Goal: Task Accomplishment & Management: Use online tool/utility

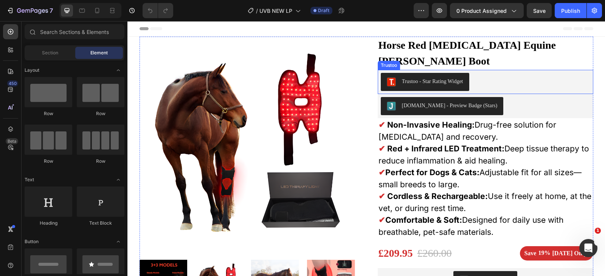
click at [485, 73] on div "Trustoo - Star Rating Widget" at bounding box center [485, 82] width 209 height 18
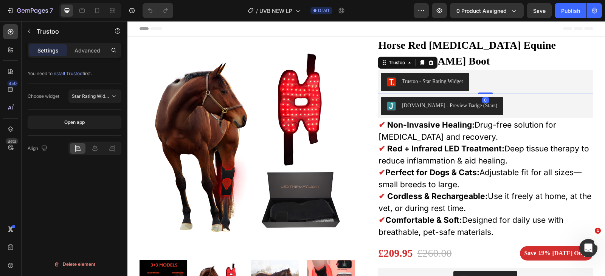
click at [428, 60] on icon at bounding box center [430, 62] width 5 height 5
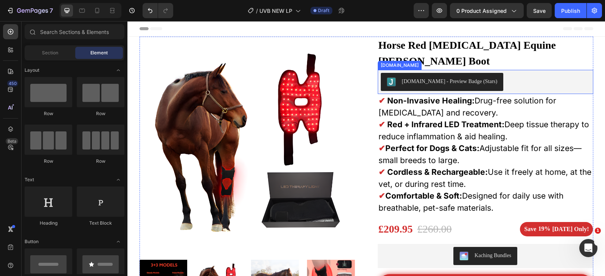
click at [490, 73] on div "Judge.me - Preview Badge (Stars)" at bounding box center [485, 82] width 209 height 18
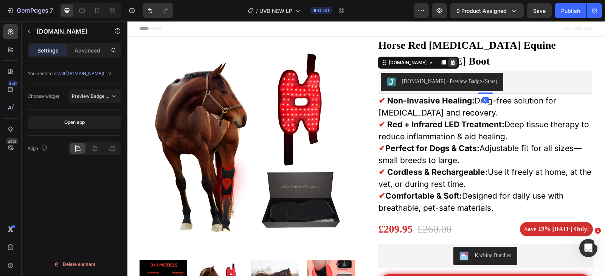
click at [450, 60] on icon at bounding box center [452, 62] width 5 height 5
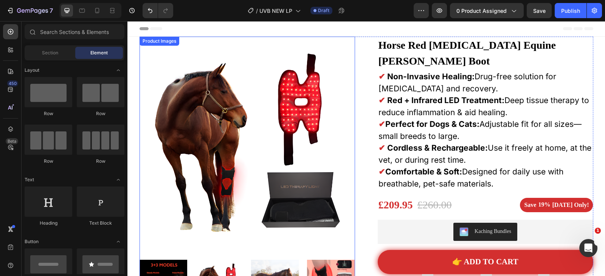
click at [267, 105] on img at bounding box center [246, 144] width 215 height 215
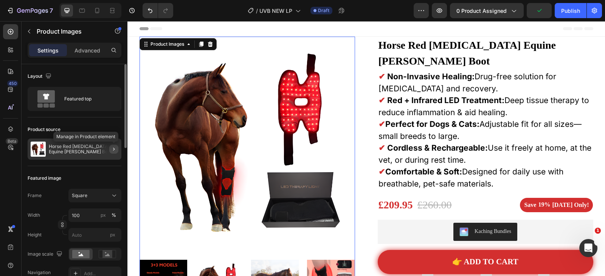
click at [111, 151] on icon "button" at bounding box center [114, 149] width 6 height 6
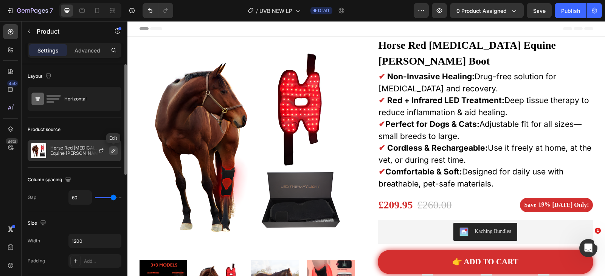
click at [114, 152] on icon "button" at bounding box center [113, 151] width 6 height 6
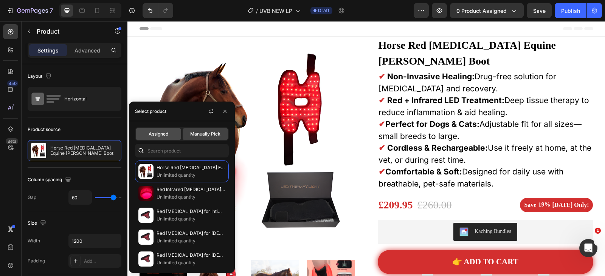
click at [166, 139] on div "Assigned" at bounding box center [158, 134] width 45 height 12
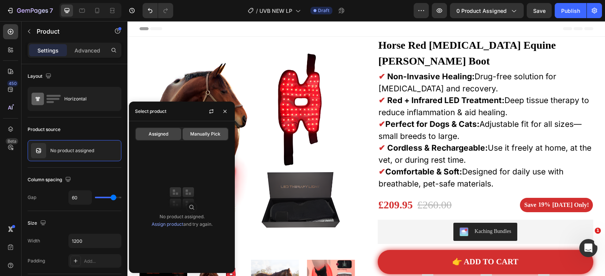
click at [194, 138] on div "Manually Pick" at bounding box center [205, 134] width 45 height 12
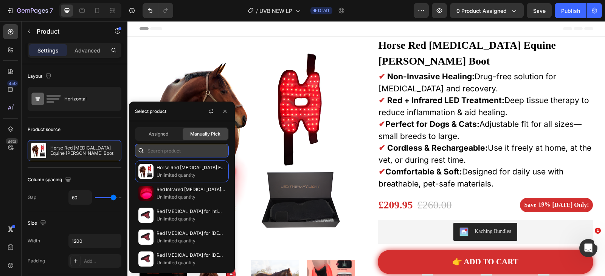
click at [162, 152] on input "text" at bounding box center [182, 151] width 94 height 14
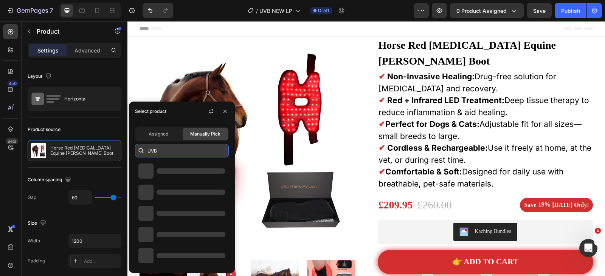
type input "UVB"
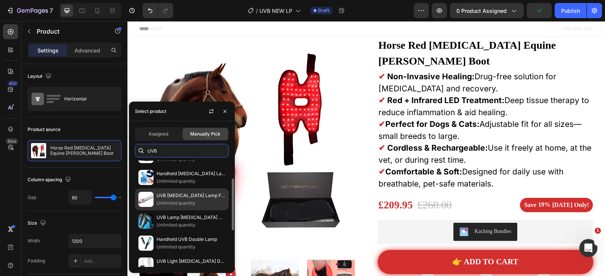
scroll to position [76, 0]
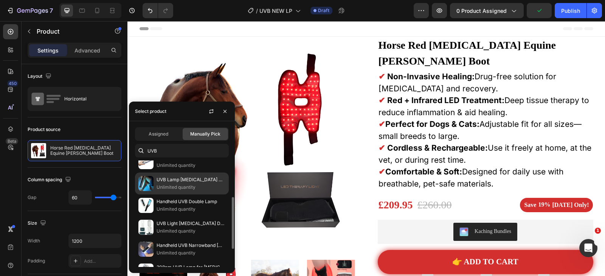
click at [173, 182] on p "UVB Lamp [MEDICAL_DATA] Device" at bounding box center [190, 180] width 69 height 8
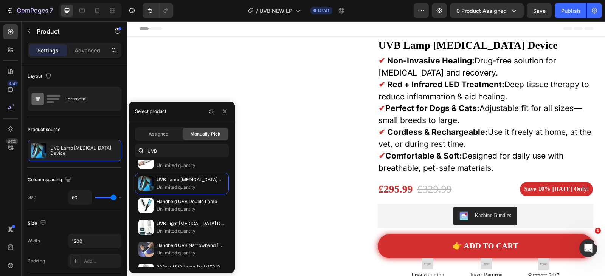
scroll to position [38, 0]
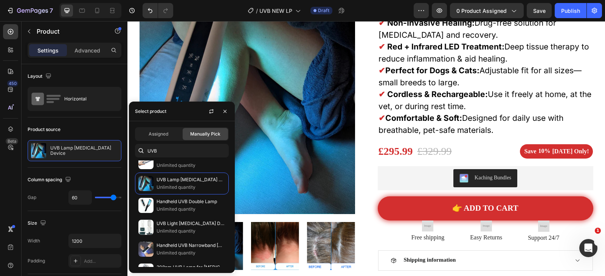
click at [202, 136] on span "Manually Pick" at bounding box center [205, 134] width 30 height 7
click at [201, 135] on span "Manually Pick" at bounding box center [205, 134] width 30 height 7
click at [167, 127] on div "Assigned Manually Pick" at bounding box center [182, 134] width 94 height 14
click at [171, 132] on div "Assigned" at bounding box center [158, 134] width 45 height 12
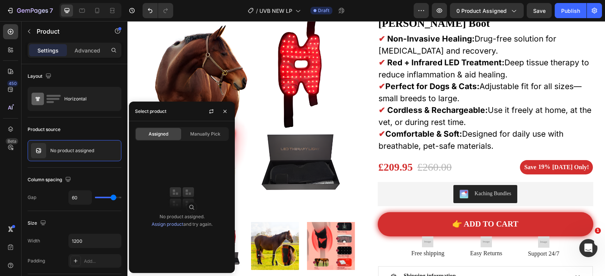
click at [166, 225] on link "Assign product" at bounding box center [168, 225] width 32 height 6
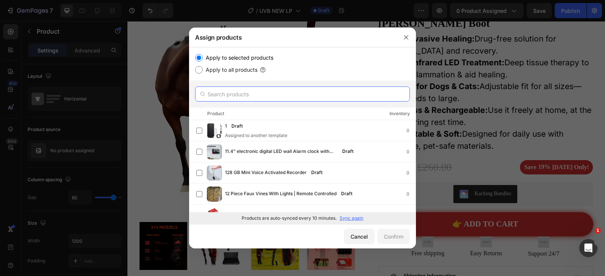
click at [244, 94] on input "text" at bounding box center [302, 94] width 215 height 15
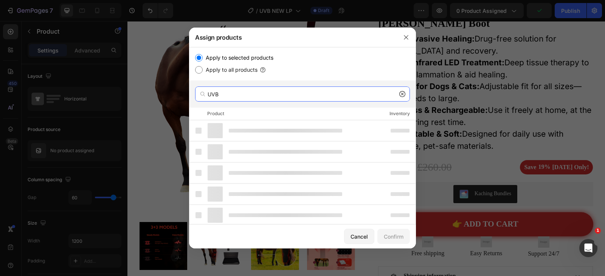
type input "UVB"
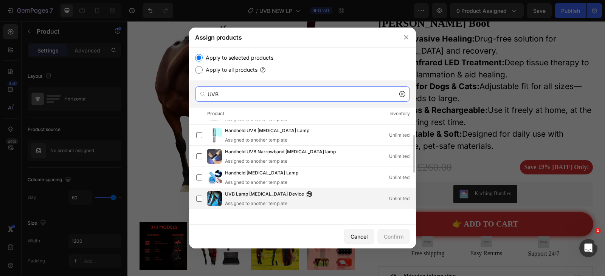
scroll to position [76, 0]
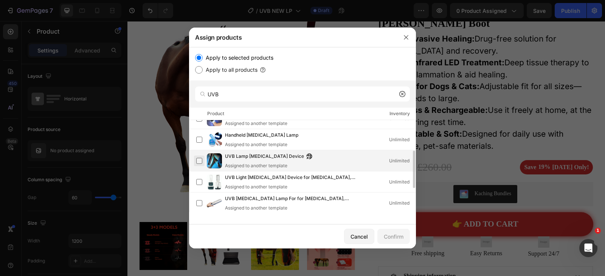
click at [202, 161] on label at bounding box center [199, 161] width 6 height 6
click at [400, 240] on div "Confirm" at bounding box center [394, 237] width 20 height 8
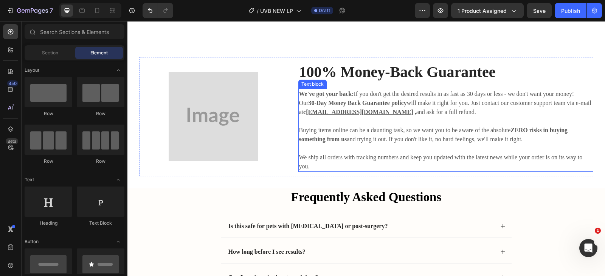
scroll to position [1810, 0]
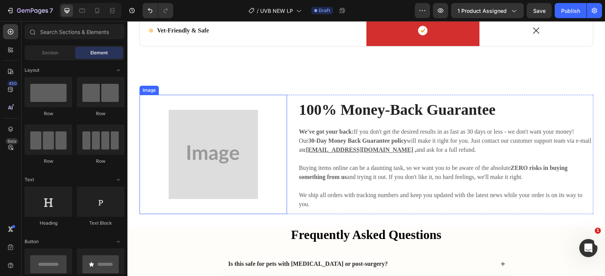
click at [212, 139] on img at bounding box center [213, 154] width 89 height 89
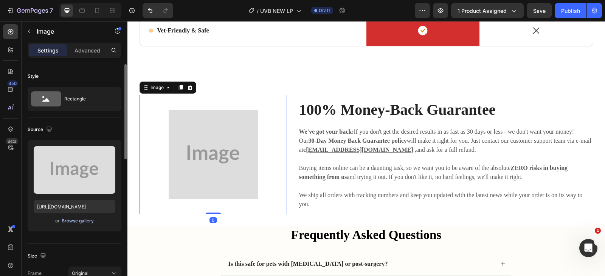
click at [78, 222] on div "Browse gallery" at bounding box center [78, 221] width 32 height 7
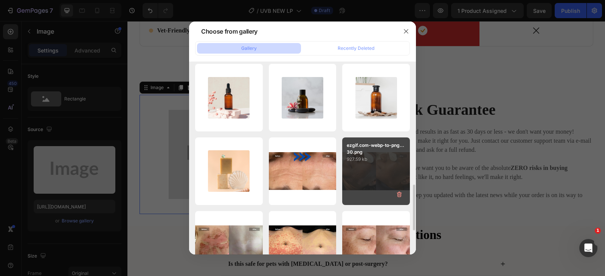
scroll to position [622, 0]
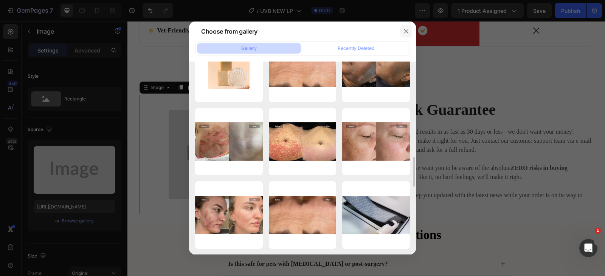
click at [407, 36] on button "button" at bounding box center [406, 31] width 12 height 12
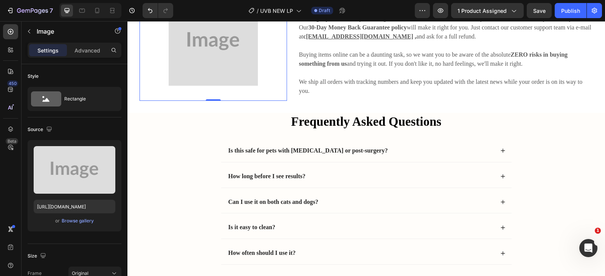
scroll to position [1848, 0]
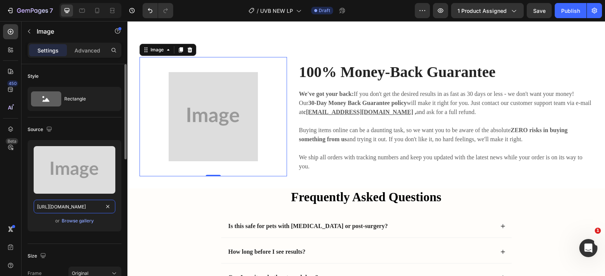
click at [63, 208] on input "https://placehold.co/645x645?text=Image" at bounding box center [75, 207] width 82 height 14
paste input "cdn.shopify.com/s/files/1/0688/4796/0229/files/gempages_548021616320185224-652b…"
type input "https://cdn.shopify.com/s/files/1/0688/4796/0229/files/gempages_548021616320185…"
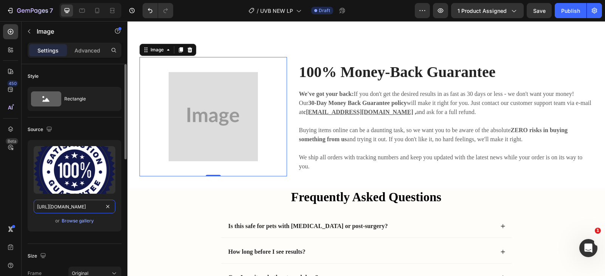
scroll to position [0, 230]
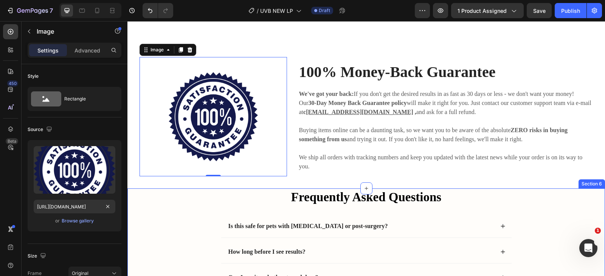
click at [161, 231] on div "Frequently Asked Questions Heading Is this safe for pets with arthritis or post…" at bounding box center [366, 272] width 462 height 167
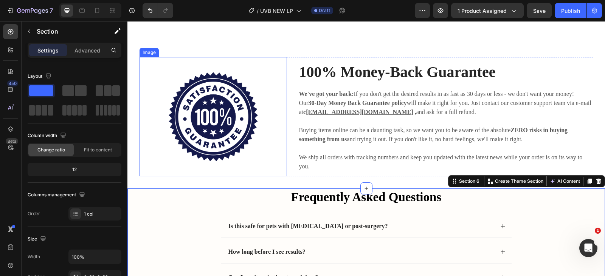
scroll to position [1772, 0]
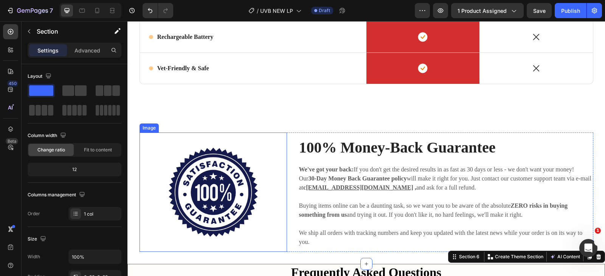
click at [218, 179] on img at bounding box center [213, 192] width 89 height 89
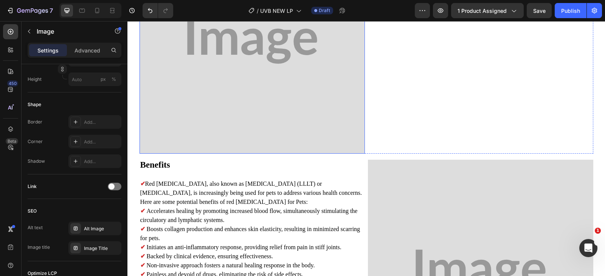
scroll to position [567, 0]
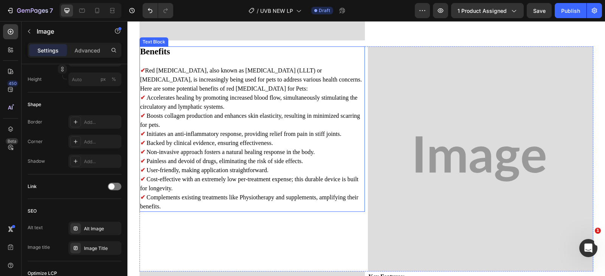
click at [217, 86] on span "Red light therapy, also known as low-level laser therapy (LLLT) or photobiomodu…" at bounding box center [251, 79] width 222 height 25
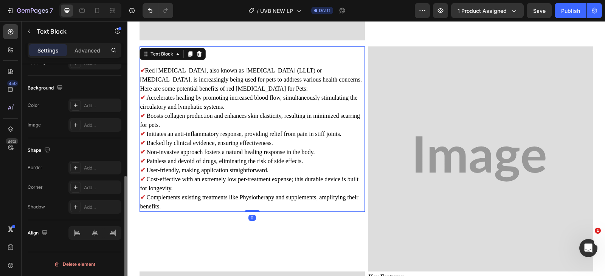
click at [217, 86] on span "Red light therapy, also known as low-level laser therapy (LLLT) or photobiomodu…" at bounding box center [251, 79] width 222 height 25
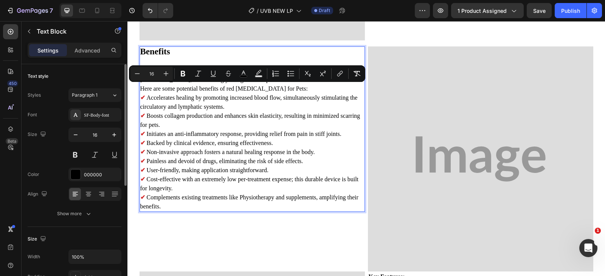
click at [199, 106] on p "✔ Red light therapy, also known as low-level laser therapy (LLLT) or photobiomo…" at bounding box center [252, 138] width 224 height 145
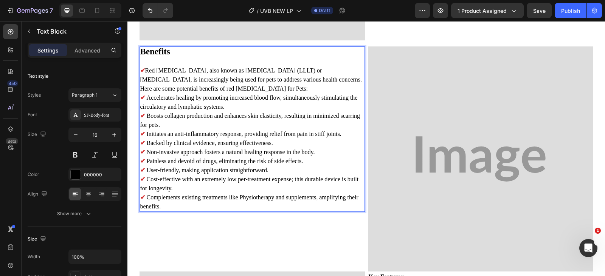
click at [161, 206] on p "✔ Red light therapy, also known as low-level laser therapy (LLLT) or photobiomo…" at bounding box center [252, 138] width 224 height 145
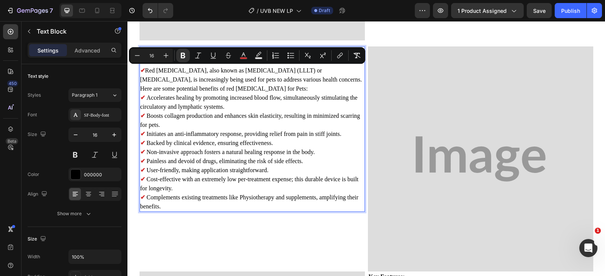
drag, startPoint x: 161, startPoint y: 205, endPoint x: 136, endPoint y: 70, distance: 137.5
click at [139, 70] on div "Benefits ✔ Red light therapy, also known as low-level laser therapy (LLLT) or p…" at bounding box center [251, 129] width 225 height 166
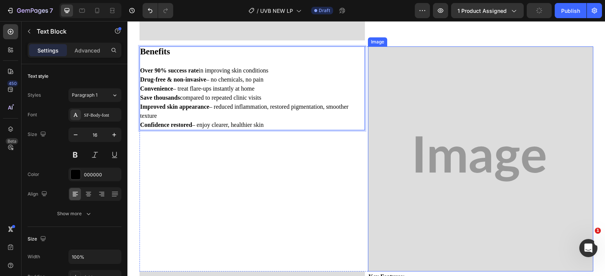
scroll to position [756, 0]
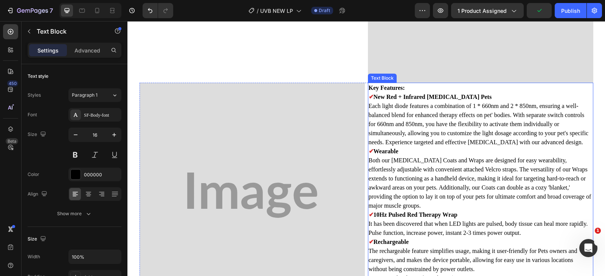
click at [428, 120] on p "Each light diode features a combination of 1 * 660nm and 2 * 850nm, ensuring a …" at bounding box center [481, 124] width 224 height 45
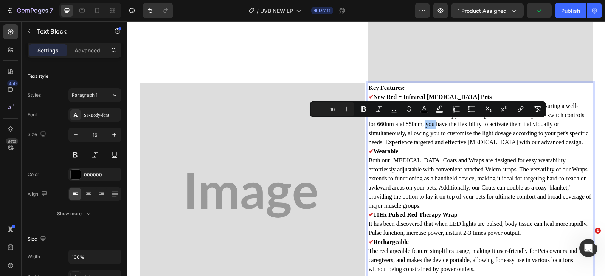
click at [378, 106] on icon "Editor contextual toolbar" at bounding box center [379, 109] width 8 height 8
click at [414, 160] on p "Both our Light Therapy Coats and Wraps are designed for easy wearability, effor…" at bounding box center [481, 183] width 224 height 54
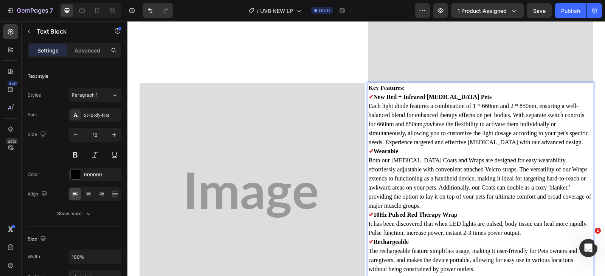
click at [369, 95] on strong "✔" at bounding box center [371, 97] width 5 height 6
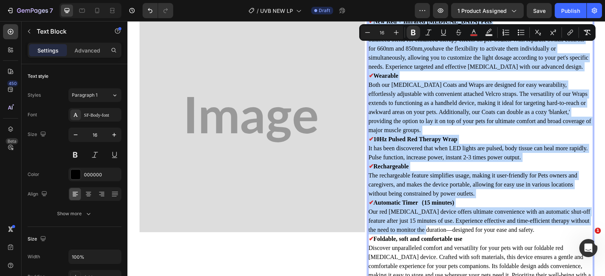
scroll to position [945, 0]
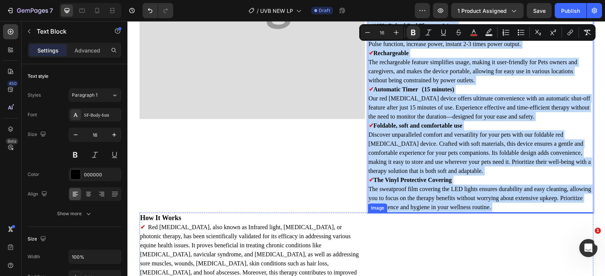
drag, startPoint x: 367, startPoint y: 95, endPoint x: 503, endPoint y: 214, distance: 180.9
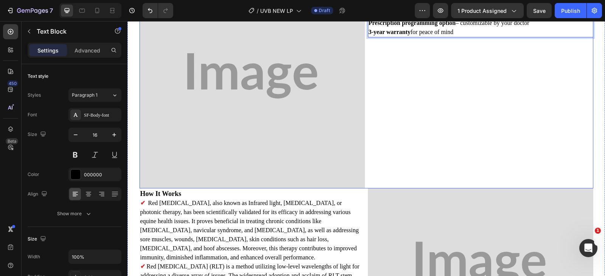
scroll to position [762, 0]
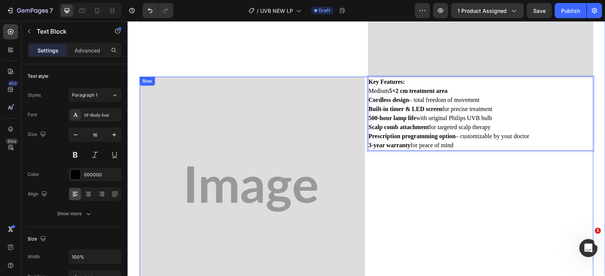
click at [413, 187] on div "Key Features: Medium 5×2 cm treatment area Cordless design – total freedom of m…" at bounding box center [480, 189] width 225 height 225
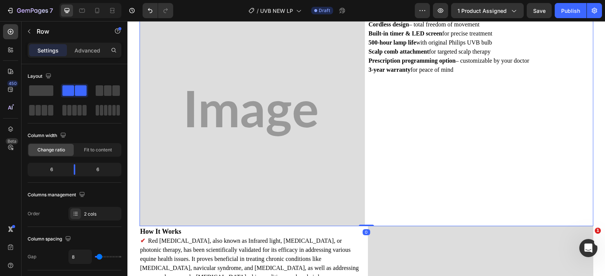
scroll to position [951, 0]
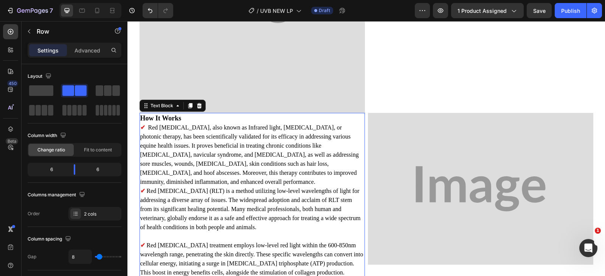
click at [249, 152] on span "Red Light Therapy, also known as Infrared light, Photobiomodulation, or photoni…" at bounding box center [249, 154] width 218 height 61
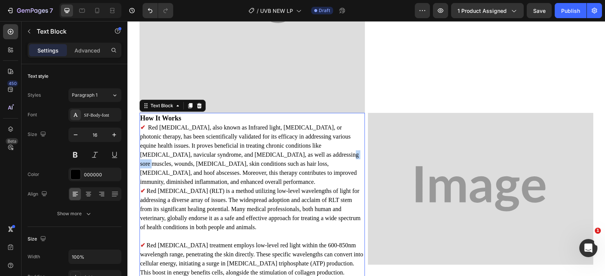
click at [249, 152] on span "Red Light Therapy, also known as Infrared light, Photobiomodulation, or photoni…" at bounding box center [249, 154] width 218 height 61
click at [159, 122] on p "How It Works" at bounding box center [252, 118] width 224 height 9
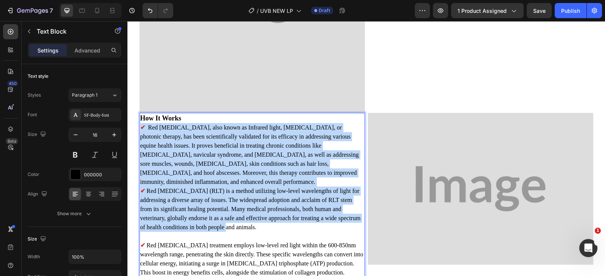
scroll to position [1102, 0]
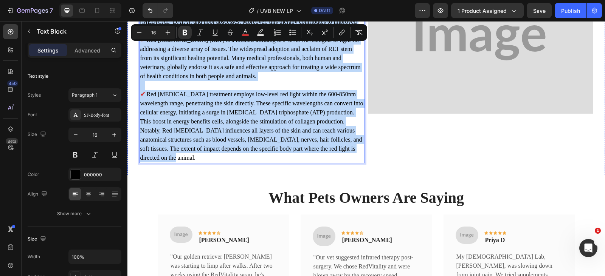
drag, startPoint x: 139, startPoint y: 127, endPoint x: 366, endPoint y: 138, distance: 227.1
click at [366, 138] on div "How It Works ✔ Red Light Therapy, also known as Infrared light, Photobiomodulat…" at bounding box center [366, 62] width 454 height 201
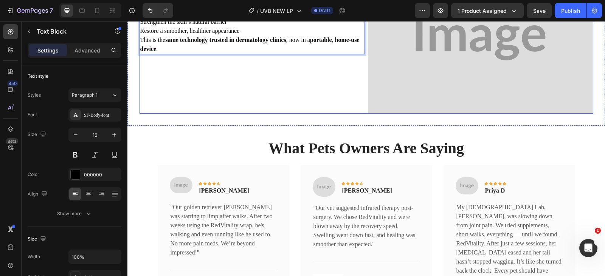
scroll to position [989, 0]
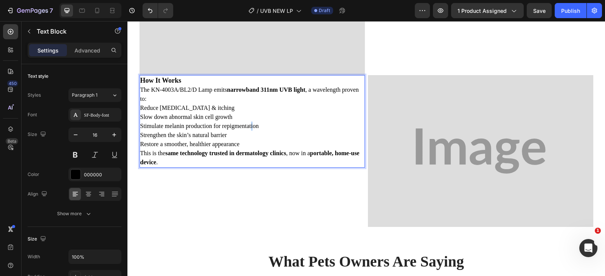
click at [249, 125] on p "Stimulate melanin production for repigmentation" at bounding box center [252, 126] width 224 height 9
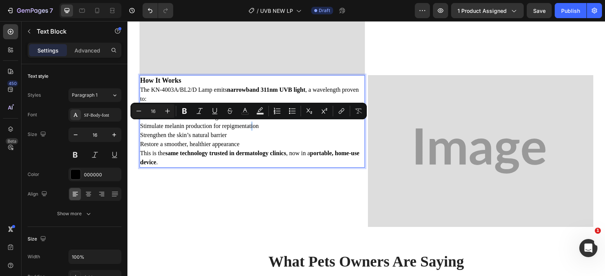
click at [240, 158] on p "This is the same technology trusted in dermatology clinics , now in a portable,…" at bounding box center [252, 158] width 224 height 18
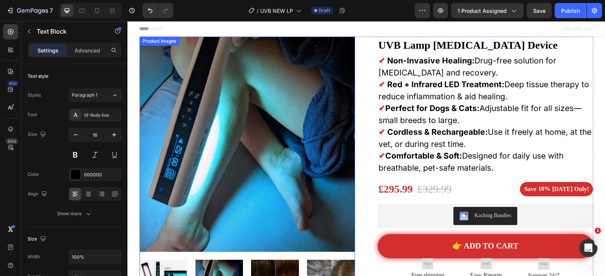
scroll to position [76, 0]
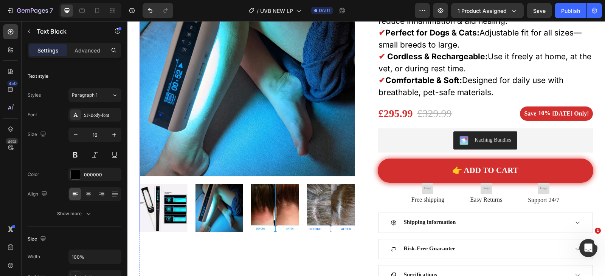
click at [219, 221] on img at bounding box center [219, 208] width 48 height 48
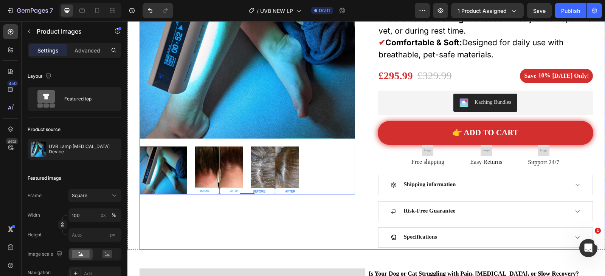
scroll to position [227, 0]
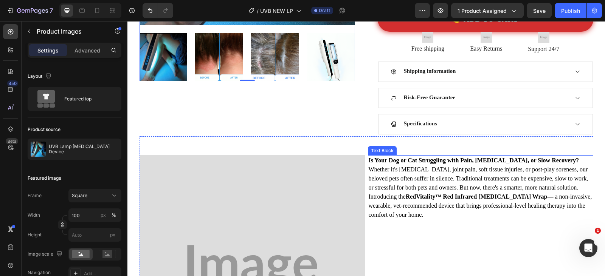
click at [420, 178] on p "Whether it's arthritis, joint pain, soft tissue injuries, or post-play soreness…" at bounding box center [481, 178] width 224 height 27
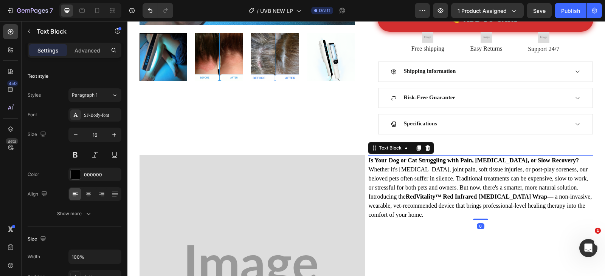
click at [420, 177] on p "Whether it's arthritis, joint pain, soft tissue injuries, or post-play soreness…" at bounding box center [481, 178] width 224 height 27
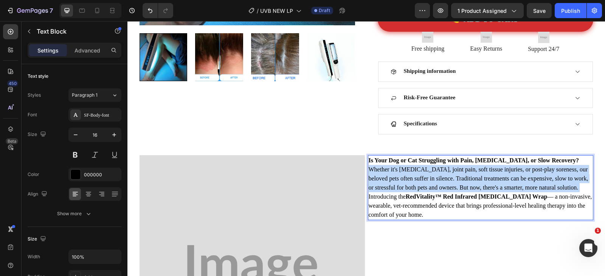
click at [420, 177] on p "Whether it's arthritis, joint pain, soft tissue injuries, or post-play soreness…" at bounding box center [481, 178] width 224 height 27
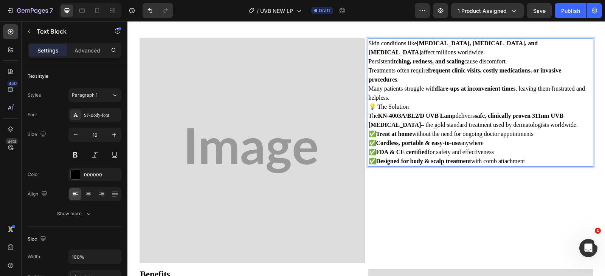
scroll to position [306, 0]
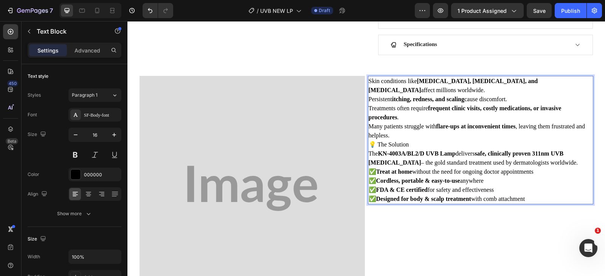
click at [395, 96] on strong "itching, redness, and scaling" at bounding box center [428, 99] width 72 height 6
click at [390, 104] on p "Treatments often require frequent clinic visits, costly medications, or invasiv…" at bounding box center [481, 113] width 224 height 18
click at [409, 178] on strong "Cordless, portable & easy-to-use" at bounding box center [418, 181] width 84 height 6
click at [401, 122] on p "Many patients struggle with flare-ups at inconvenient times , leaving them frus…" at bounding box center [481, 131] width 224 height 18
click at [88, 116] on div "SF-Body-font" at bounding box center [102, 115] width 36 height 7
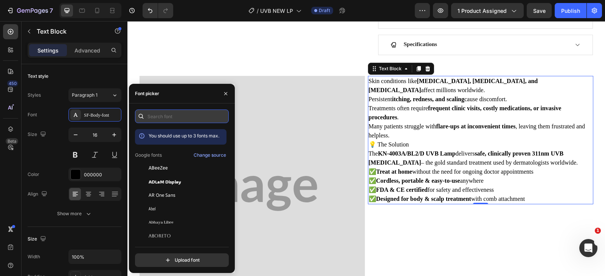
click at [167, 115] on input "text" at bounding box center [182, 117] width 94 height 14
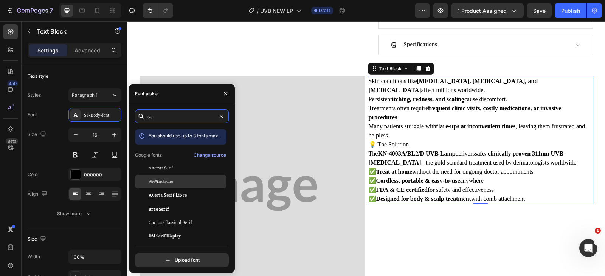
type input "s"
type input "sans"
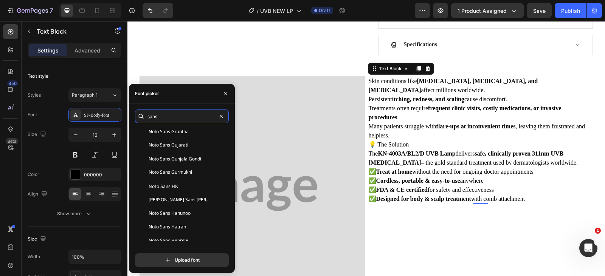
scroll to position [1588, 0]
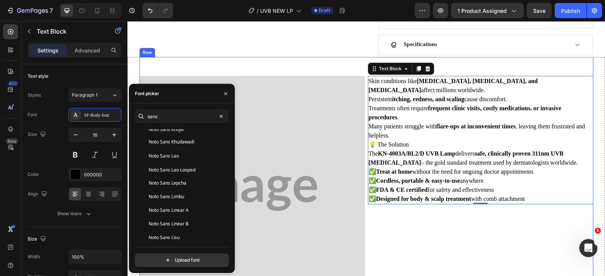
click at [431, 222] on div "Skin conditions like Psoriasis, Vitiligo, and Eczema affect millions worldwide.…" at bounding box center [480, 179] width 225 height 244
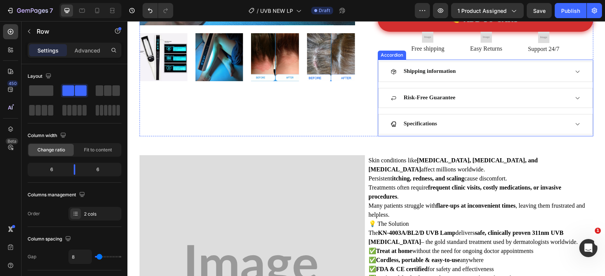
scroll to position [151, 0]
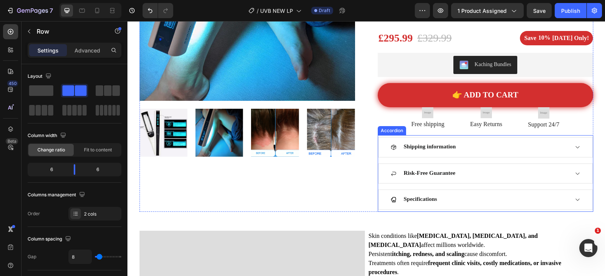
click at [462, 143] on div "Shipping information" at bounding box center [485, 148] width 214 height 20
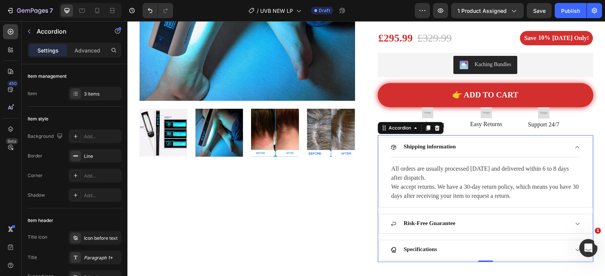
click at [463, 143] on div "Shipping information" at bounding box center [485, 148] width 214 height 20
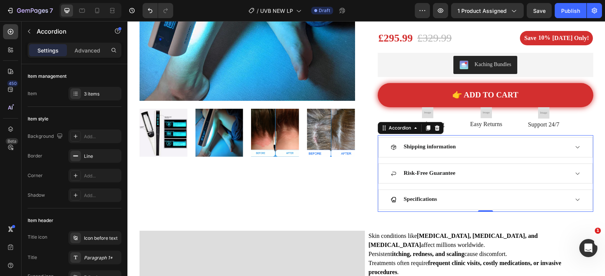
click at [471, 169] on div "Risk-Free Guarantee" at bounding box center [485, 174] width 214 height 20
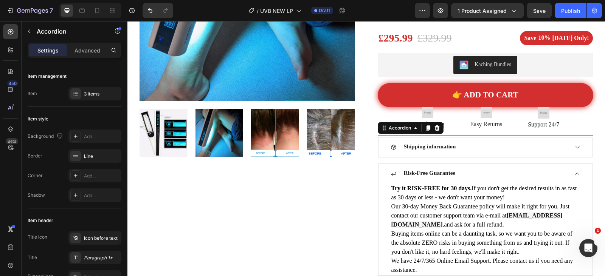
click at [467, 149] on div "Shipping information" at bounding box center [479, 148] width 178 height 8
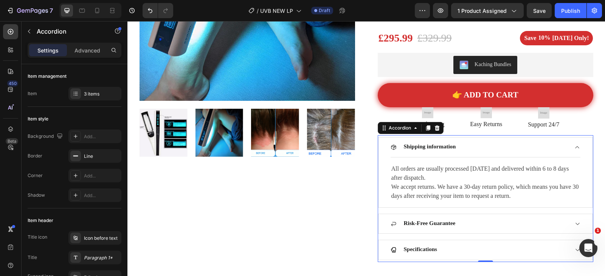
click at [488, 148] on div "Shipping information" at bounding box center [479, 148] width 178 height 8
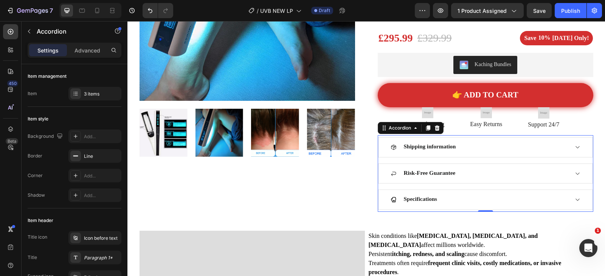
click at [491, 140] on div "Shipping information" at bounding box center [485, 148] width 214 height 20
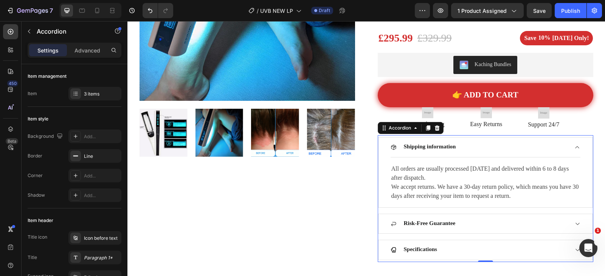
click at [492, 140] on div "Shipping information" at bounding box center [485, 148] width 214 height 20
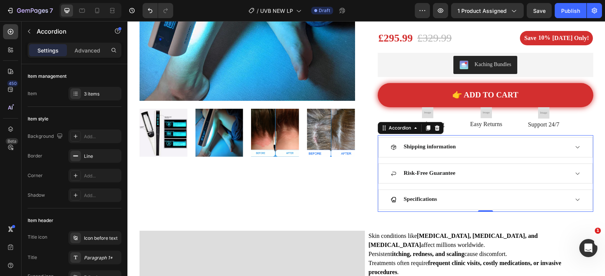
click at [488, 167] on div "Risk-Free Guarantee" at bounding box center [485, 174] width 214 height 20
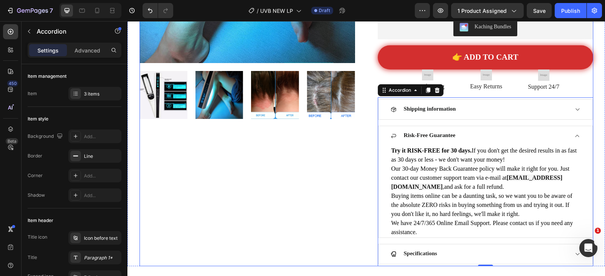
scroll to position [227, 0]
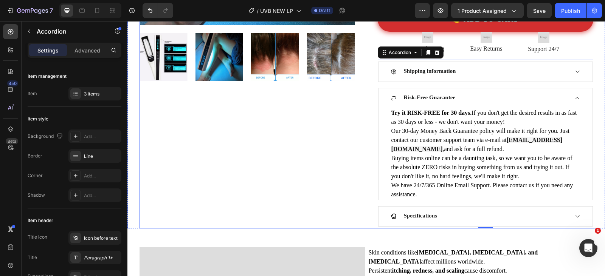
click at [279, 160] on div "Product Images" at bounding box center [246, 19] width 215 height 419
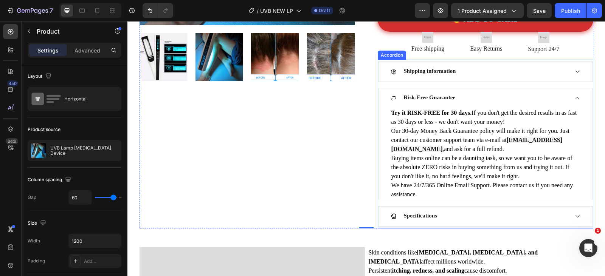
scroll to position [189, 0]
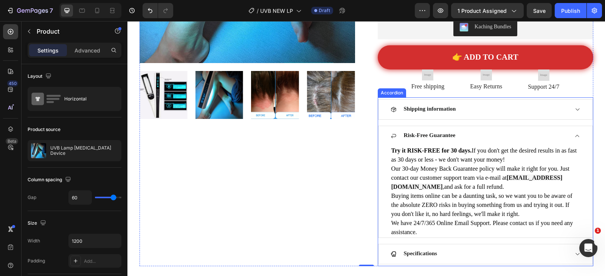
click at [479, 130] on div "Risk-Free Guarantee" at bounding box center [485, 136] width 214 height 20
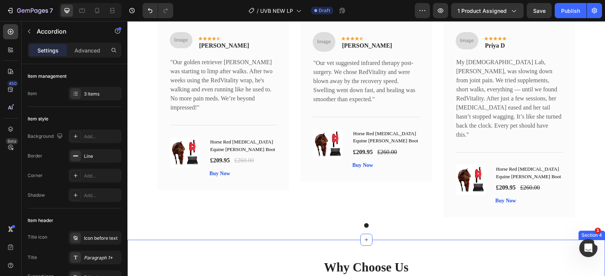
scroll to position [1210, 0]
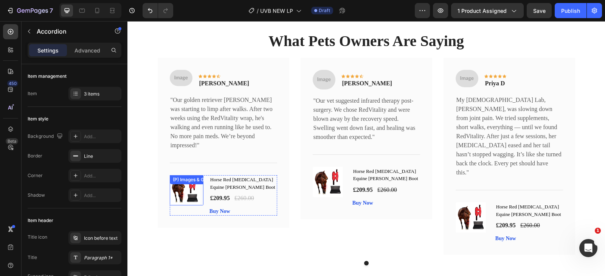
click at [188, 182] on img at bounding box center [185, 190] width 30 height 30
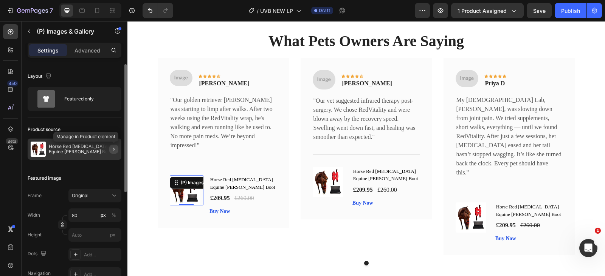
click at [116, 150] on icon "button" at bounding box center [114, 149] width 6 height 6
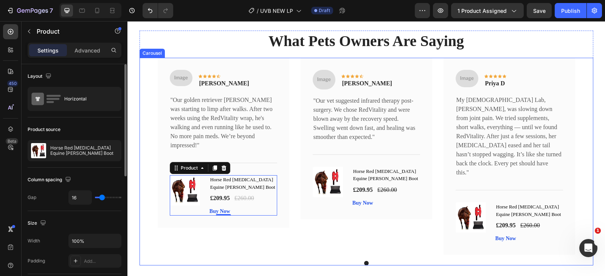
click at [185, 224] on div "Image Icon Icon Icon Icon Icon Row Olivia R Text block Row "Our golden retrieve…" at bounding box center [224, 156] width 132 height 197
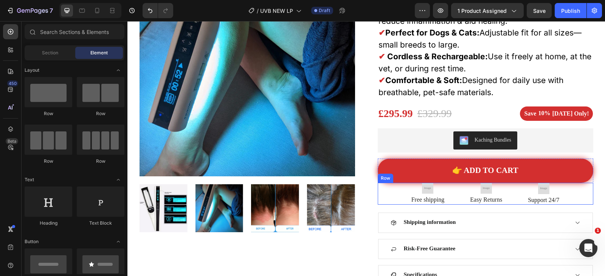
scroll to position [113, 0]
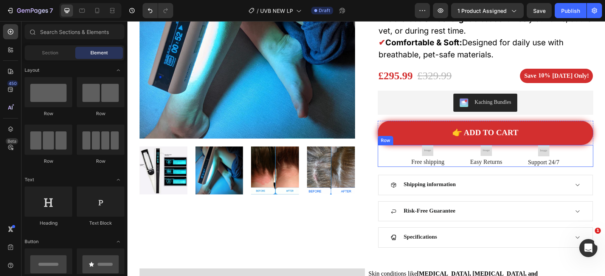
click at [449, 151] on div "Image Free shipping Text Block Image Easy Returns Text Block Image Support 24/7…" at bounding box center [485, 156] width 215 height 22
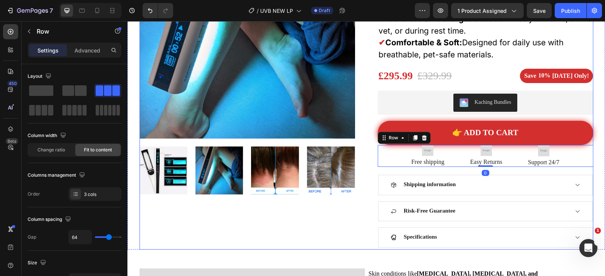
click at [366, 182] on div "Product Images UVB Lamp Phototherapy Device (P) Title ✔ Non-Invasive Healing: D…" at bounding box center [366, 86] width 454 height 327
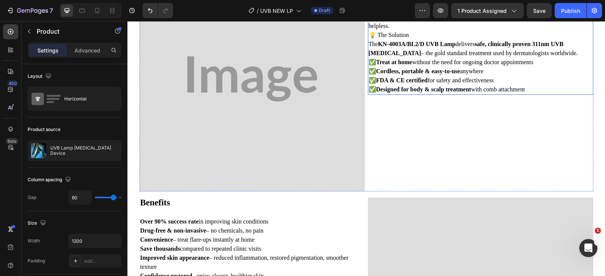
scroll to position [302, 0]
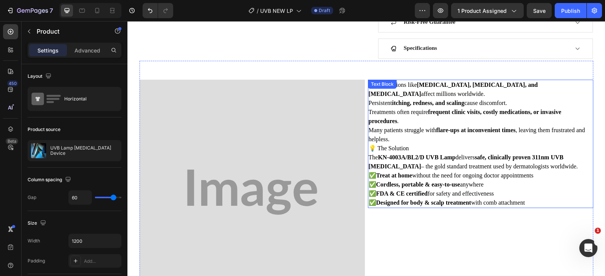
click at [477, 144] on p "💡 The Solution" at bounding box center [481, 148] width 224 height 9
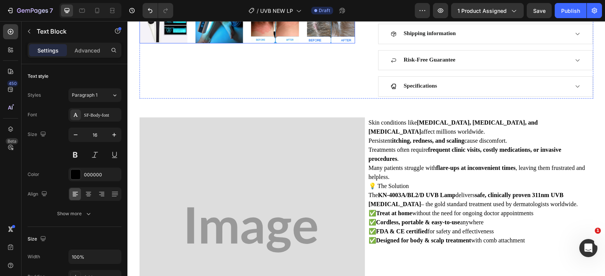
scroll to position [151, 0]
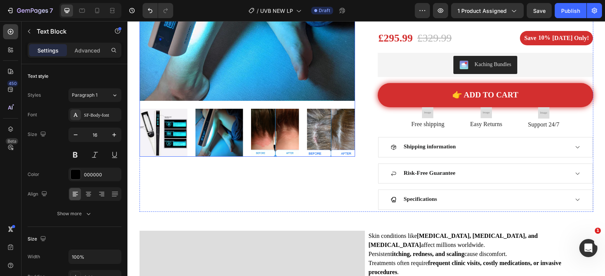
click at [318, 138] on img at bounding box center [331, 133] width 48 height 48
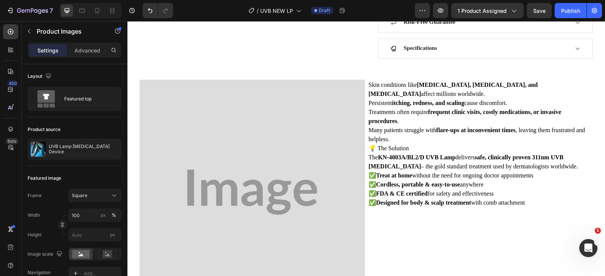
scroll to position [340, 0]
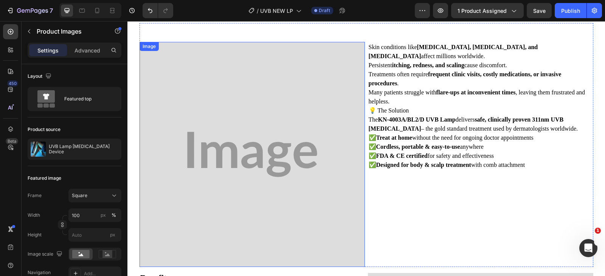
click at [247, 122] on img at bounding box center [251, 154] width 225 height 225
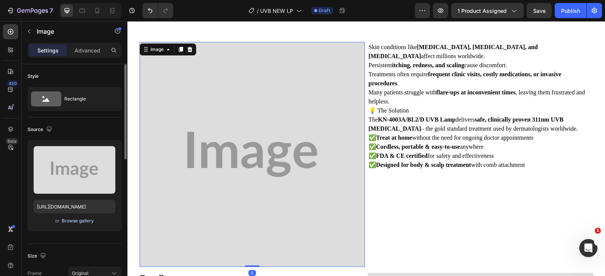
click at [76, 220] on div "Browse gallery" at bounding box center [78, 221] width 32 height 7
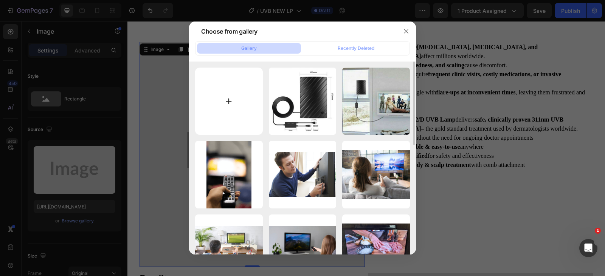
click at [242, 98] on input "file" at bounding box center [229, 102] width 68 height 68
type input "C:\fakepath\main-image-4.webp"
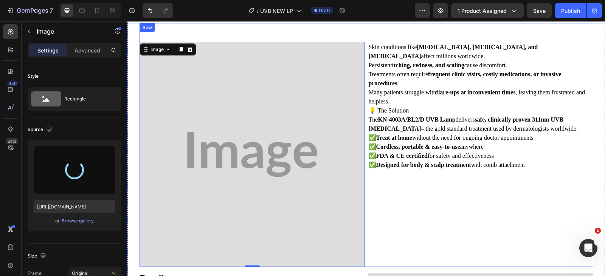
scroll to position [189, 0]
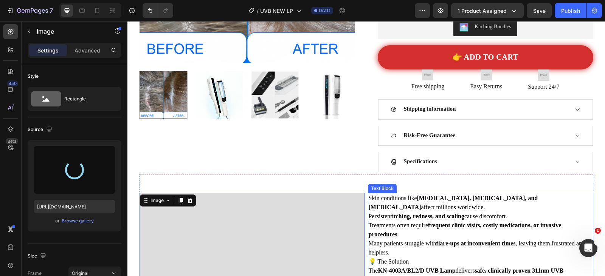
type input "https://cdn.shopify.com/s/files/1/0726/8279/9389/files/gempages_477121880017339…"
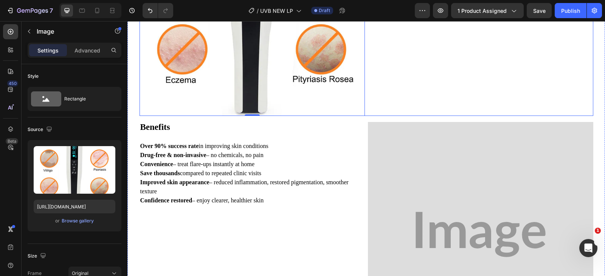
scroll to position [567, 0]
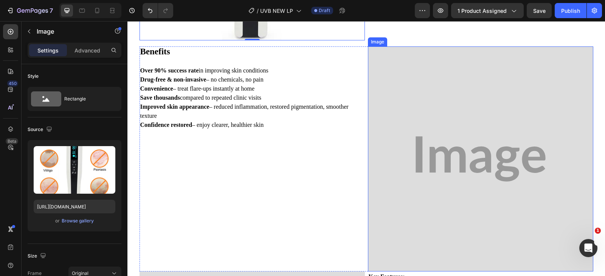
click at [443, 159] on img at bounding box center [480, 158] width 225 height 225
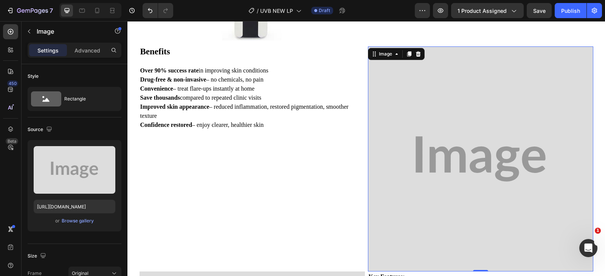
click at [469, 161] on img at bounding box center [480, 158] width 225 height 225
click at [86, 222] on div "Browse gallery" at bounding box center [78, 221] width 32 height 7
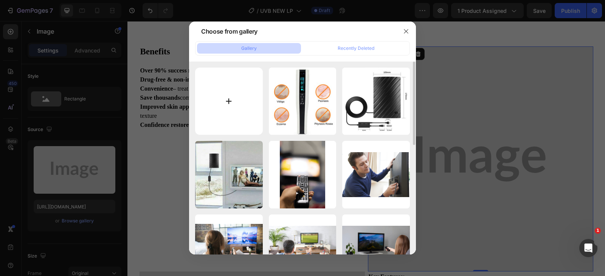
click at [214, 106] on input "file" at bounding box center [229, 102] width 68 height 68
click at [248, 108] on input "file" at bounding box center [229, 102] width 68 height 68
type input "C:\fakepath\2_78 (1).png"
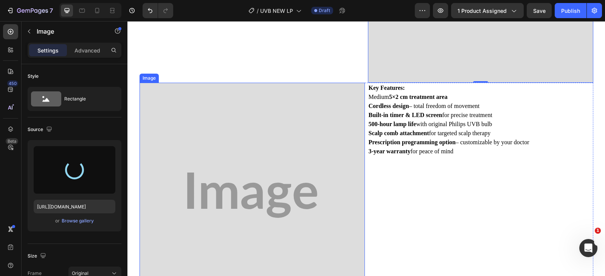
scroll to position [794, 0]
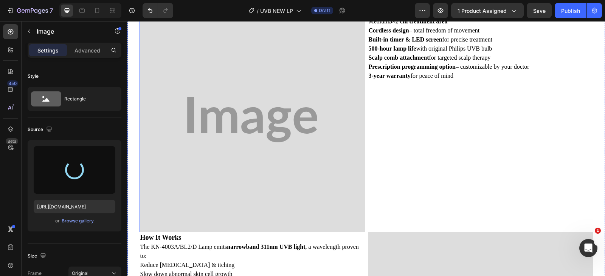
type input "https://cdn.shopify.com/s/files/1/0726/8279/9389/files/gempages_477121880017339…"
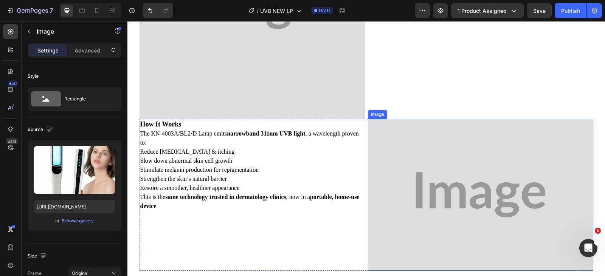
scroll to position [869, 0]
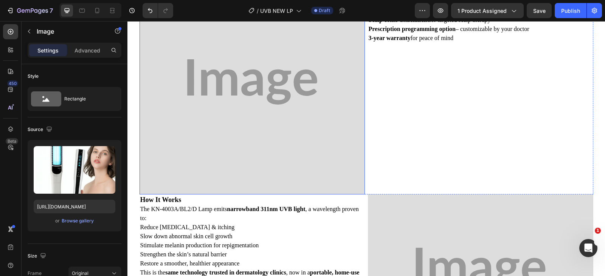
click at [266, 123] on img at bounding box center [251, 81] width 225 height 225
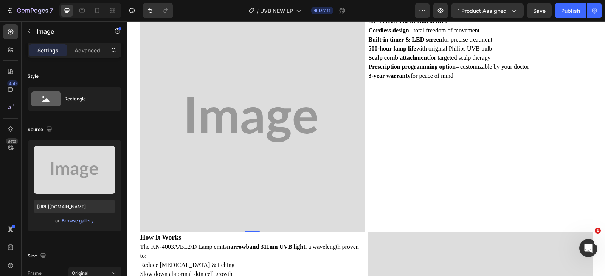
scroll to position [794, 0]
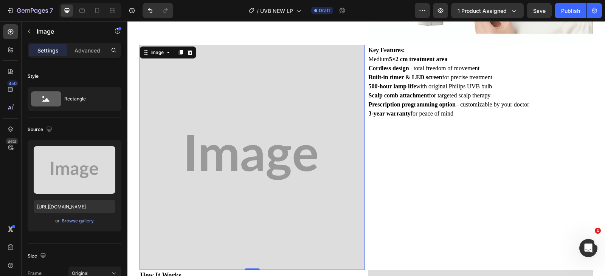
click at [294, 95] on img at bounding box center [251, 157] width 225 height 225
click at [62, 222] on div "Browse gallery" at bounding box center [78, 221] width 32 height 7
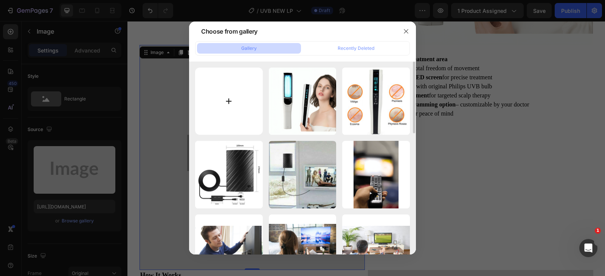
click at [247, 94] on input "file" at bounding box center [229, 102] width 68 height 68
type input "C:\fakepath\2_74 (1).png"
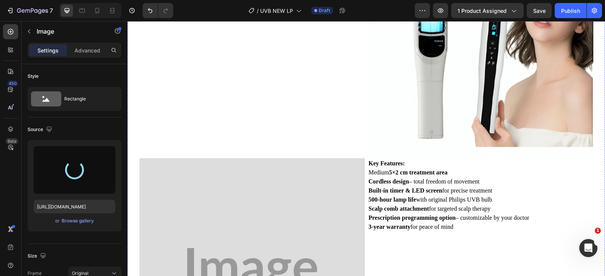
type input "https://cdn.shopify.com/s/files/1/0726/8279/9389/files/gempages_477121880017339…"
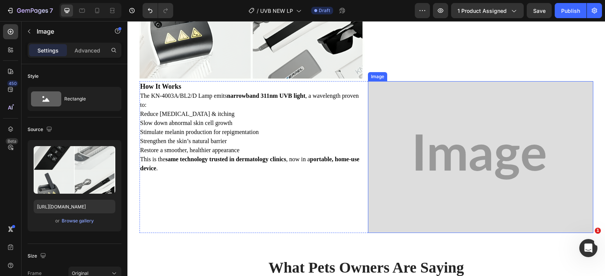
scroll to position [1021, 0]
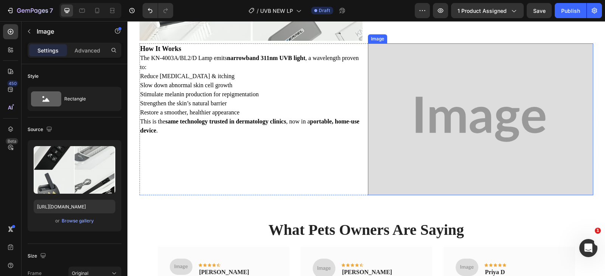
click at [462, 129] on img at bounding box center [480, 119] width 225 height 152
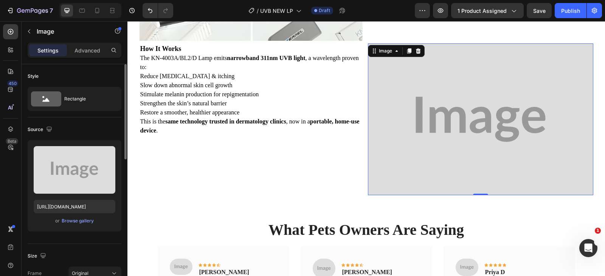
click at [72, 225] on div "or Browse gallery" at bounding box center [75, 221] width 82 height 9
click at [70, 224] on div "Browse gallery" at bounding box center [78, 221] width 32 height 7
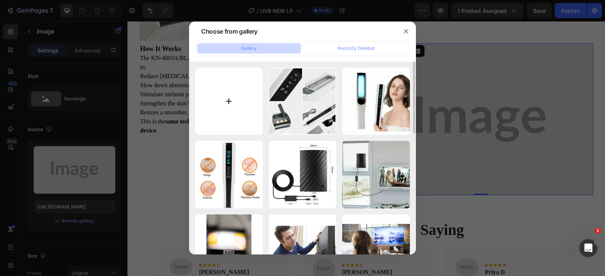
click at [246, 98] on input "file" at bounding box center [229, 102] width 68 height 68
type input "C:\fakepath\2_72.png"
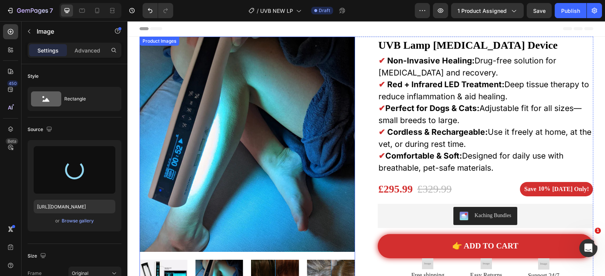
scroll to position [227, 0]
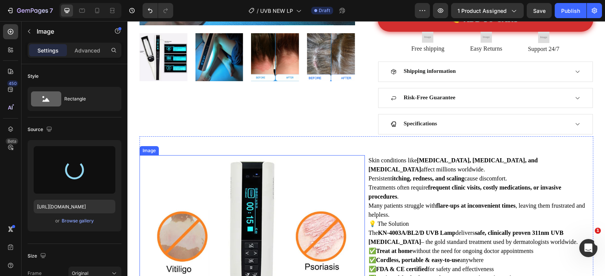
type input "https://cdn.shopify.com/s/files/1/0726/8279/9389/files/gempages_477121880017339…"
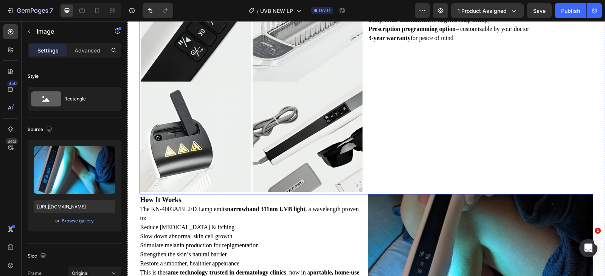
scroll to position [1021, 0]
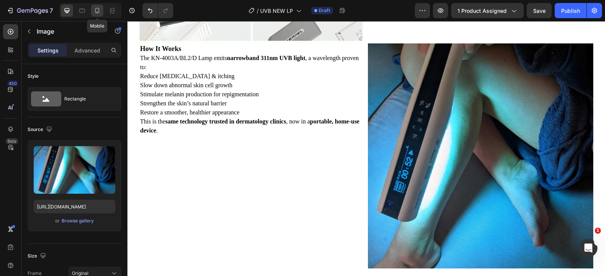
click at [101, 12] on div at bounding box center [97, 11] width 12 height 12
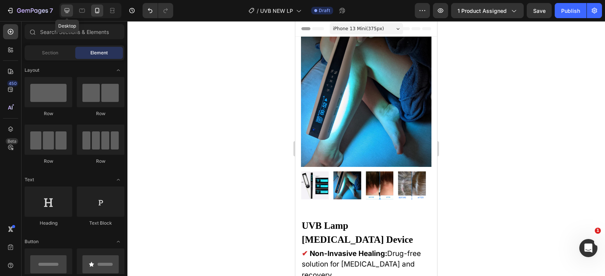
click at [68, 8] on icon at bounding box center [67, 11] width 8 height 8
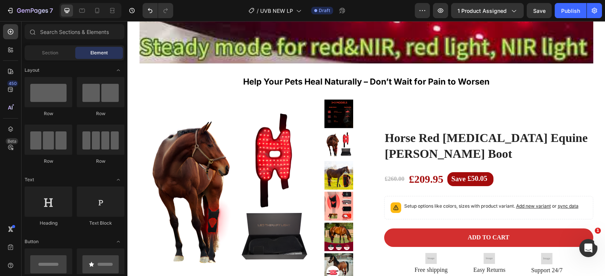
scroll to position [2414, 0]
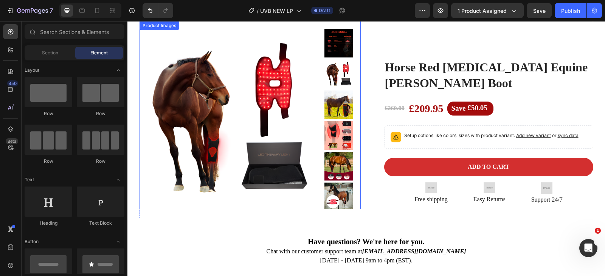
click at [237, 88] on img at bounding box center [229, 119] width 181 height 181
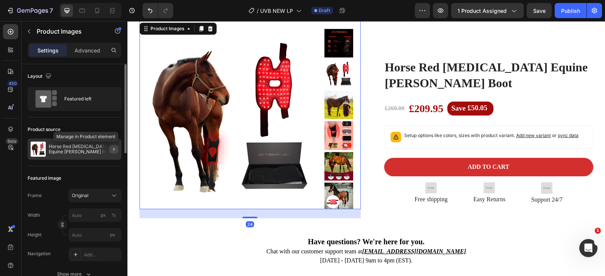
click at [114, 150] on icon "button" at bounding box center [114, 149] width 2 height 3
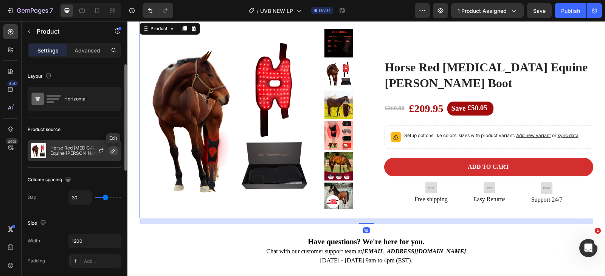
click at [112, 151] on icon "button" at bounding box center [114, 151] width 4 height 4
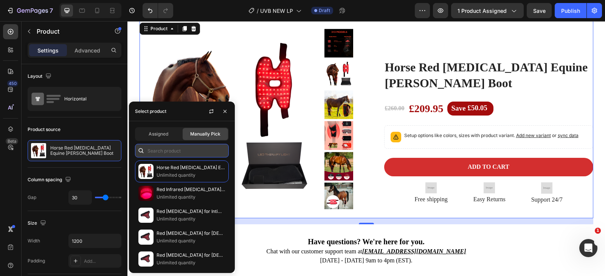
click at [176, 150] on input "text" at bounding box center [182, 151] width 94 height 14
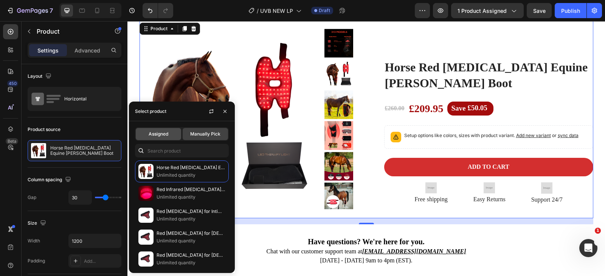
click at [167, 136] on span "Assigned" at bounding box center [159, 134] width 20 height 7
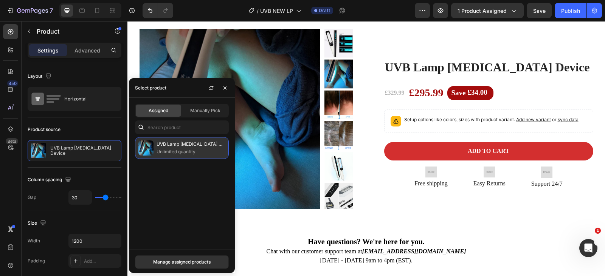
click at [174, 148] on p "UVB Lamp [MEDICAL_DATA] Device" at bounding box center [190, 145] width 69 height 8
click at [176, 267] on button "Manage assigned products" at bounding box center [182, 263] width 94 height 14
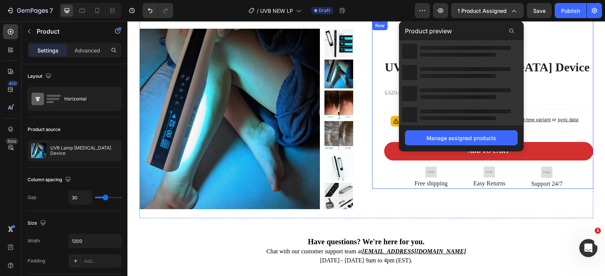
scroll to position [2376, 0]
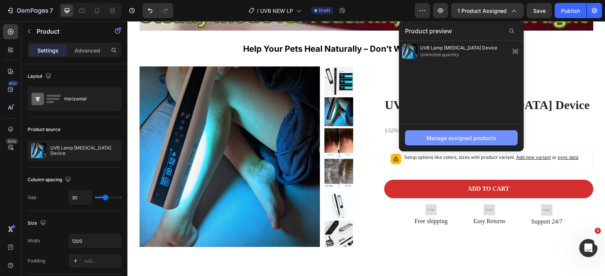
click at [474, 135] on div "Manage assigned products" at bounding box center [461, 138] width 70 height 8
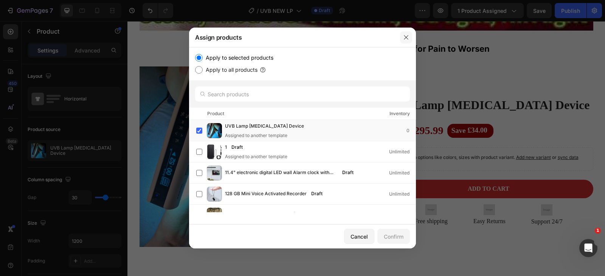
click at [404, 39] on icon "button" at bounding box center [406, 37] width 6 height 6
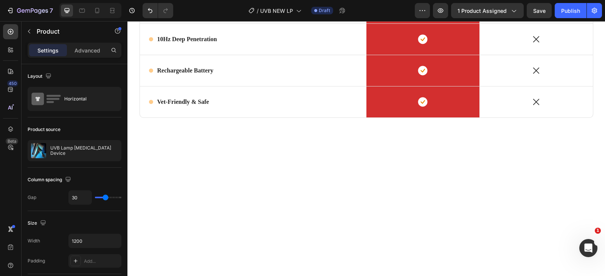
scroll to position [1356, 0]
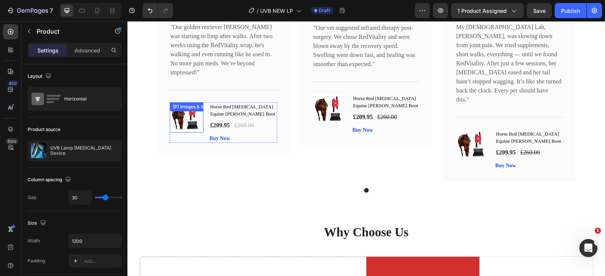
click at [190, 105] on div "(P) Images & Gallery" at bounding box center [187, 117] width 34 height 30
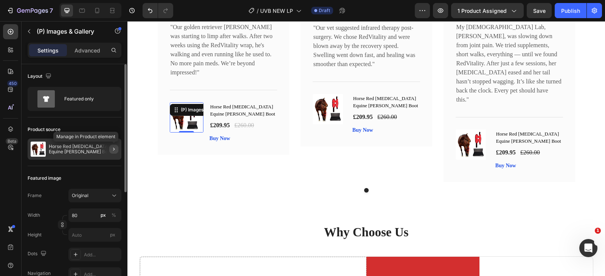
click at [113, 152] on icon "button" at bounding box center [114, 149] width 6 height 6
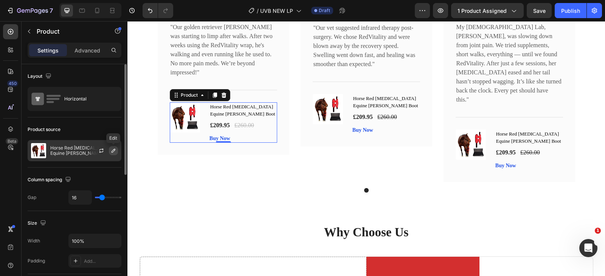
click at [115, 152] on icon "button" at bounding box center [113, 151] width 6 height 6
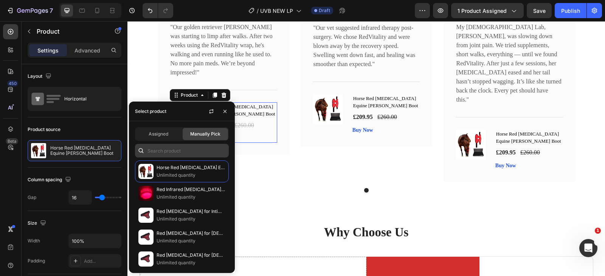
click at [163, 137] on span "Assigned" at bounding box center [159, 134] width 20 height 7
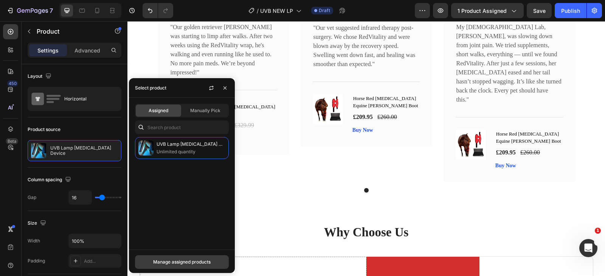
click at [188, 267] on button "Manage assigned products" at bounding box center [182, 263] width 94 height 14
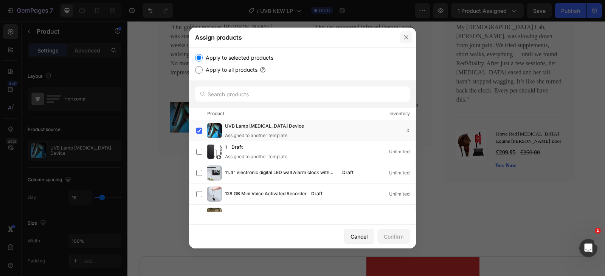
click at [406, 36] on icon "button" at bounding box center [406, 37] width 6 height 6
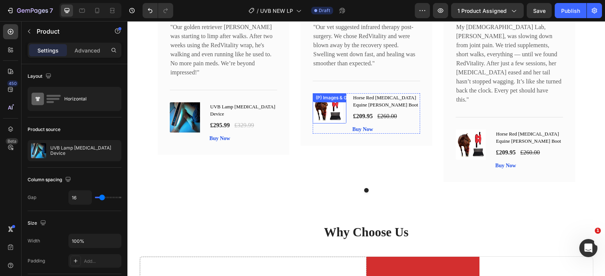
click at [327, 104] on div "(P) Images & Gallery" at bounding box center [330, 108] width 34 height 30
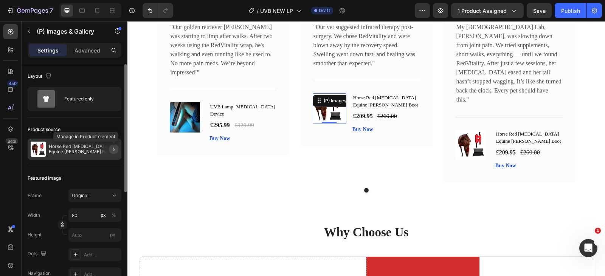
click at [113, 149] on icon "button" at bounding box center [114, 149] width 6 height 6
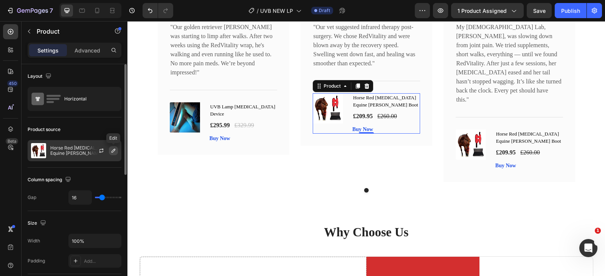
click at [113, 152] on icon "button" at bounding box center [113, 151] width 6 height 6
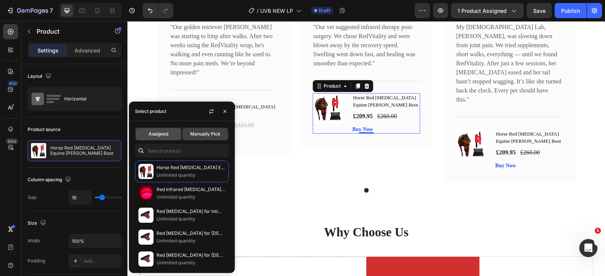
click at [157, 130] on div "Assigned" at bounding box center [158, 134] width 45 height 12
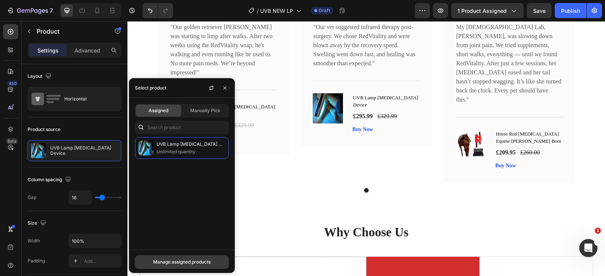
click at [183, 262] on div "Manage assigned products" at bounding box center [181, 262] width 57 height 7
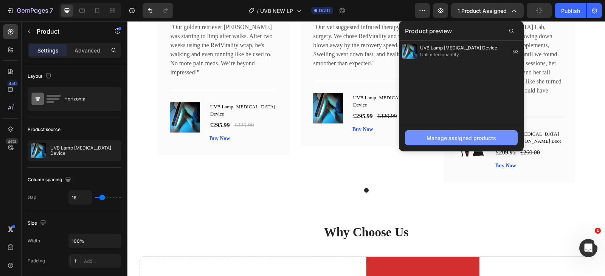
click at [479, 140] on div "Manage assigned products" at bounding box center [461, 138] width 70 height 8
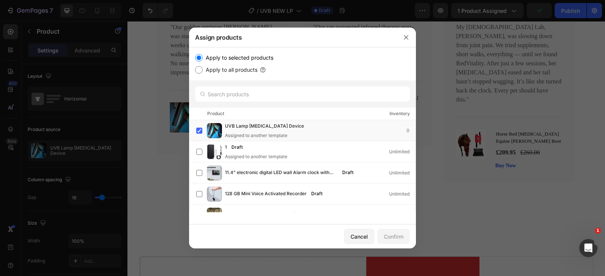
click at [510, 128] on div at bounding box center [302, 138] width 605 height 276
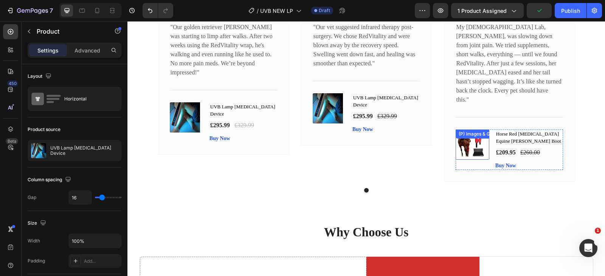
click at [471, 130] on div "(P) Images & Gallery" at bounding box center [472, 145] width 34 height 30
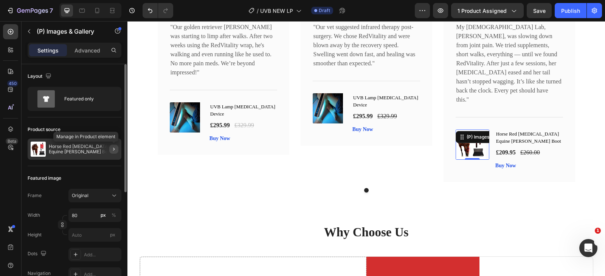
click at [115, 149] on icon "button" at bounding box center [114, 149] width 6 height 6
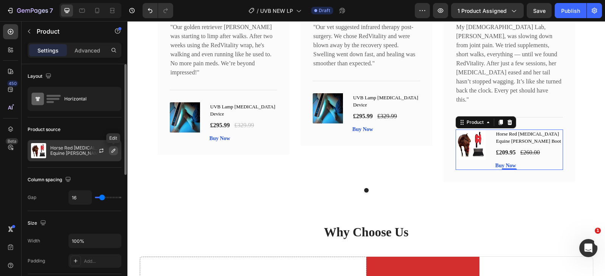
click at [114, 150] on icon "button" at bounding box center [113, 151] width 6 height 6
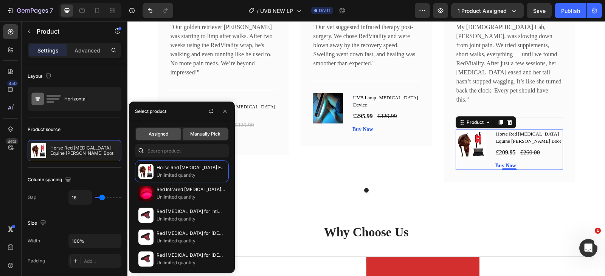
click at [158, 138] on div "Assigned" at bounding box center [158, 134] width 45 height 12
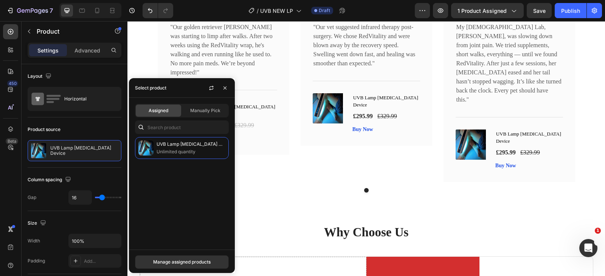
scroll to position [1352, 0]
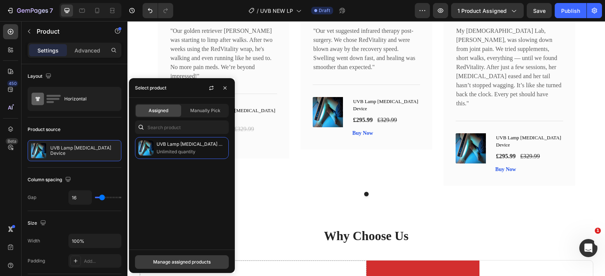
click at [195, 261] on div "Manage assigned products" at bounding box center [181, 262] width 57 height 7
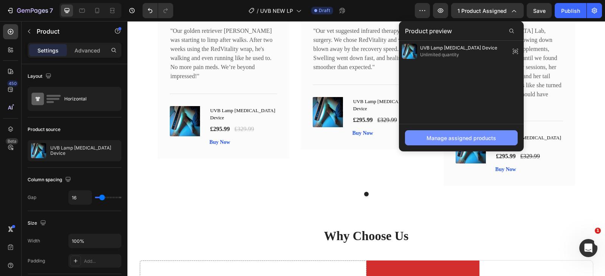
click at [480, 138] on div "Manage assigned products" at bounding box center [461, 138] width 70 height 8
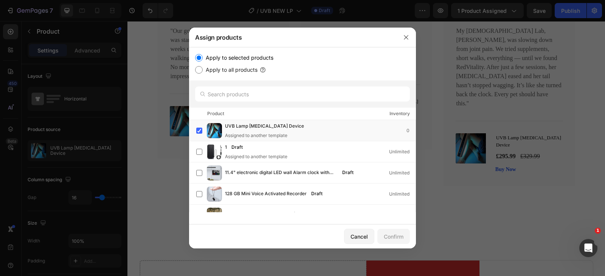
click at [413, 41] on div at bounding box center [406, 38] width 20 height 20
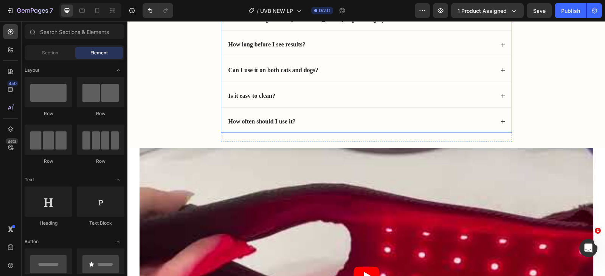
scroll to position [1530, 0]
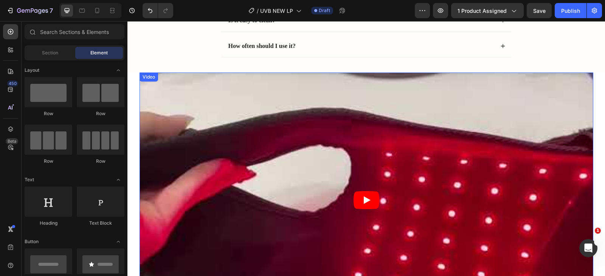
click at [366, 110] on article at bounding box center [366, 200] width 454 height 255
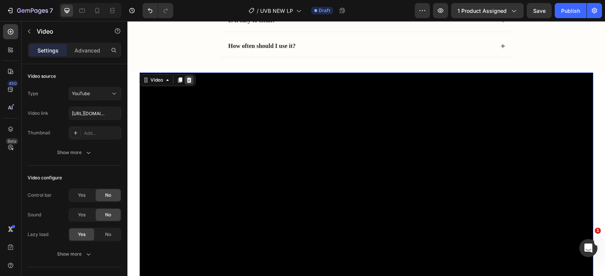
click at [186, 81] on icon at bounding box center [188, 79] width 5 height 5
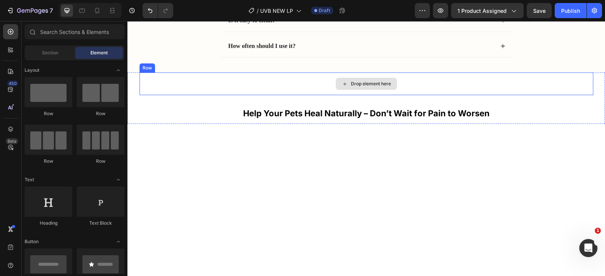
click at [272, 89] on div "Drop element here" at bounding box center [366, 84] width 454 height 23
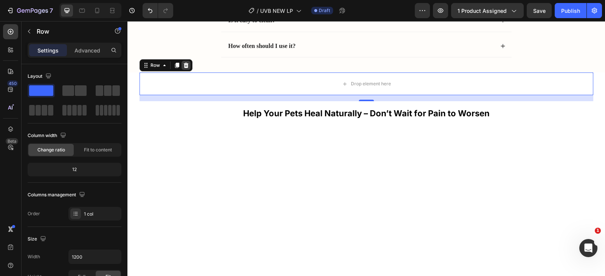
click at [183, 68] on icon at bounding box center [185, 65] width 5 height 5
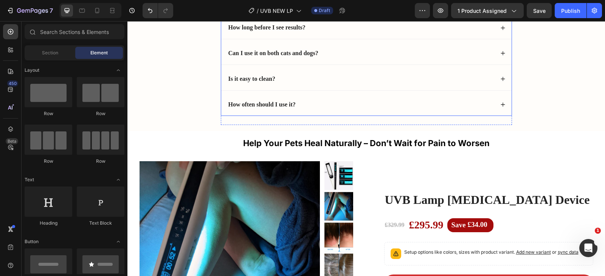
scroll to position [1929, 0]
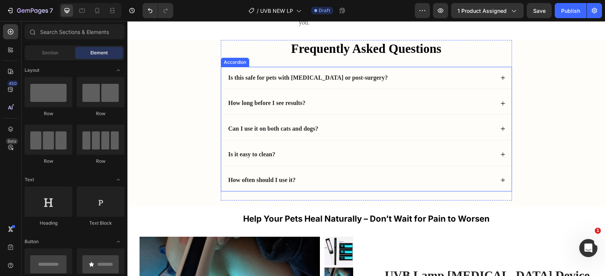
click at [308, 81] on strong "Is this safe for pets with arthritis or post-surgery?" at bounding box center [308, 77] width 160 height 6
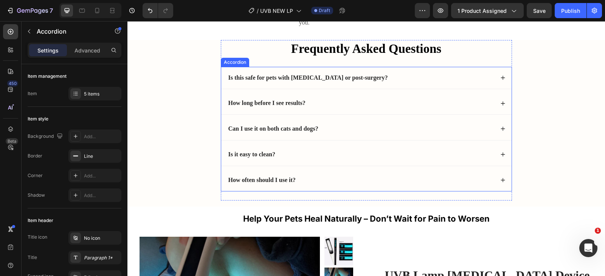
click at [308, 81] on strong "Is this safe for pets with arthritis or post-surgery?" at bounding box center [308, 77] width 160 height 6
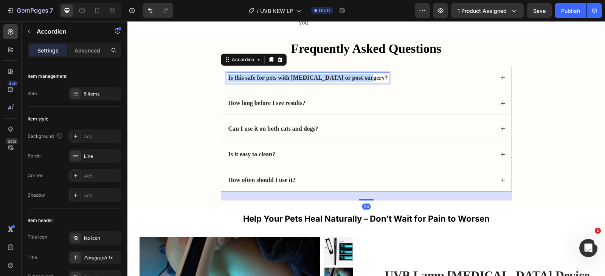
click at [308, 81] on strong "Is this safe for pets with arthritis or post-surgery?" at bounding box center [308, 77] width 160 height 6
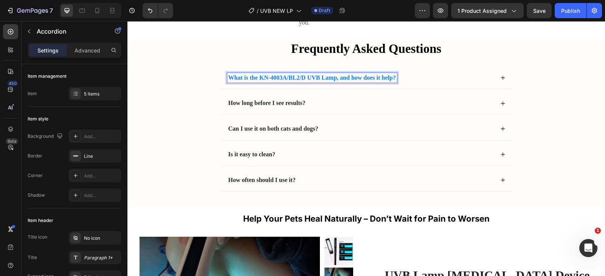
click at [307, 81] on strong "What is the KN-4003A/BL2/D UVB Lamp, and how does it help?" at bounding box center [311, 77] width 167 height 6
click at [320, 81] on strong "What is the KN-4003A/BL2/D UVB Lamp, and how does it help?" at bounding box center [311, 77] width 167 height 6
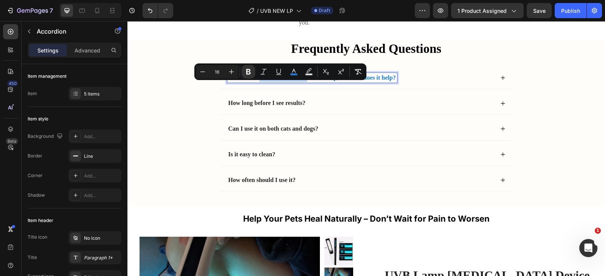
drag, startPoint x: 305, startPoint y: 88, endPoint x: 258, endPoint y: 87, distance: 46.9
click at [258, 81] on strong "What is the KN-4003A/BL2/D UVB Lamp, and how does it help?" at bounding box center [311, 77] width 167 height 6
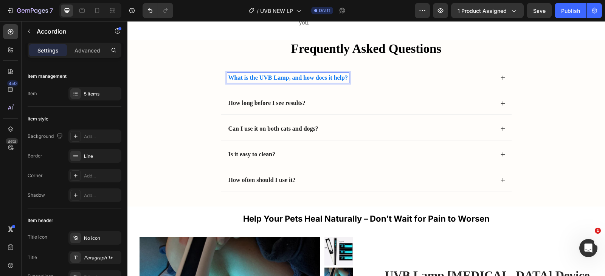
click at [357, 89] on div "What is the UVB Lamp, and how does it help?" at bounding box center [366, 78] width 290 height 22
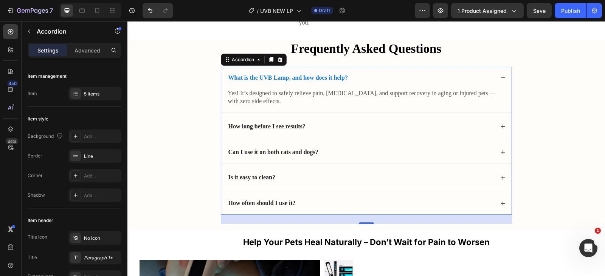
click at [309, 81] on strong "What is the UVB Lamp, and how does it help?" at bounding box center [288, 77] width 120 height 6
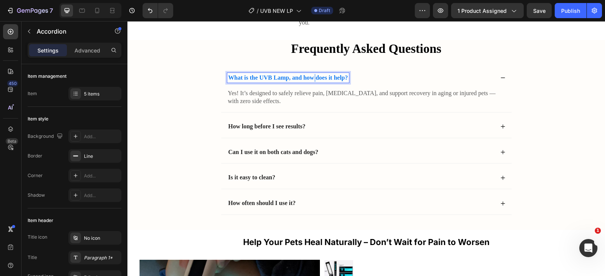
click at [309, 81] on strong "What is the UVB Lamp, and how does it help?" at bounding box center [288, 77] width 120 height 6
click at [310, 81] on strong "What is the UVB Lamp, and how does it help?" at bounding box center [288, 77] width 120 height 6
click at [311, 81] on strong "What is the UVB Lamp, and how does it help?" at bounding box center [288, 77] width 120 height 6
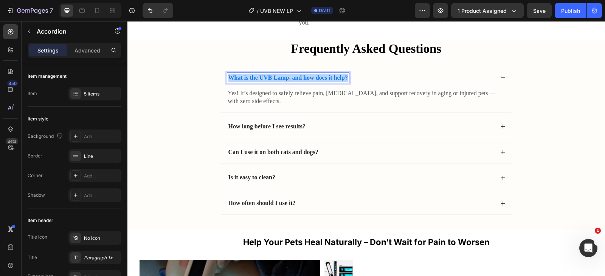
click at [311, 81] on strong "What is the UVB Lamp, and how does it help?" at bounding box center [288, 77] width 120 height 6
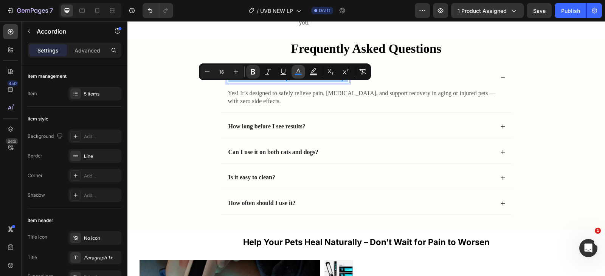
click at [297, 74] on rect "Editor contextual toolbar" at bounding box center [298, 75] width 7 height 2
type input "127BF1"
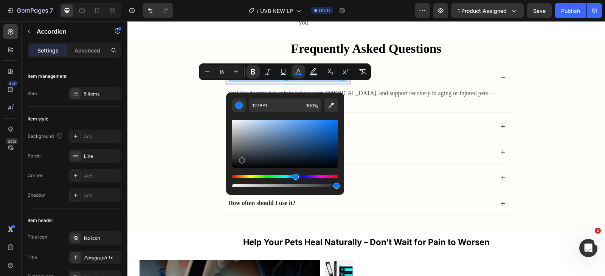
drag, startPoint x: 259, startPoint y: 162, endPoint x: 240, endPoint y: 159, distance: 18.4
click at [240, 159] on div "Editor contextual toolbar" at bounding box center [285, 144] width 106 height 48
type input "2A2B2D"
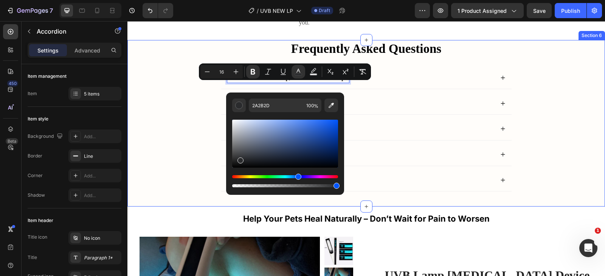
click at [199, 128] on div "Frequently Asked Questions Heading What is the UVB Lamp, and how does it help? …" at bounding box center [366, 123] width 462 height 167
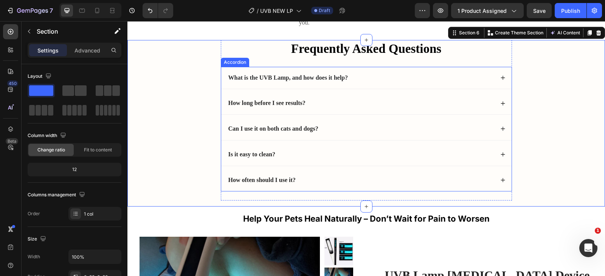
click at [363, 83] on div "What is the UVB Lamp, and how does it help?" at bounding box center [360, 78] width 267 height 10
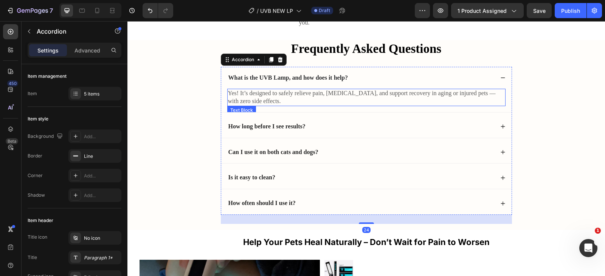
click at [306, 101] on p "Yes! It’s designed to safely relieve pain, stiffness, and support recovery in a…" at bounding box center [366, 98] width 277 height 16
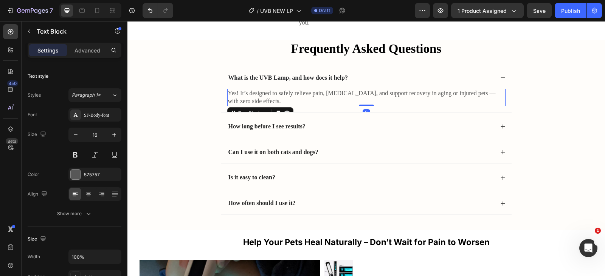
click at [307, 101] on p "Yes! It’s designed to safely relieve pain, stiffness, and support recovery in a…" at bounding box center [366, 98] width 277 height 16
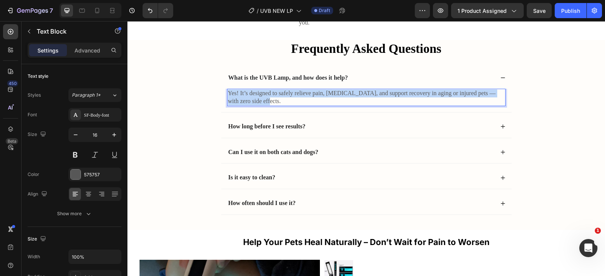
click at [307, 101] on p "Yes! It’s designed to safely relieve pain, stiffness, and support recovery in a…" at bounding box center [366, 98] width 277 height 16
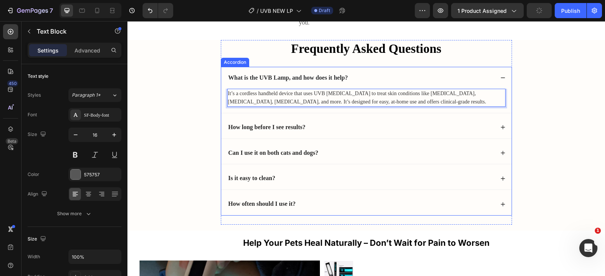
click at [266, 130] on strong "How long before I see results?" at bounding box center [266, 127] width 77 height 6
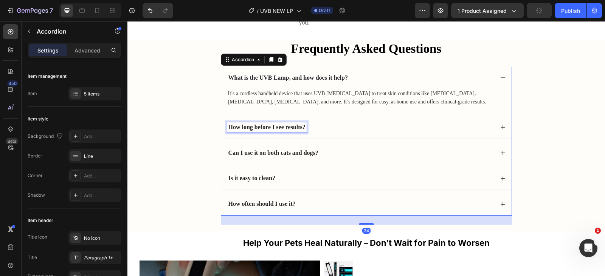
click at [266, 130] on strong "How long before I see results?" at bounding box center [266, 127] width 77 height 6
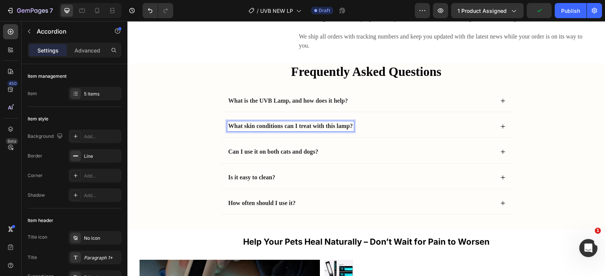
scroll to position [1904, 0]
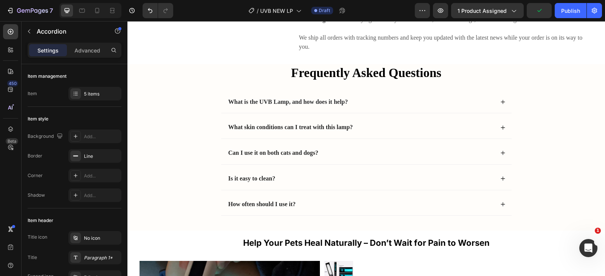
click at [380, 133] on div "What skin conditions can I treat with this lamp?" at bounding box center [360, 127] width 267 height 10
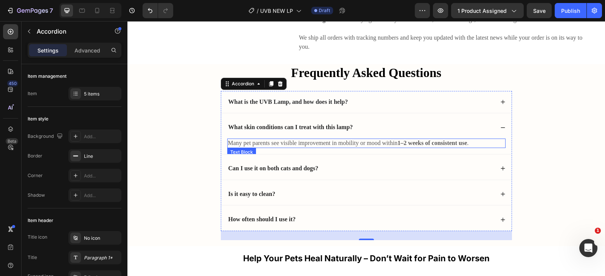
click at [262, 147] on p "Many pet parents see visible improvement in mobility or mood within 1–2 weeks o…" at bounding box center [366, 143] width 277 height 8
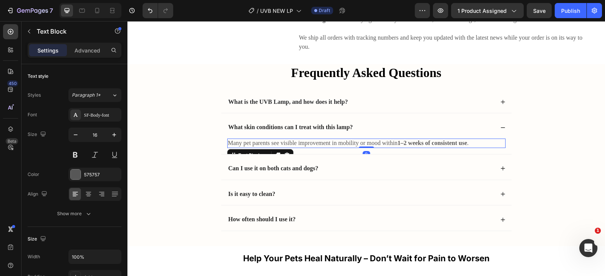
click at [262, 147] on p "Many pet parents see visible improvement in mobility or mood within 1–2 weeks o…" at bounding box center [366, 143] width 277 height 8
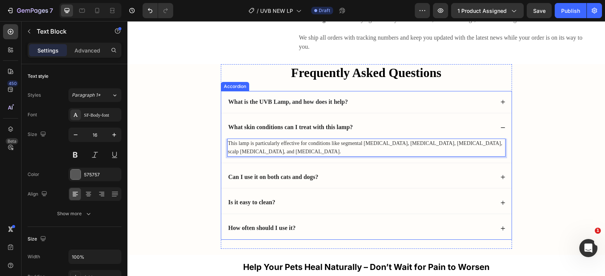
click at [491, 139] on div "What skin conditions can I treat with this lamp?" at bounding box center [366, 127] width 290 height 22
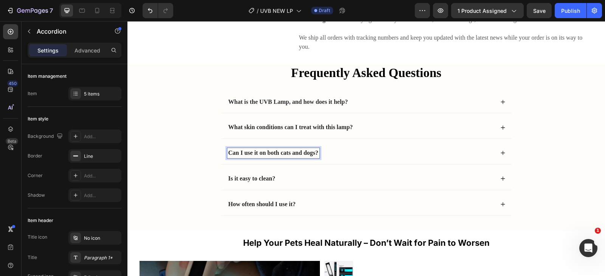
click at [279, 156] on strong "Can I use it on both cats and dogs?" at bounding box center [273, 153] width 90 height 6
click at [280, 156] on strong "Can I use it on both cats and dogs?" at bounding box center [273, 153] width 90 height 6
click at [393, 158] on div "How does this device differ from in-clinic treatments?" at bounding box center [360, 153] width 267 height 10
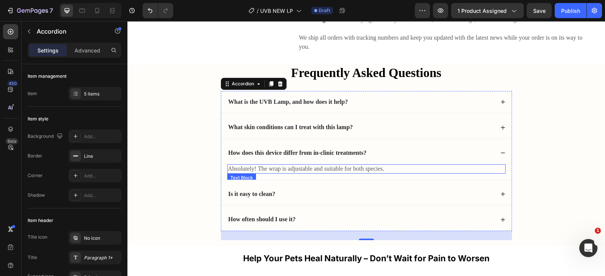
click at [311, 173] on p "Absolutely! The wrap is adjustable and suitable for both species." at bounding box center [366, 169] width 277 height 8
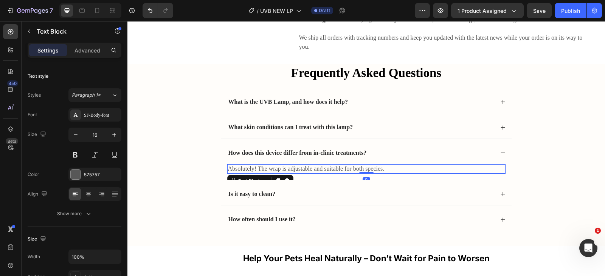
click at [311, 173] on p "Absolutely! The wrap is adjustable and suitable for both species." at bounding box center [366, 169] width 277 height 8
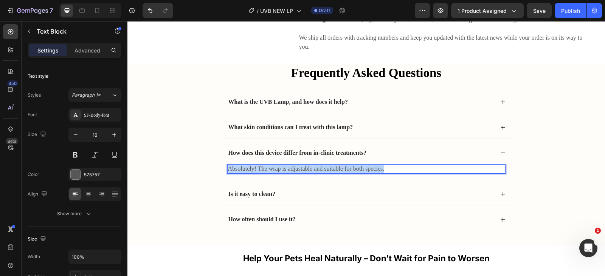
click at [311, 173] on p "Absolutely! The wrap is adjustable and suitable for both species." at bounding box center [366, 169] width 277 height 8
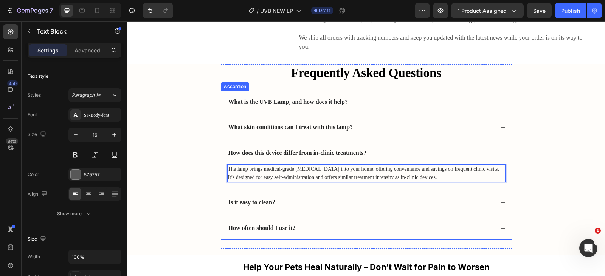
click at [415, 158] on div "How does this device differ from in-clinic treatments?" at bounding box center [360, 153] width 267 height 10
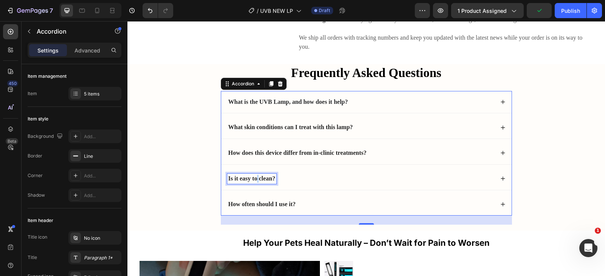
click at [253, 182] on strong "Is it easy to clean?" at bounding box center [251, 178] width 47 height 6
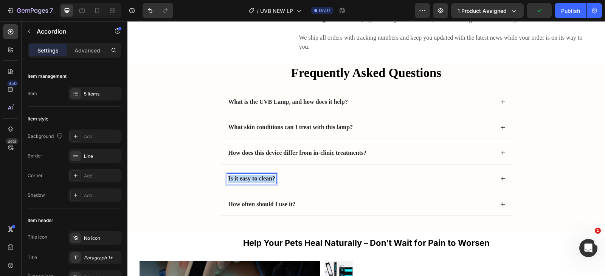
click at [253, 182] on strong "Is it easy to clean?" at bounding box center [251, 178] width 47 height 6
click at [313, 184] on div "Is this lamp easy to use?" at bounding box center [360, 179] width 267 height 10
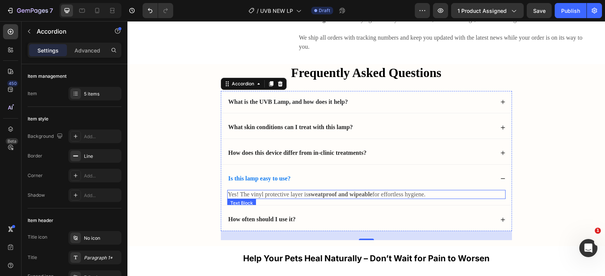
click at [274, 199] on p "Yes! The vinyl protective layer is sweatproof and wipeable for effortless hygie…" at bounding box center [366, 195] width 277 height 8
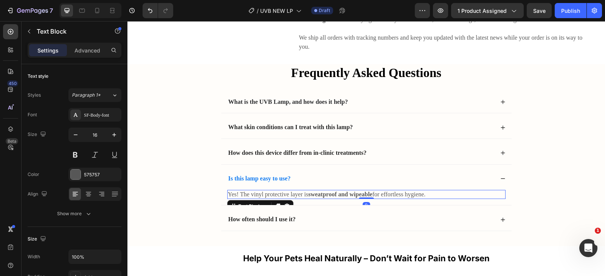
click at [274, 199] on p "Yes! The vinyl protective layer is sweatproof and wipeable for effortless hygie…" at bounding box center [366, 195] width 277 height 8
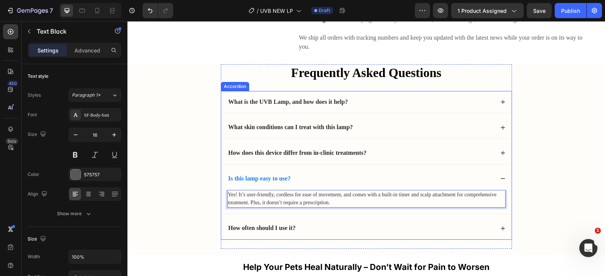
click at [266, 156] on strong "How does this device differ from in-clinic treatments?" at bounding box center [297, 153] width 138 height 6
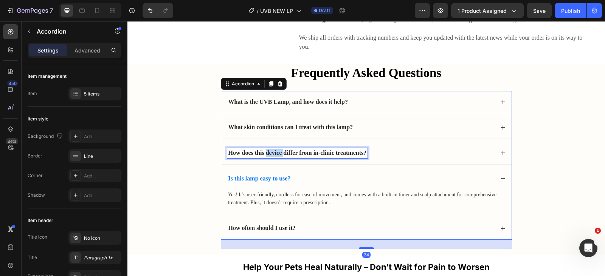
click at [266, 156] on strong "How does this device differ from in-clinic treatments?" at bounding box center [297, 153] width 138 height 6
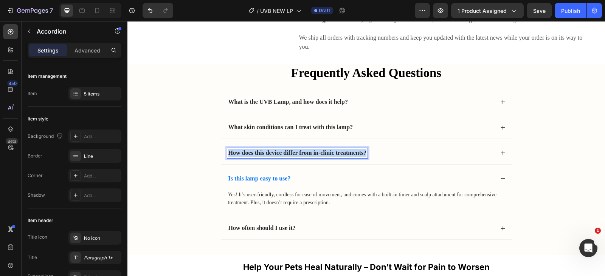
click at [266, 156] on strong "How does this device differ from in-clinic treatments?" at bounding box center [297, 153] width 138 height 6
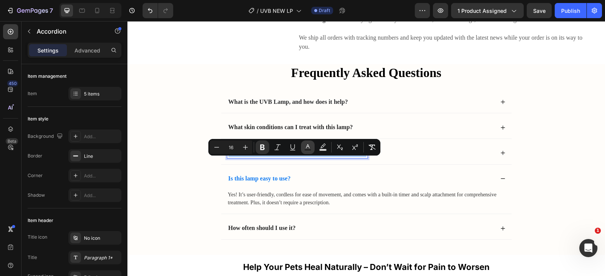
click at [305, 149] on rect "Editor contextual toolbar" at bounding box center [307, 150] width 7 height 2
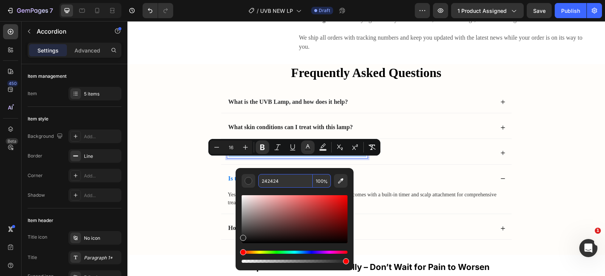
click at [290, 182] on input "242424" at bounding box center [285, 181] width 54 height 14
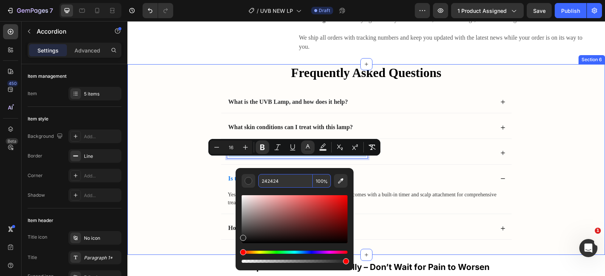
click at [211, 187] on div "Frequently Asked Questions Heading What is the UVB Lamp, and how does it help? …" at bounding box center [366, 159] width 462 height 191
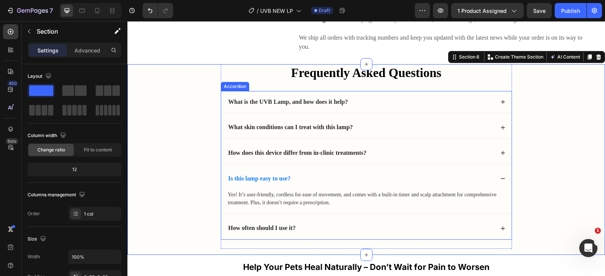
click at [234, 182] on strong "Is this lamp easy to use?" at bounding box center [259, 178] width 62 height 6
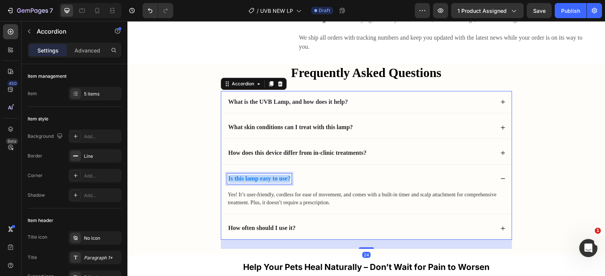
click at [234, 182] on strong "Is this lamp easy to use?" at bounding box center [259, 178] width 62 height 6
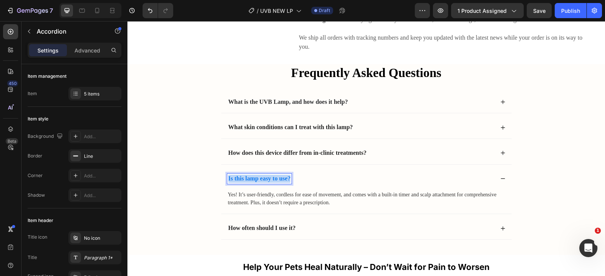
click at [234, 182] on strong "Is this lamp easy to use?" at bounding box center [259, 178] width 62 height 6
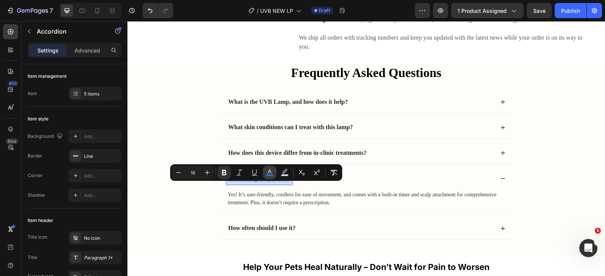
click at [268, 175] on rect "Editor contextual toolbar" at bounding box center [269, 176] width 7 height 2
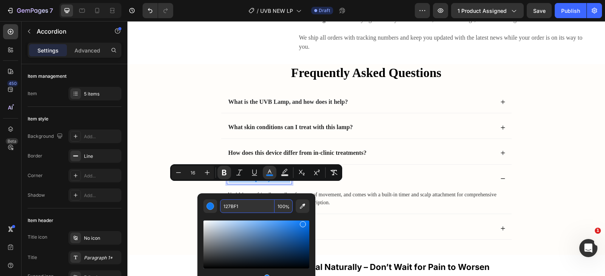
click at [264, 201] on input "127BF1" at bounding box center [247, 207] width 54 height 14
click at [263, 201] on input "127BF1" at bounding box center [247, 207] width 54 height 14
paste input "242424"
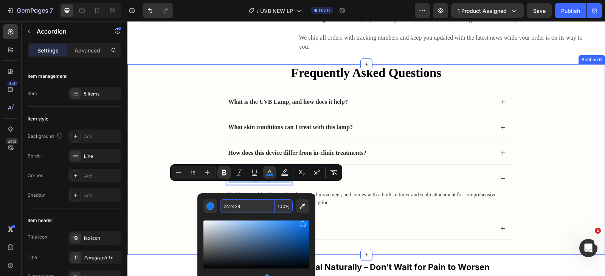
type input "242424"
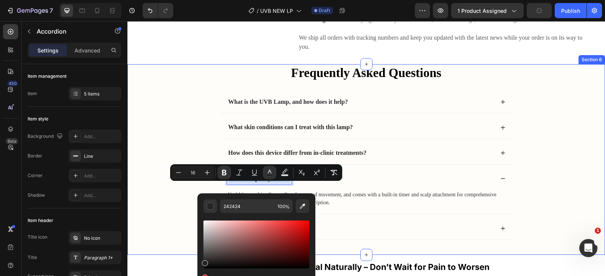
click at [173, 140] on div "Frequently Asked Questions Heading What is the UVB Lamp, and how does it help? …" at bounding box center [366, 159] width 462 height 191
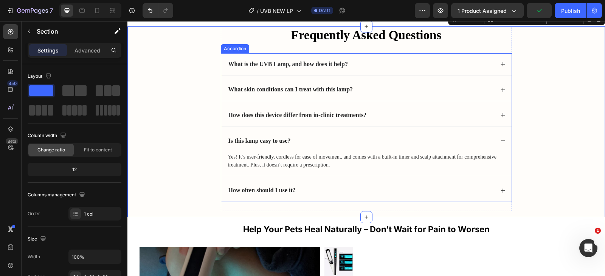
scroll to position [1980, 0]
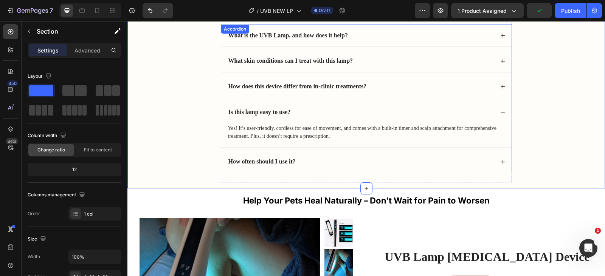
click at [310, 112] on div "Is this lamp easy to use?" at bounding box center [360, 112] width 267 height 10
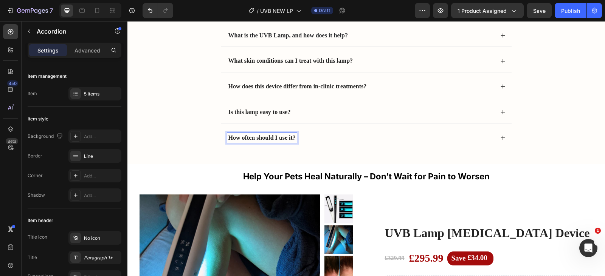
click at [269, 138] on strong "How often should I use it?" at bounding box center [261, 138] width 67 height 6
click at [274, 112] on strong "Is this lamp easy to use?" at bounding box center [259, 112] width 62 height 6
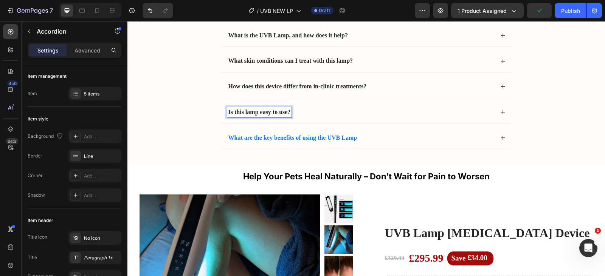
click at [274, 112] on strong "Is this lamp easy to use?" at bounding box center [259, 112] width 62 height 6
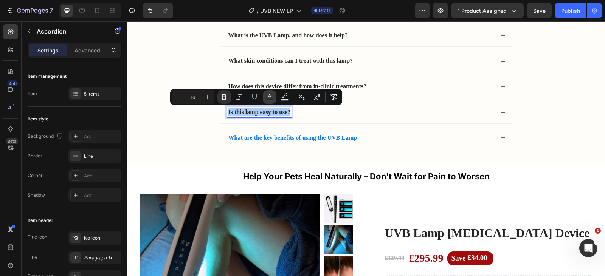
click at [268, 97] on icon "Editor contextual toolbar" at bounding box center [270, 97] width 8 height 8
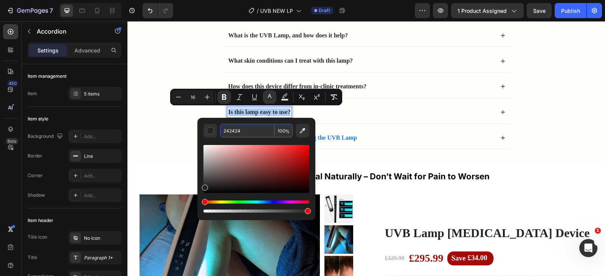
click at [259, 128] on input "242424" at bounding box center [247, 131] width 54 height 14
click at [260, 128] on input "242424" at bounding box center [247, 131] width 54 height 14
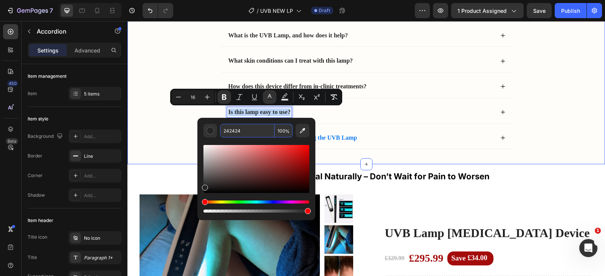
click at [174, 133] on div "Frequently Asked Questions Heading What is the UVB Lamp, and how does it help? …" at bounding box center [366, 81] width 462 height 167
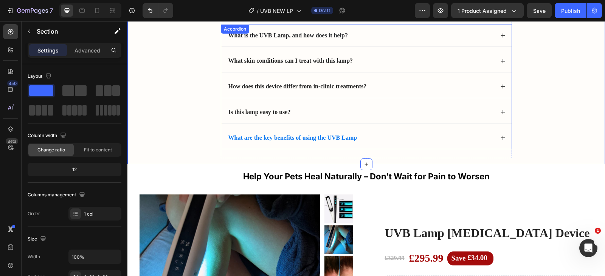
click at [276, 136] on strong "What are the key benefits of using the UVB Lamp" at bounding box center [292, 138] width 129 height 6
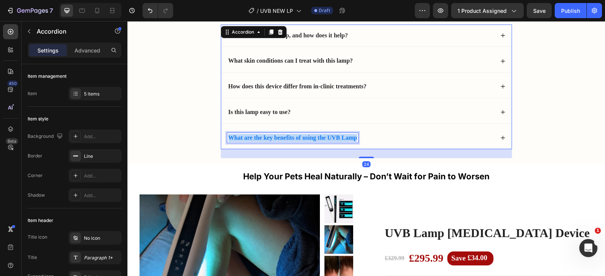
click at [275, 136] on strong "What are the key benefits of using the UVB Lamp" at bounding box center [292, 138] width 129 height 6
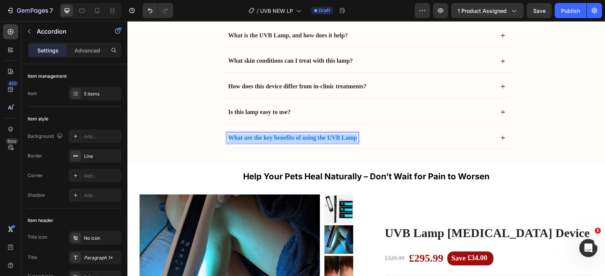
click at [275, 136] on strong "What are the key benefits of using the UVB Lamp" at bounding box center [292, 138] width 129 height 6
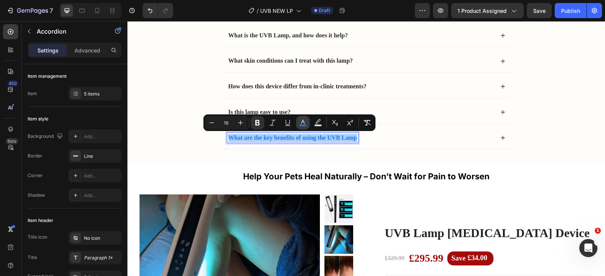
click at [301, 123] on icon "Editor contextual toolbar" at bounding box center [303, 123] width 8 height 8
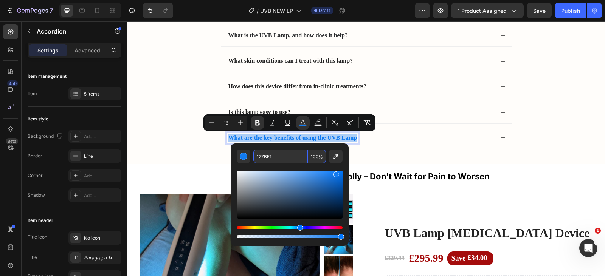
click at [293, 151] on input "127BF1" at bounding box center [280, 157] width 54 height 14
click at [294, 151] on input "127BF1" at bounding box center [280, 157] width 54 height 14
paste input "242424"
type input "242424"
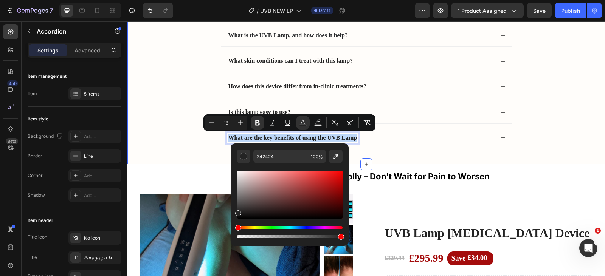
click at [152, 150] on div "Frequently Asked Questions Heading What is the UVB Lamp, and how does it help? …" at bounding box center [366, 81] width 462 height 167
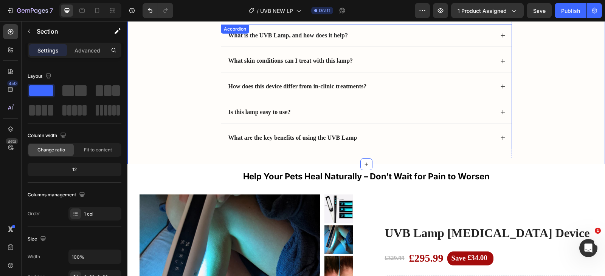
scroll to position [1904, 0]
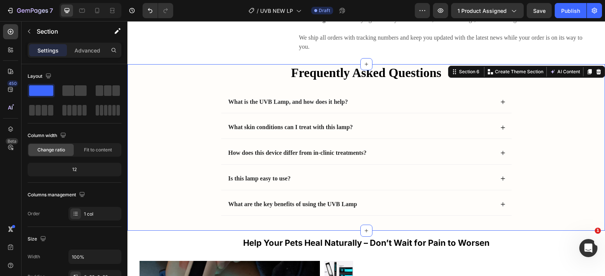
click at [564, 127] on div "Frequently Asked Questions Heading What is the UVB Lamp, and how does it help? …" at bounding box center [366, 147] width 462 height 167
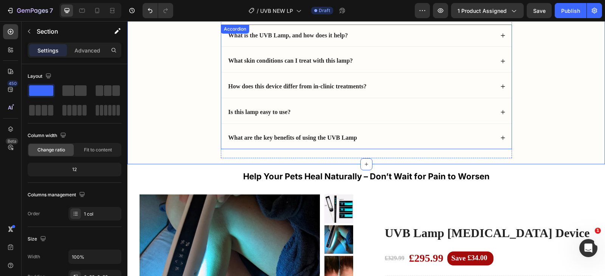
click at [384, 140] on div "What are the key benefits of using the UVB Lamp" at bounding box center [360, 138] width 267 height 10
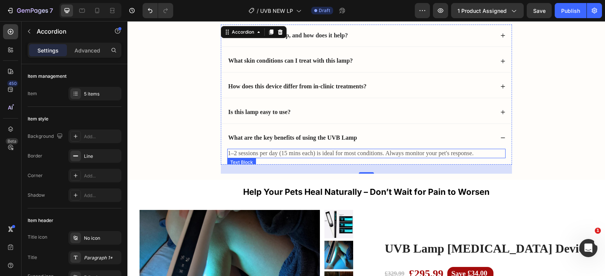
click at [261, 154] on p "1–2 sessions per day (15 mins each) is ideal for most conditions. Always monito…" at bounding box center [366, 154] width 277 height 8
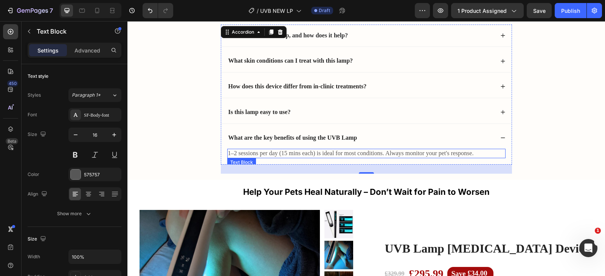
click at [261, 154] on p "1–2 sessions per day (15 mins each) is ideal for most conditions. Always monito…" at bounding box center [366, 154] width 277 height 8
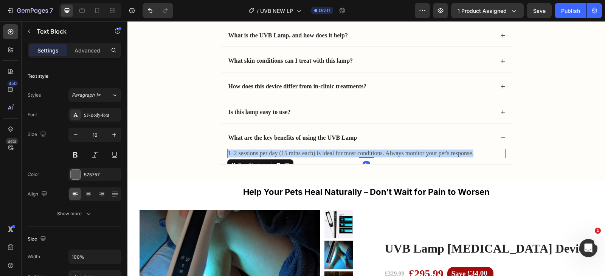
click at [261, 154] on p "1–2 sessions per day (15 mins each) is ideal for most conditions. Always monito…" at bounding box center [366, 154] width 277 height 8
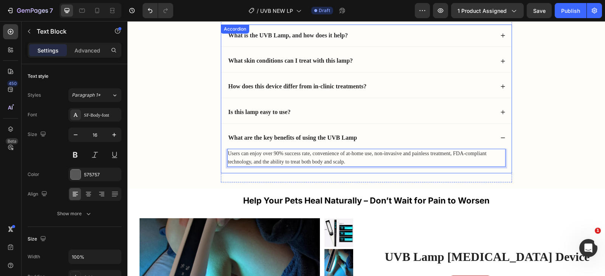
click at [478, 139] on div "What are the key benefits of using the UVB Lamp" at bounding box center [360, 138] width 267 height 10
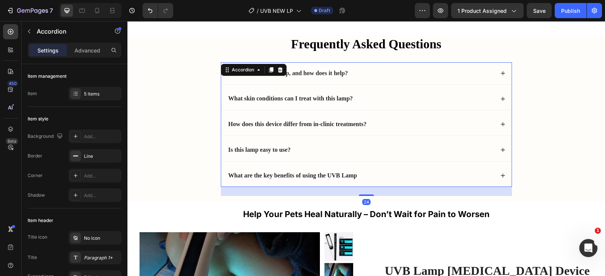
scroll to position [1904, 0]
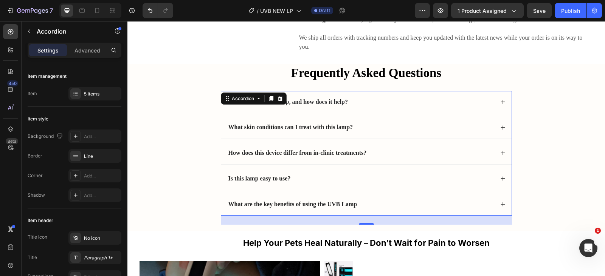
click at [353, 102] on div "What is the UVB Lamp, and how does it help?" at bounding box center [366, 102] width 290 height 22
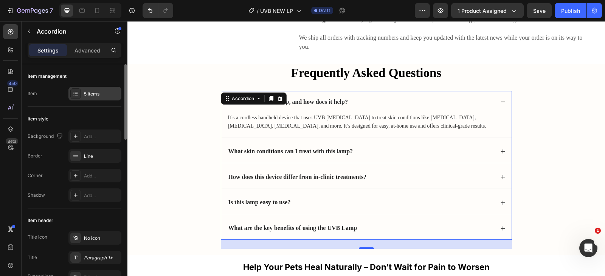
click at [92, 96] on div "5 items" at bounding box center [102, 94] width 36 height 7
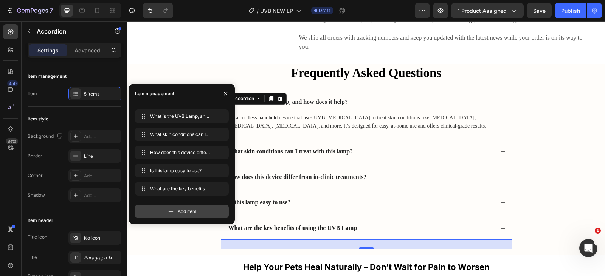
click at [182, 211] on span "Add item" at bounding box center [187, 211] width 19 height 7
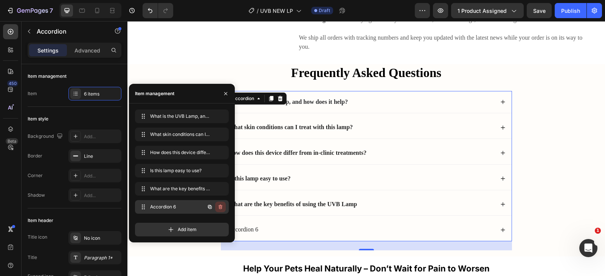
click at [218, 208] on icon "button" at bounding box center [220, 207] width 6 height 6
click at [211, 209] on div "Delete" at bounding box center [215, 207] width 14 height 7
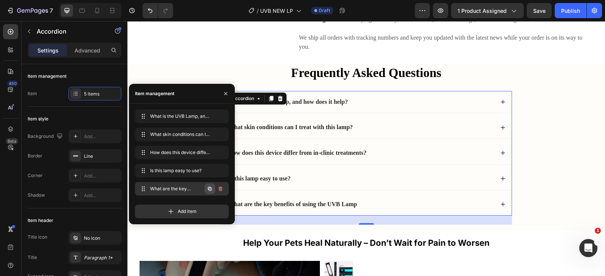
click at [212, 188] on icon "button" at bounding box center [210, 189] width 6 height 6
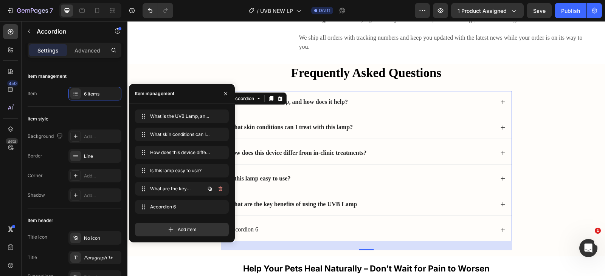
click at [212, 188] on icon "button" at bounding box center [210, 189] width 6 height 6
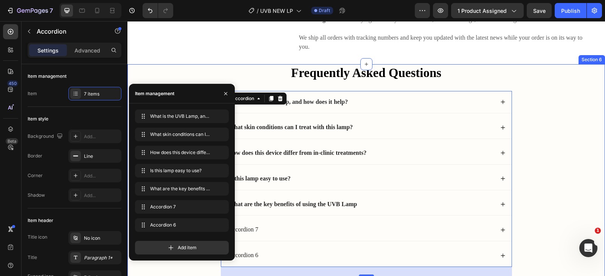
click at [201, 74] on div "Frequently Asked Questions Heading What is the UVB Lamp, and how does it help? …" at bounding box center [366, 173] width 462 height 218
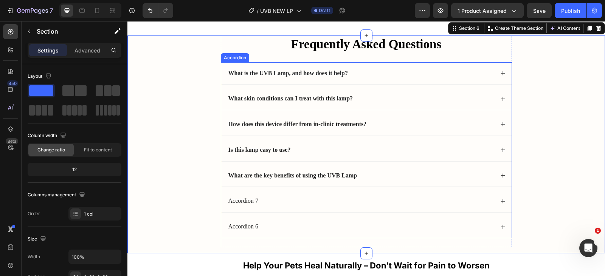
scroll to position [1980, 0]
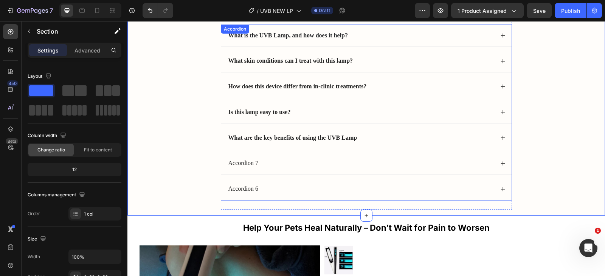
click at [241, 161] on div "Accordion 7" at bounding box center [243, 163] width 33 height 10
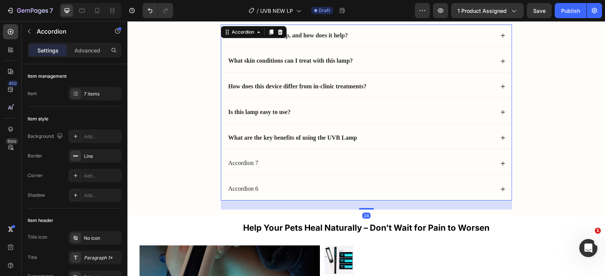
click at [242, 161] on div "Accordion 7" at bounding box center [243, 163] width 33 height 10
click at [242, 161] on p "Accordion 7" at bounding box center [243, 164] width 30 height 8
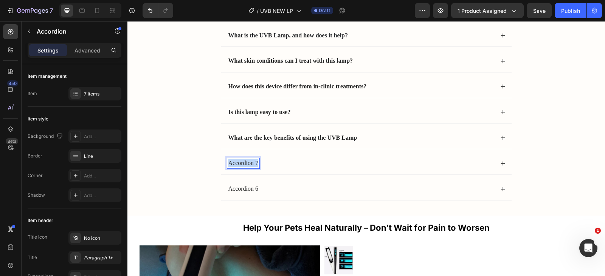
click at [242, 161] on p "Accordion 7" at bounding box center [243, 164] width 30 height 8
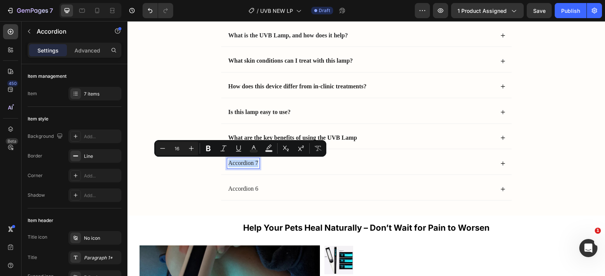
click at [242, 161] on p "Accordion 7" at bounding box center [243, 164] width 30 height 8
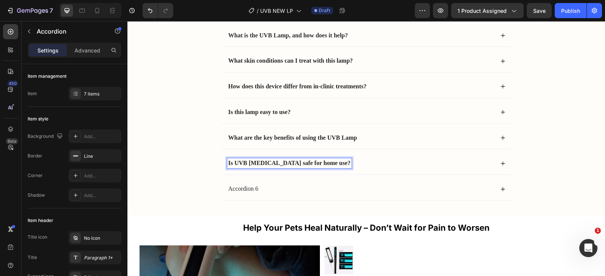
click at [357, 161] on div "Is UVB [MEDICAL_DATA] safe for home use?" at bounding box center [360, 163] width 267 height 10
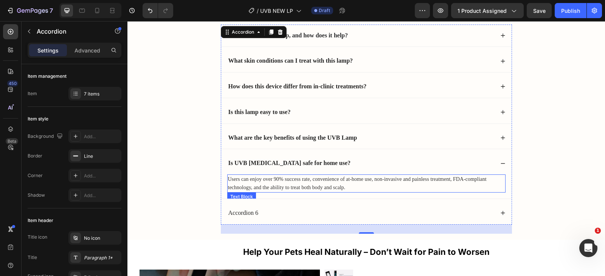
click at [279, 181] on span "Users can enjoy over 90% success rate, convenience of at-home use, non-invasive…" at bounding box center [357, 184] width 259 height 14
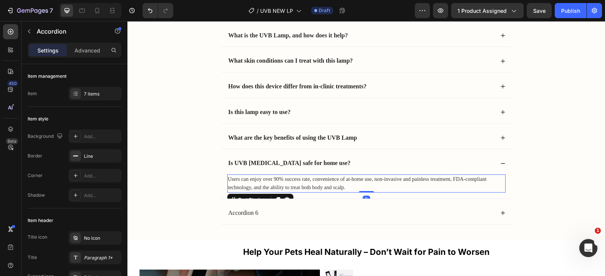
click at [279, 181] on span "Users can enjoy over 90% success rate, convenience of at-home use, non-invasive…" at bounding box center [357, 184] width 259 height 14
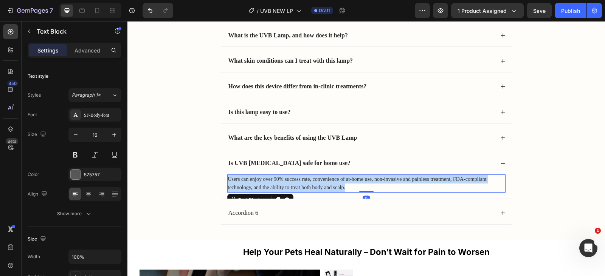
click at [279, 181] on span "Users can enjoy over 90% success rate, convenience of at-home use, non-invasive…" at bounding box center [357, 184] width 259 height 14
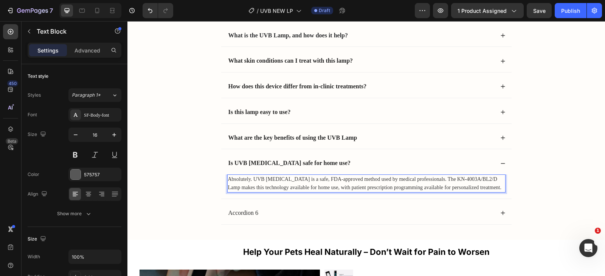
click at [483, 177] on span "Absolutely. UVB Phototherapy is a safe, FDA-approved method used by medical pro…" at bounding box center [365, 184] width 274 height 14
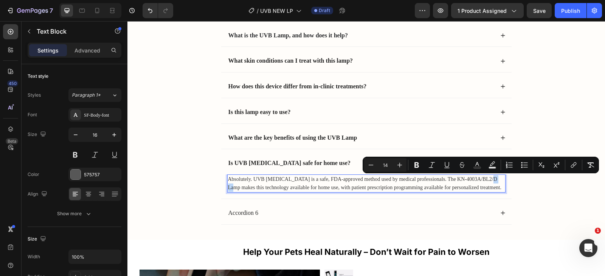
click at [481, 181] on span "Absolutely. UVB Phototherapy is a safe, FDA-approved method used by medical pro…" at bounding box center [365, 184] width 274 height 14
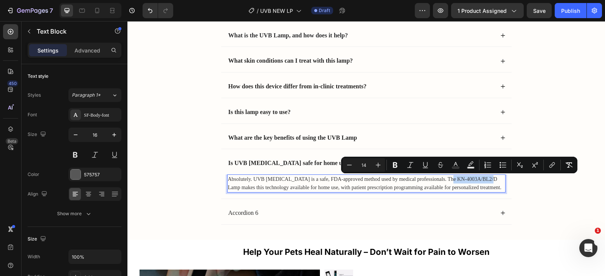
drag, startPoint x: 480, startPoint y: 180, endPoint x: 440, endPoint y: 177, distance: 40.2
click at [440, 177] on span "Absolutely. UVB Phototherapy is a safe, FDA-approved method used by medical pro…" at bounding box center [365, 184] width 274 height 14
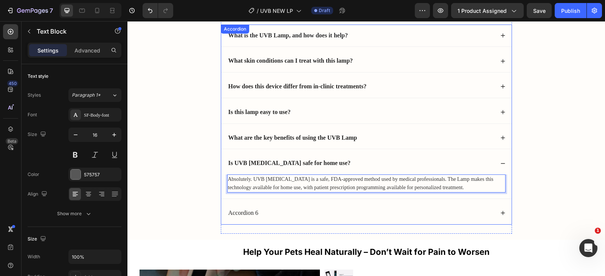
click at [274, 209] on div "Accordion 6" at bounding box center [360, 213] width 267 height 10
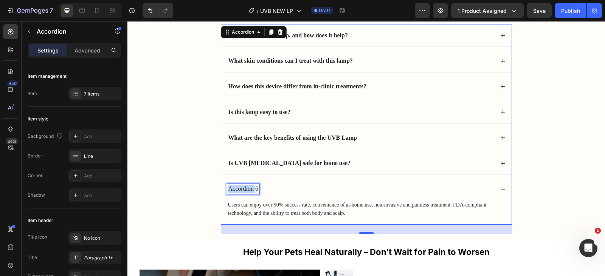
click at [243, 187] on p "Accordion 6" at bounding box center [243, 189] width 30 height 8
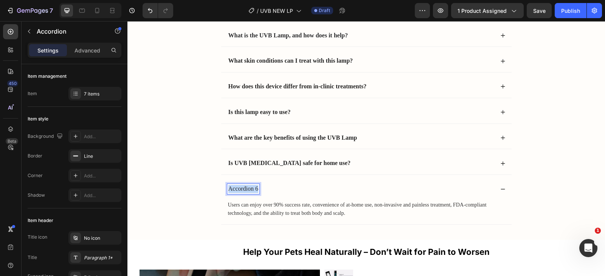
click at [243, 187] on p "Accordion 6" at bounding box center [243, 189] width 30 height 8
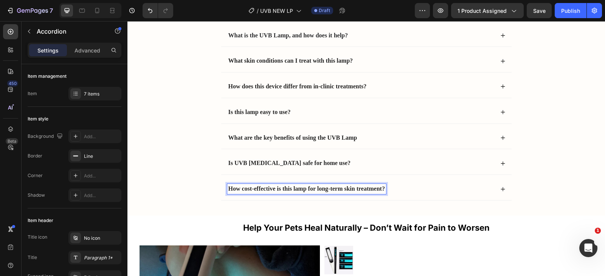
click at [398, 192] on div "How cost-effective is this lamp for long-term skin treatment?" at bounding box center [360, 189] width 267 height 10
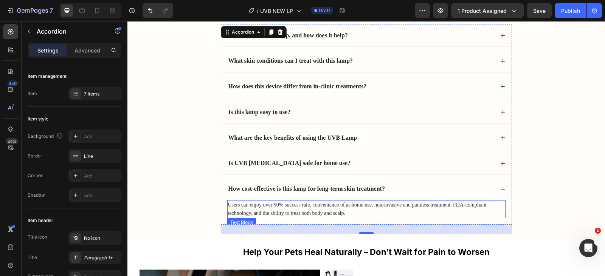
click at [271, 204] on span "Users can enjoy over 90% success rate, convenience of at-home use, non-invasive…" at bounding box center [357, 209] width 259 height 14
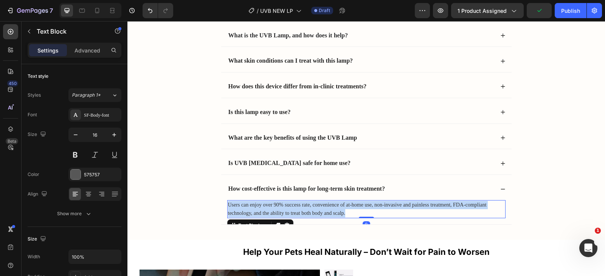
click at [271, 204] on span "Users can enjoy over 90% success rate, convenience of at-home use, non-invasive…" at bounding box center [357, 209] width 259 height 14
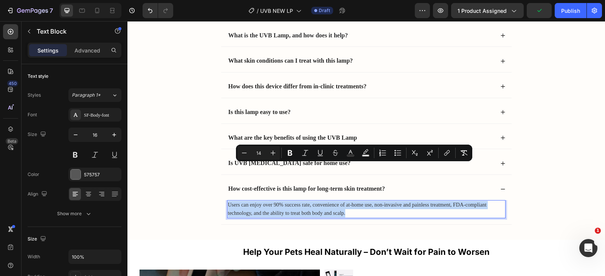
scroll to position [2018, 0]
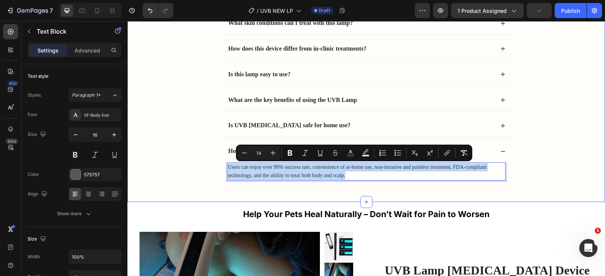
click at [199, 174] on div "Frequently Asked Questions Heading What is the UVB Lamp, and how does it help? …" at bounding box center [366, 81] width 462 height 242
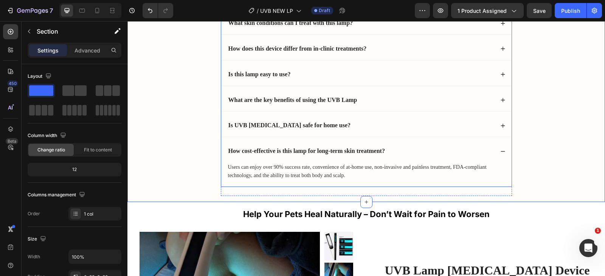
click at [368, 124] on div "Is UVB [MEDICAL_DATA] safe for home use?" at bounding box center [360, 126] width 267 height 10
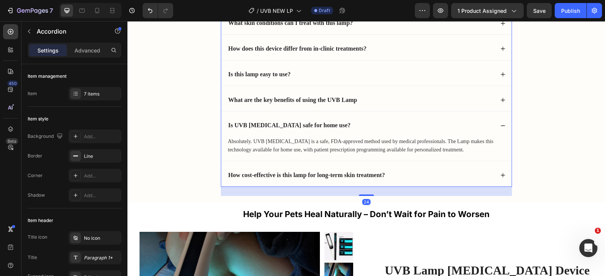
click at [368, 124] on div "Is UVB [MEDICAL_DATA] safe for home use?" at bounding box center [360, 126] width 267 height 10
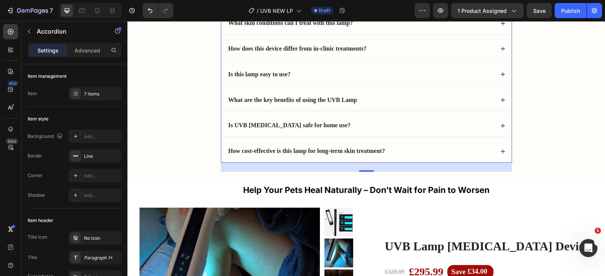
click at [390, 155] on div "How cost-effective is this lamp for long-term skin treatment?" at bounding box center [360, 151] width 267 height 10
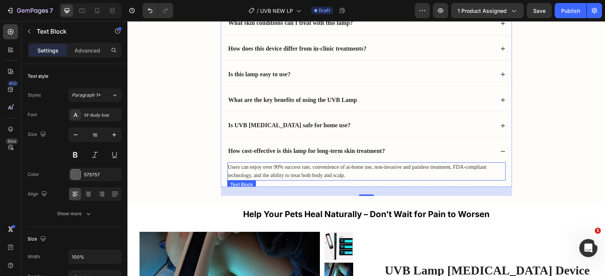
click at [307, 167] on span "Users can enjoy over 90% success rate, convenience of at-home use, non-invasive…" at bounding box center [357, 171] width 259 height 14
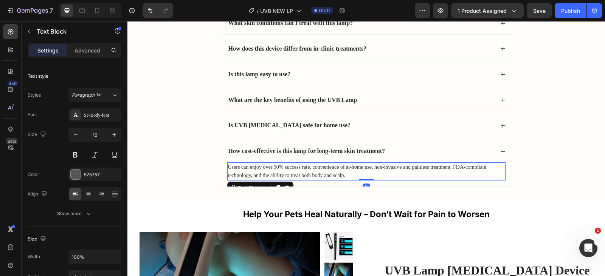
click at [307, 167] on span "Users can enjoy over 90% success rate, convenience of at-home use, non-invasive…" at bounding box center [357, 171] width 259 height 14
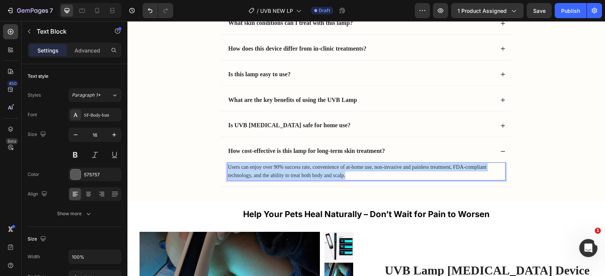
click at [307, 167] on span "Users can enjoy over 90% success rate, convenience of at-home use, non-invasive…" at bounding box center [357, 171] width 259 height 14
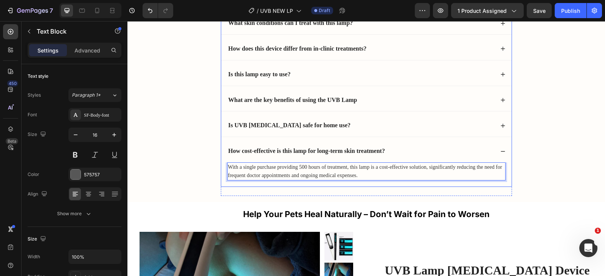
click at [370, 102] on div "What are the key benefits of using the UVB Lamp" at bounding box center [360, 100] width 267 height 10
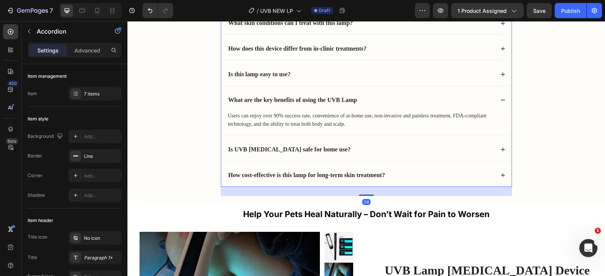
click at [370, 102] on div "What are the key benefits of using the UVB Lamp" at bounding box center [360, 100] width 267 height 10
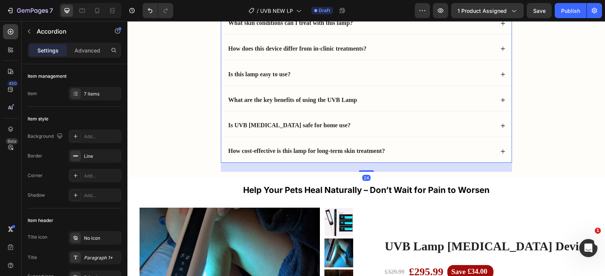
click at [388, 153] on div "How cost-effective is this lamp for long-term skin treatment?" at bounding box center [360, 151] width 267 height 10
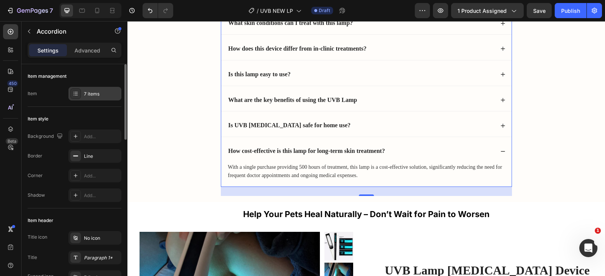
click at [99, 93] on div "7 items" at bounding box center [102, 94] width 36 height 7
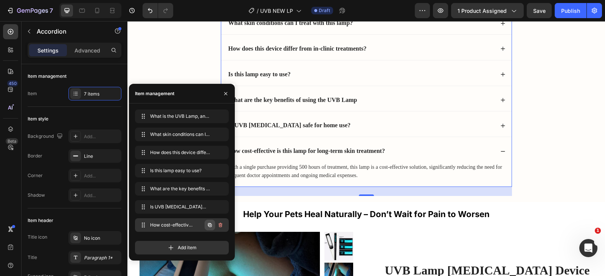
click at [211, 228] on icon "button" at bounding box center [210, 225] width 6 height 6
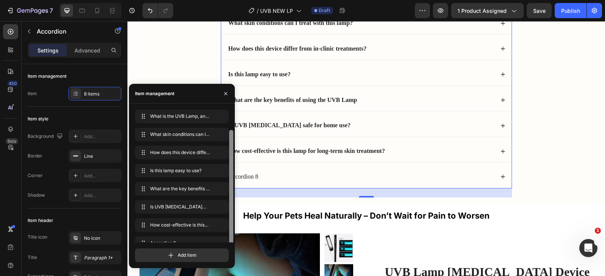
scroll to position [11, 0]
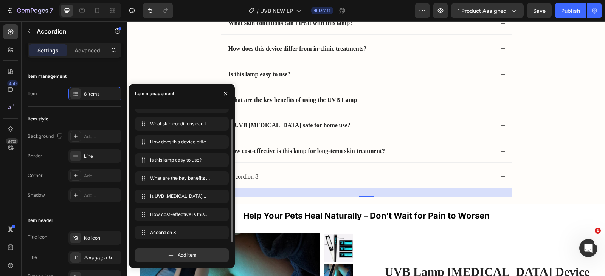
click at [282, 175] on div "Accordion 8" at bounding box center [360, 177] width 267 height 10
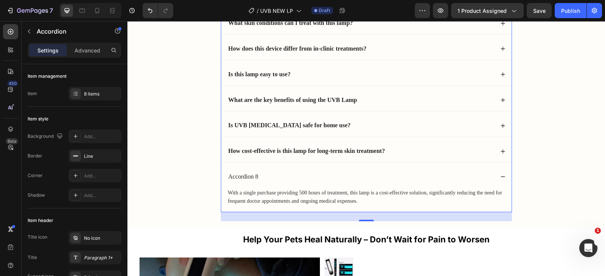
click at [239, 176] on div "Accordion 8" at bounding box center [243, 177] width 33 height 10
click at [239, 176] on p "Accordion 8" at bounding box center [243, 177] width 30 height 8
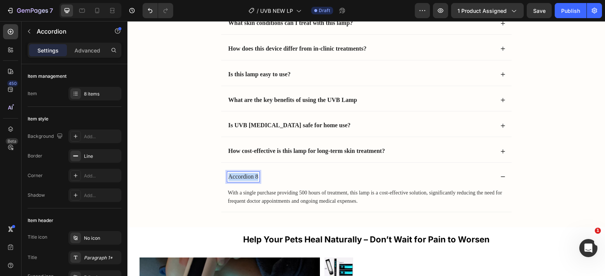
click at [239, 176] on p "Accordion 8" at bounding box center [243, 177] width 30 height 8
click at [255, 175] on strong "Can I use this lamp for scalp conditions?" at bounding box center [280, 176] width 105 height 6
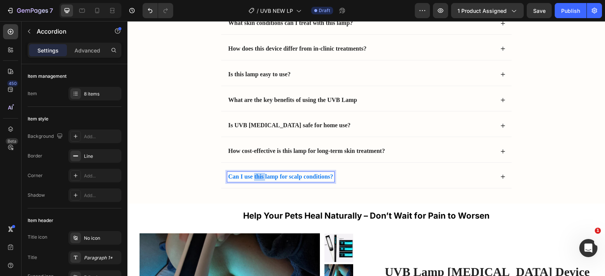
click at [255, 175] on strong "Can I use this lamp for scalp conditions?" at bounding box center [280, 176] width 105 height 6
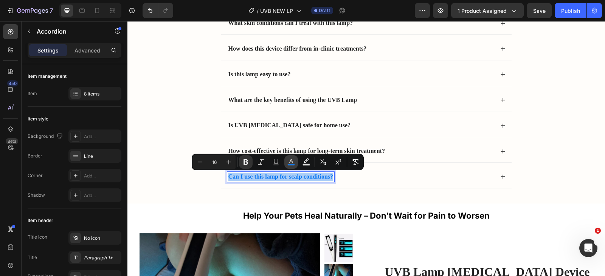
click at [290, 162] on icon "Editor contextual toolbar" at bounding box center [291, 162] width 8 height 8
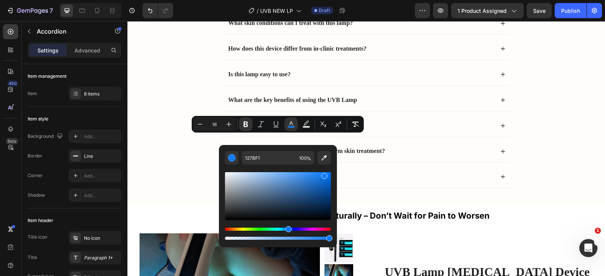
scroll to position [2056, 0]
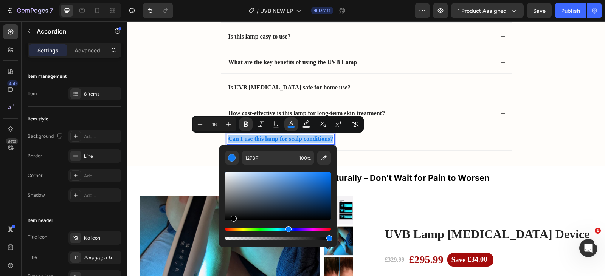
drag, startPoint x: 242, startPoint y: 202, endPoint x: 232, endPoint y: 222, distance: 21.3
click at [232, 220] on div "Editor contextual toolbar" at bounding box center [278, 196] width 106 height 48
type input "000000"
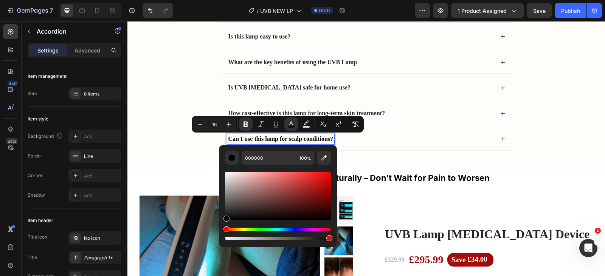
click at [272, 88] on strong "Is UVB [MEDICAL_DATA] safe for home use?" at bounding box center [289, 87] width 122 height 6
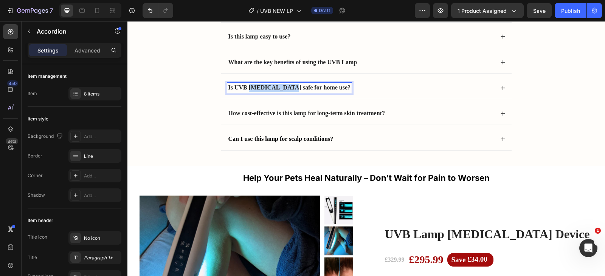
click at [272, 88] on strong "Is UVB [MEDICAL_DATA] safe for home use?" at bounding box center [289, 87] width 122 height 6
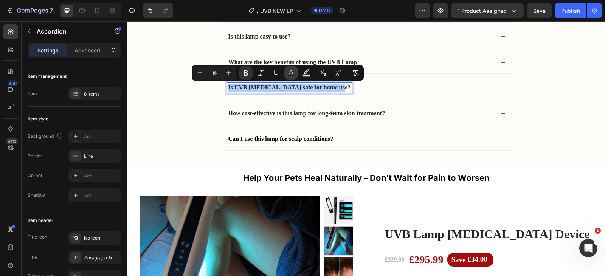
click at [291, 75] on rect "Editor contextual toolbar" at bounding box center [291, 76] width 7 height 2
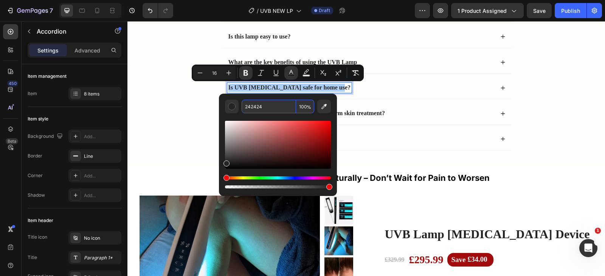
click at [280, 103] on input "242424" at bounding box center [269, 107] width 54 height 14
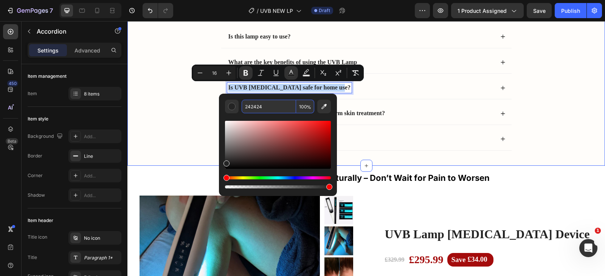
click at [185, 123] on div "Frequently Asked Questions Heading What is the UVB Lamp, and how does it help? …" at bounding box center [366, 44] width 462 height 244
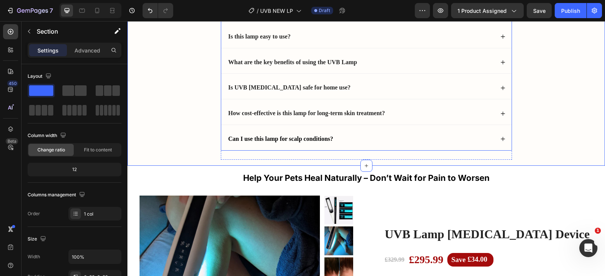
click at [263, 141] on strong "Can I use this lamp for scalp conditions?" at bounding box center [280, 139] width 105 height 6
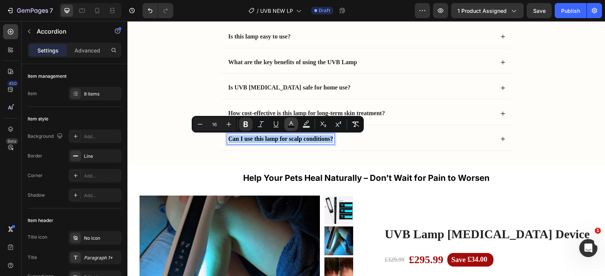
click at [290, 126] on rect "Editor contextual toolbar" at bounding box center [291, 127] width 7 height 2
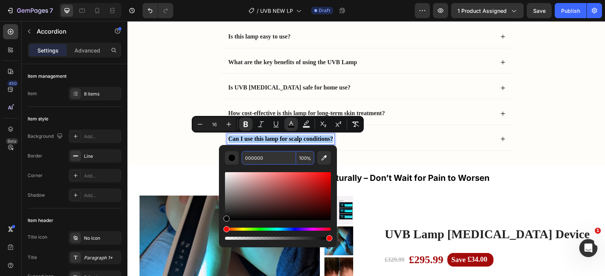
click at [266, 154] on input "000000" at bounding box center [269, 158] width 54 height 14
paste input "242424"
type input "242424"
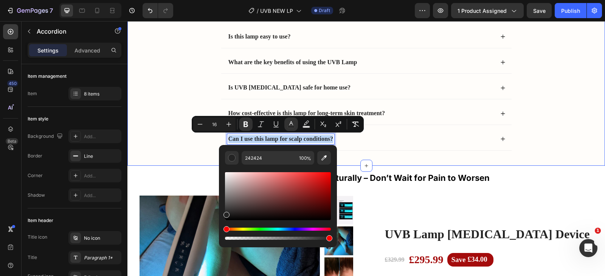
click at [180, 154] on div "Frequently Asked Questions Heading What is the UVB Lamp, and how does it help? …" at bounding box center [366, 44] width 462 height 244
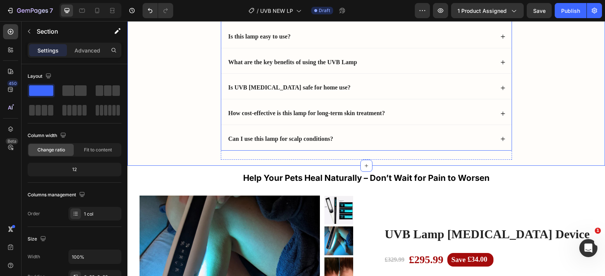
click at [276, 140] on strong "Can I use this lamp for scalp conditions?" at bounding box center [280, 139] width 105 height 6
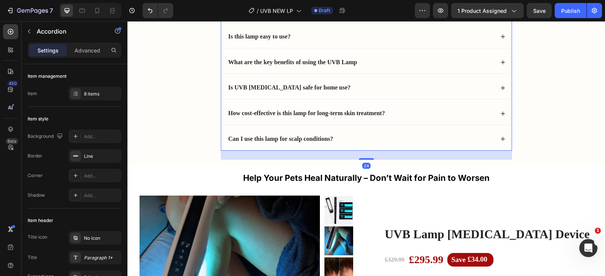
click at [361, 140] on div "Can I use this lamp for scalp conditions?" at bounding box center [360, 139] width 267 height 10
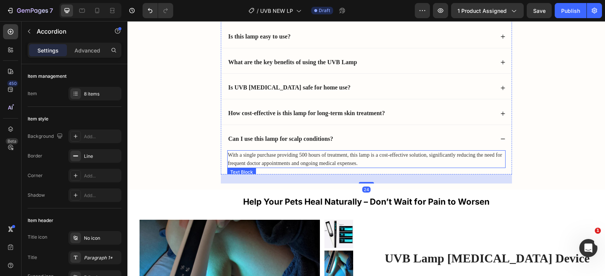
click at [301, 158] on p "With a single purchase providing 500 hours of treatment, this lamp is a cost-ef…" at bounding box center [366, 159] width 277 height 17
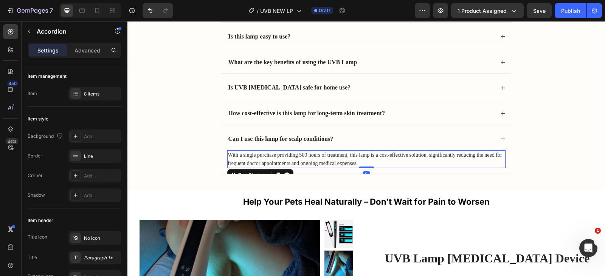
click at [301, 158] on p "With a single purchase providing 500 hours of treatment, this lamp is a cost-ef…" at bounding box center [366, 159] width 277 height 17
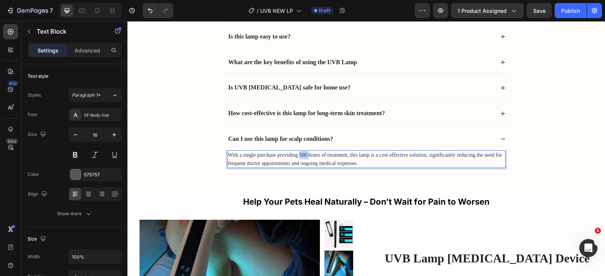
click at [301, 158] on p "With a single purchase providing 500 hours of treatment, this lamp is a cost-ef…" at bounding box center [366, 159] width 277 height 17
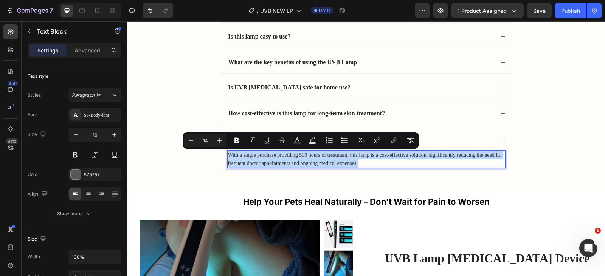
click at [301, 158] on p "With a single purchase providing 500 hours of treatment, this lamp is a cost-ef…" at bounding box center [366, 159] width 277 height 17
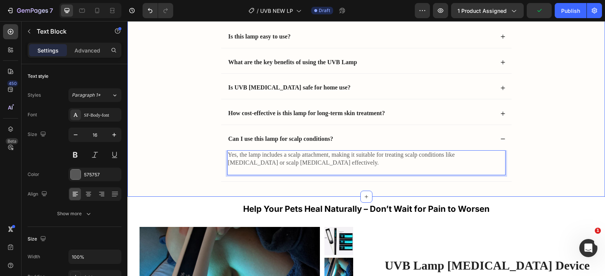
click at [551, 110] on div "Frequently Asked Questions Heading What is the UVB Lamp, and how does it help? …" at bounding box center [366, 59] width 462 height 275
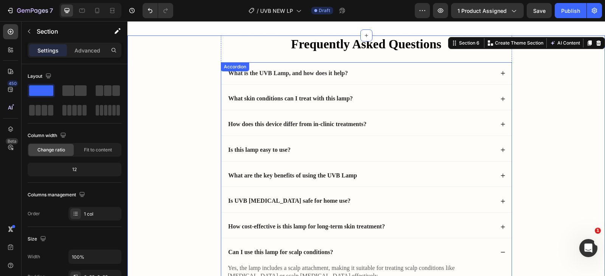
scroll to position [2018, 0]
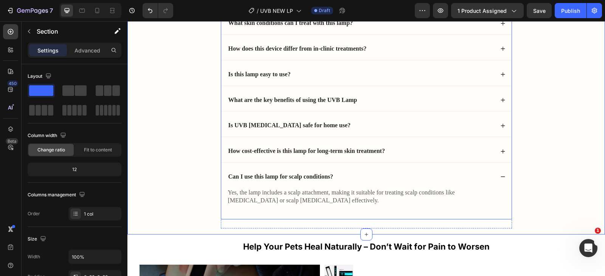
click at [501, 178] on icon at bounding box center [502, 176] width 5 height 5
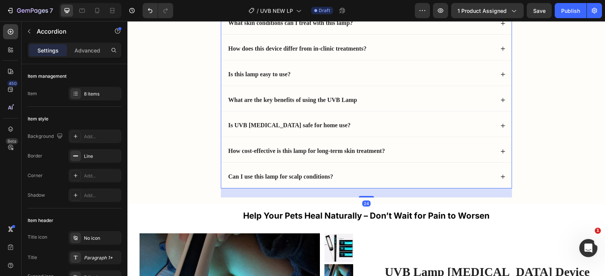
scroll to position [1942, 0]
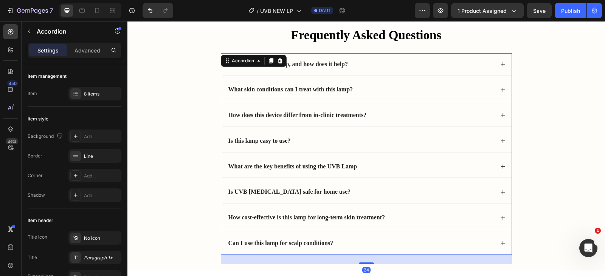
click at [363, 70] on div "What is the UVB Lamp, and how does it help?" at bounding box center [360, 64] width 267 height 10
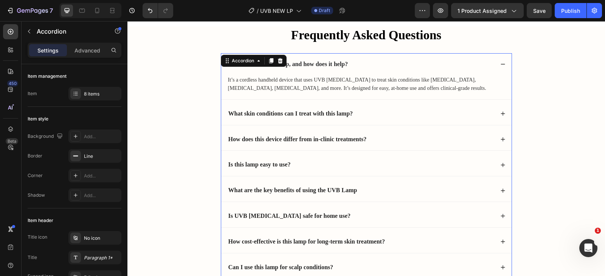
click at [363, 70] on div "What is the UVB Lamp, and how does it help?" at bounding box center [360, 64] width 267 height 10
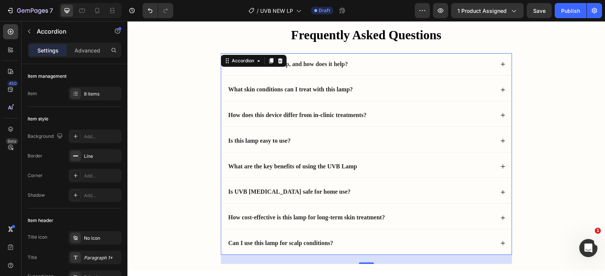
click at [364, 70] on div "What is the UVB Lamp, and how does it help?" at bounding box center [360, 64] width 267 height 10
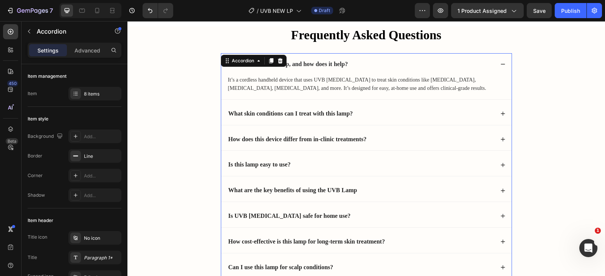
click at [364, 70] on div "What is the UVB Lamp, and how does it help?" at bounding box center [360, 64] width 267 height 10
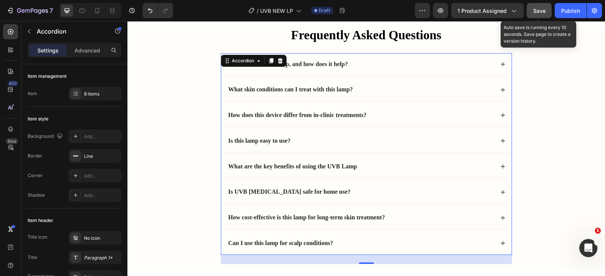
click at [539, 12] on span "Save" at bounding box center [539, 11] width 12 height 6
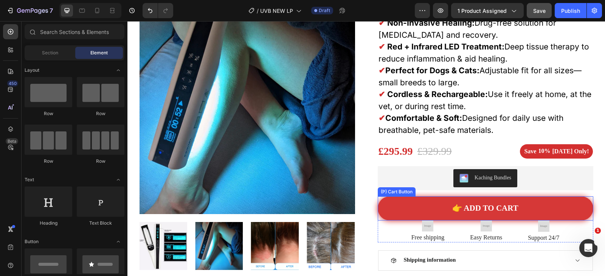
scroll to position [76, 0]
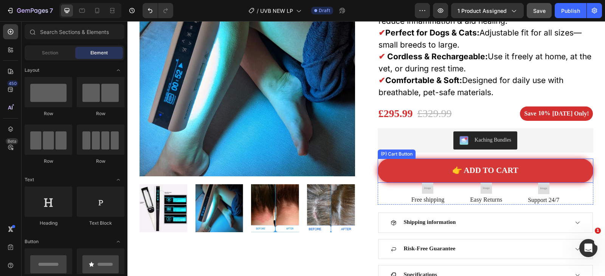
click at [420, 167] on button "👉 ADD TO CART" at bounding box center [485, 171] width 215 height 24
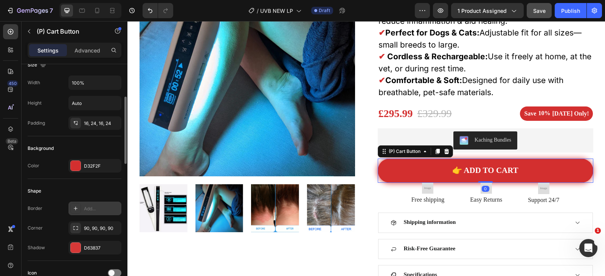
scroll to position [151, 0]
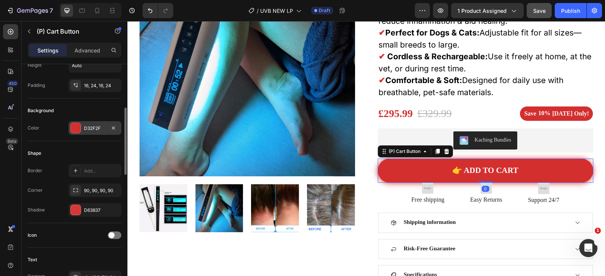
click at [76, 128] on div at bounding box center [76, 128] width 10 height 10
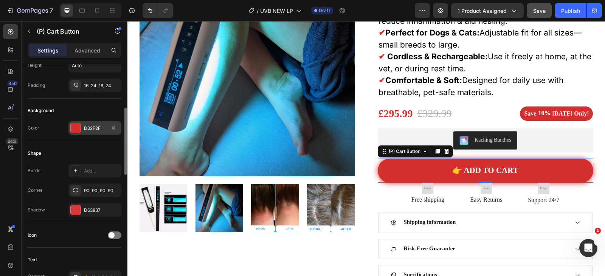
click at [89, 130] on div "D32F2F" at bounding box center [95, 128] width 22 height 7
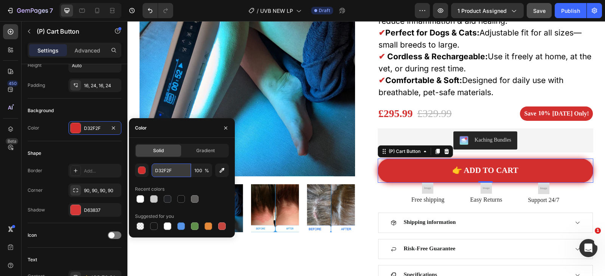
click at [160, 170] on input "D32F2F" at bounding box center [171, 171] width 39 height 14
paste input "11335C"
type input "11335C"
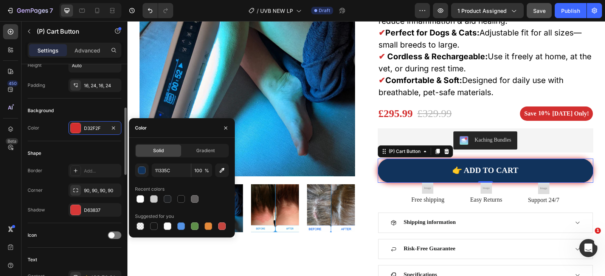
click at [71, 151] on div "Shape" at bounding box center [75, 153] width 94 height 12
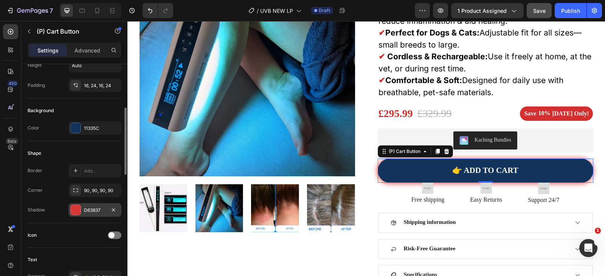
click at [77, 211] on div at bounding box center [76, 210] width 10 height 10
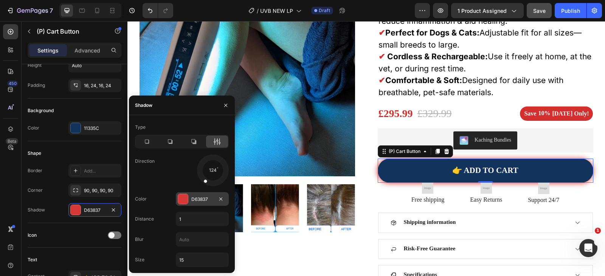
click at [198, 200] on div "D63837" at bounding box center [202, 199] width 22 height 7
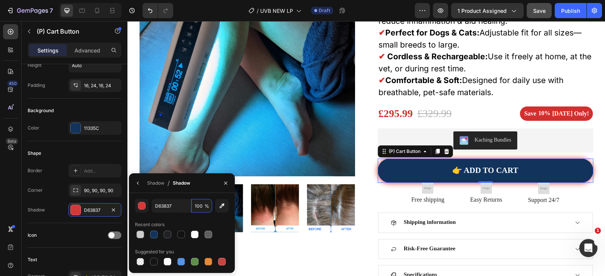
click at [0, 0] on input "100" at bounding box center [0, 0] width 0 height 0
click at [74, 207] on div at bounding box center [76, 210] width 10 height 10
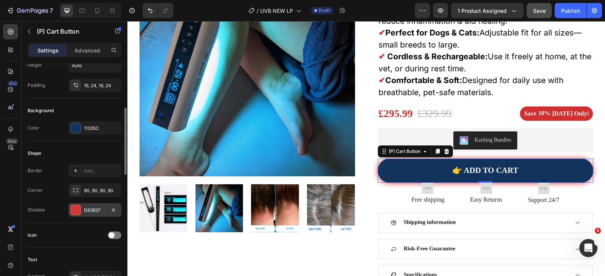
click at [74, 207] on div at bounding box center [76, 210] width 10 height 10
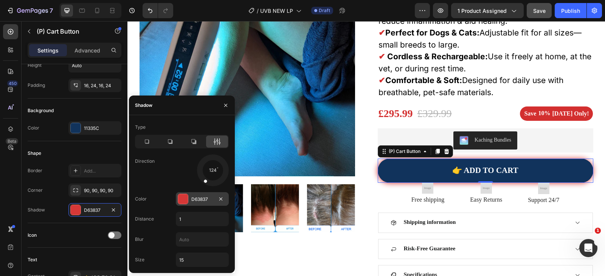
click at [202, 204] on div "D63837" at bounding box center [202, 199] width 53 height 14
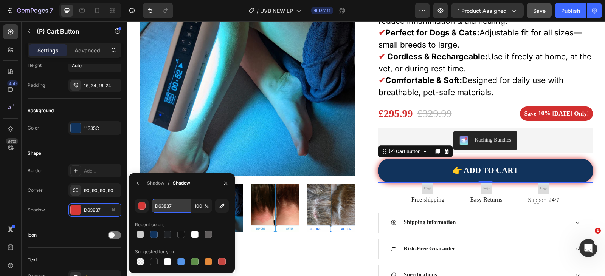
click at [0, 0] on input "D63837" at bounding box center [0, 0] width 0 height 0
paste input "11335C"
type input "11335C"
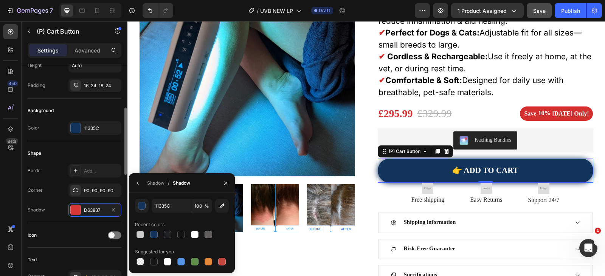
click at [62, 216] on div "Shadow D63837" at bounding box center [75, 210] width 94 height 14
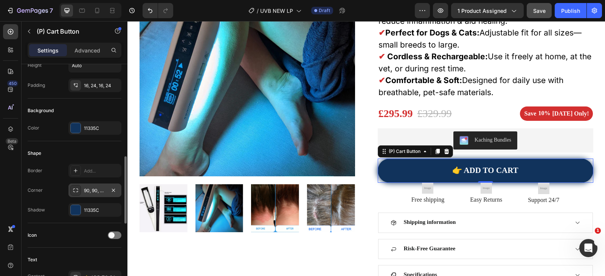
scroll to position [189, 0]
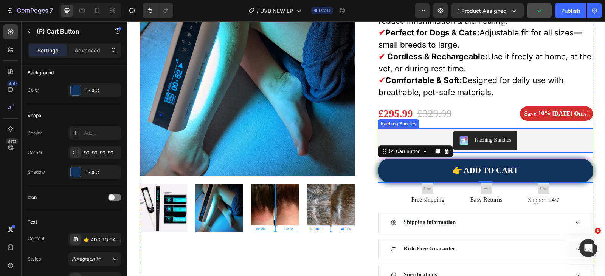
click at [545, 138] on div "Kaching Bundles" at bounding box center [485, 141] width 209 height 18
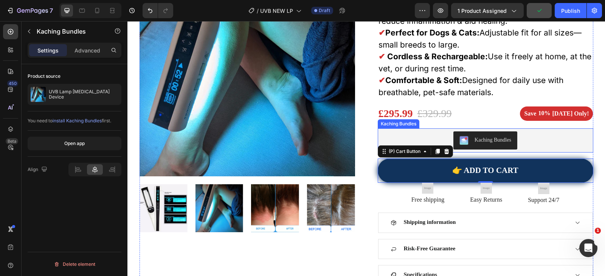
scroll to position [0, 0]
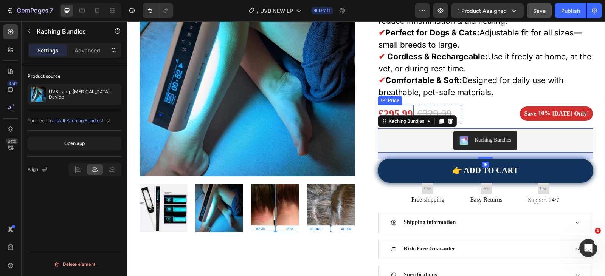
click at [387, 112] on div "£295.99" at bounding box center [396, 113] width 36 height 17
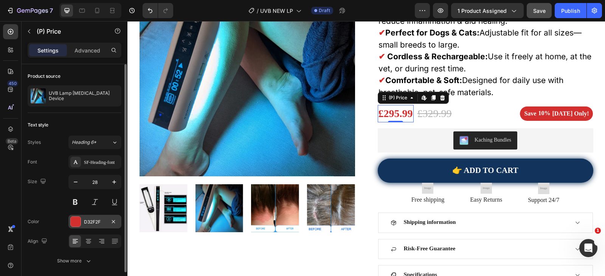
click at [77, 225] on div at bounding box center [76, 222] width 10 height 10
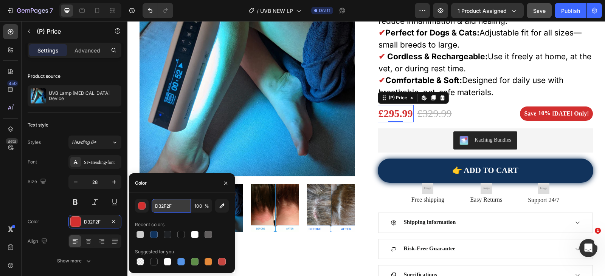
click at [172, 210] on input "D32F2F" at bounding box center [171, 206] width 39 height 14
paste input "11335C"
type input "11335C"
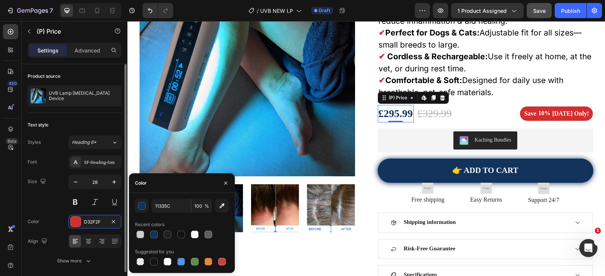
click at [57, 207] on div "Size 28" at bounding box center [75, 192] width 94 height 34
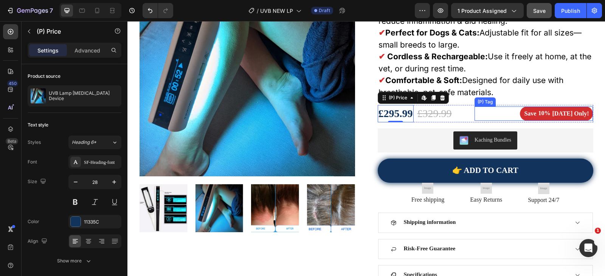
click at [553, 117] on div "Today Only!" at bounding box center [570, 113] width 39 height 11
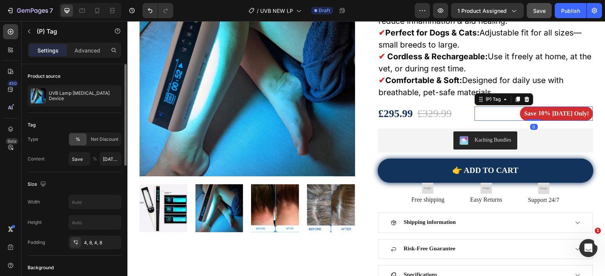
scroll to position [113, 0]
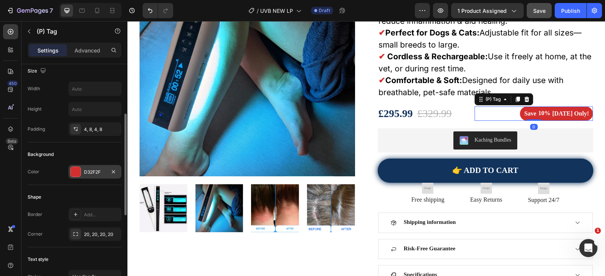
click at [74, 170] on div at bounding box center [76, 172] width 10 height 10
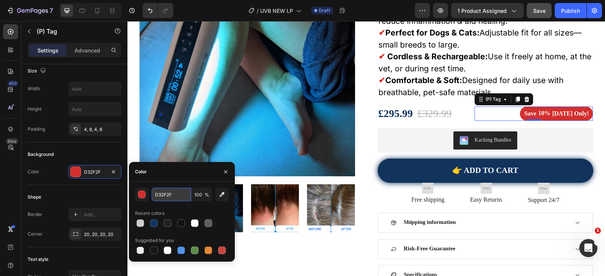
click at [173, 194] on input "D32F2F" at bounding box center [171, 195] width 39 height 14
paste input "11335C"
type input "11335C"
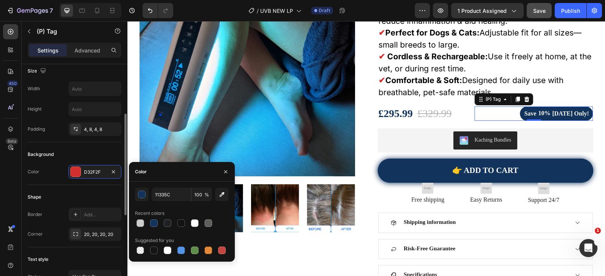
click at [60, 188] on div "Shape Border Add... Corner 20, 20, 20, 20" at bounding box center [75, 216] width 94 height 62
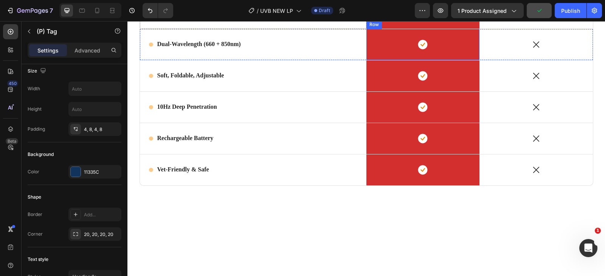
scroll to position [1517, 0]
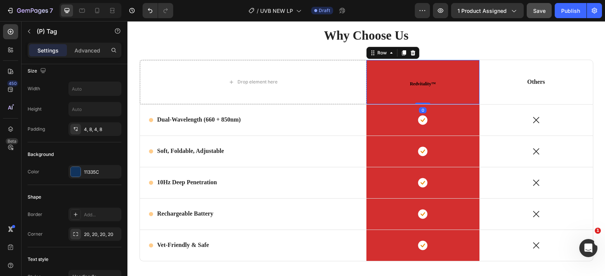
click at [385, 62] on div "Redvitality™ Heading Row 0" at bounding box center [422, 82] width 113 height 44
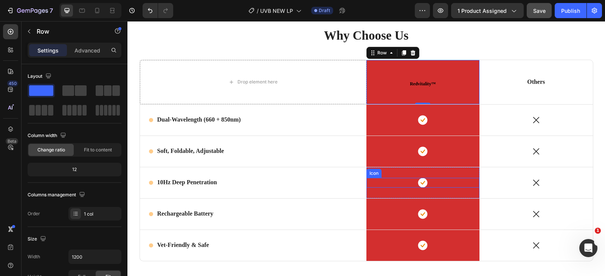
click at [393, 181] on div "Icon" at bounding box center [422, 183] width 113 height 10
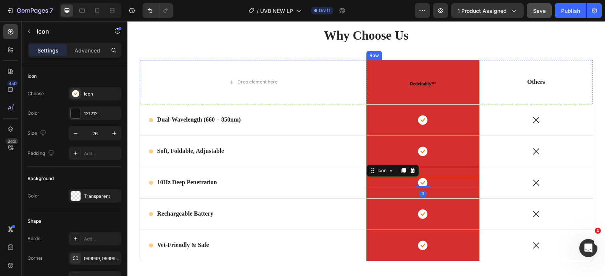
click at [394, 93] on h2 "Redvitality™" at bounding box center [422, 82] width 113 height 24
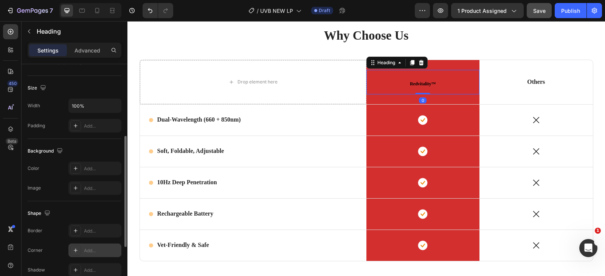
scroll to position [257, 0]
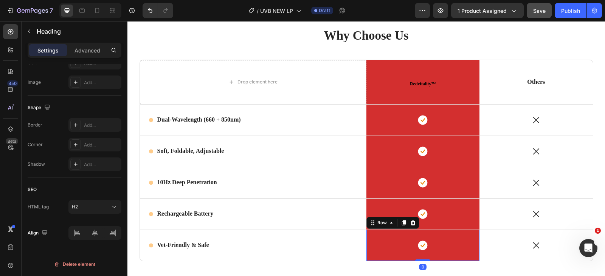
click at [391, 258] on div "Icon Row 0" at bounding box center [422, 245] width 113 height 31
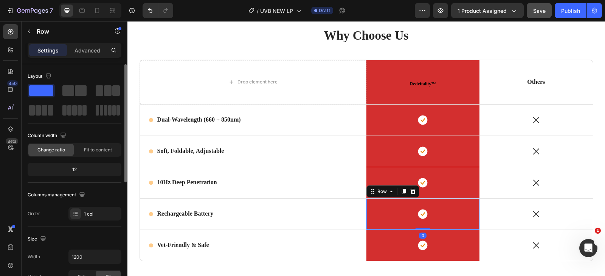
click at [393, 206] on div "Icon Row 0" at bounding box center [422, 214] width 113 height 31
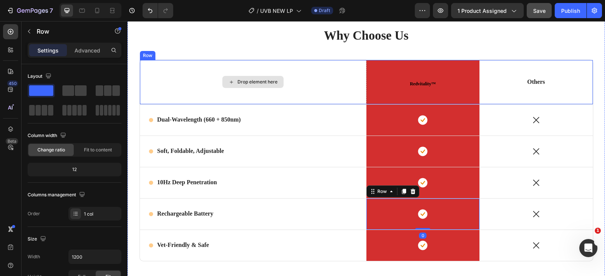
click at [175, 90] on div "Drop element here" at bounding box center [253, 82] width 226 height 44
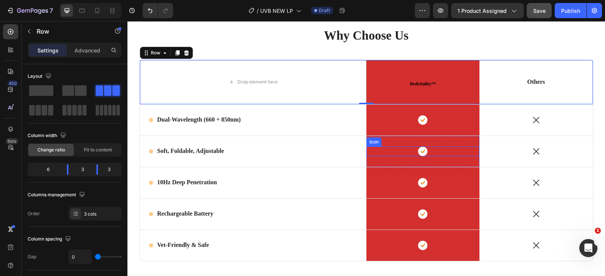
click at [435, 157] on div "Icon Row" at bounding box center [422, 151] width 113 height 31
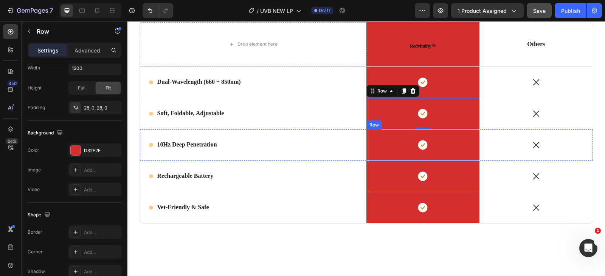
scroll to position [1517, 0]
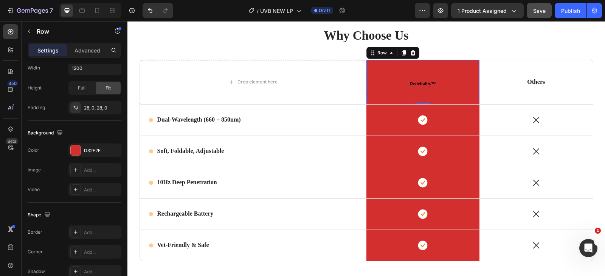
click at [382, 98] on div "Redvitality™ Heading Row 0" at bounding box center [422, 82] width 113 height 44
click at [381, 121] on div "Icon" at bounding box center [422, 120] width 113 height 10
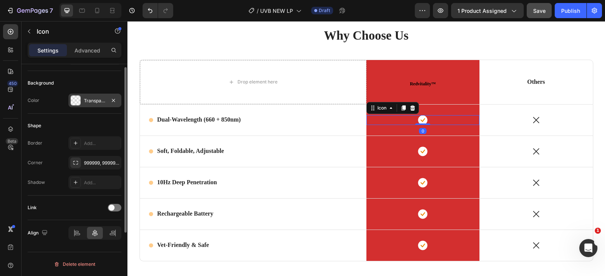
scroll to position [0, 0]
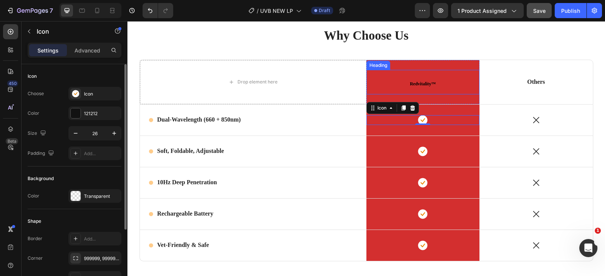
click at [380, 85] on h2 "Redvitality™" at bounding box center [422, 82] width 113 height 24
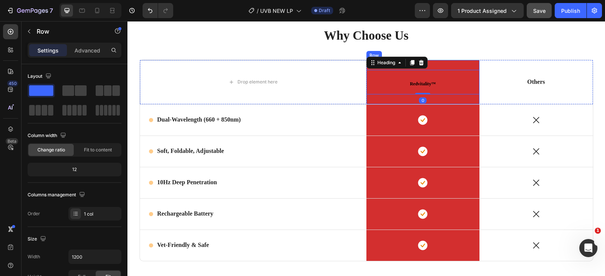
click at [454, 63] on div "Redvitality™ Heading 0 Row" at bounding box center [422, 82] width 113 height 44
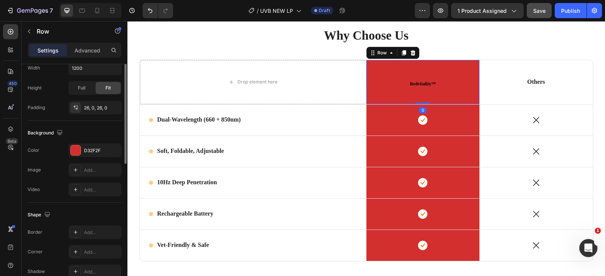
scroll to position [227, 0]
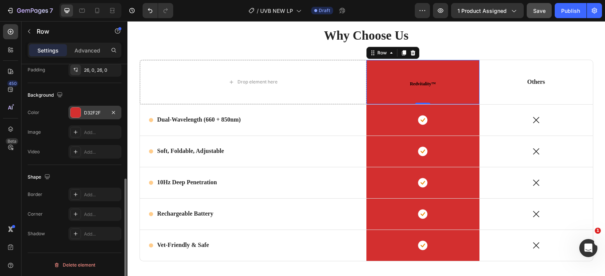
click at [79, 114] on div at bounding box center [76, 113] width 10 height 10
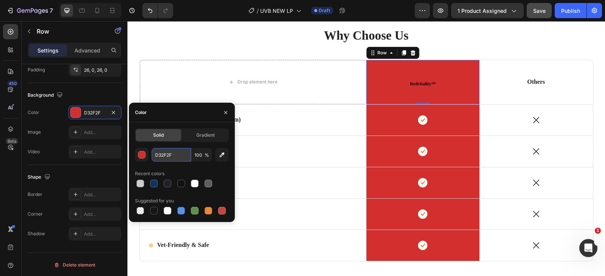
click at [158, 156] on input "D32F2F" at bounding box center [171, 155] width 39 height 14
paste input "11335C"
type input "11335C"
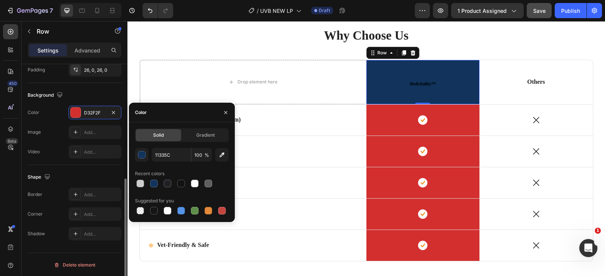
click at [73, 166] on div "Shape Border Add... Corner Add... Shadow Add..." at bounding box center [75, 206] width 94 height 82
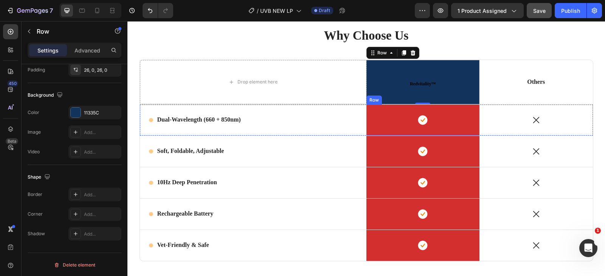
click at [392, 130] on div "Icon Row" at bounding box center [422, 120] width 113 height 31
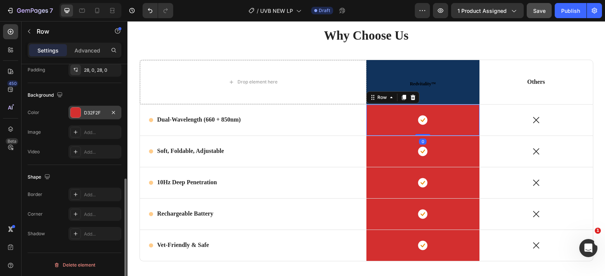
click at [79, 110] on div at bounding box center [76, 113] width 10 height 10
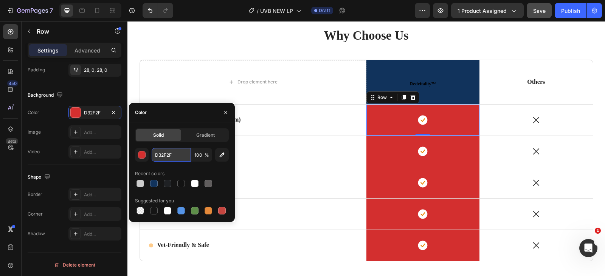
click at [169, 154] on input "D32F2F" at bounding box center [171, 155] width 39 height 14
paste input "11335C"
type input "11335C"
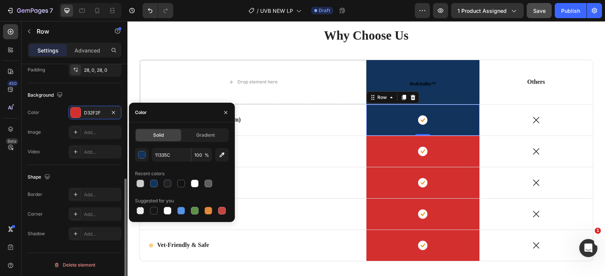
click at [77, 168] on div "Shape Border Add... Corner Add... Shadow Add..." at bounding box center [75, 206] width 94 height 82
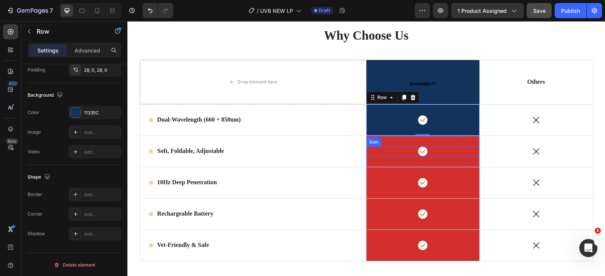
click at [407, 151] on div "Icon" at bounding box center [422, 152] width 113 height 10
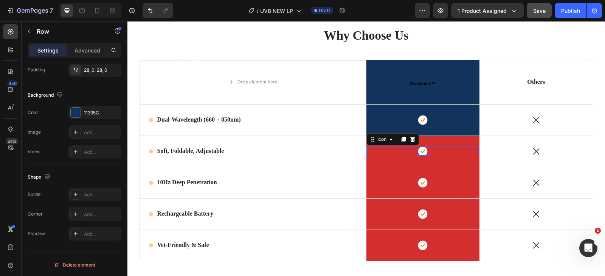
scroll to position [0, 0]
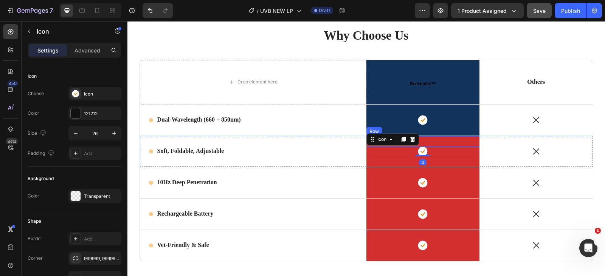
click at [426, 143] on div "Icon 0 Row" at bounding box center [422, 151] width 113 height 31
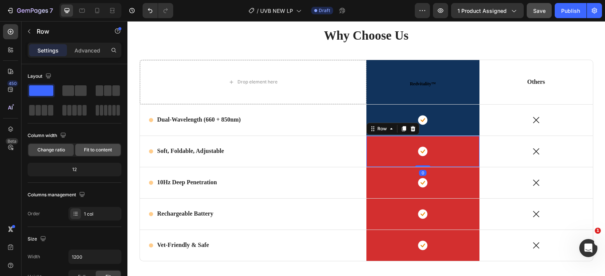
scroll to position [151, 0]
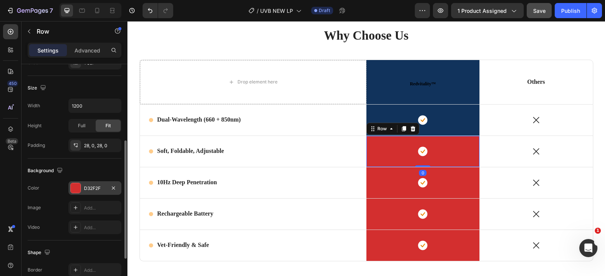
click at [75, 184] on div at bounding box center [76, 188] width 10 height 10
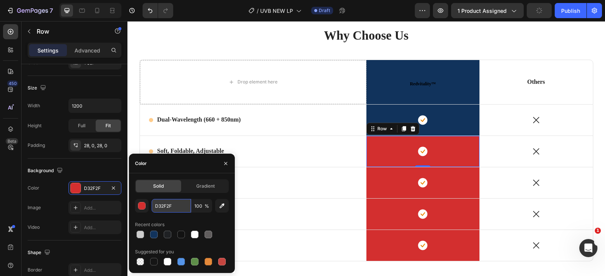
click at [171, 203] on input "D32F2F" at bounding box center [171, 206] width 39 height 14
paste input "11335C"
type input "11335C"
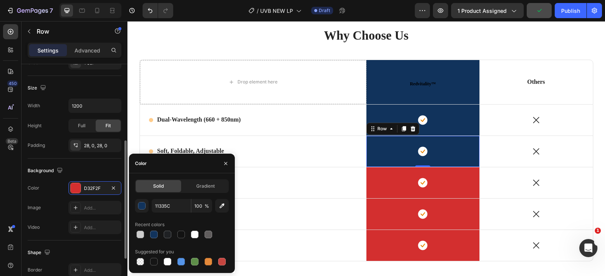
click at [49, 203] on div "Image Add..." at bounding box center [75, 208] width 94 height 14
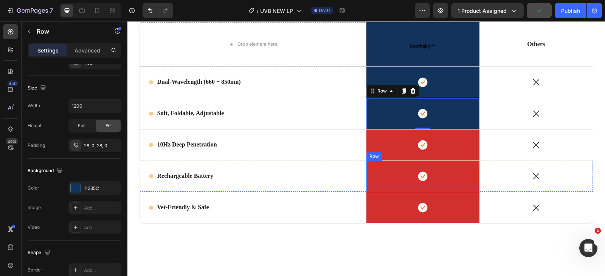
scroll to position [1592, 0]
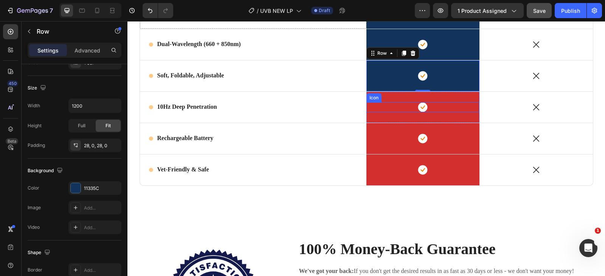
click at [389, 105] on div "Icon" at bounding box center [422, 107] width 113 height 10
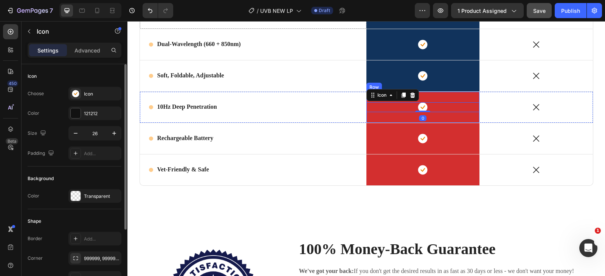
click at [447, 96] on div "Icon 0 Row" at bounding box center [422, 107] width 113 height 31
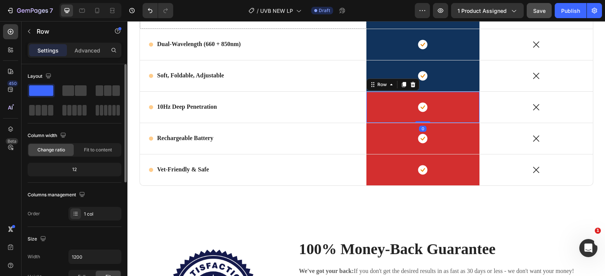
scroll to position [113, 0]
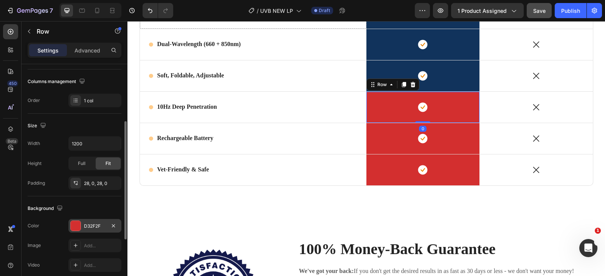
click at [75, 228] on div at bounding box center [76, 226] width 10 height 10
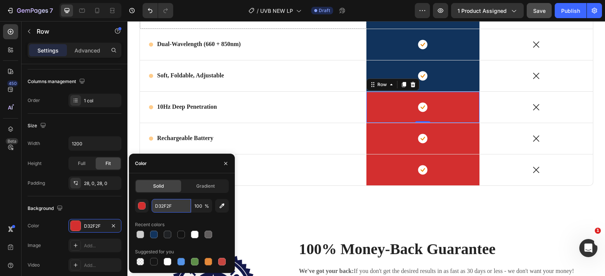
click at [178, 203] on input "D32F2F" at bounding box center [171, 206] width 39 height 14
paste input "11335C"
type input "11335C"
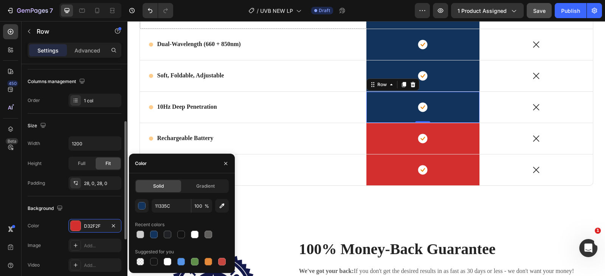
click at [99, 204] on div "Background" at bounding box center [75, 209] width 94 height 12
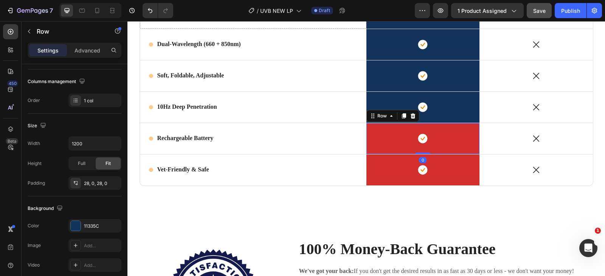
click at [380, 133] on div "Icon Row 0" at bounding box center [422, 138] width 113 height 31
click at [78, 227] on div at bounding box center [76, 226] width 10 height 10
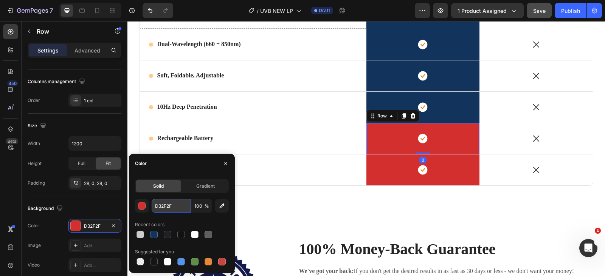
click at [184, 204] on input "D32F2F" at bounding box center [171, 206] width 39 height 14
click at [183, 204] on input "D32F2F" at bounding box center [171, 206] width 39 height 14
paste input "11335C"
type input "11335C"
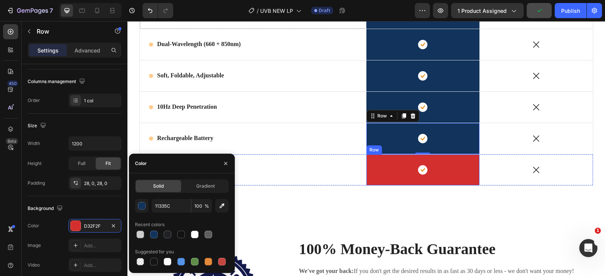
click at [386, 178] on div "Icon Row" at bounding box center [422, 170] width 113 height 31
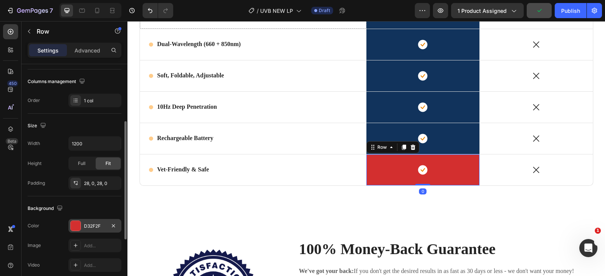
click at [74, 223] on div at bounding box center [76, 226] width 10 height 10
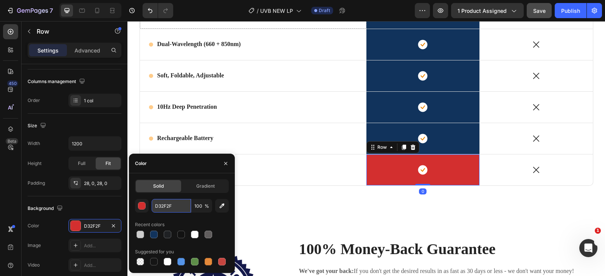
click at [169, 207] on input "D32F2F" at bounding box center [171, 206] width 39 height 14
paste input "11335C"
type input "11335C"
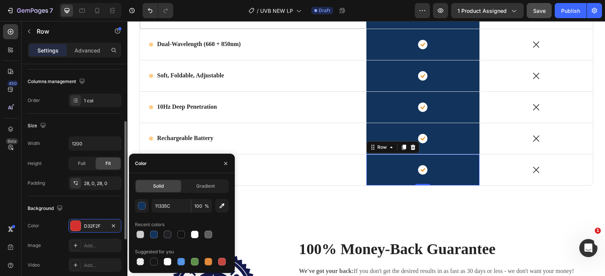
click at [77, 208] on div "Background" at bounding box center [75, 209] width 94 height 12
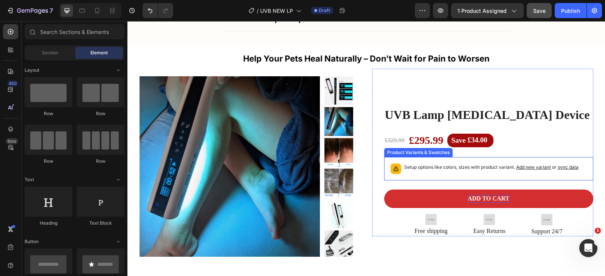
scroll to position [2202, 0]
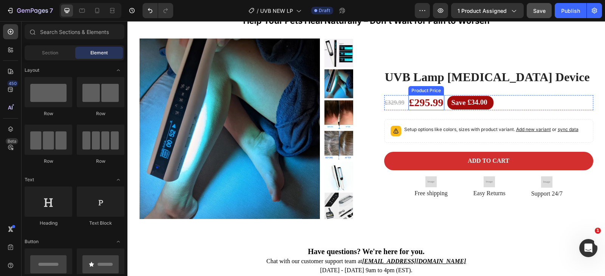
click at [424, 101] on div "£295.99" at bounding box center [426, 102] width 36 height 15
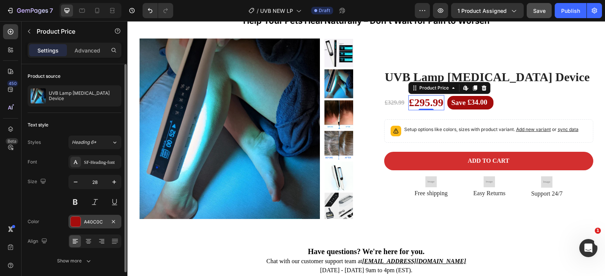
click at [79, 225] on div at bounding box center [76, 222] width 10 height 10
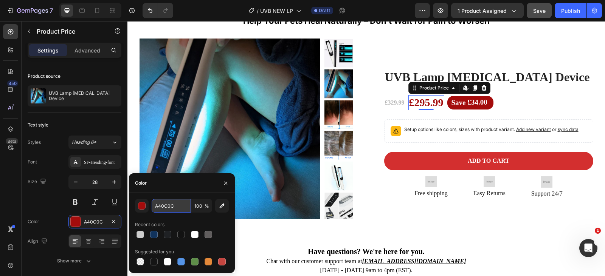
click at [161, 206] on input "A40C0C" at bounding box center [171, 206] width 39 height 14
paste input "11335"
type input "11335C"
click at [474, 103] on div "£34.00" at bounding box center [477, 102] width 21 height 11
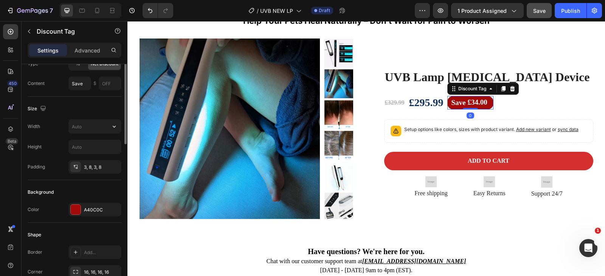
scroll to position [113, 0]
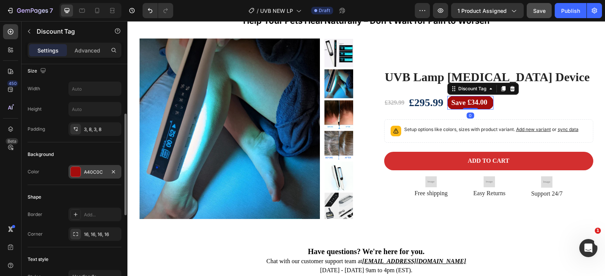
click at [77, 170] on div at bounding box center [76, 172] width 10 height 10
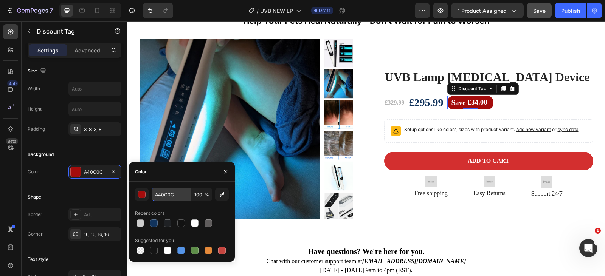
click at [173, 192] on input "A40C0C" at bounding box center [171, 195] width 39 height 14
click at [173, 193] on input "A40C0C" at bounding box center [171, 195] width 39 height 14
paste input "11335"
type input "11335C"
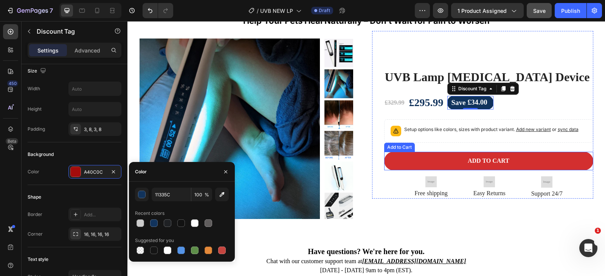
click at [459, 160] on button "Add to cart" at bounding box center [488, 161] width 209 height 19
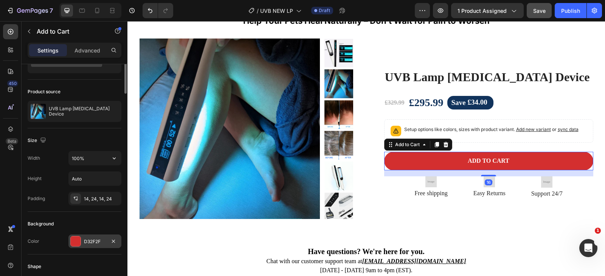
scroll to position [76, 0]
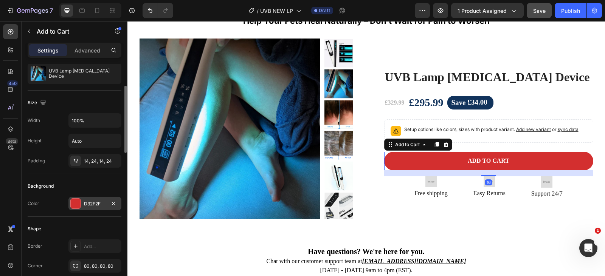
click at [77, 201] on div at bounding box center [76, 204] width 10 height 10
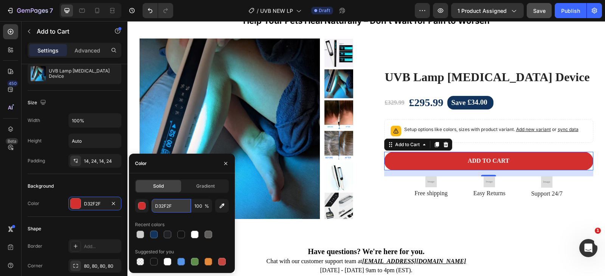
click at [172, 204] on input "D32F2F" at bounding box center [171, 206] width 39 height 14
paste input "11335C"
type input "11335C"
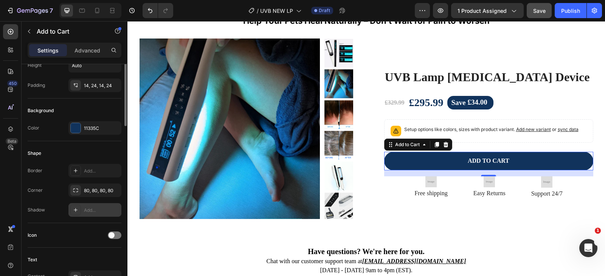
scroll to position [189, 0]
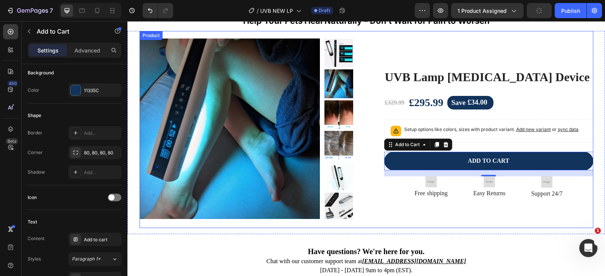
click at [482, 225] on div "UVB Lamp Phototherapy Device Product Title £329.99 Product Price Product Price …" at bounding box center [482, 129] width 221 height 197
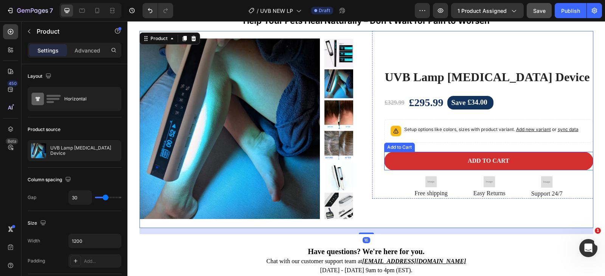
scroll to position [2240, 0]
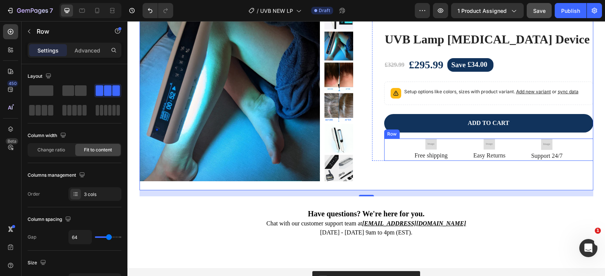
click at [397, 147] on div "Image Free shipping Text Block Image Easy Returns Text Block Image Support 24/7…" at bounding box center [488, 150] width 209 height 22
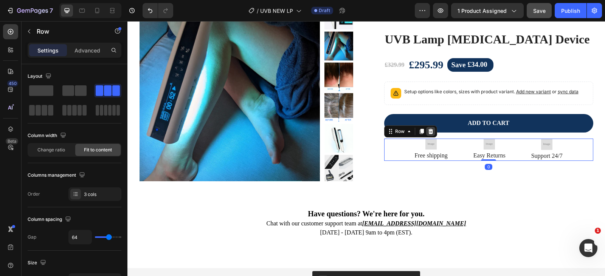
click at [431, 134] on div at bounding box center [430, 131] width 9 height 9
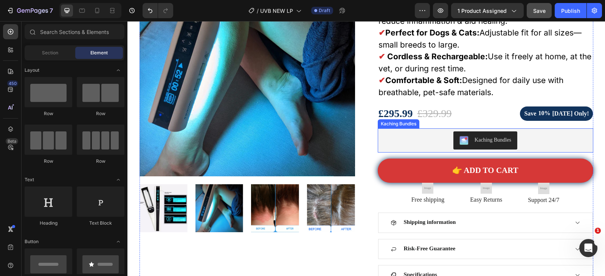
scroll to position [113, 0]
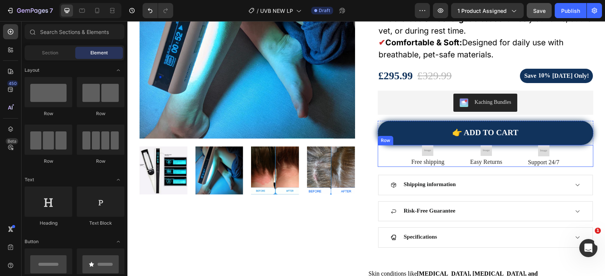
click at [387, 157] on div "Image Free shipping Text Block Image Easy Returns Text Block Image Support 24/7…" at bounding box center [485, 156] width 215 height 22
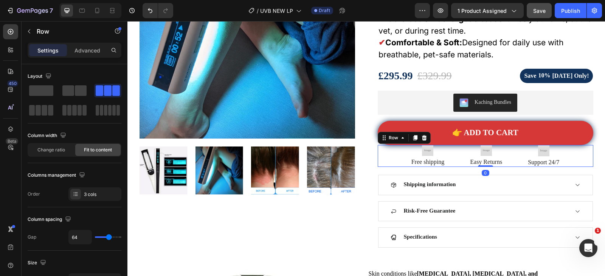
drag, startPoint x: 423, startPoint y: 137, endPoint x: 423, endPoint y: 143, distance: 6.1
click at [423, 137] on icon at bounding box center [424, 138] width 6 height 6
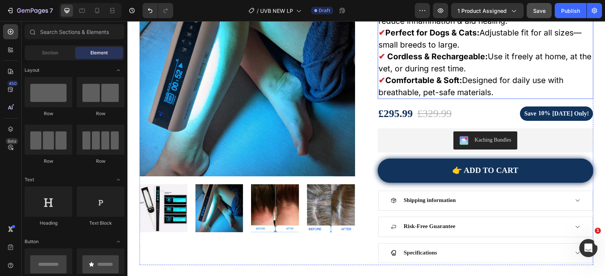
scroll to position [0, 0]
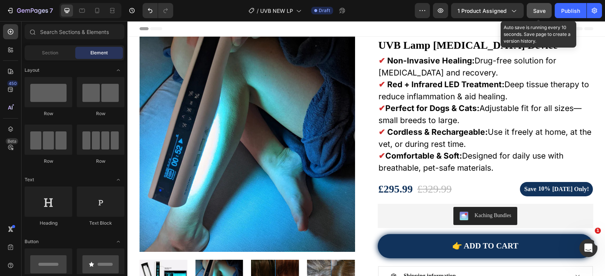
click at [535, 15] on button "Save" at bounding box center [539, 10] width 25 height 15
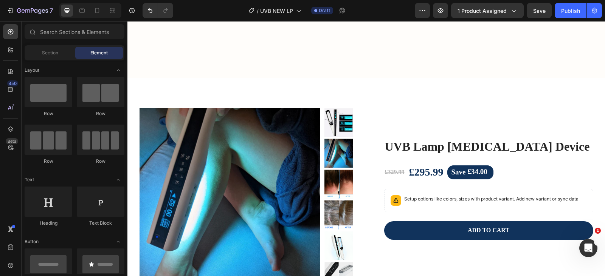
scroll to position [2348, 0]
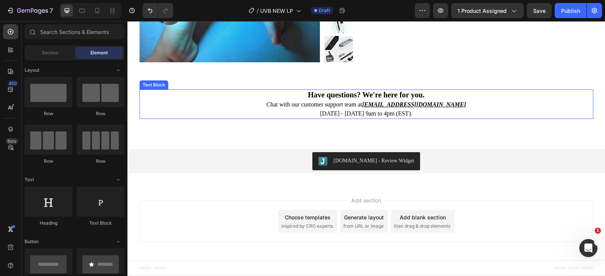
click at [401, 103] on u "contact@redvitality.co.uk" at bounding box center [414, 104] width 104 height 6
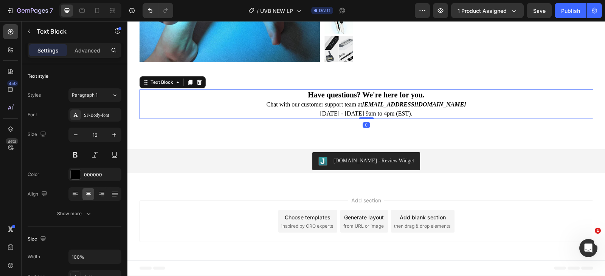
click at [415, 103] on u "contact@redvitality.co.uk" at bounding box center [414, 104] width 104 height 6
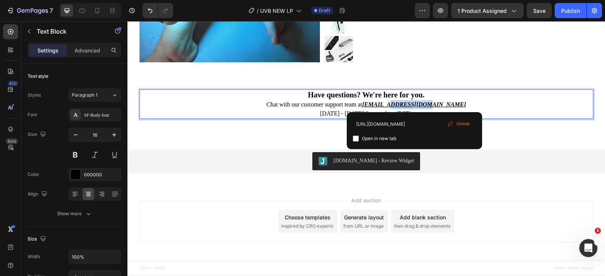
click at [415, 103] on u "contact@redvitality.co.uk" at bounding box center [414, 104] width 104 height 6
click at [453, 108] on p "Chat with our customer support team at contact@redvitality.co.uk Monday - Frida…" at bounding box center [366, 109] width 452 height 18
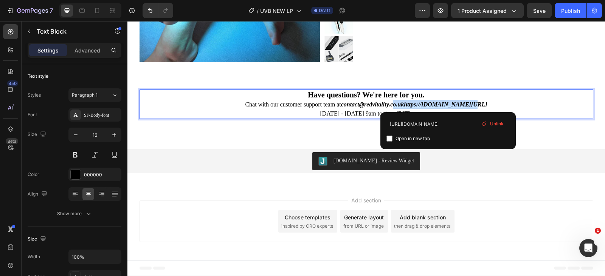
drag, startPoint x: 448, startPoint y: 107, endPoint x: 387, endPoint y: 103, distance: 60.2
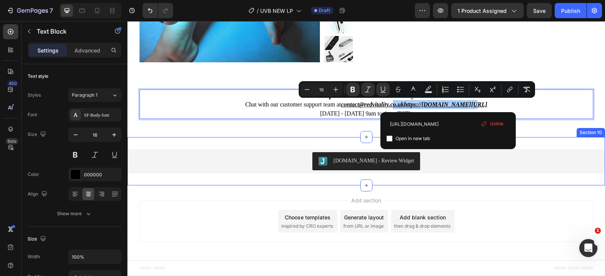
click at [265, 141] on div "Judge.me - Review Widget Judge.me Section 10" at bounding box center [365, 161] width 477 height 48
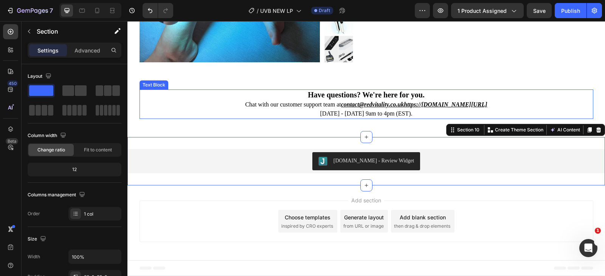
click at [418, 107] on u "contact@redvitality.co.ukhttps://redvitality.co.uk/pages/contact" at bounding box center [414, 104] width 146 height 6
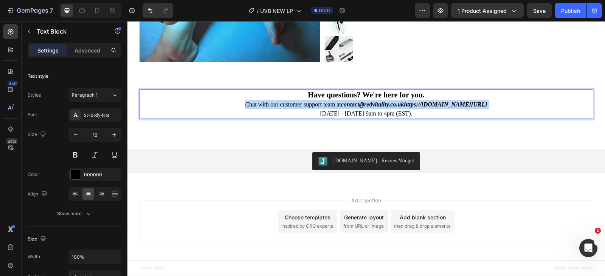
click at [418, 107] on u "contact@redvitality.co.ukhttps://redvitality.co.uk/pages/contact" at bounding box center [414, 104] width 146 height 6
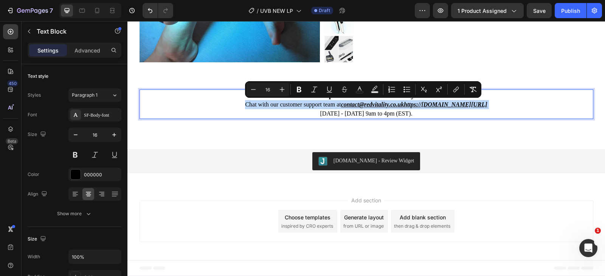
click at [544, 105] on p "Chat with our customer support team at contact@redvitality.co.ukhttps://redvita…" at bounding box center [366, 109] width 452 height 18
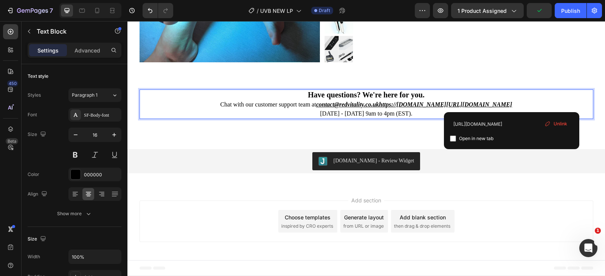
drag, startPoint x: 496, startPoint y: 101, endPoint x: 464, endPoint y: 101, distance: 32.5
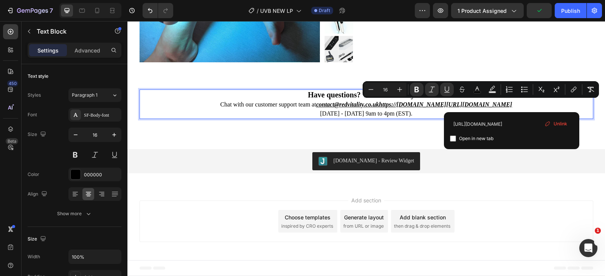
click at [406, 107] on u "contact@redvitality.co.ukhttps://redvitality.co.uk/pages/contacthttps://redvita…" at bounding box center [414, 104] width 196 height 6
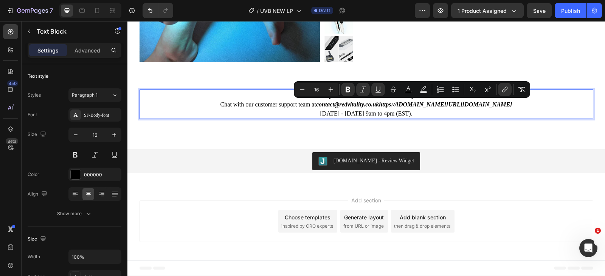
drag, startPoint x: 541, startPoint y: 104, endPoint x: 288, endPoint y: 103, distance: 252.1
click at [288, 103] on p "Chat with our customer support team at contact@redvitality.co.ukhttps://redvita…" at bounding box center [366, 109] width 452 height 18
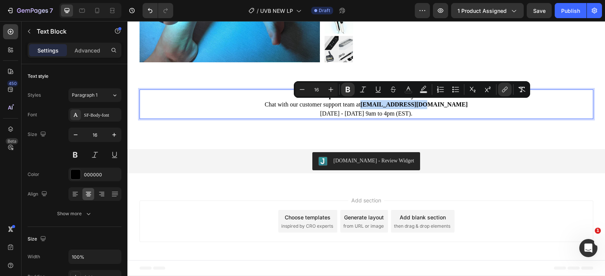
drag, startPoint x: 439, startPoint y: 103, endPoint x: 384, endPoint y: 106, distance: 54.9
click at [384, 106] on p "Chat with our customer support team at support@wamisa.com Monday - Friday 9am t…" at bounding box center [366, 109] width 452 height 18
click at [503, 91] on icon "Editor contextual toolbar" at bounding box center [505, 90] width 8 height 8
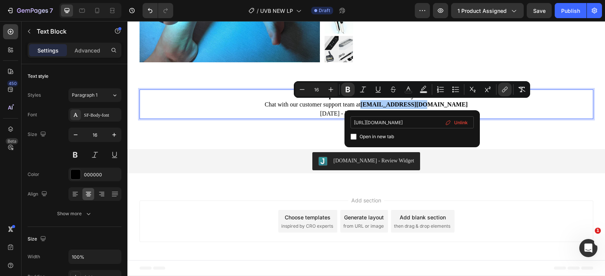
click at [416, 122] on input "https://wamisa.com/pages/contact" at bounding box center [411, 122] width 123 height 12
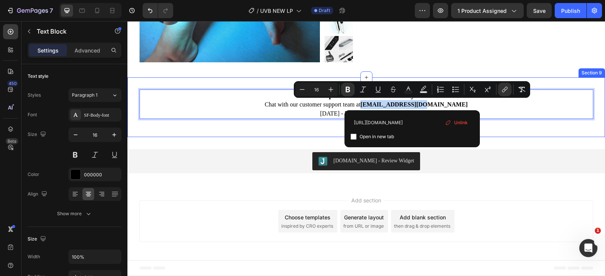
click at [511, 135] on div "Have questions? We're here for you. Chat with our customer support team at supp…" at bounding box center [365, 107] width 477 height 60
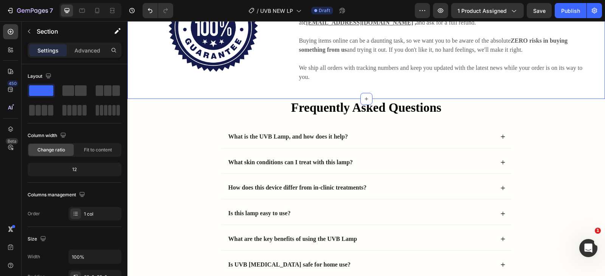
scroll to position [1781, 0]
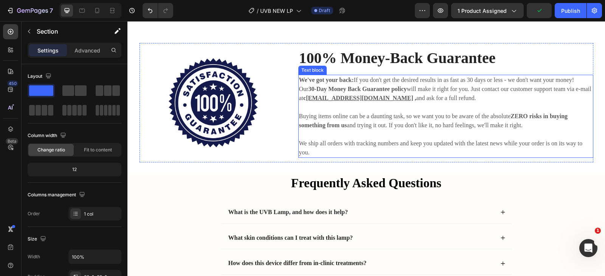
click at [389, 98] on p "Our 30-Day Money Back Guarantee policy will make it right for you. Just contact…" at bounding box center [445, 121] width 293 height 73
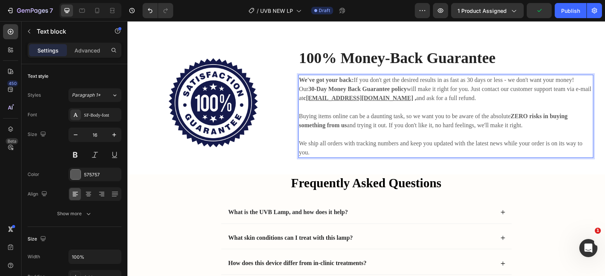
click at [386, 102] on p "Our 30-Day Money Back Guarantee policy will make it right for you. Just contact…" at bounding box center [445, 121] width 293 height 73
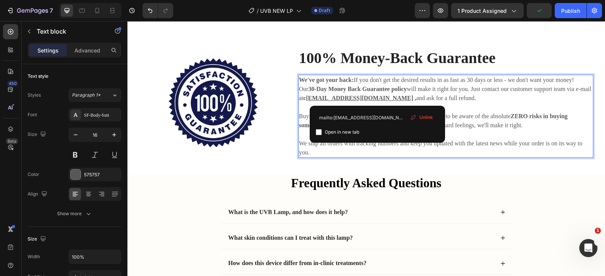
click at [378, 102] on p "Our 30-Day Money Back Guarantee policy will make it right for you. Just contact…" at bounding box center [445, 121] width 293 height 73
click at [382, 93] on p "Our 30-Day Money Back Guarantee policy will make it right for you. Just contact…" at bounding box center [445, 121] width 293 height 73
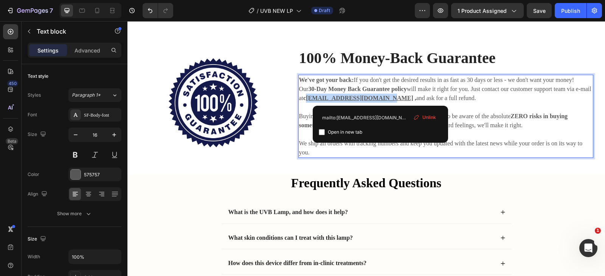
drag, startPoint x: 380, startPoint y: 98, endPoint x: 316, endPoint y: 96, distance: 64.3
click at [316, 96] on p "Our 30-Day Money Back Guarantee policy will make it right for you. Just contact…" at bounding box center [445, 121] width 293 height 73
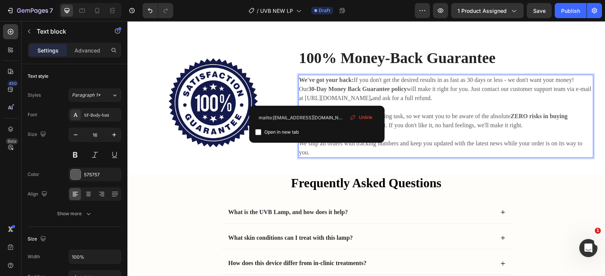
click at [416, 87] on p "Our 30-Day Money Back Guarantee policy will make it right for you. Just contact…" at bounding box center [445, 121] width 293 height 73
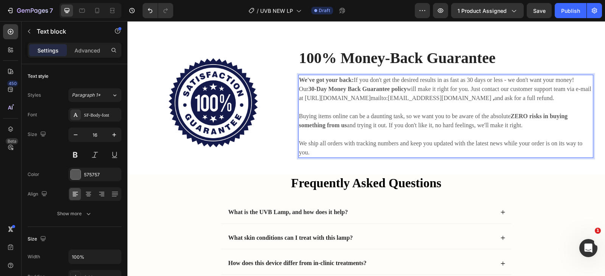
click at [384, 96] on p "Our 30-Day Money Back Guarantee policy will make it right for you. Just contact…" at bounding box center [445, 121] width 293 height 73
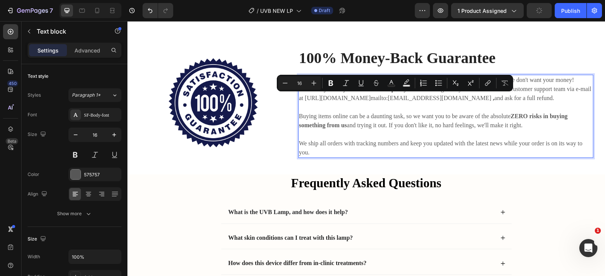
click at [456, 101] on link "mailto:contact@redvitality.co.uk" at bounding box center [430, 98] width 121 height 6
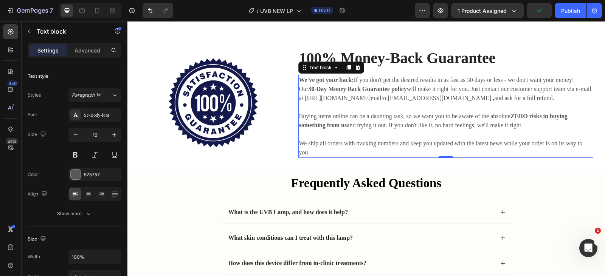
drag, startPoint x: 475, startPoint y: 99, endPoint x: 385, endPoint y: 99, distance: 89.6
click at [346, 97] on p "Our 30-Day Money Back Guarantee policy will make it right for you. Just contact…" at bounding box center [445, 121] width 293 height 73
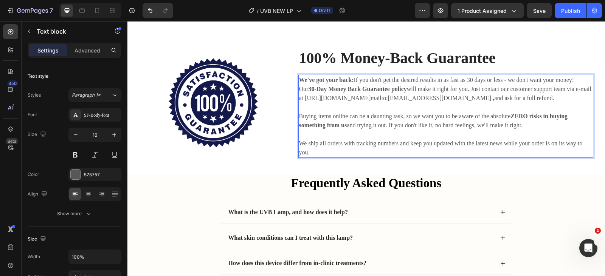
click at [318, 99] on p "Our 30-Day Money Back Guarantee policy will make it right for you. Just contact…" at bounding box center [445, 121] width 293 height 73
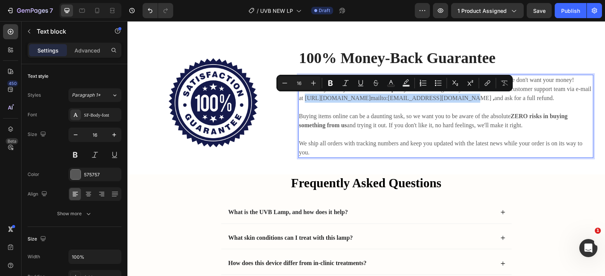
drag, startPoint x: 315, startPoint y: 99, endPoint x: 474, endPoint y: 99, distance: 159.5
click at [474, 99] on p "Our 30-Day Money Back Guarantee policy will make it right for you. Just contact…" at bounding box center [445, 121] width 293 height 73
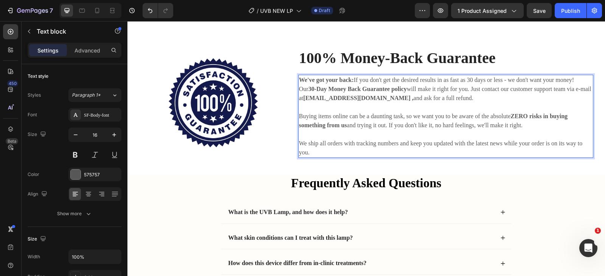
click at [405, 130] on p "Our 30-Day Money Back Guarantee policy will make it right for you. Just contact…" at bounding box center [445, 121] width 293 height 73
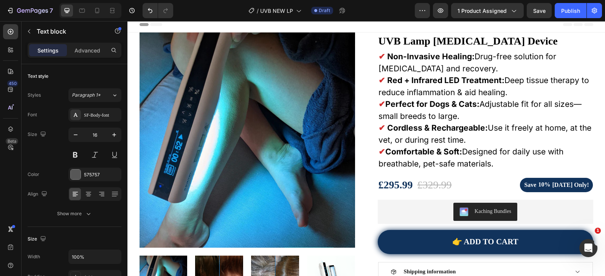
scroll to position [0, 0]
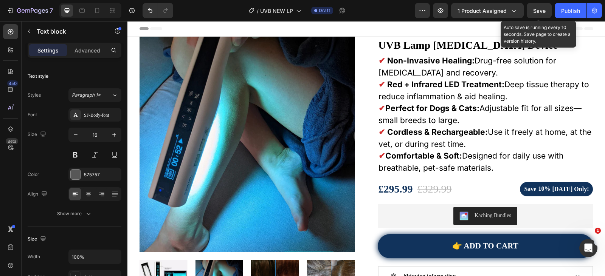
click at [536, 13] on span "Save" at bounding box center [539, 11] width 12 height 6
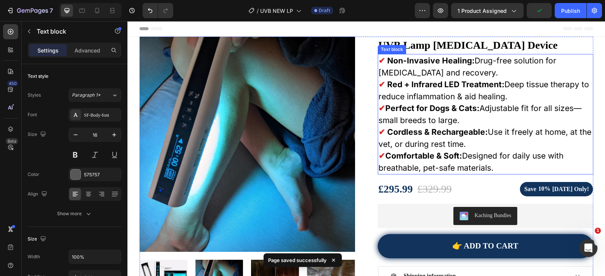
scroll to position [151, 0]
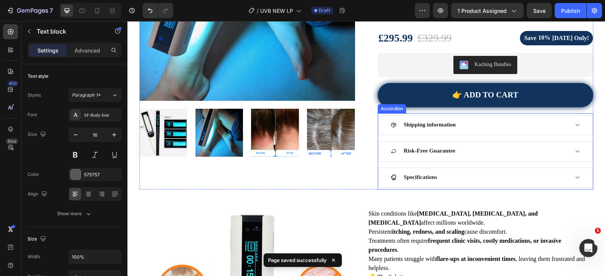
click at [481, 128] on div "Shipping information" at bounding box center [479, 126] width 178 height 8
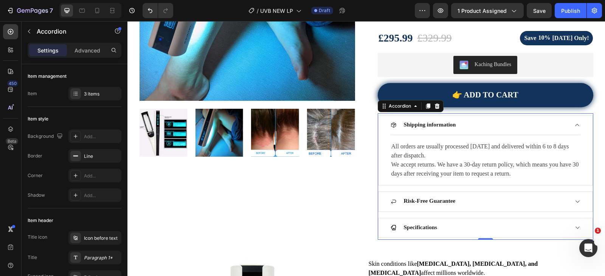
click at [481, 128] on div "Shipping information" at bounding box center [479, 126] width 178 height 8
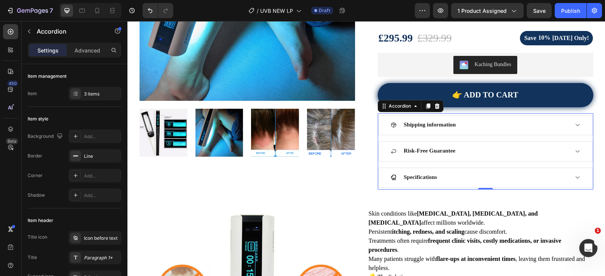
click at [484, 155] on div "Risk-Free Guarantee" at bounding box center [479, 152] width 178 height 8
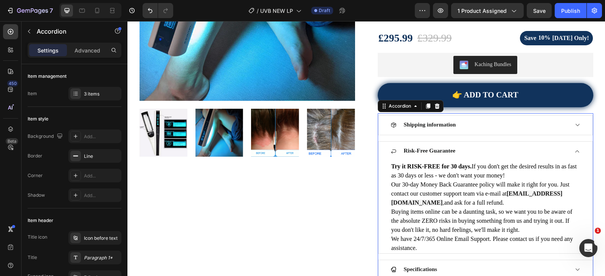
scroll to position [189, 0]
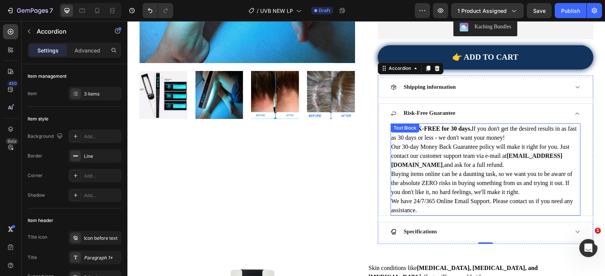
click at [503, 158] on p "Our 30-day Money Back Guarantee policy will make it right for you. Just contact…" at bounding box center [485, 156] width 188 height 27
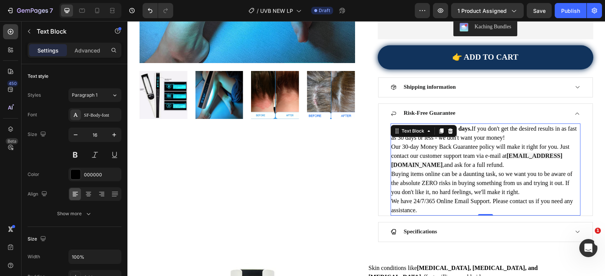
click at [507, 158] on strong "contact@redvitality.co.uk" at bounding box center [476, 160] width 171 height 15
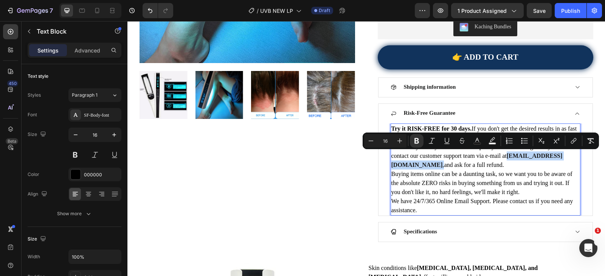
drag, startPoint x: 506, startPoint y: 157, endPoint x: 572, endPoint y: 158, distance: 66.2
click at [572, 159] on p "Our 30-day Money Back Guarantee policy will make it right for you. Just contact…" at bounding box center [485, 156] width 188 height 27
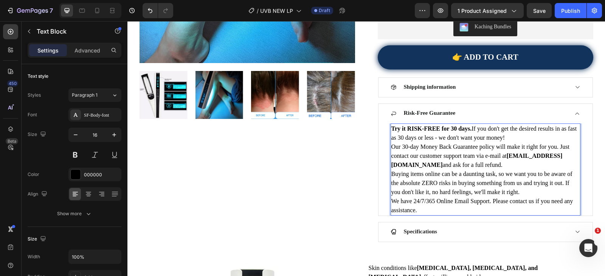
scroll to position [227, 0]
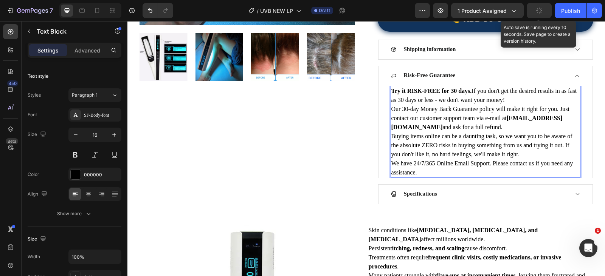
click at [547, 11] on button "button" at bounding box center [539, 10] width 25 height 15
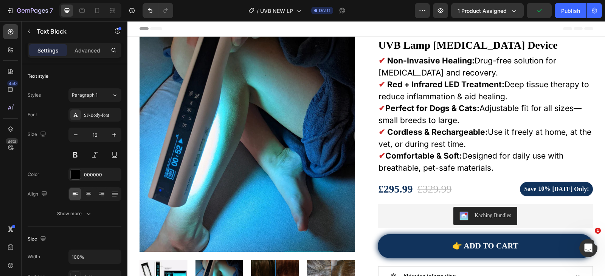
scroll to position [189, 0]
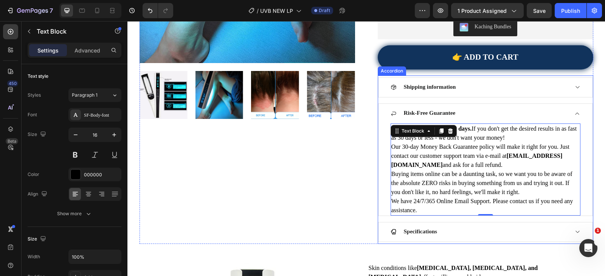
click at [503, 114] on div "Risk-Free Guarantee" at bounding box center [479, 114] width 178 height 8
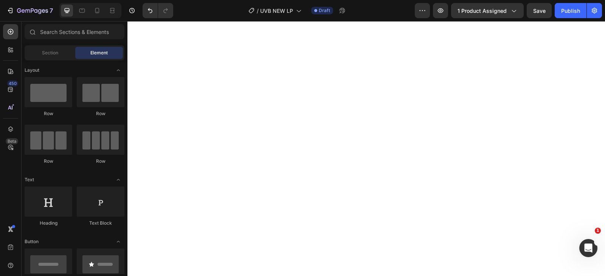
scroll to position [1298, 0]
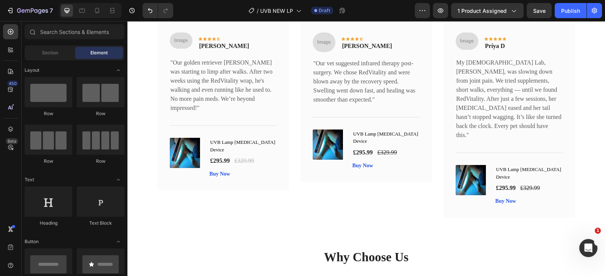
drag, startPoint x: 604, startPoint y: 50, endPoint x: 732, endPoint y: 37, distance: 128.0
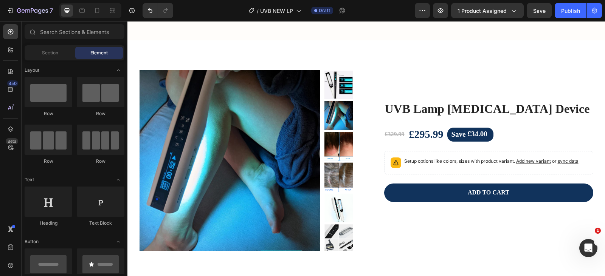
scroll to position [2348, 0]
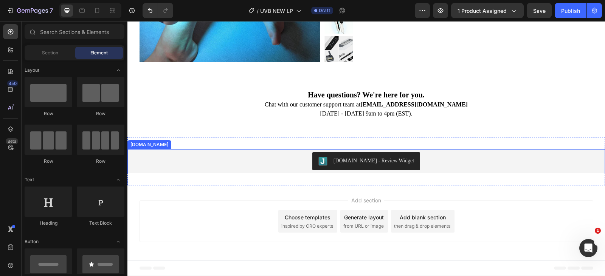
click at [421, 155] on div "Judge.me - Review Widget" at bounding box center [365, 161] width 471 height 18
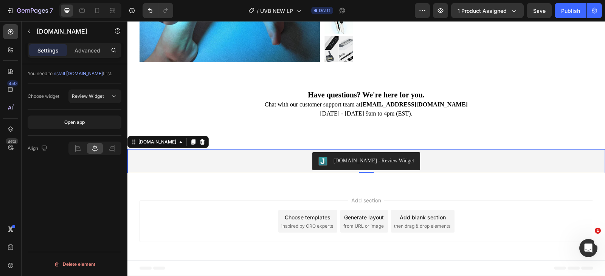
click at [199, 141] on icon at bounding box center [202, 142] width 6 height 6
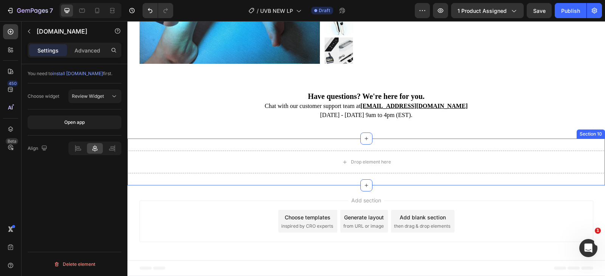
scroll to position [2346, 0]
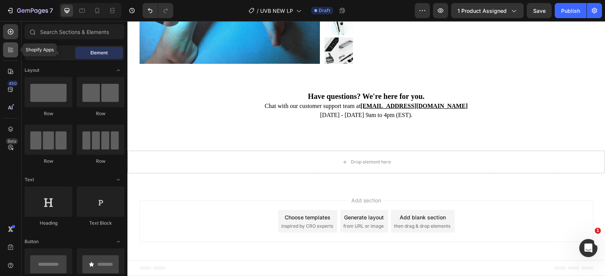
click at [9, 49] on icon at bounding box center [9, 49] width 2 height 2
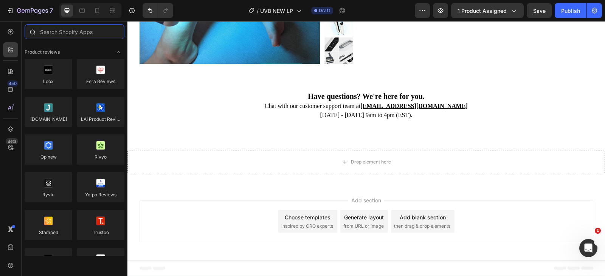
click at [54, 35] on input "text" at bounding box center [75, 31] width 100 height 15
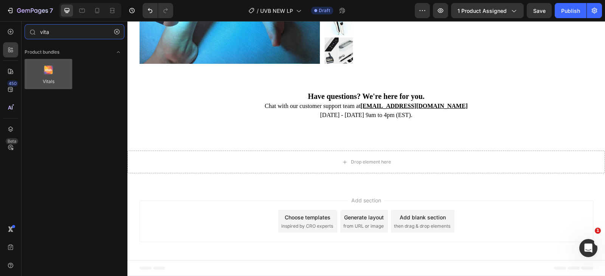
type input "vita"
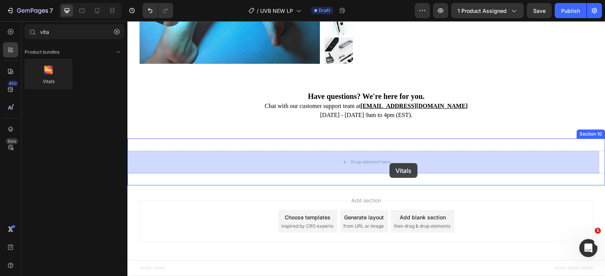
drag, startPoint x: 175, startPoint y: 100, endPoint x: 388, endPoint y: 163, distance: 222.1
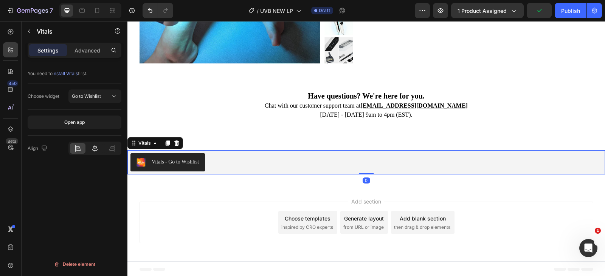
click at [98, 149] on icon at bounding box center [95, 149] width 8 height 8
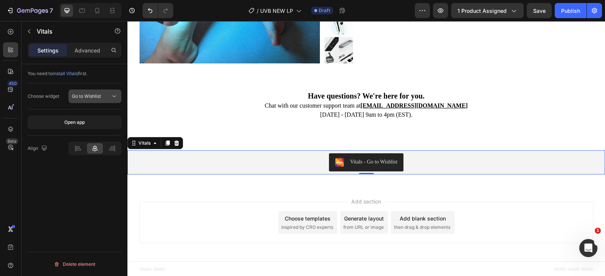
click at [96, 99] on span "Go to Wishlist" at bounding box center [86, 96] width 29 height 6
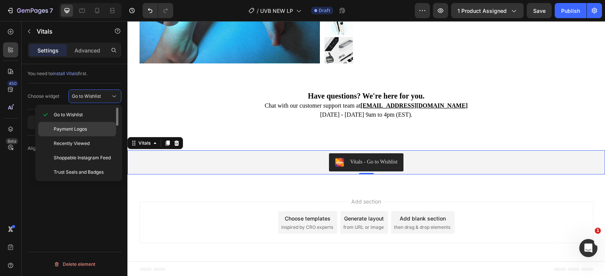
scroll to position [38, 0]
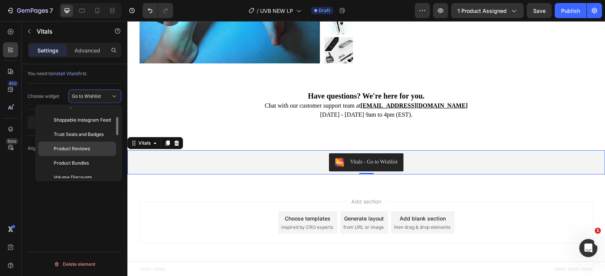
click at [81, 146] on span "Product Reviews" at bounding box center [72, 149] width 36 height 7
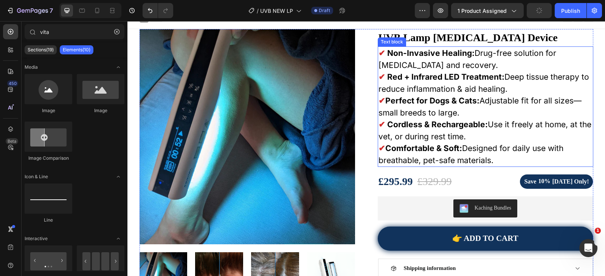
scroll to position [0, 0]
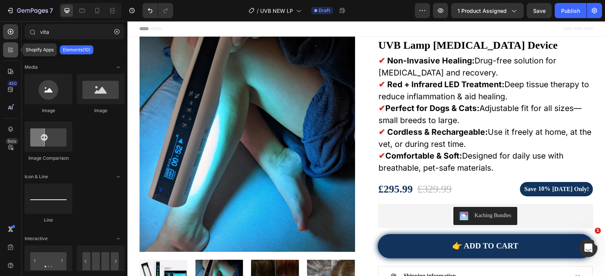
click at [12, 47] on icon at bounding box center [11, 50] width 8 height 8
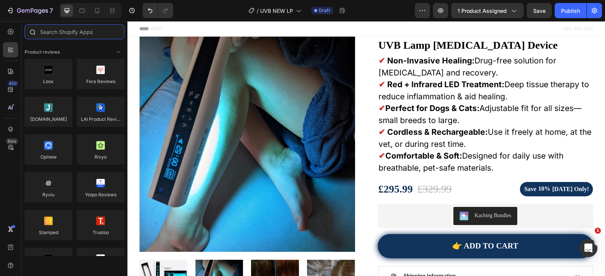
click at [70, 36] on input "text" at bounding box center [75, 31] width 100 height 15
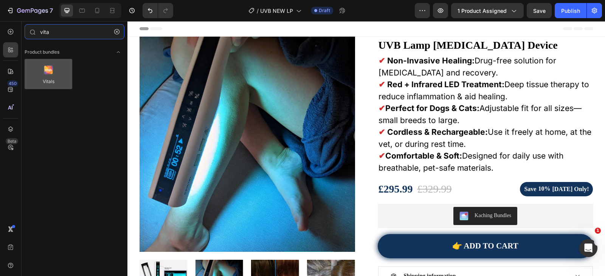
type input "vita"
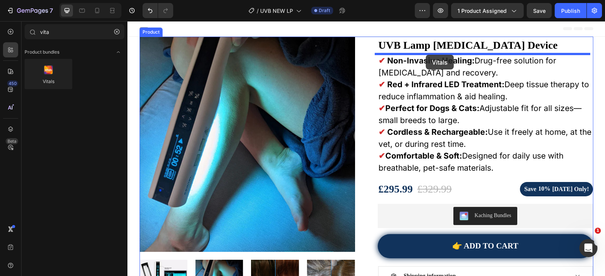
drag, startPoint x: 173, startPoint y: 96, endPoint x: 426, endPoint y: 55, distance: 256.3
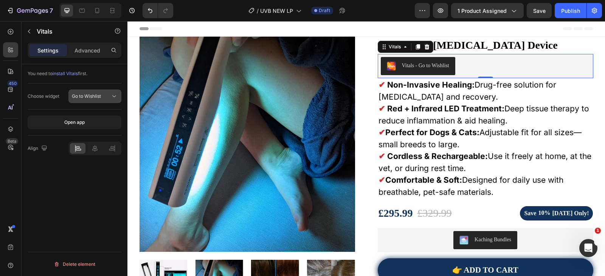
click at [75, 98] on span "Go to Wishlist" at bounding box center [86, 96] width 29 height 6
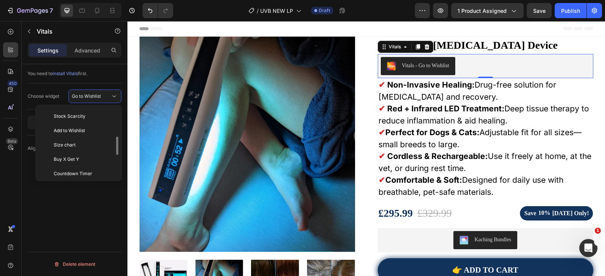
scroll to position [151, 0]
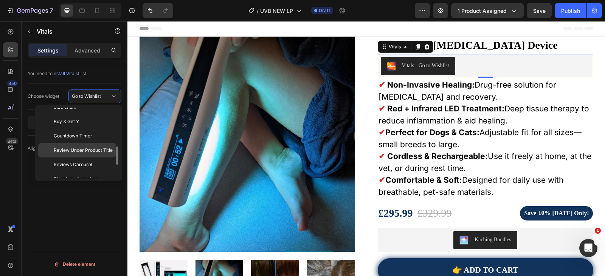
click at [96, 152] on span "Review Under Product Title" at bounding box center [83, 150] width 59 height 7
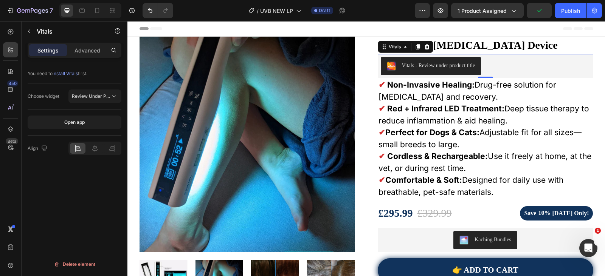
click at [95, 152] on icon at bounding box center [95, 149] width 8 height 8
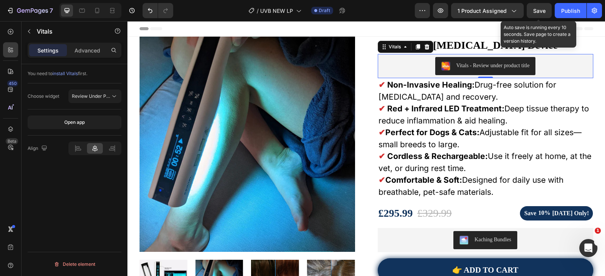
click at [538, 12] on span "Save" at bounding box center [539, 11] width 12 height 6
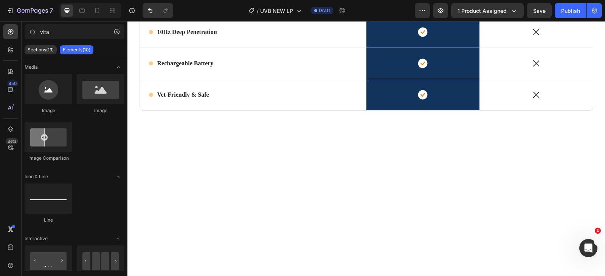
scroll to position [1242, 0]
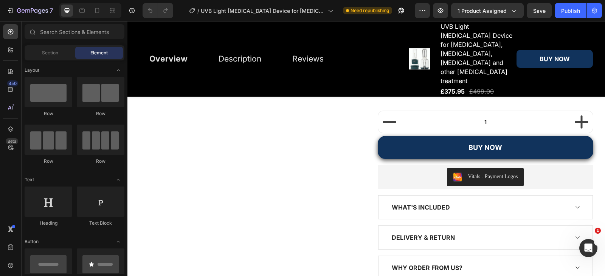
scroll to position [3310, 0]
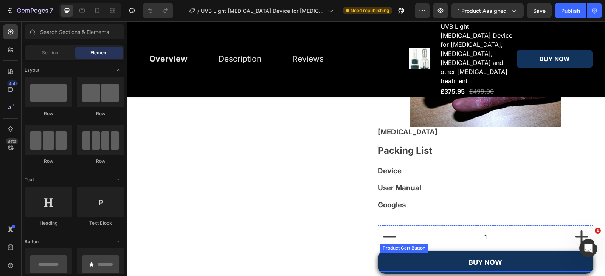
click at [430, 253] on button "BUY NOW" at bounding box center [486, 262] width 212 height 19
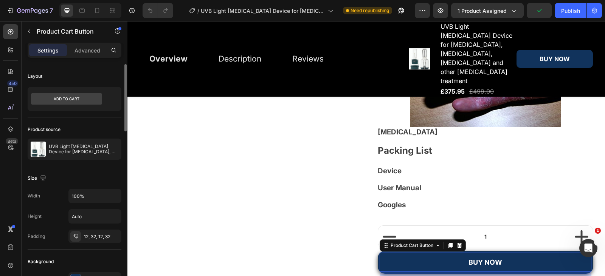
scroll to position [151, 0]
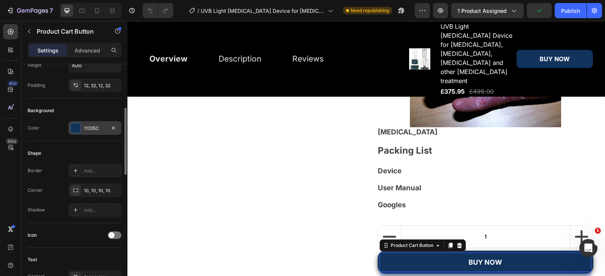
click at [76, 131] on div at bounding box center [76, 128] width 10 height 10
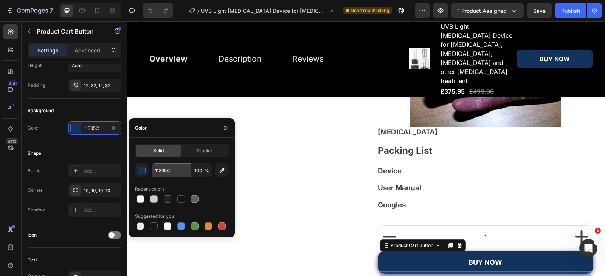
click at [169, 171] on input "11335C" at bounding box center [171, 171] width 39 height 14
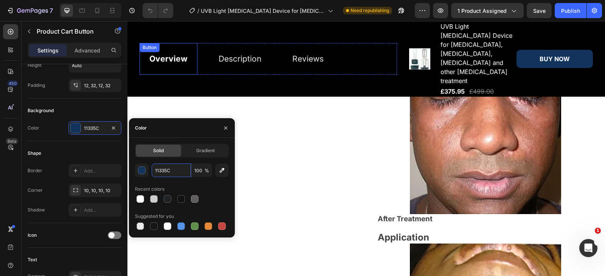
scroll to position [2554, 0]
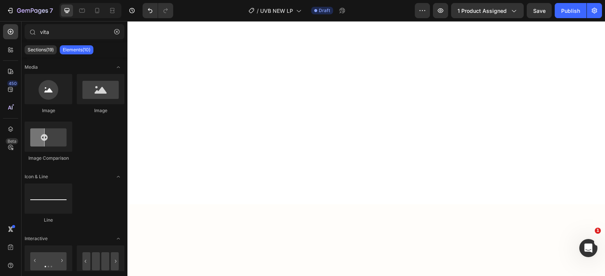
scroll to position [1280, 0]
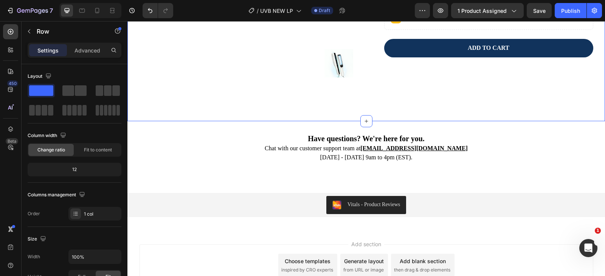
scroll to position [2149, 0]
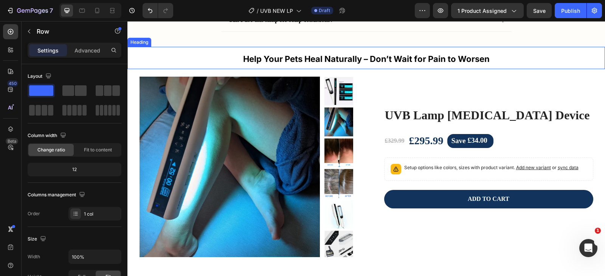
click at [347, 57] on strong "Help Your Pets Heal Naturally – Don’t Wait for Pain to Worsen" at bounding box center [366, 59] width 246 height 10
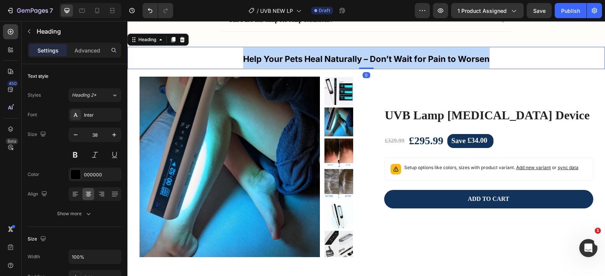
click at [347, 57] on strong "Help Your Pets Heal Naturally – Don’t Wait for Pain to Worsen" at bounding box center [366, 59] width 246 height 10
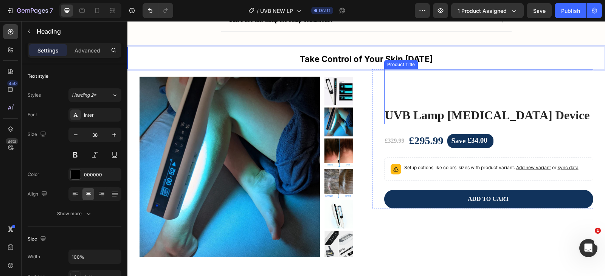
click at [459, 90] on div "UVB Lamp Phototherapy Device Product Title" at bounding box center [488, 96] width 209 height 55
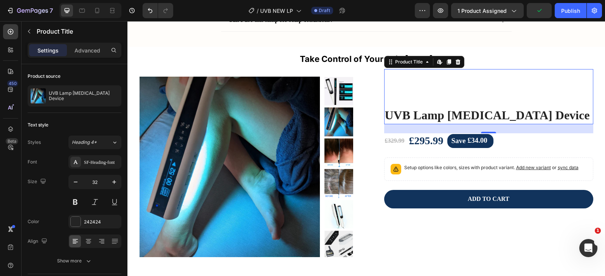
click at [430, 100] on div "UVB Lamp Phototherapy Device Product Title Edit content in Shopify 24" at bounding box center [488, 96] width 209 height 55
click at [31, 31] on icon "button" at bounding box center [29, 31] width 6 height 6
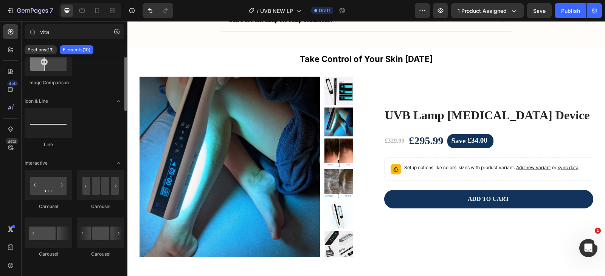
scroll to position [0, 0]
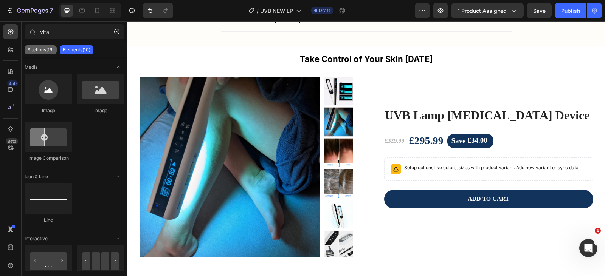
click at [43, 52] on p "Sections(19)" at bounding box center [41, 50] width 26 height 6
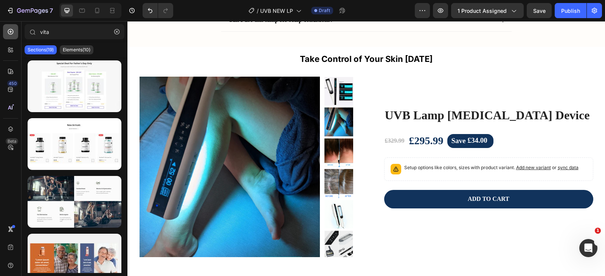
click at [15, 33] on div at bounding box center [10, 31] width 15 height 15
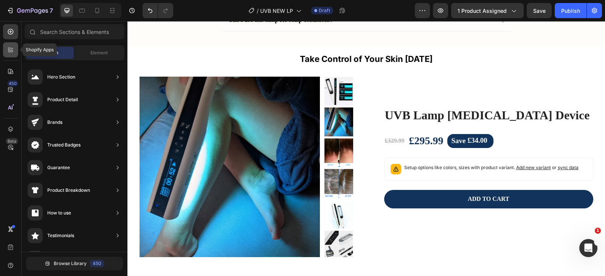
click at [10, 48] on icon at bounding box center [9, 49] width 2 height 2
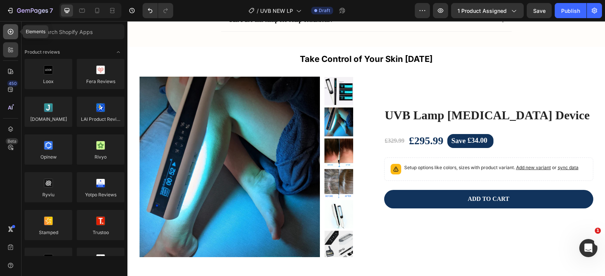
click at [11, 32] on icon at bounding box center [10, 31] width 3 height 3
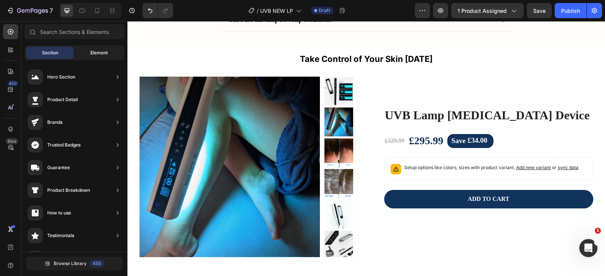
click at [100, 51] on span "Element" at bounding box center [98, 53] width 17 height 7
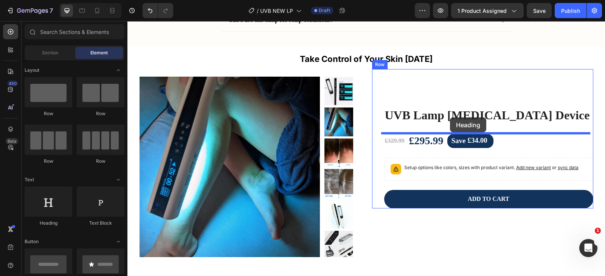
drag, startPoint x: 184, startPoint y: 231, endPoint x: 454, endPoint y: 128, distance: 288.5
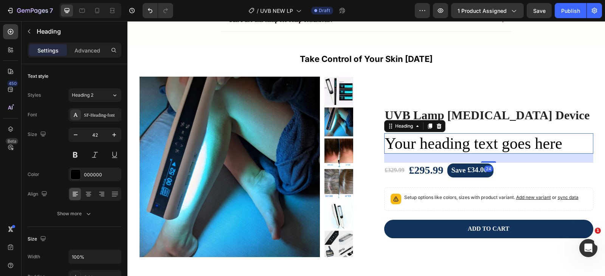
click at [439, 143] on h2 "Your heading text goes here" at bounding box center [488, 143] width 209 height 20
click at [439, 143] on p "Your heading text goes here" at bounding box center [489, 143] width 208 height 19
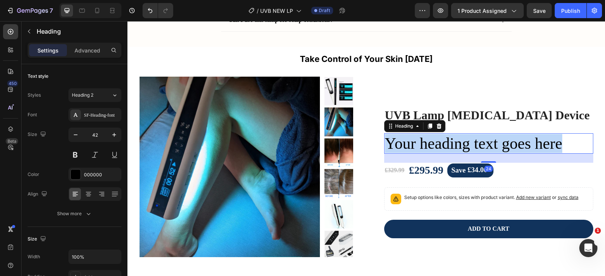
click at [439, 143] on p "Your heading text goes here" at bounding box center [489, 143] width 208 height 19
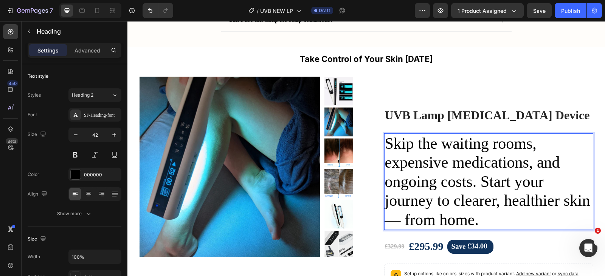
click at [443, 188] on p "Skip the waiting rooms, expensive medications, and ongoing costs. Start your jo…" at bounding box center [489, 181] width 208 height 95
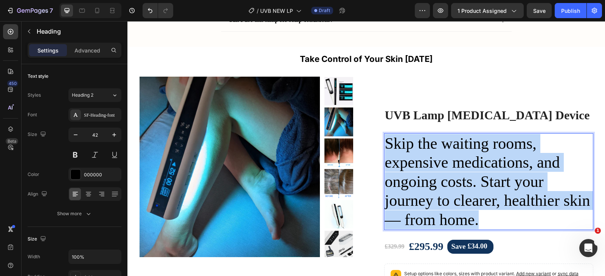
click at [443, 188] on p "Skip the waiting rooms, expensive medications, and ongoing costs. Start your jo…" at bounding box center [489, 181] width 208 height 95
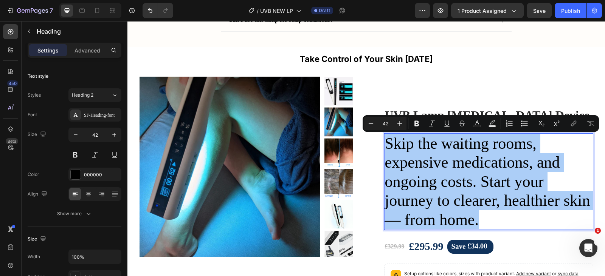
click at [388, 124] on input "42" at bounding box center [385, 123] width 15 height 9
type input "18"
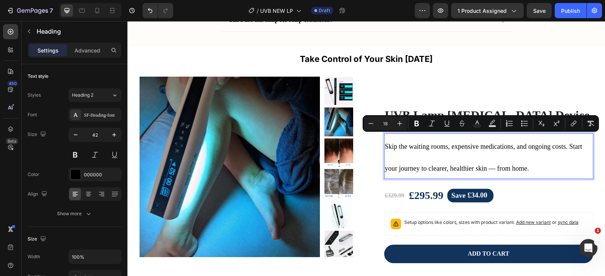
click at [420, 160] on p "Skip the waiting rooms, expensive medications, and ongoing costs. Start your jo…" at bounding box center [489, 156] width 208 height 44
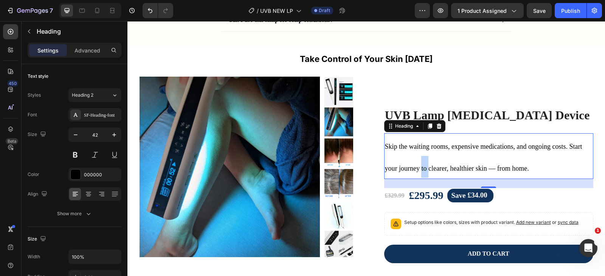
click at [420, 160] on p "Skip the waiting rooms, expensive medications, and ongoing costs. Start your jo…" at bounding box center [489, 156] width 208 height 44
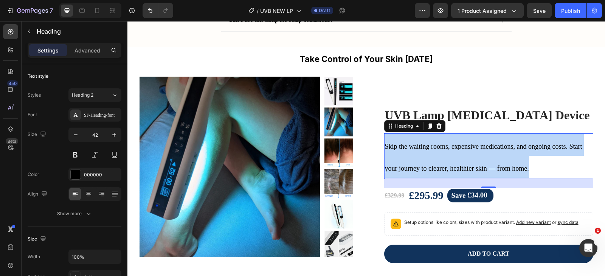
click at [420, 160] on p "Skip the waiting rooms, expensive medications, and ongoing costs. Start your jo…" at bounding box center [489, 156] width 208 height 44
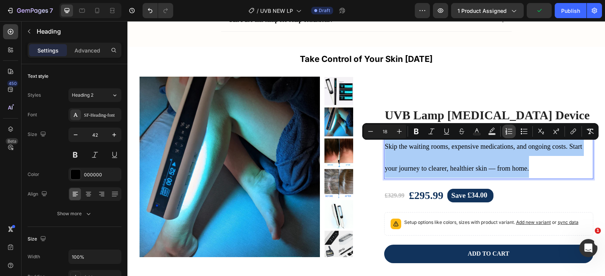
click at [511, 135] on button "Numbered List" at bounding box center [509, 132] width 14 height 14
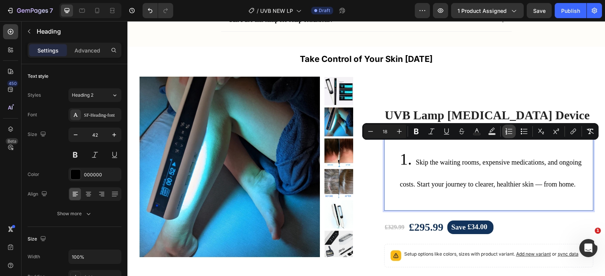
click at [511, 135] on button "Numbered List" at bounding box center [509, 132] width 14 height 14
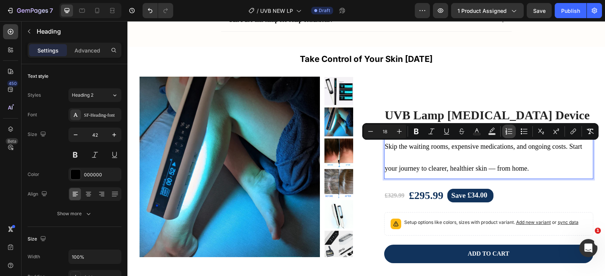
click at [511, 135] on button "Numbered List" at bounding box center [509, 132] width 14 height 14
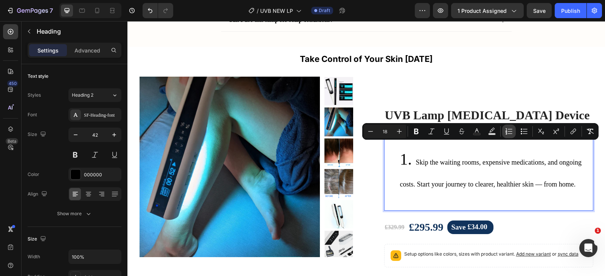
click at [511, 135] on button "Numbered List" at bounding box center [509, 132] width 14 height 14
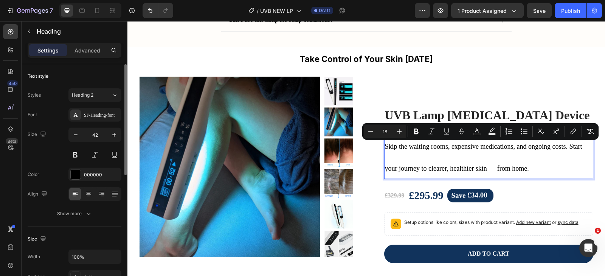
click at [62, 148] on div "Size 42" at bounding box center [75, 145] width 94 height 34
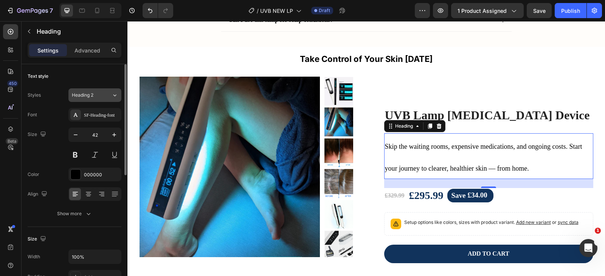
click at [103, 95] on div "Heading 2" at bounding box center [92, 95] width 40 height 7
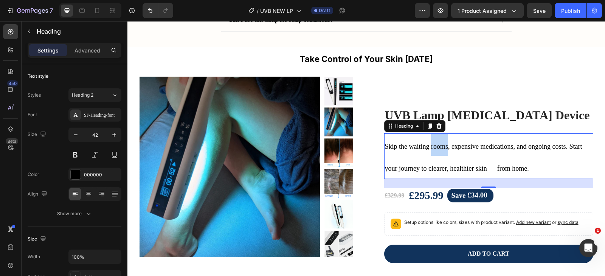
click at [437, 147] on span "Skip the waiting rooms, expensive medications, and ongoing costs. Start your jo…" at bounding box center [483, 157] width 197 height 29
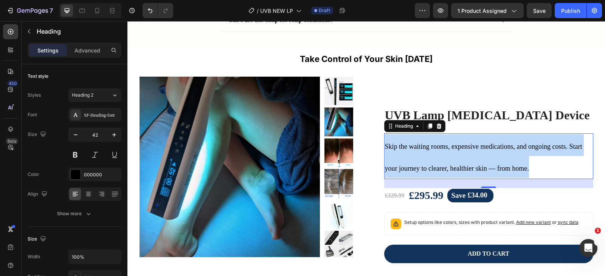
click at [437, 147] on span "Skip the waiting rooms, expensive medications, and ongoing costs. Start your jo…" at bounding box center [483, 157] width 197 height 29
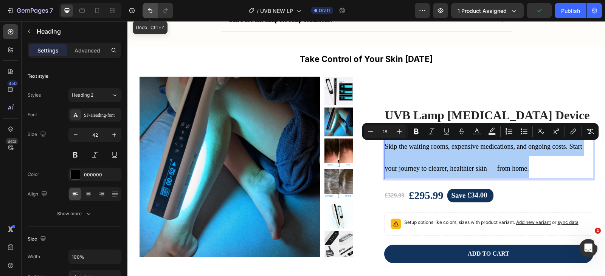
click at [146, 4] on button "Undo/Redo" at bounding box center [150, 10] width 15 height 15
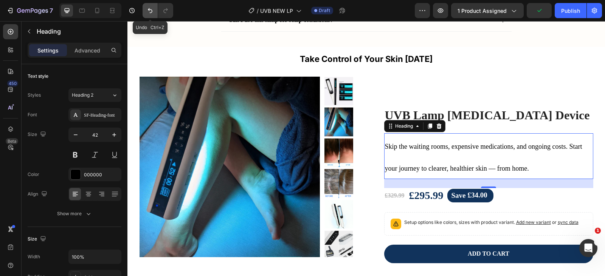
click at [144, 11] on button "Undo/Redo" at bounding box center [150, 10] width 15 height 15
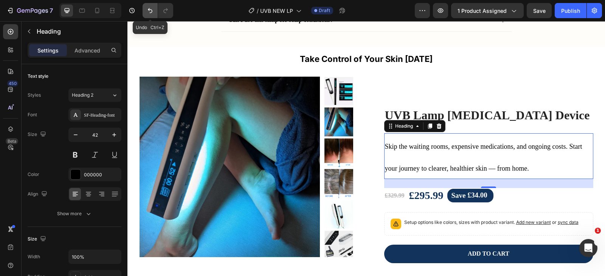
click at [144, 11] on button "Undo/Redo" at bounding box center [150, 10] width 15 height 15
click at [435, 130] on div at bounding box center [438, 126] width 9 height 9
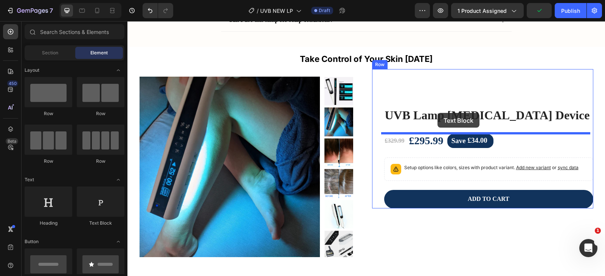
drag, startPoint x: 222, startPoint y: 231, endPoint x: 437, endPoint y: 113, distance: 245.4
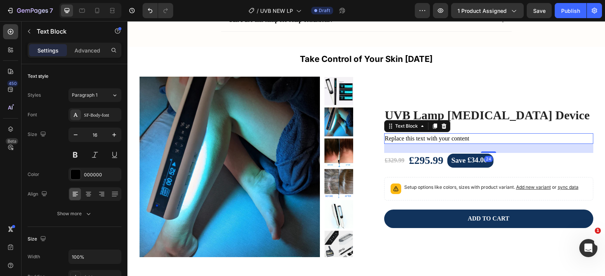
click at [423, 140] on div "Replace this text with your content" at bounding box center [488, 138] width 209 height 11
click at [423, 140] on p "Replace this text with your content" at bounding box center [489, 138] width 208 height 9
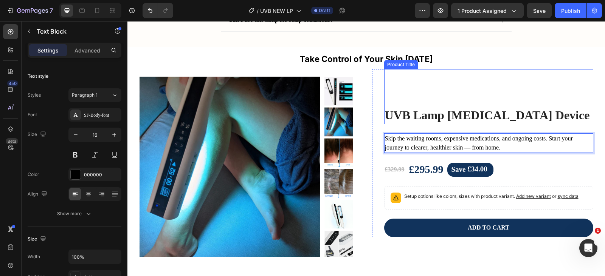
click at [557, 85] on div "UVB Lamp Phototherapy Device Product Title" at bounding box center [488, 96] width 209 height 55
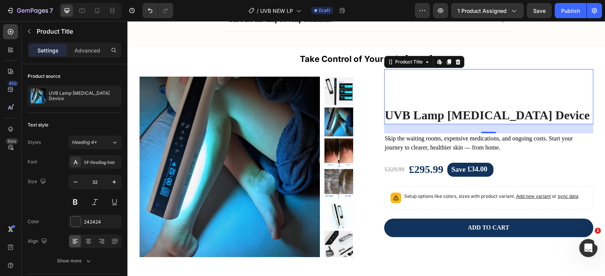
click at [477, 89] on div "UVB Lamp Phototherapy Device Product Title Edit content in Shopify 24" at bounding box center [488, 96] width 209 height 55
click at [469, 110] on h1 "UVB Lamp [MEDICAL_DATA] Device" at bounding box center [488, 115] width 209 height 17
click at [470, 110] on h1 "UVB Lamp [MEDICAL_DATA] Device" at bounding box center [488, 115] width 209 height 17
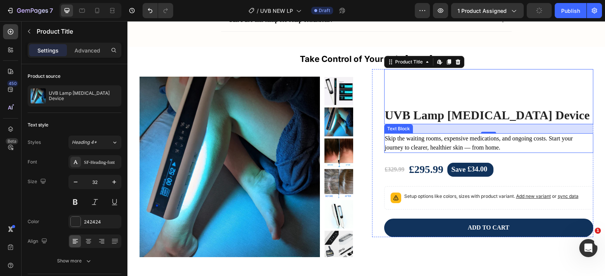
click at [420, 143] on p "Skip the waiting rooms, expensive medications, and ongoing costs. Start your jo…" at bounding box center [489, 143] width 208 height 18
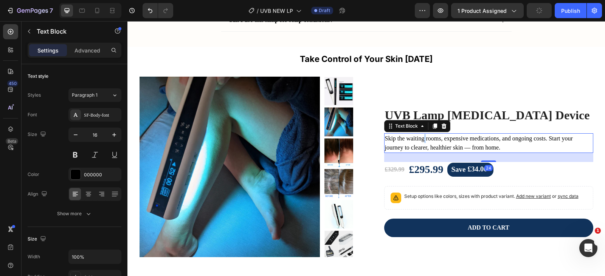
click at [421, 143] on p "Skip the waiting rooms, expensive medications, and ongoing costs. Start your jo…" at bounding box center [489, 143] width 208 height 18
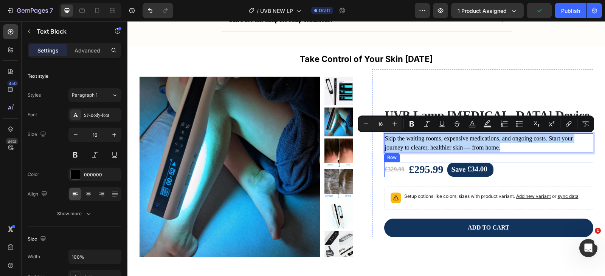
click at [520, 163] on div "£329.99 Product Price Product Price £295.99 Product Price Product Price Save £3…" at bounding box center [488, 169] width 209 height 15
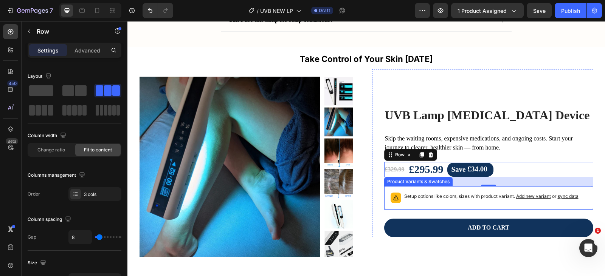
click at [506, 200] on p "Setup options like colors, sizes with product variant. Add new variant or sync …" at bounding box center [491, 197] width 174 height 8
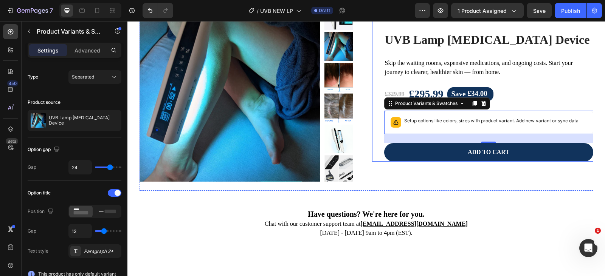
scroll to position [2263, 0]
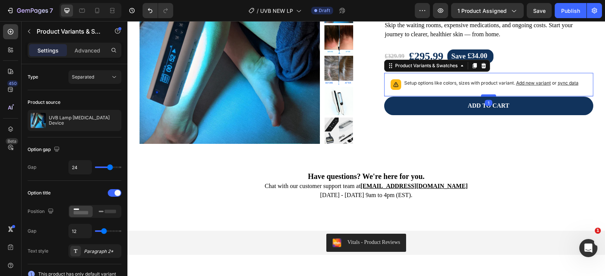
drag, startPoint x: 487, startPoint y: 105, endPoint x: 487, endPoint y: 95, distance: 10.2
click at [487, 95] on div at bounding box center [488, 95] width 15 height 2
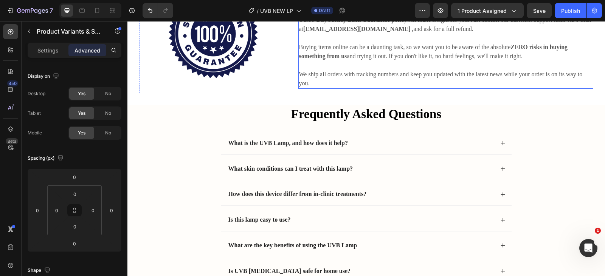
scroll to position [1507, 0]
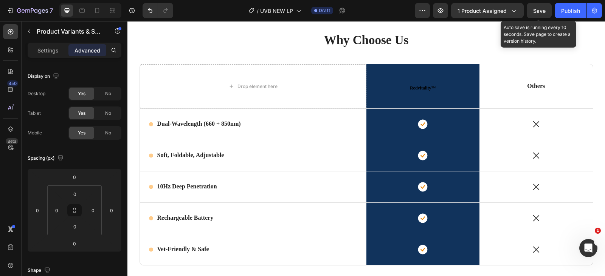
click at [545, 14] on div "Save" at bounding box center [539, 11] width 12 height 8
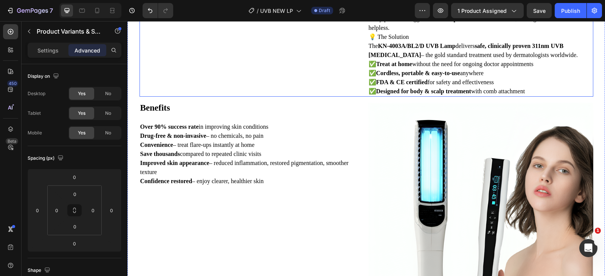
scroll to position [454, 0]
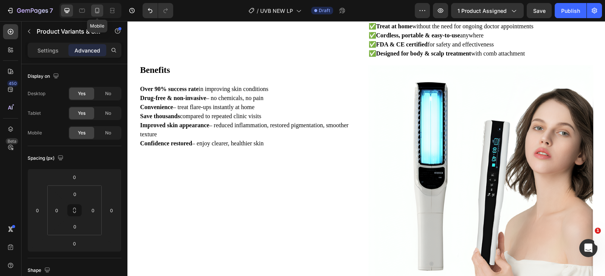
click at [101, 11] on icon at bounding box center [97, 11] width 8 height 8
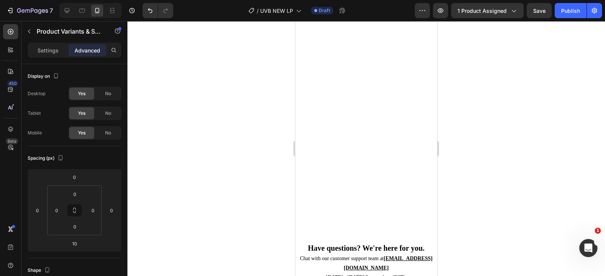
scroll to position [3126, 0]
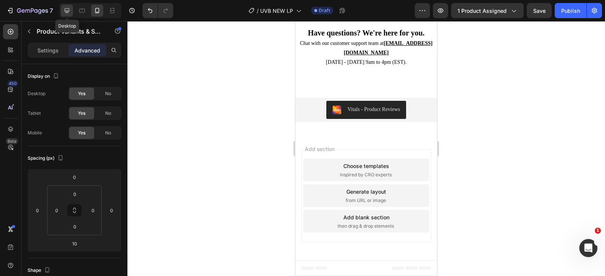
click at [68, 12] on icon at bounding box center [67, 10] width 5 height 5
type input "0"
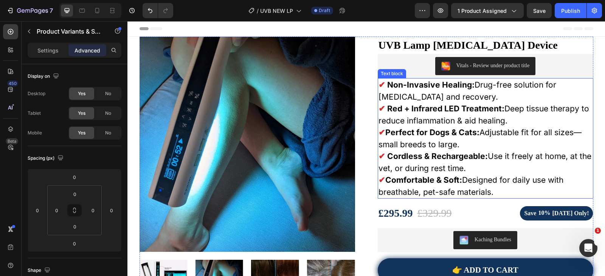
click at [380, 82] on strong "✔" at bounding box center [381, 84] width 7 height 9
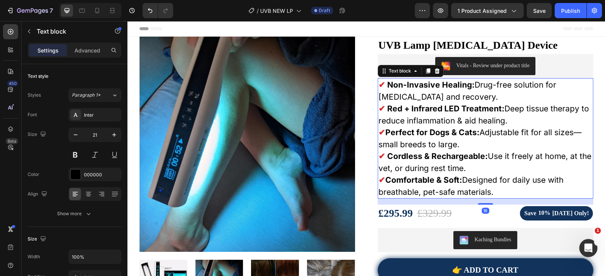
click at [380, 82] on strong "✔" at bounding box center [381, 84] width 7 height 9
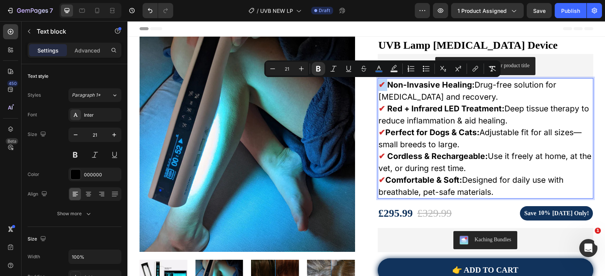
click at [378, 84] on strong "✔" at bounding box center [381, 84] width 7 height 9
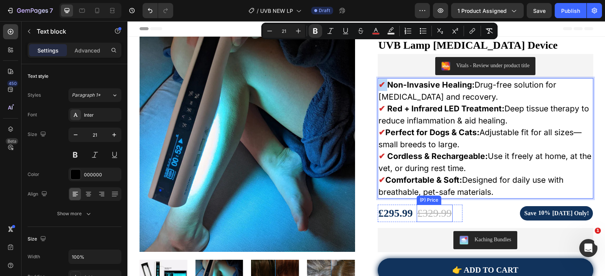
scroll to position [38, 0]
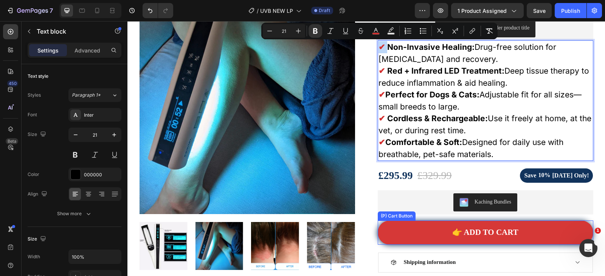
click at [408, 239] on button "👉 ADD TO CART" at bounding box center [485, 233] width 215 height 24
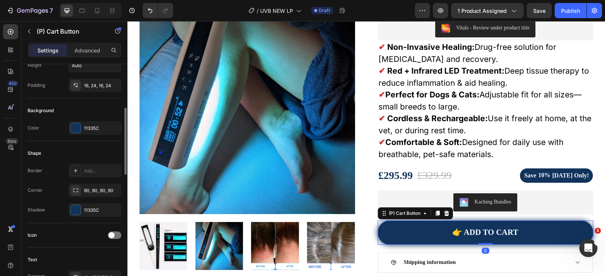
scroll to position [189, 0]
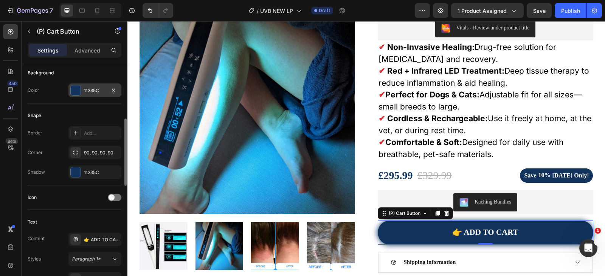
click at [81, 91] on div "11335C" at bounding box center [94, 91] width 53 height 14
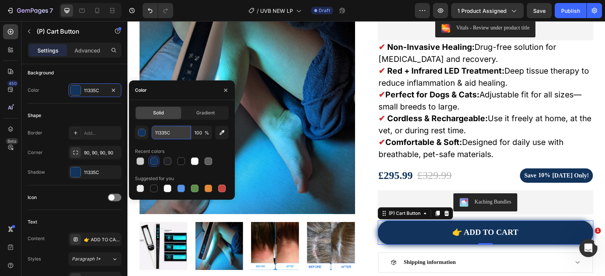
click at [166, 134] on input "11335C" at bounding box center [171, 133] width 39 height 14
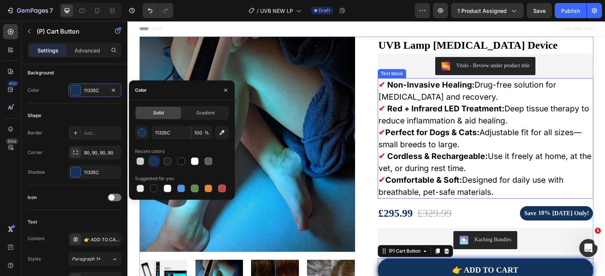
click at [387, 84] on strong "Non-Invasive Healing:" at bounding box center [430, 84] width 87 height 9
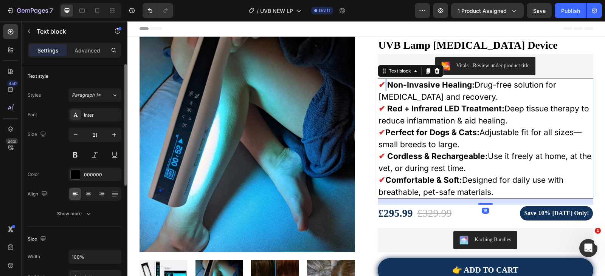
click at [381, 86] on strong "✔" at bounding box center [381, 84] width 7 height 9
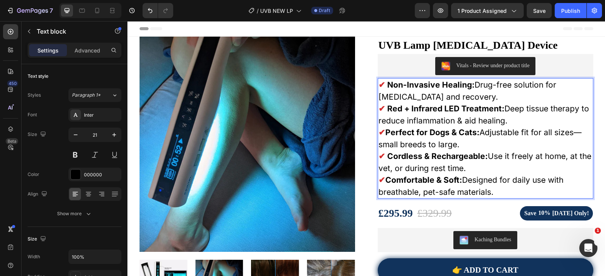
click at [378, 87] on strong "✔" at bounding box center [381, 84] width 7 height 9
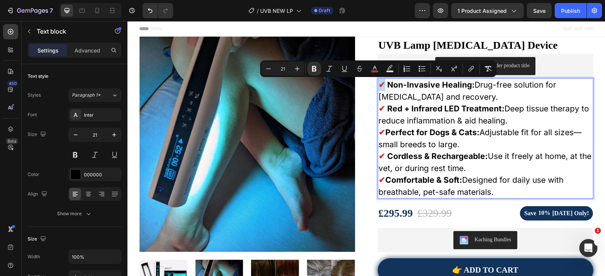
click at [378, 87] on strong "✔" at bounding box center [381, 84] width 7 height 9
click at [375, 70] on icon "Editor contextual toolbar" at bounding box center [375, 69] width 8 height 8
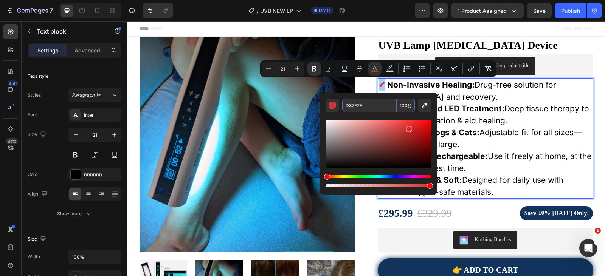
click at [381, 103] on input "D32F2F" at bounding box center [369, 106] width 54 height 14
paste input "11335C"
type input "11335C"
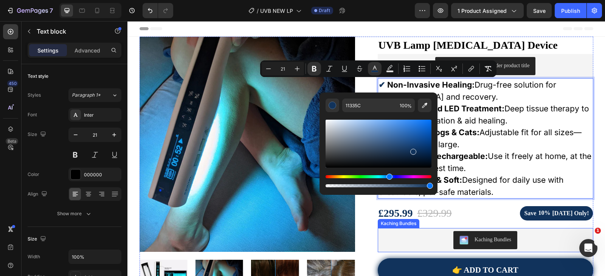
click at [409, 240] on div "Kaching Bundles" at bounding box center [485, 240] width 209 height 18
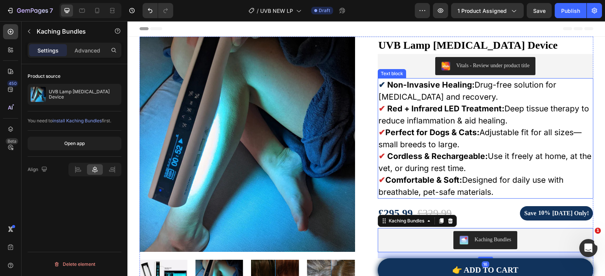
click at [381, 107] on strong "✔" at bounding box center [381, 108] width 7 height 9
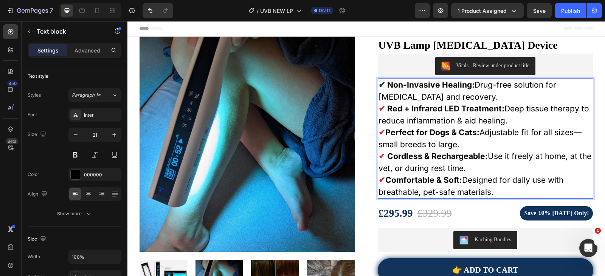
click at [381, 108] on strong "✔" at bounding box center [381, 108] width 7 height 9
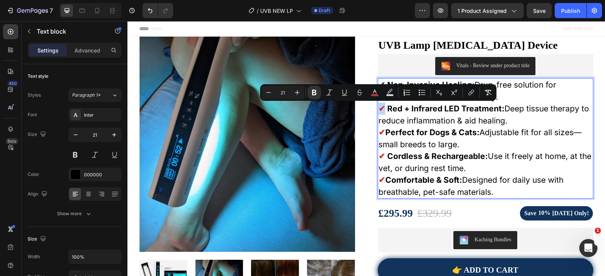
click at [378, 108] on strong "✔" at bounding box center [381, 108] width 7 height 9
click at [373, 96] on rect "Editor contextual toolbar" at bounding box center [374, 95] width 7 height 2
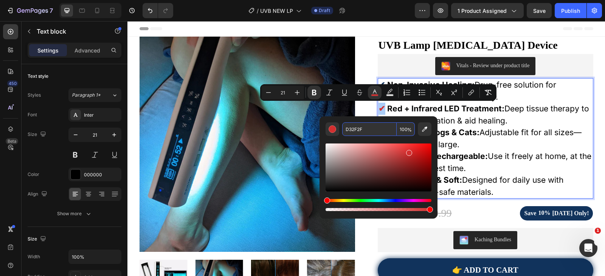
click at [383, 125] on input "D32F2F" at bounding box center [369, 129] width 54 height 14
paste input "11335C"
type input "11335C"
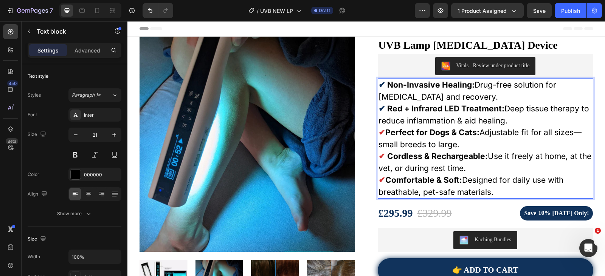
click at [469, 133] on strong "Perfect for Dogs & Cats:" at bounding box center [432, 132] width 94 height 9
click at [378, 133] on strong "✔" at bounding box center [381, 132] width 7 height 9
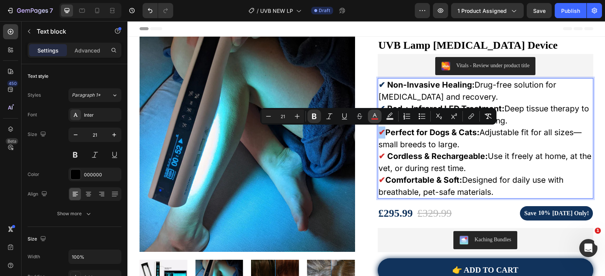
click at [373, 119] on rect "Editor contextual toolbar" at bounding box center [374, 119] width 7 height 2
type input "D32F2F"
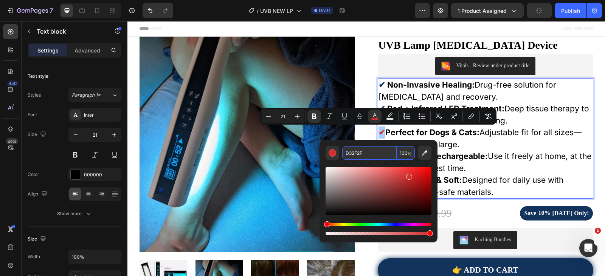
click at [379, 150] on input "D32F2F" at bounding box center [369, 153] width 54 height 14
paste input "11335C"
type input "11335C"
click at [483, 149] on p "✔ Perfect for Dogs & Cats: Adjustable fit for all sizes—small breeds to large." at bounding box center [485, 139] width 214 height 24
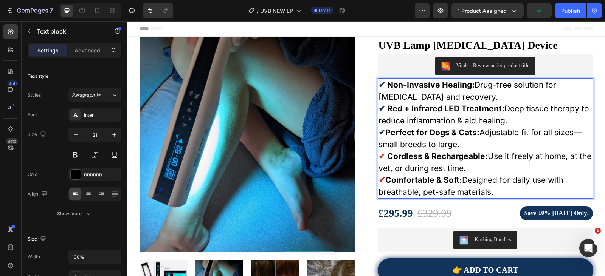
click at [381, 156] on strong "✔" at bounding box center [381, 156] width 7 height 9
drag, startPoint x: 381, startPoint y: 156, endPoint x: 377, endPoint y: 156, distance: 4.5
drag, startPoint x: 382, startPoint y: 156, endPoint x: 376, endPoint y: 158, distance: 6.2
click at [378, 158] on p "✔ Cordless & Rechargeable: Use it freely at home, at the vet, or during rest ti…" at bounding box center [485, 162] width 214 height 24
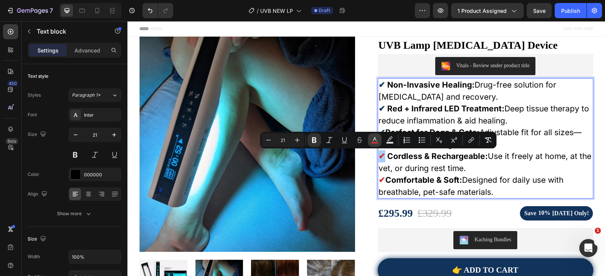
click at [376, 139] on icon "Editor contextual toolbar" at bounding box center [375, 140] width 8 height 8
type input "D32F2F"
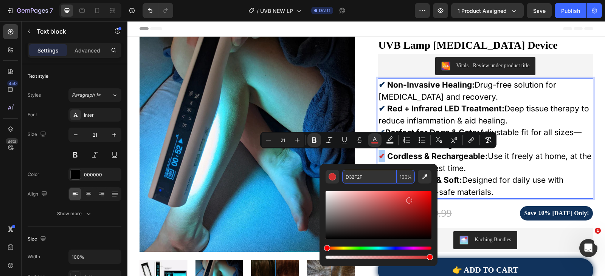
click at [378, 170] on input "D32F2F" at bounding box center [369, 177] width 54 height 14
click at [380, 172] on input "D32F2F" at bounding box center [369, 177] width 54 height 14
paste input "11335C"
click at [381, 175] on input "D32F2F11335C" at bounding box center [369, 177] width 54 height 14
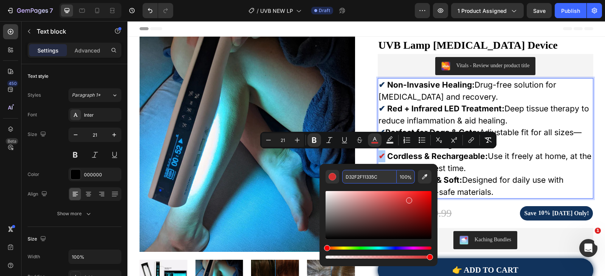
click at [381, 175] on input "D32F2F11335C" at bounding box center [369, 177] width 54 height 14
paste input "Editor contextual toolbar"
type input "11335C"
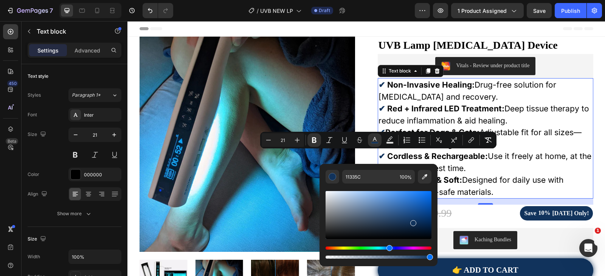
click at [474, 167] on p "✔ Cordless & Rechargeable: Use it freely at home, at the vet, or during rest ti…" at bounding box center [485, 162] width 214 height 24
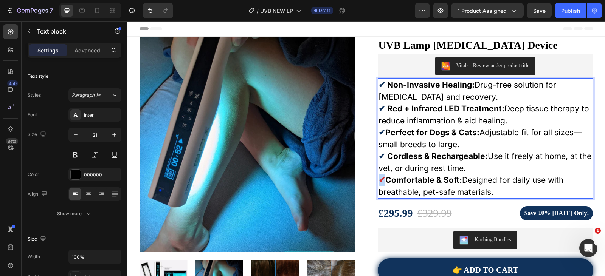
drag, startPoint x: 380, startPoint y: 181, endPoint x: 375, endPoint y: 183, distance: 5.5
click at [378, 183] on div "✔ Non-Invasive Healing: Drug-free solution for chronic pain and recovery. ✔ Red…" at bounding box center [485, 138] width 215 height 121
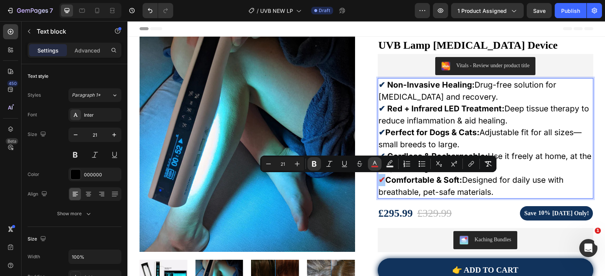
click at [376, 167] on rect "Editor contextual toolbar" at bounding box center [374, 167] width 7 height 2
type input "D32F2F"
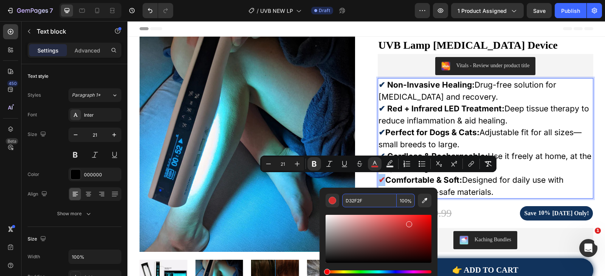
click at [376, 199] on input "D32F2F" at bounding box center [369, 201] width 54 height 14
paste input "11335C"
type input "11335C"
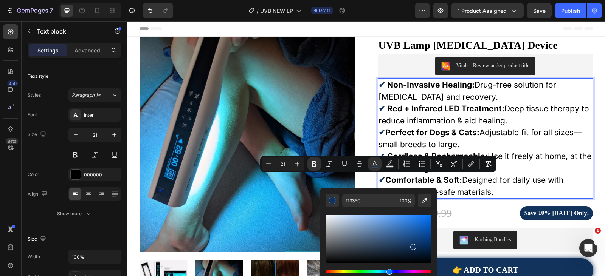
click at [484, 153] on p "✔ Cordless & Rechargeable: Use it freely at home, at the vet, or during rest ti…" at bounding box center [485, 162] width 214 height 24
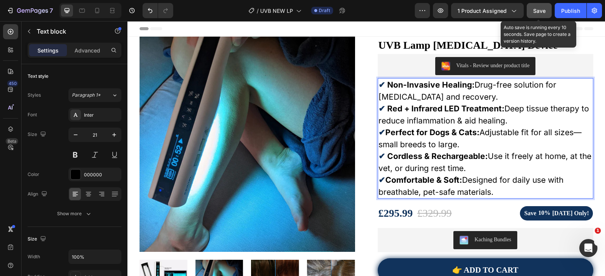
click at [535, 8] on span "Save" at bounding box center [539, 11] width 12 height 6
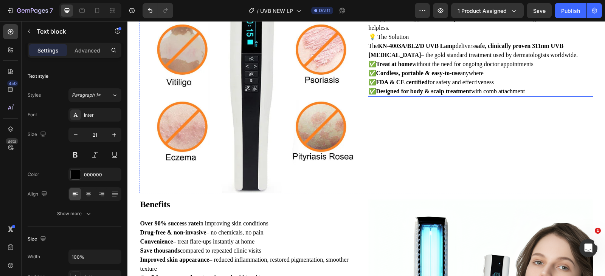
scroll to position [340, 0]
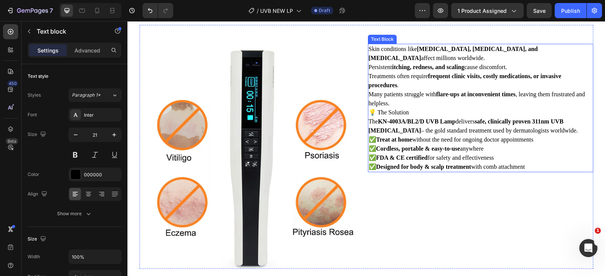
click at [412, 135] on p "✅ Treat at home without the need for ongoing doctor appointments ✅ Cordless, po…" at bounding box center [481, 153] width 224 height 36
click at [424, 118] on strong "KN-4003A/BL2/D UVB Lamp" at bounding box center [416, 121] width 77 height 6
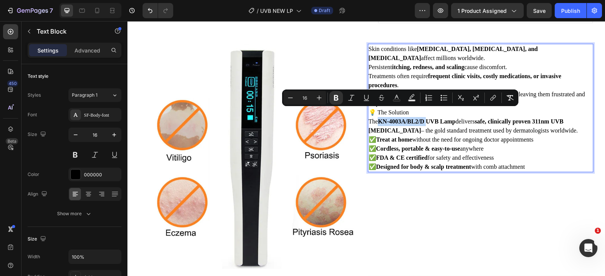
drag, startPoint x: 424, startPoint y: 113, endPoint x: 377, endPoint y: 113, distance: 46.5
click at [378, 118] on strong "KN-4003A/BL2/D UVB Lamp" at bounding box center [416, 121] width 77 height 6
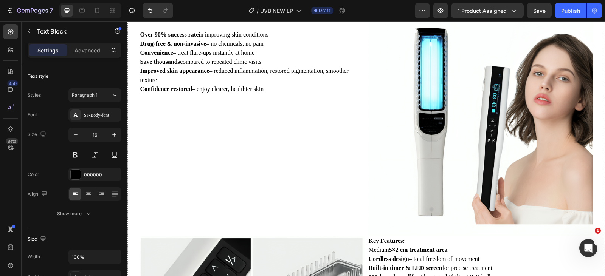
scroll to position [529, 0]
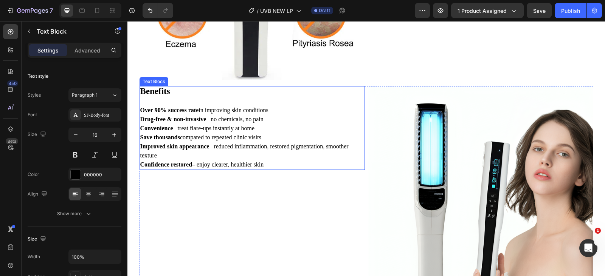
click at [269, 127] on p "Convenience – treat flare-ups instantly at home" at bounding box center [252, 128] width 224 height 9
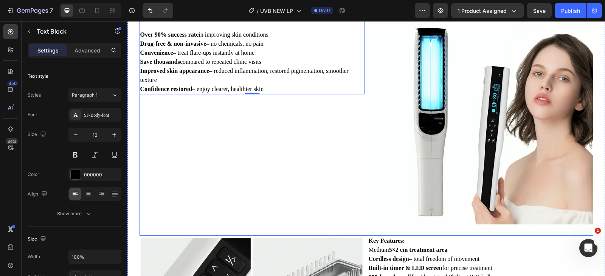
scroll to position [567, 0]
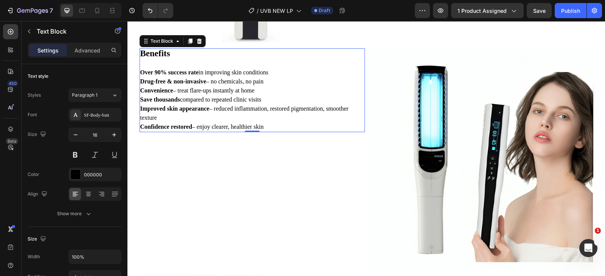
click at [311, 73] on p "Over 90% success rate in improving skin conditions" at bounding box center [252, 72] width 224 height 9
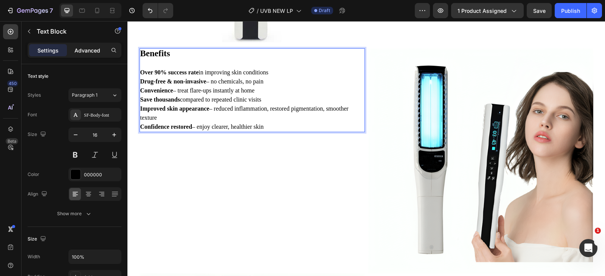
click at [87, 49] on p "Advanced" at bounding box center [87, 50] width 26 height 8
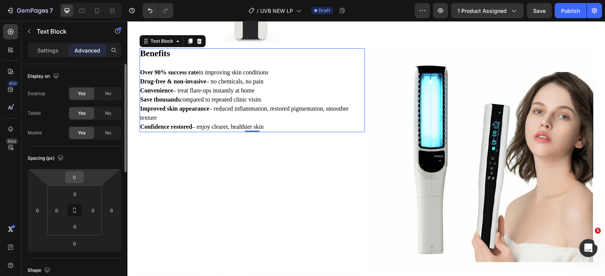
click at [71, 180] on input "0" at bounding box center [74, 177] width 15 height 11
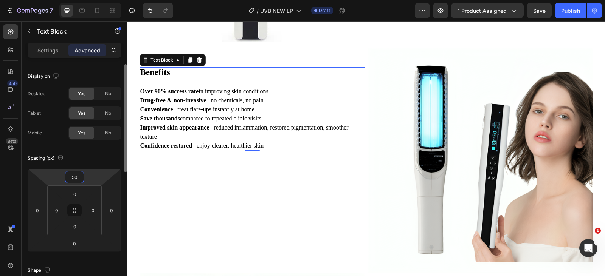
type input "5"
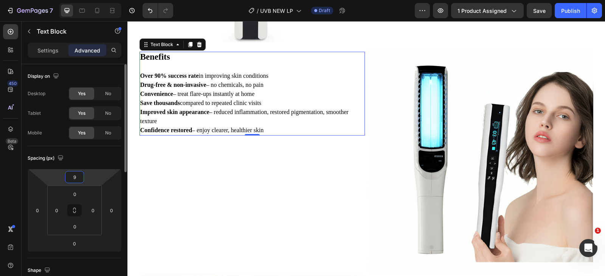
type input "90"
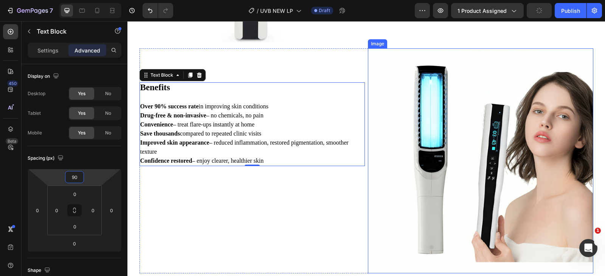
click at [446, 95] on img at bounding box center [480, 160] width 225 height 225
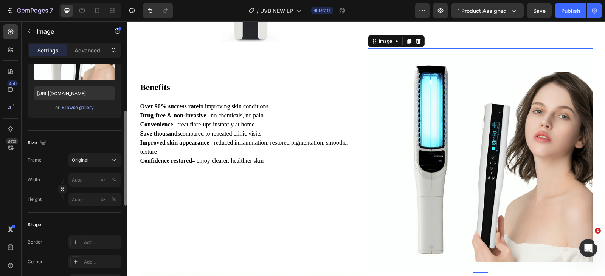
scroll to position [0, 0]
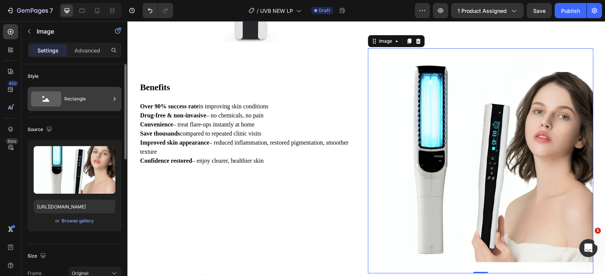
click at [87, 102] on div "Rectangle" at bounding box center [87, 98] width 46 height 17
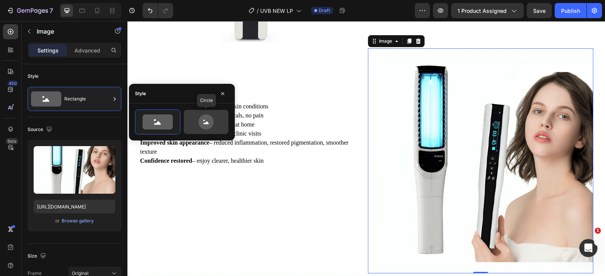
click at [206, 119] on icon at bounding box center [205, 122] width 15 height 15
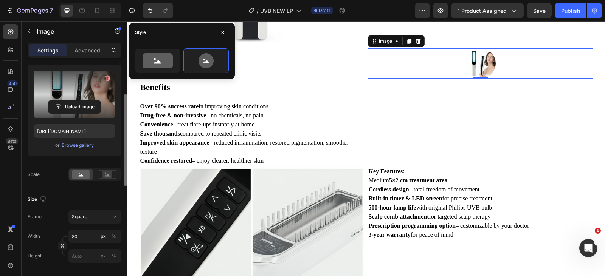
scroll to position [38, 0]
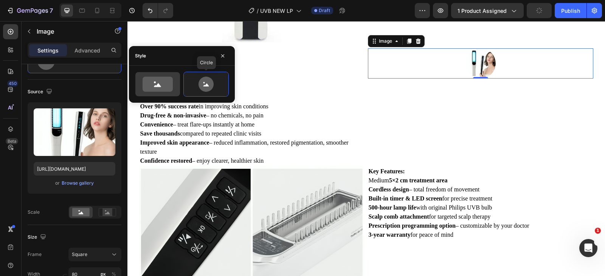
click at [165, 79] on icon at bounding box center [158, 84] width 30 height 15
type input "100"
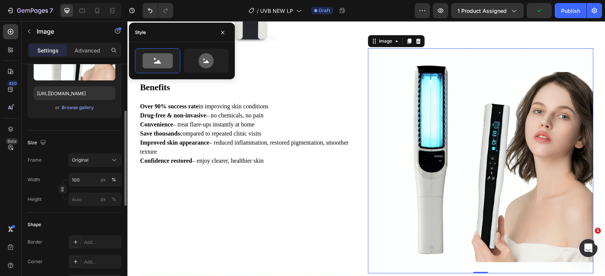
scroll to position [151, 0]
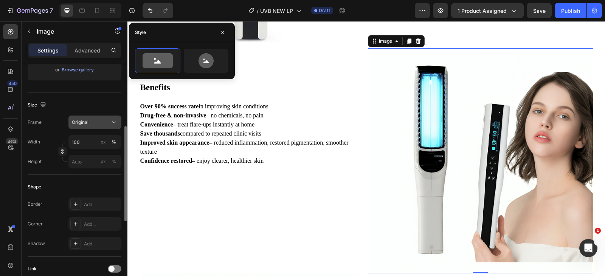
click at [87, 126] on button "Original" at bounding box center [94, 123] width 53 height 14
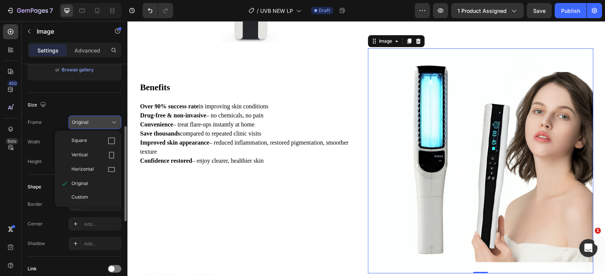
click at [88, 144] on div "Square" at bounding box center [93, 141] width 44 height 8
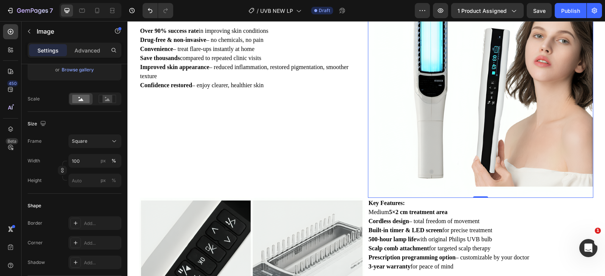
scroll to position [605, 0]
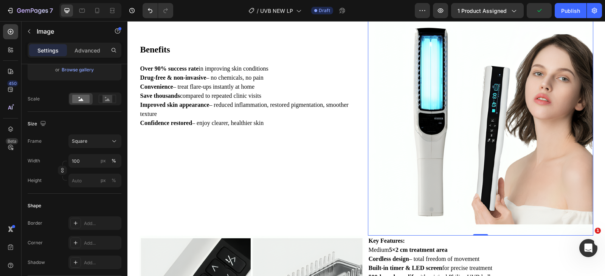
click at [479, 232] on img at bounding box center [480, 123] width 225 height 225
drag, startPoint x: 482, startPoint y: 235, endPoint x: 482, endPoint y: 222, distance: 13.2
click at [482, 222] on div "Image 0" at bounding box center [480, 123] width 225 height 225
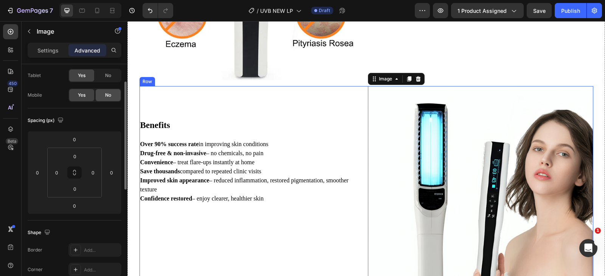
scroll to position [0, 0]
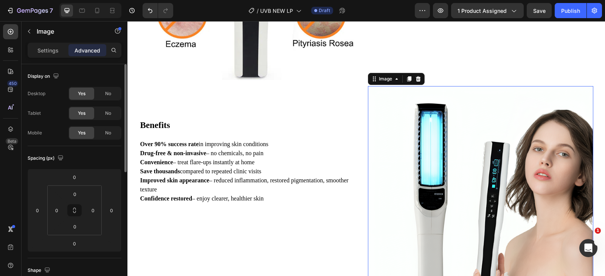
click at [510, 144] on img at bounding box center [480, 198] width 225 height 225
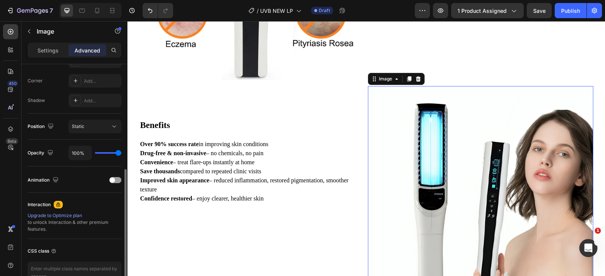
scroll to position [189, 0]
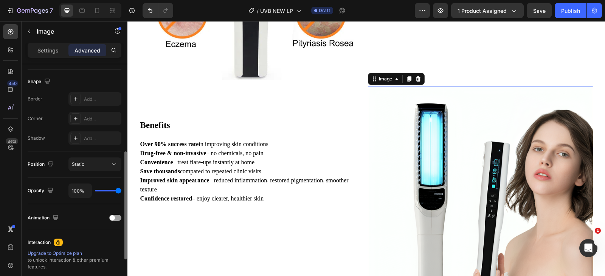
click at [435, 137] on img at bounding box center [480, 198] width 225 height 225
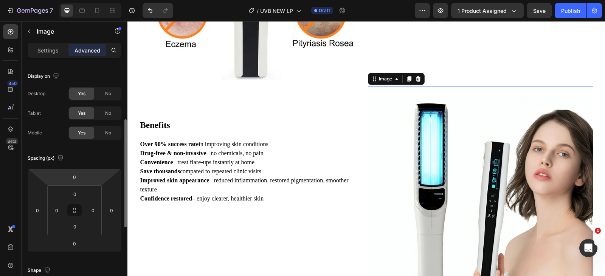
scroll to position [0, 0]
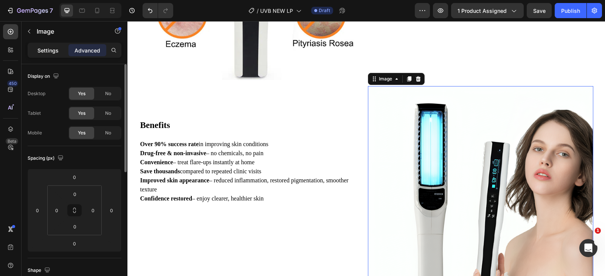
click at [55, 51] on p "Settings" at bounding box center [47, 50] width 21 height 8
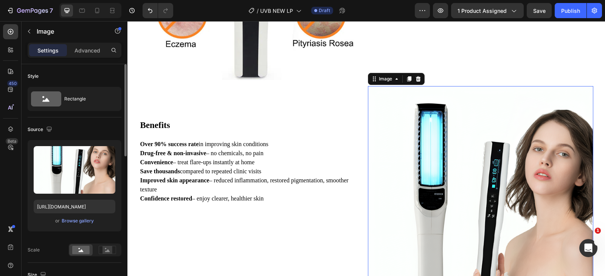
scroll to position [151, 0]
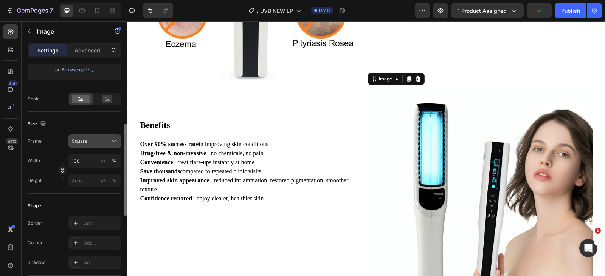
click at [90, 142] on div "Square" at bounding box center [90, 141] width 37 height 7
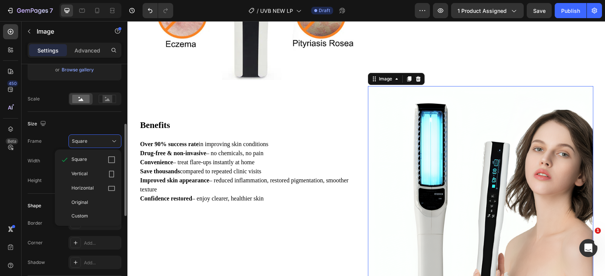
click at [90, 212] on div "Custom" at bounding box center [88, 216] width 60 height 14
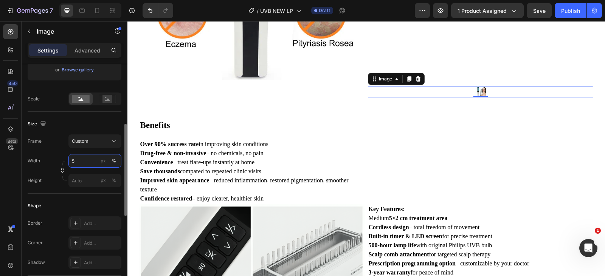
type input "50"
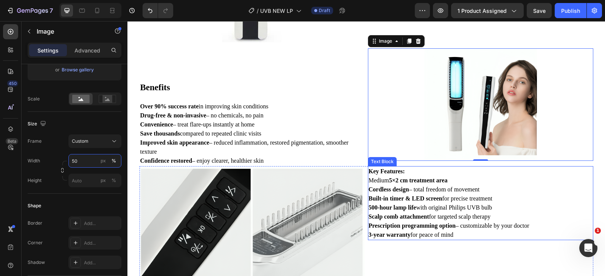
scroll to position [491, 0]
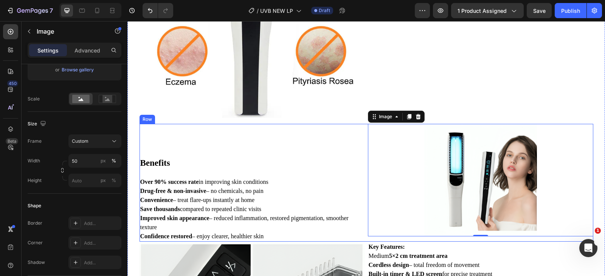
click at [230, 145] on div "Benefits Over 90% success rate in improving skin conditions Drug-free & non-inv…" at bounding box center [251, 183] width 225 height 118
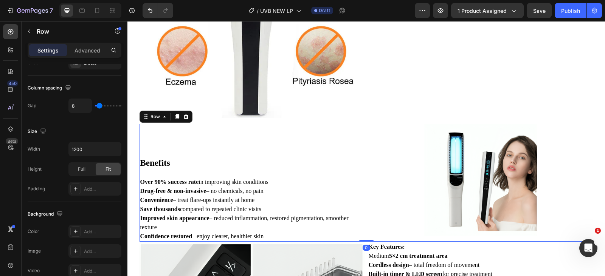
scroll to position [0, 0]
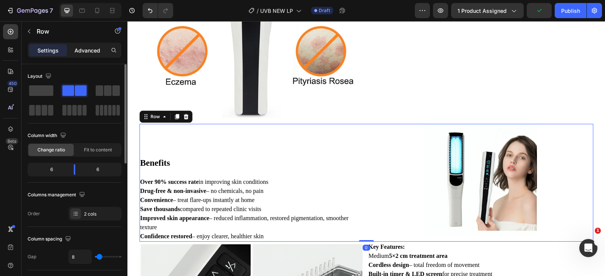
click at [89, 54] on div "Advanced" at bounding box center [87, 50] width 38 height 12
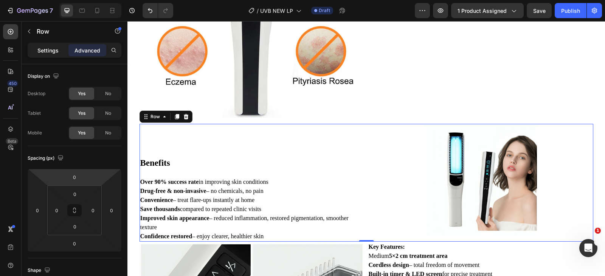
click at [55, 51] on p "Settings" at bounding box center [47, 50] width 21 height 8
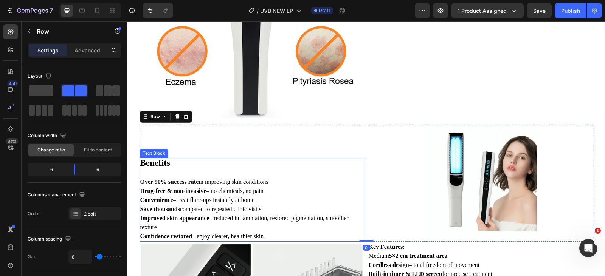
click at [284, 165] on p "Benefits" at bounding box center [252, 164] width 224 height 10
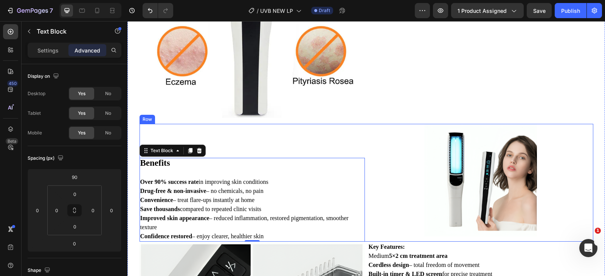
click at [344, 135] on div "Benefits Over 90% success rate in improving skin conditions Drug-free & non-inv…" at bounding box center [251, 183] width 225 height 118
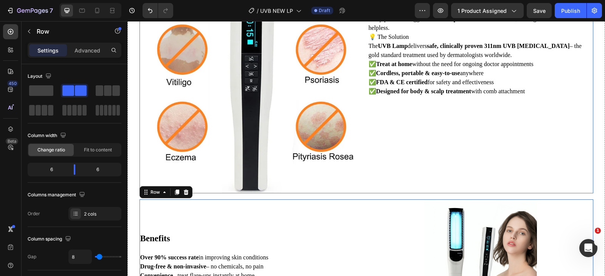
scroll to position [567, 0]
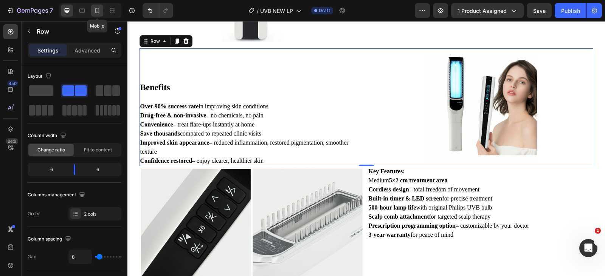
click at [96, 10] on icon at bounding box center [97, 11] width 8 height 8
type input "100%"
type input "0"
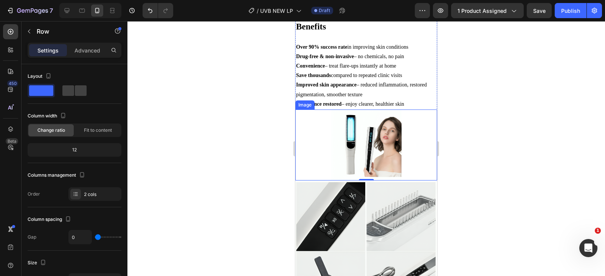
scroll to position [661, 0]
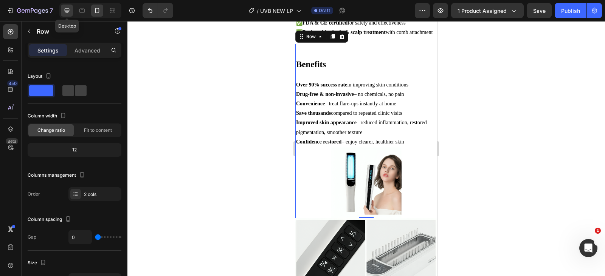
click at [67, 9] on icon at bounding box center [67, 10] width 5 height 5
type input "1200"
type input "8"
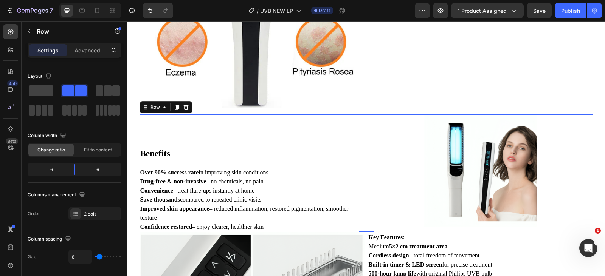
scroll to position [568, 0]
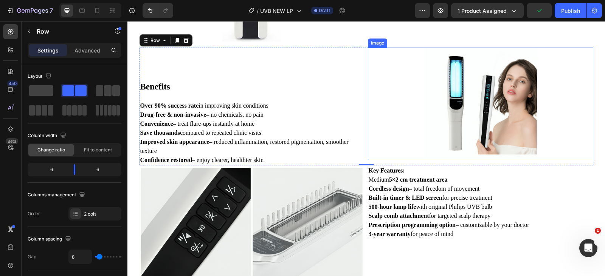
click at [486, 133] on img at bounding box center [480, 104] width 113 height 113
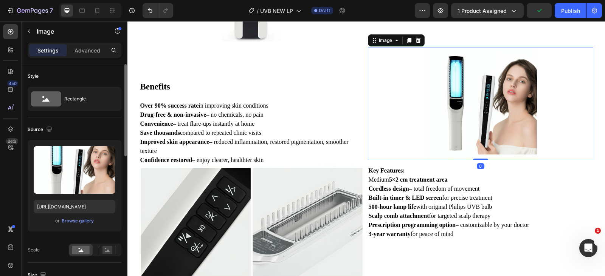
scroll to position [113, 0]
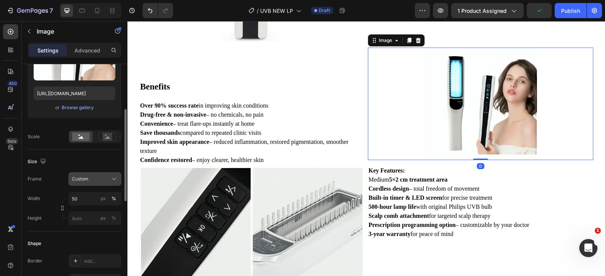
click at [87, 180] on span "Custom" at bounding box center [80, 179] width 17 height 7
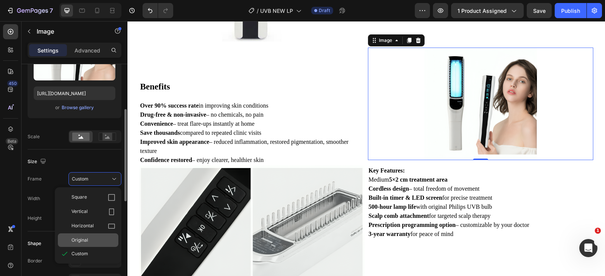
click at [81, 240] on span "Original" at bounding box center [79, 240] width 17 height 7
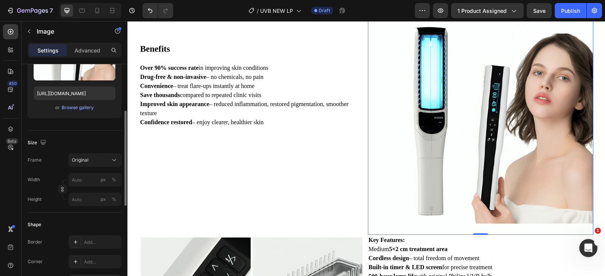
scroll to position [530, 0]
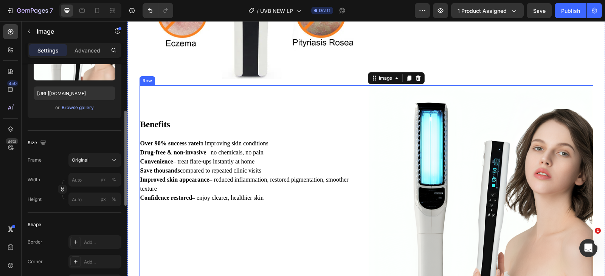
click at [241, 119] on div "Benefits Over 90% success rate in improving skin conditions Drug-free & non-inv…" at bounding box center [251, 161] width 225 height 84
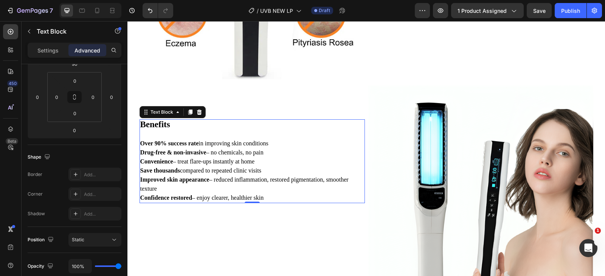
scroll to position [0, 0]
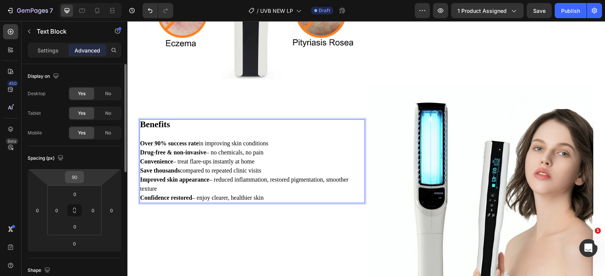
click at [73, 180] on input "90" at bounding box center [74, 177] width 15 height 11
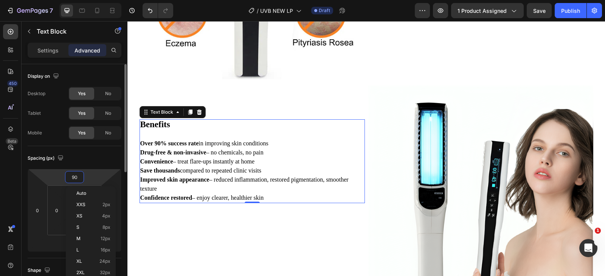
click at [74, 180] on input "90" at bounding box center [74, 177] width 15 height 11
click at [72, 180] on input "90" at bounding box center [74, 177] width 15 height 11
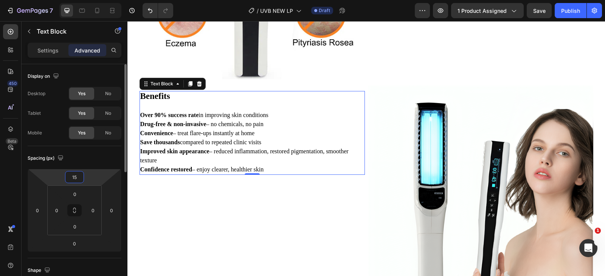
type input "150"
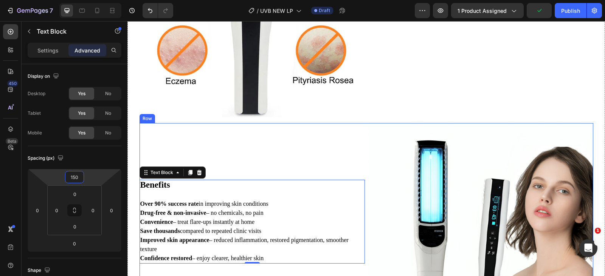
scroll to position [341, 0]
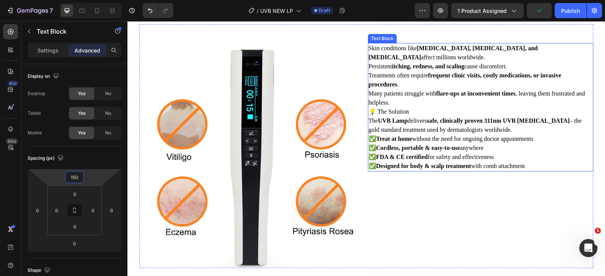
click at [461, 62] on p "Persistent itching, redness, and scaling cause discomfort." at bounding box center [481, 66] width 224 height 9
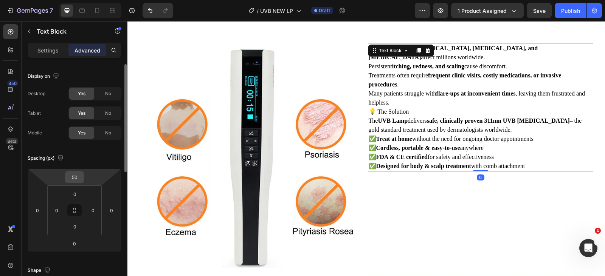
click at [77, 178] on input "50" at bounding box center [74, 177] width 15 height 11
click at [68, 178] on input "50" at bounding box center [74, 177] width 15 height 11
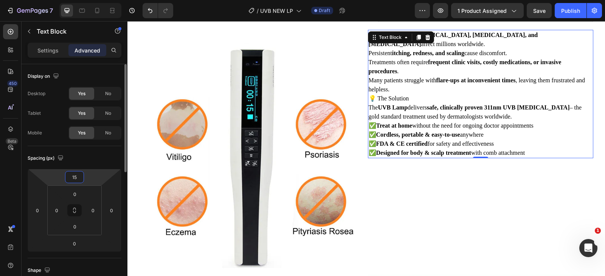
type input "150"
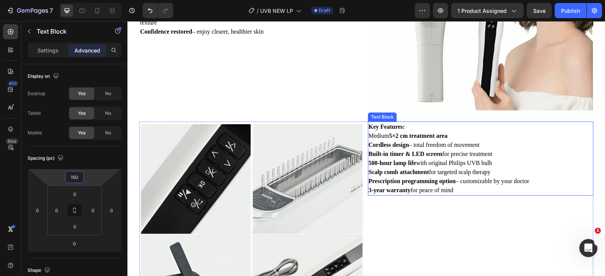
scroll to position [757, 0]
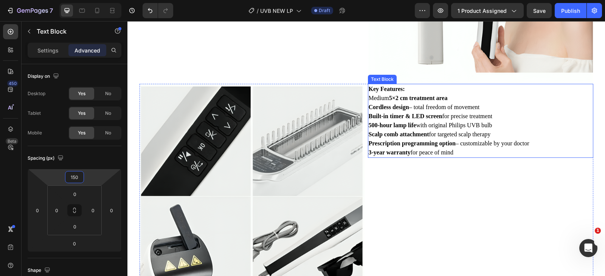
click at [433, 127] on p "500-hour lamp life with original Philips UVB bulb" at bounding box center [481, 125] width 224 height 9
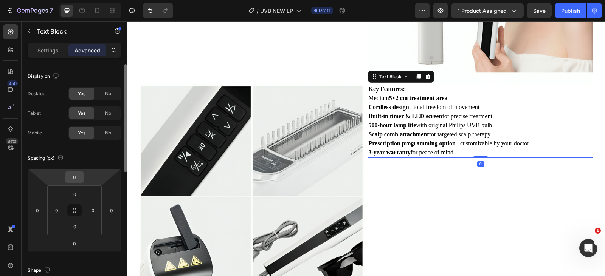
click at [74, 177] on input "0" at bounding box center [74, 177] width 15 height 11
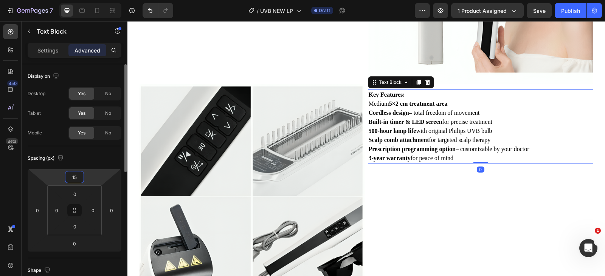
type input "150"
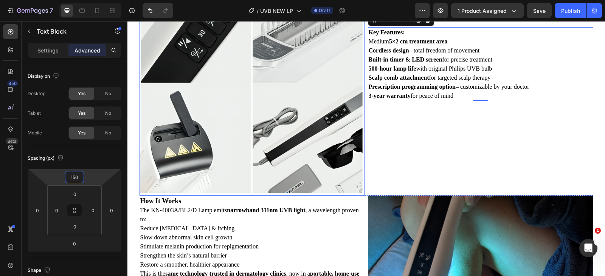
scroll to position [1021, 0]
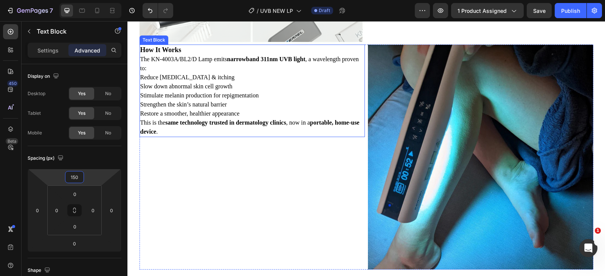
click at [213, 97] on p "Stimulate melanin production for repigmentation" at bounding box center [252, 95] width 224 height 9
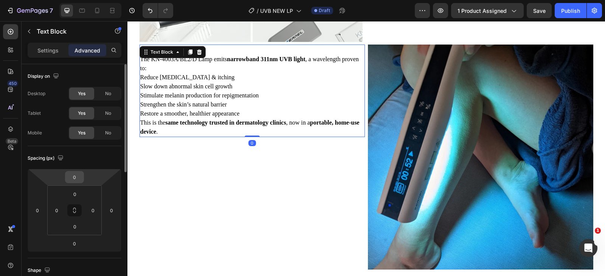
click at [70, 171] on div "0" at bounding box center [74, 177] width 19 height 12
click at [75, 173] on input "0" at bounding box center [74, 177] width 15 height 11
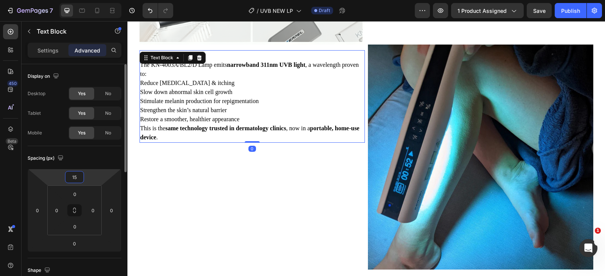
type input "150"
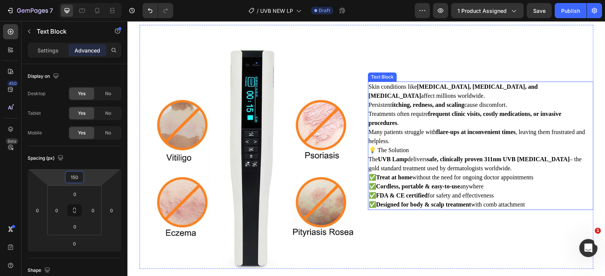
scroll to position [378, 0]
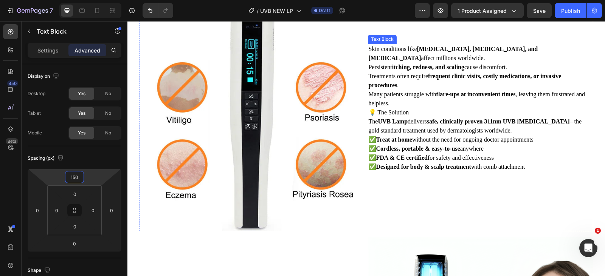
click at [414, 108] on p "💡 The Solution" at bounding box center [481, 112] width 224 height 9
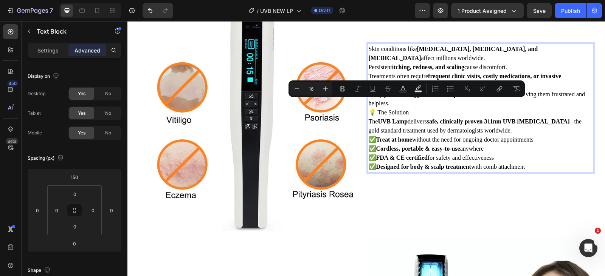
click at [412, 108] on p "💡 The Solution" at bounding box center [481, 112] width 224 height 9
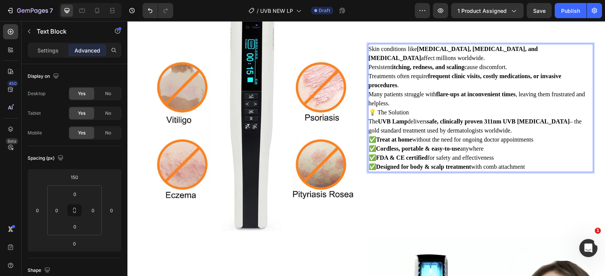
click at [412, 108] on p "💡 The Solution" at bounding box center [481, 112] width 224 height 9
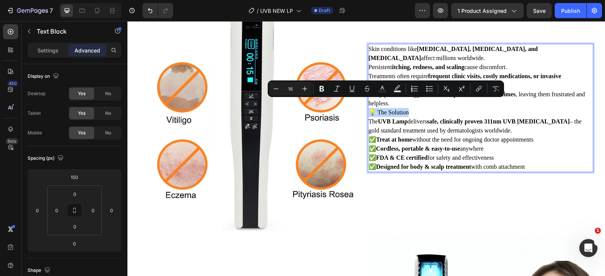
drag, startPoint x: 412, startPoint y: 104, endPoint x: 368, endPoint y: 105, distance: 44.2
click at [369, 108] on p "💡 The Solution" at bounding box center [481, 112] width 224 height 9
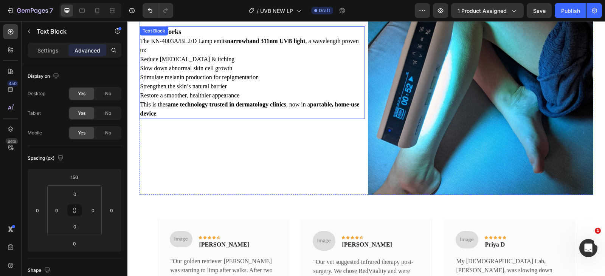
scroll to position [1058, 0]
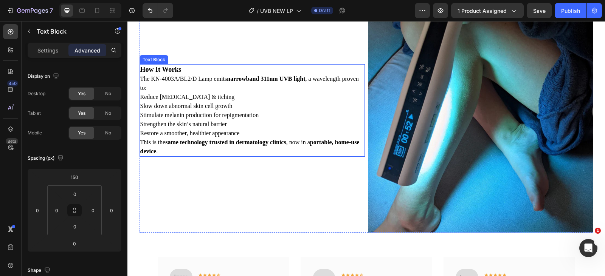
click at [215, 78] on p "The KN-4003A/BL2/D Lamp emits narrowband 311nm UVB light , a wavelength proven …" at bounding box center [252, 83] width 224 height 18
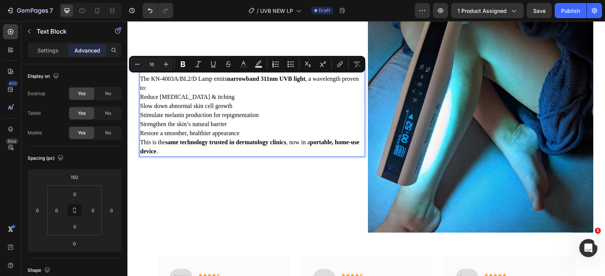
click at [201, 79] on p "The KN-4003A/BL2/D Lamp emits narrowband 311nm UVB light , a wavelength proven …" at bounding box center [252, 83] width 224 height 18
drag, startPoint x: 191, startPoint y: 80, endPoint x: 149, endPoint y: 76, distance: 42.5
click at [149, 76] on p "The KN-4003A/BL2/D Lamp emits narrowband 311nm UVB light , a wavelength proven …" at bounding box center [252, 83] width 224 height 18
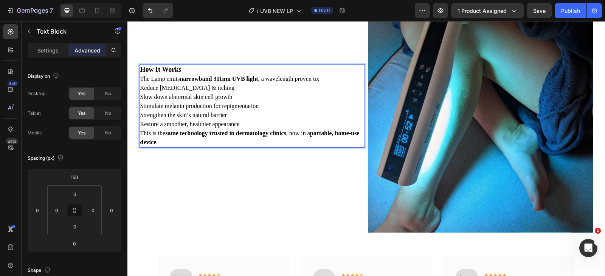
click at [290, 95] on p "Slow down abnormal skin cell growth" at bounding box center [252, 97] width 224 height 9
click at [229, 108] on p "Stimulate melanin production for repigmentation" at bounding box center [252, 106] width 224 height 9
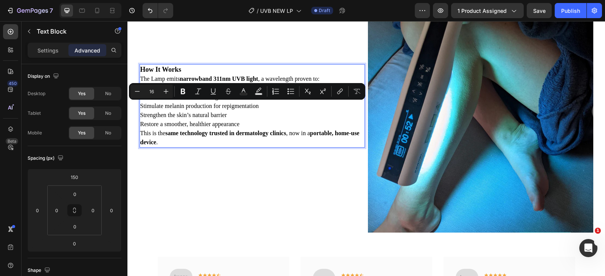
drag, startPoint x: 230, startPoint y: 106, endPoint x: 211, endPoint y: 124, distance: 25.9
click at [211, 124] on p "Restore a smoother, healthier appearance" at bounding box center [252, 124] width 224 height 9
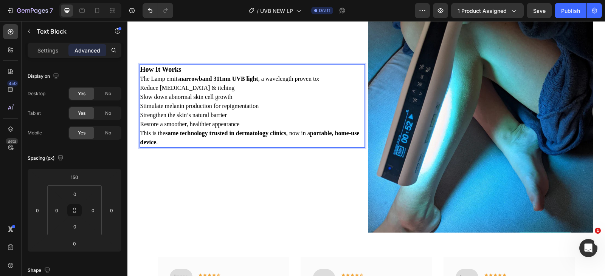
click at [192, 116] on p "Strengthen the skin’s natural barrier" at bounding box center [252, 115] width 224 height 9
click at [197, 129] on p "This is the same technology trusted in dermatology clinics , now in a portable,…" at bounding box center [252, 138] width 224 height 18
click at [149, 127] on p "Restore a smoother, healthier appearance" at bounding box center [252, 124] width 224 height 9
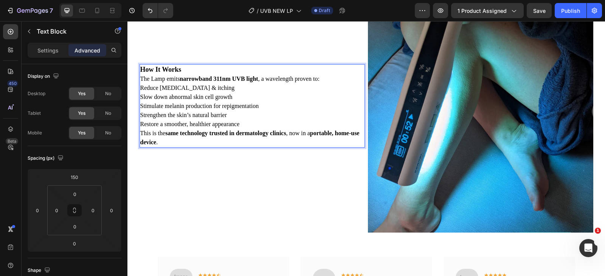
click at [156, 136] on p "This is the same technology trusted in dermatology clinics , now in a portable,…" at bounding box center [252, 138] width 224 height 18
click at [177, 139] on p "This is the same technology trusted in dermatology clinics , now in a portable,…" at bounding box center [252, 138] width 224 height 18
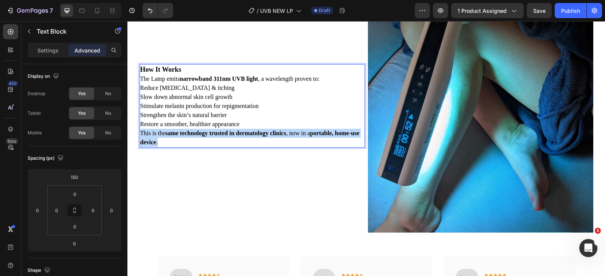
click at [177, 139] on p "This is the same technology trusted in dermatology clinics , now in a portable,…" at bounding box center [252, 138] width 224 height 18
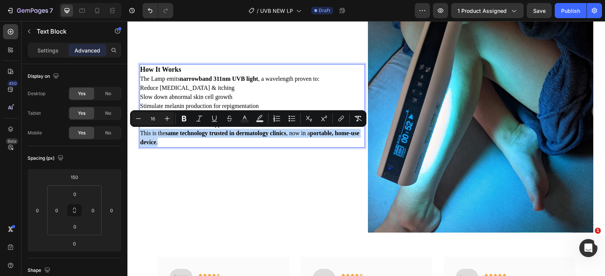
click at [177, 139] on p "This is the same technology trusted in dermatology clinics , now in a portable,…" at bounding box center [252, 138] width 224 height 18
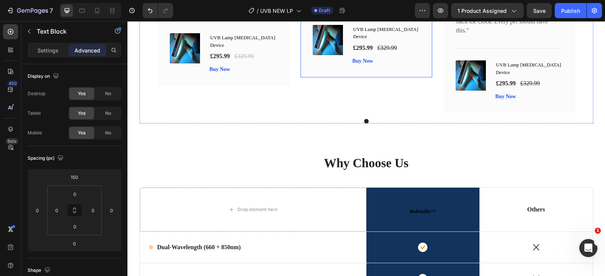
scroll to position [1249, 0]
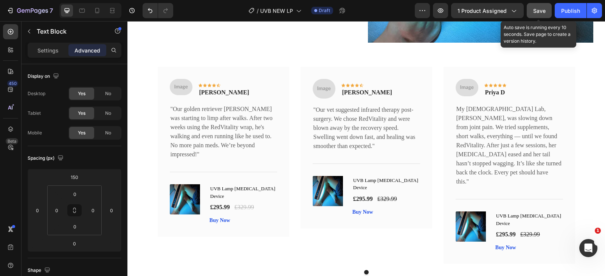
click at [534, 12] on span "Save" at bounding box center [539, 11] width 12 height 6
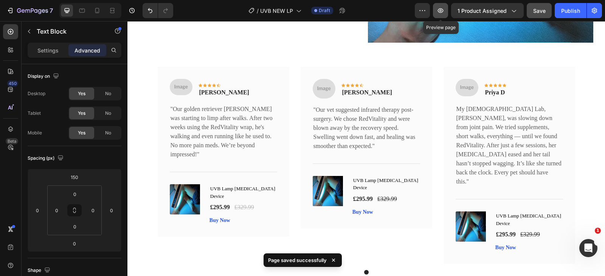
click at [441, 11] on icon "button" at bounding box center [441, 10] width 6 height 5
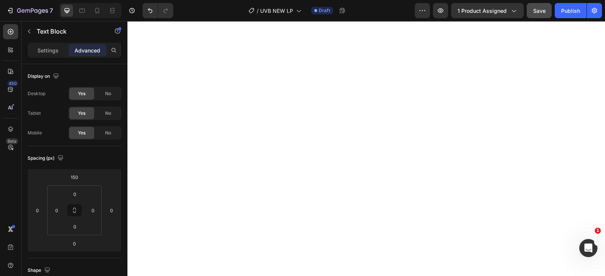
scroll to position [0, 0]
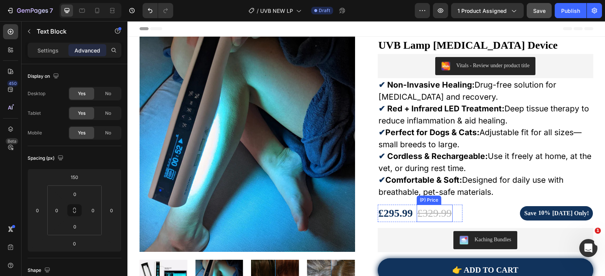
click at [435, 210] on div "£329.99" at bounding box center [435, 213] width 36 height 17
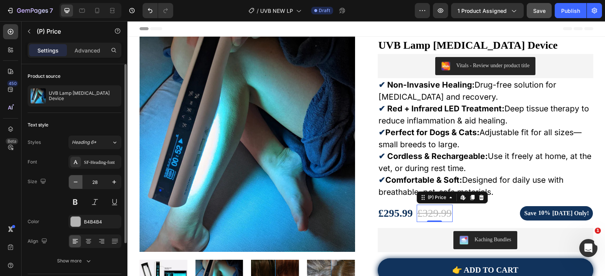
click at [74, 181] on icon "button" at bounding box center [76, 182] width 8 height 8
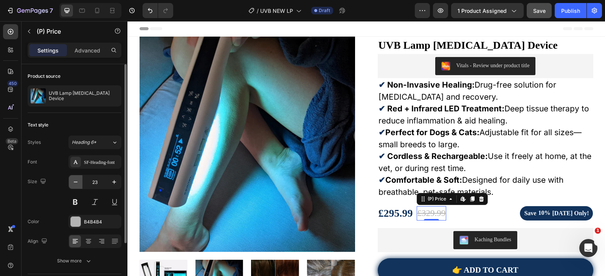
click at [73, 181] on icon "button" at bounding box center [76, 182] width 8 height 8
type input "22"
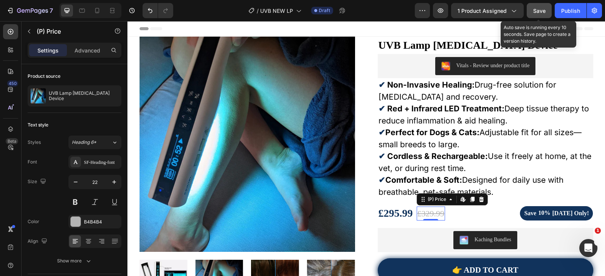
click at [542, 13] on span "Save" at bounding box center [539, 11] width 12 height 6
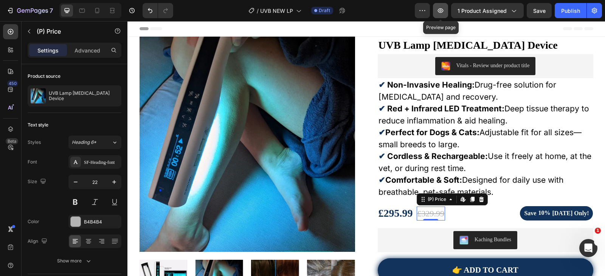
click at [444, 16] on button "button" at bounding box center [440, 10] width 15 height 15
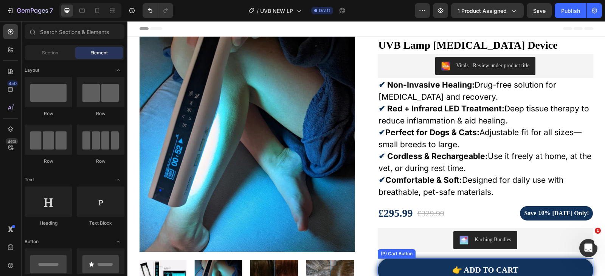
scroll to position [151, 0]
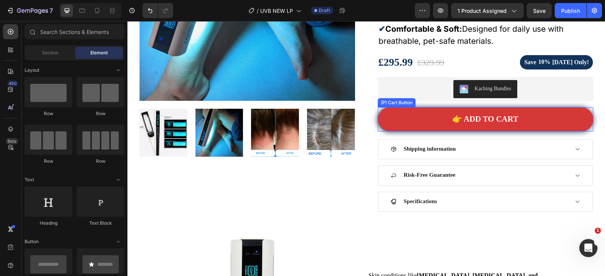
click at [414, 122] on button "👉 ADD TO CART" at bounding box center [485, 119] width 215 height 24
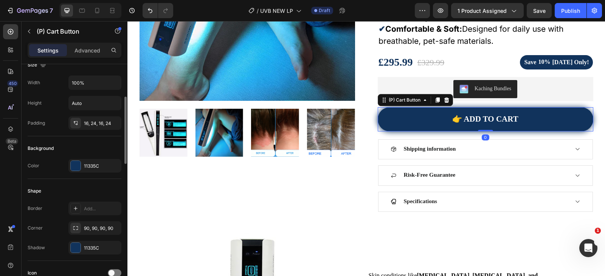
scroll to position [189, 0]
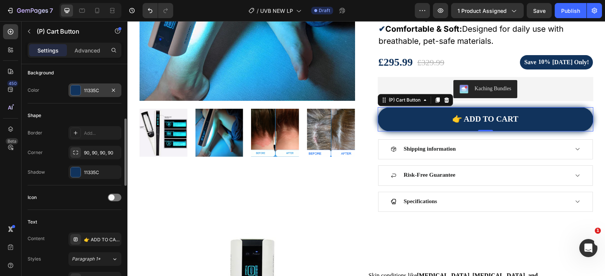
click at [74, 94] on div at bounding box center [76, 90] width 10 height 10
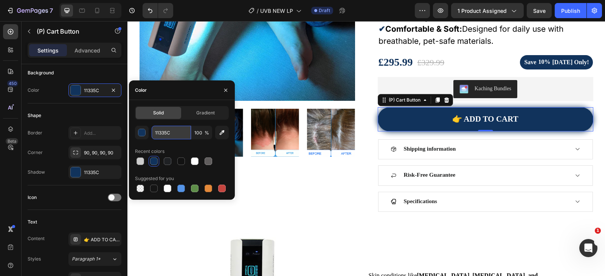
click at [166, 131] on input "11335C" at bounding box center [171, 133] width 39 height 14
click at [59, 142] on div "Border Add... Corner 90, 90, 90, 90 Shadow 11335C" at bounding box center [75, 152] width 94 height 53
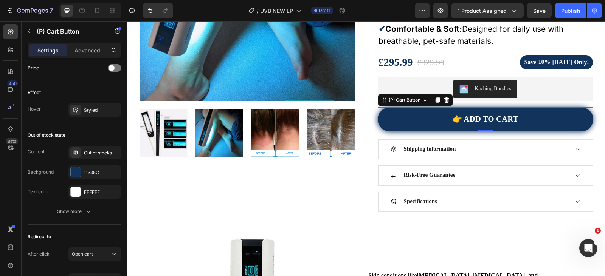
scroll to position [576, 0]
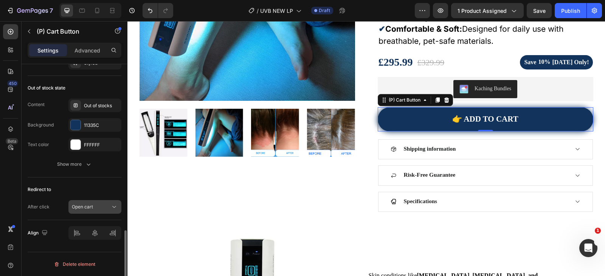
click at [91, 206] on span "Open cart" at bounding box center [82, 207] width 21 height 6
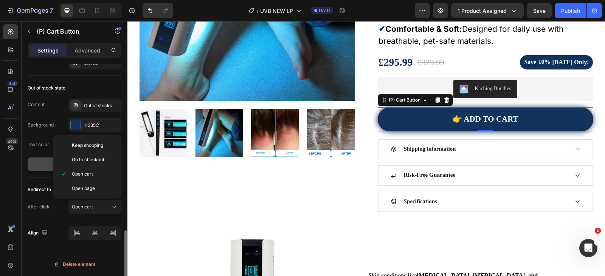
click at [32, 158] on button "Show more" at bounding box center [75, 165] width 94 height 14
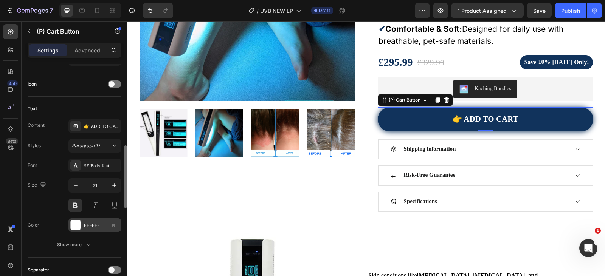
scroll to position [378, 0]
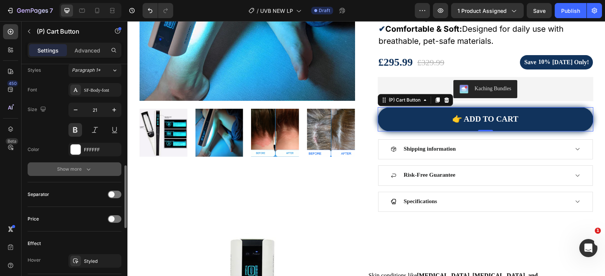
click at [85, 168] on icon "button" at bounding box center [89, 170] width 8 height 8
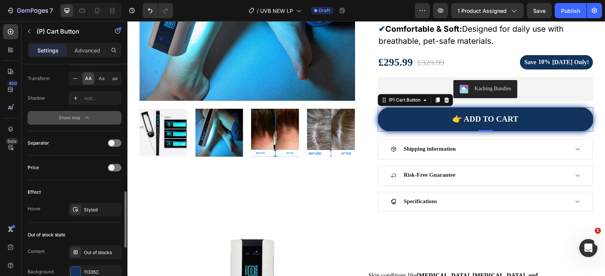
scroll to position [567, 0]
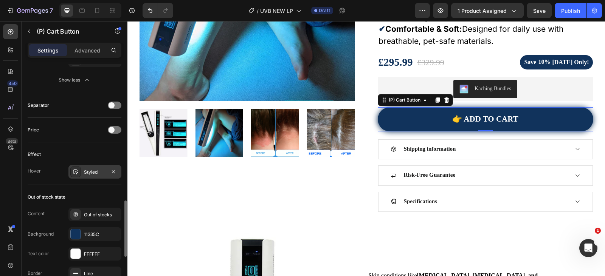
click at [96, 170] on div "Styled" at bounding box center [95, 172] width 22 height 7
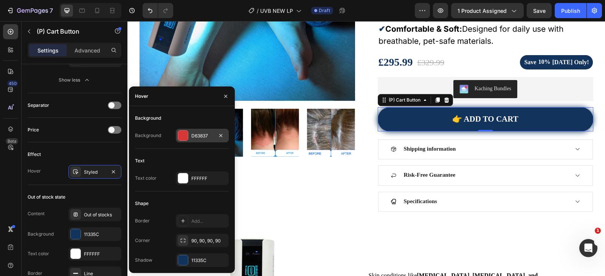
click at [195, 139] on div "D63837" at bounding box center [202, 136] width 22 height 7
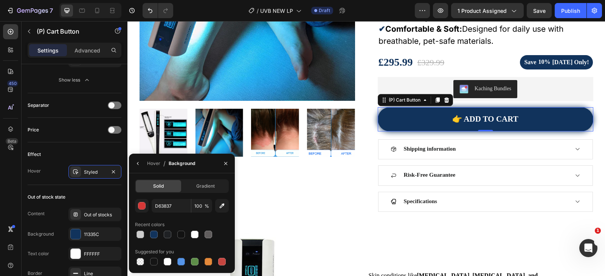
click at [195, 139] on img at bounding box center [219, 133] width 48 height 48
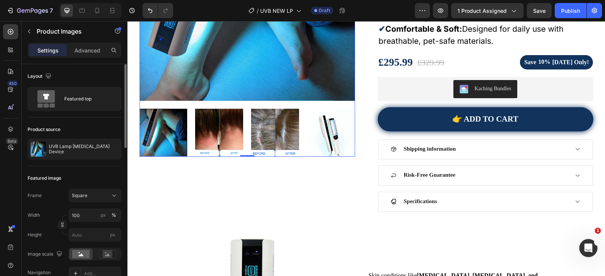
scroll to position [151, 0]
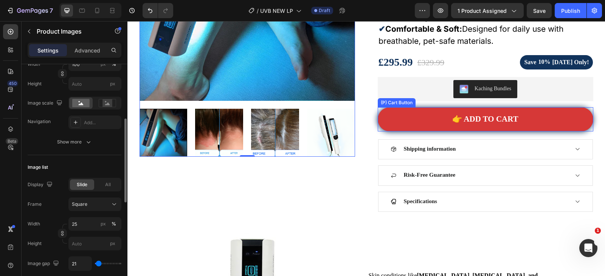
click at [417, 124] on button "👉 ADD TO CART" at bounding box center [485, 119] width 215 height 24
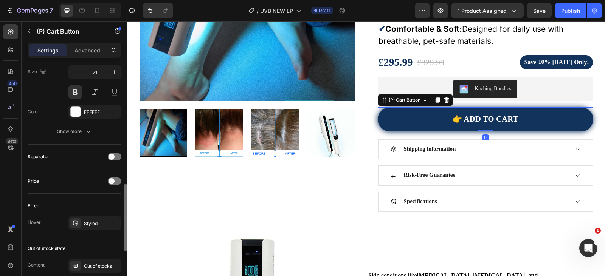
scroll to position [491, 0]
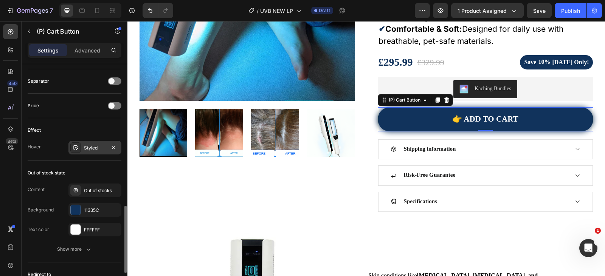
click at [91, 152] on div "Styled" at bounding box center [94, 148] width 53 height 14
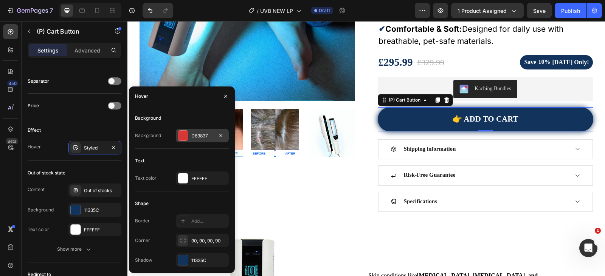
click at [210, 136] on div "D63837" at bounding box center [202, 136] width 22 height 7
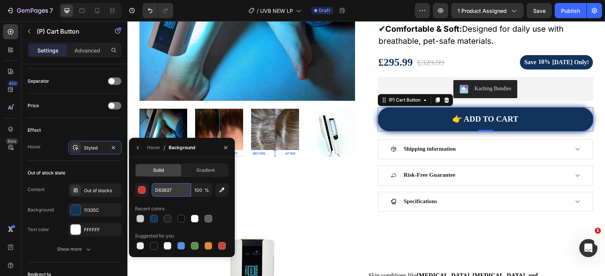
click at [164, 191] on input "D63837" at bounding box center [171, 190] width 39 height 14
paste input "11335C"
type input "11335C"
click at [89, 168] on div "Out of stock state" at bounding box center [75, 173] width 94 height 12
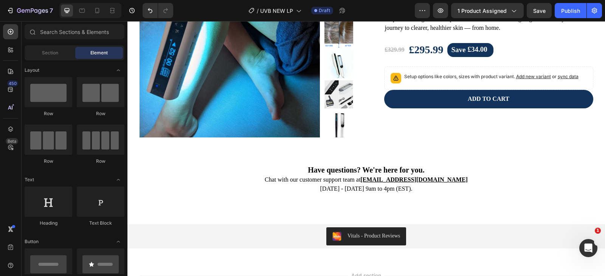
scroll to position [2221, 0]
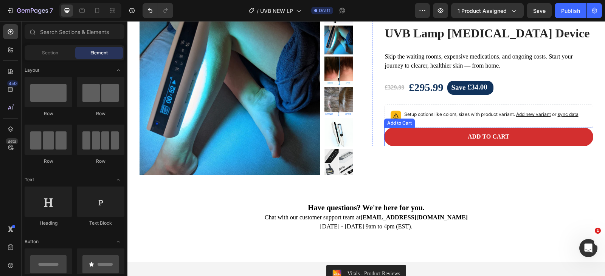
click at [417, 139] on button "Add to cart" at bounding box center [488, 137] width 209 height 19
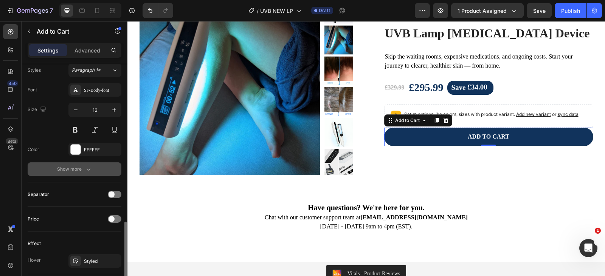
scroll to position [491, 0]
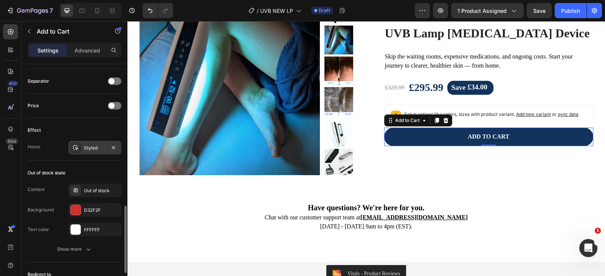
click at [88, 151] on div "Styled" at bounding box center [95, 148] width 22 height 7
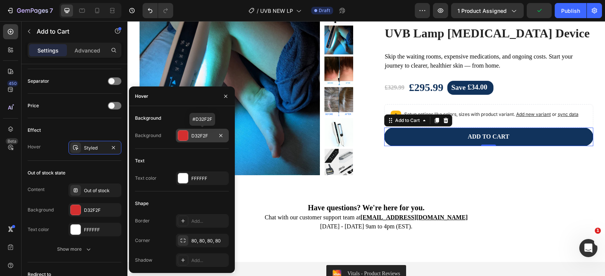
click at [203, 136] on div "D32F2F" at bounding box center [202, 136] width 22 height 7
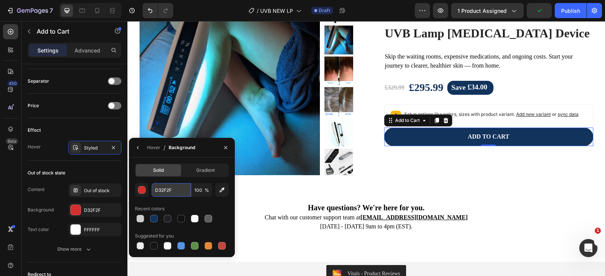
click at [168, 189] on input "D32F2F" at bounding box center [171, 190] width 39 height 14
paste input "11335C"
type input "11335C"
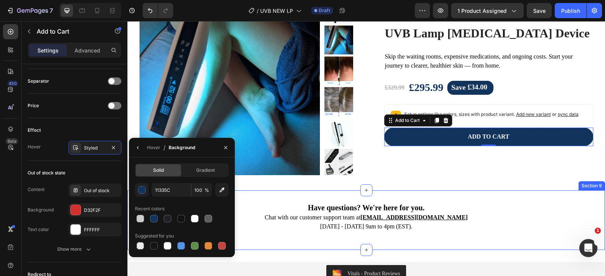
click at [561, 196] on div "Have questions? We're here for you. Chat with our customer support team at supp…" at bounding box center [365, 221] width 477 height 60
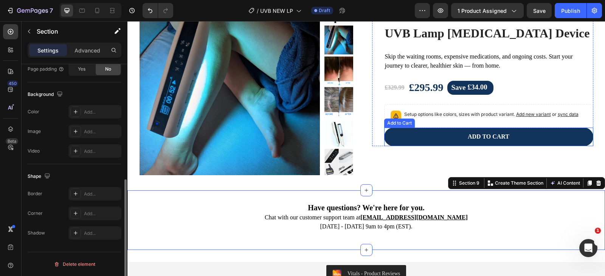
scroll to position [0, 0]
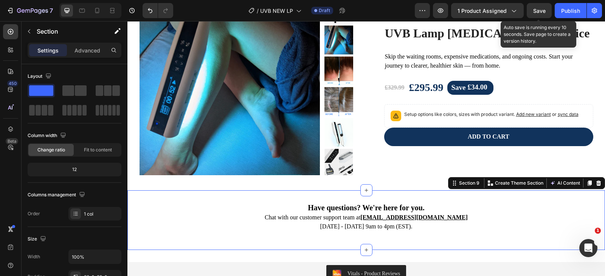
click at [542, 14] on div "Save" at bounding box center [539, 11] width 12 height 8
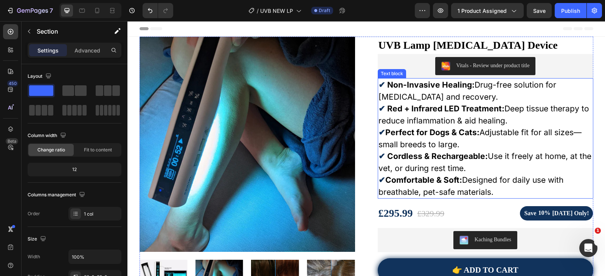
click at [405, 88] on strong "Non-Invasive Healing:" at bounding box center [430, 84] width 87 height 9
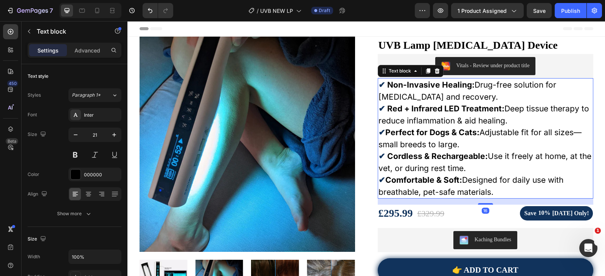
click at [405, 88] on strong "Non-Invasive Healing:" at bounding box center [430, 84] width 87 height 9
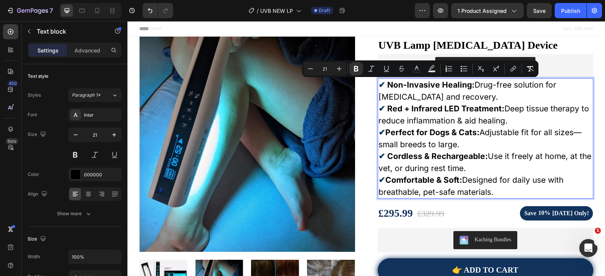
click at [395, 88] on strong "Non-Invasive Healing:" at bounding box center [430, 84] width 87 height 9
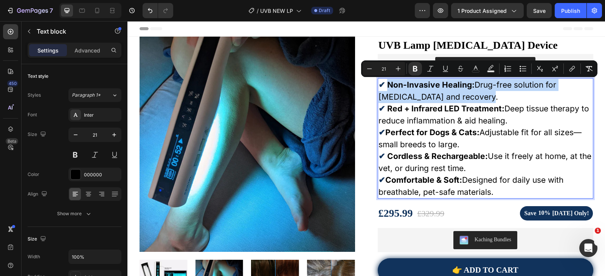
drag, startPoint x: 386, startPoint y: 85, endPoint x: 445, endPoint y: 96, distance: 59.6
click at [445, 96] on p "✔ Non-Invasive Healing: Drug-free solution for chronic pain and recovery." at bounding box center [485, 91] width 214 height 24
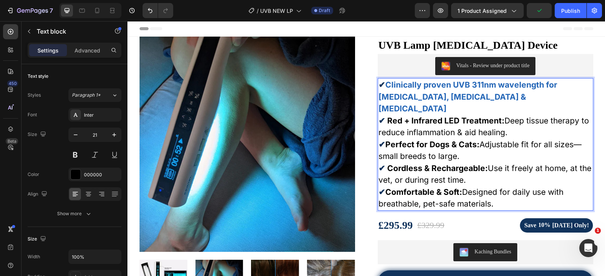
click at [390, 116] on strong "Red + Infrared LED Treatment:" at bounding box center [445, 120] width 117 height 9
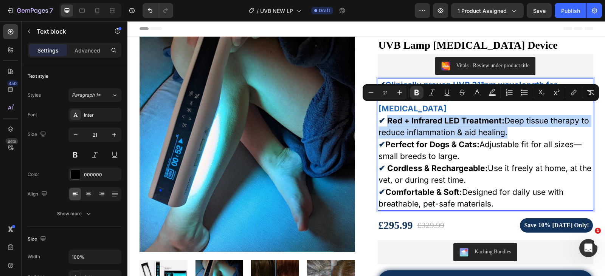
drag, startPoint x: 385, startPoint y: 109, endPoint x: 503, endPoint y: 118, distance: 118.3
click at [503, 118] on p "✔ Red + Infrared LED Treatment: Deep tissue therapy to reduce inflammation & ai…" at bounding box center [485, 127] width 214 height 24
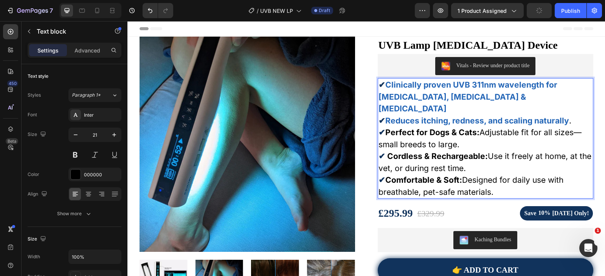
click at [400, 127] on p "✔ Perfect for Dogs & Cats: Adjustable fit for all sizes—small breeds to large." at bounding box center [485, 139] width 214 height 24
drag, startPoint x: 383, startPoint y: 123, endPoint x: 459, endPoint y: 133, distance: 75.9
click at [459, 133] on p "✔ Perfect for Dogs & Cats: Adjustable fit for all sizes—small breeds to large." at bounding box center [485, 139] width 214 height 24
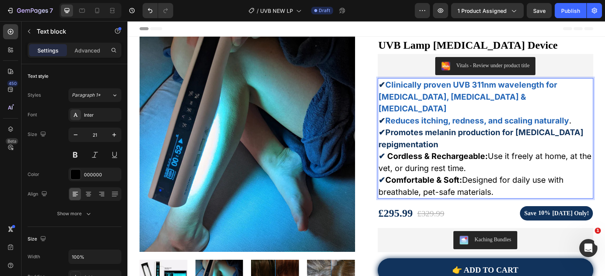
click at [409, 152] on strong "Cordless & Rechargeable:" at bounding box center [437, 156] width 101 height 9
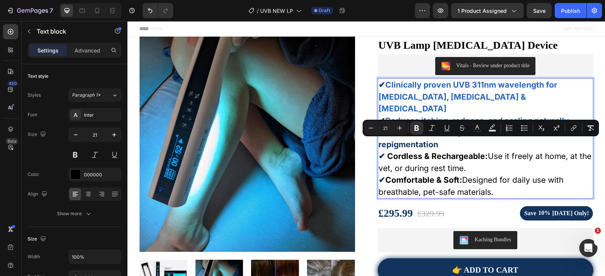
drag, startPoint x: 387, startPoint y: 146, endPoint x: 462, endPoint y: 156, distance: 75.9
click at [462, 156] on p "✔ Cordless & Rechargeable: Use it freely at home, at the vet, or during rest ti…" at bounding box center [485, 162] width 214 height 24
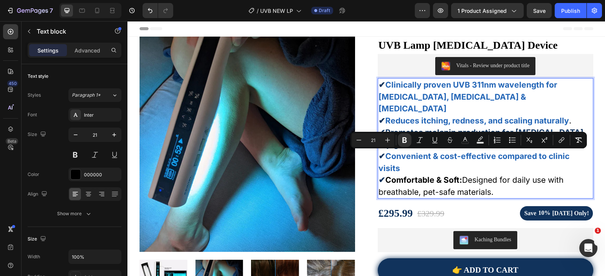
drag, startPoint x: 384, startPoint y: 155, endPoint x: 490, endPoint y: 167, distance: 106.6
click at [490, 174] on p "✔ Comfortable & Soft: Designed for daily use with breathable, pet-safe material…" at bounding box center [485, 186] width 214 height 24
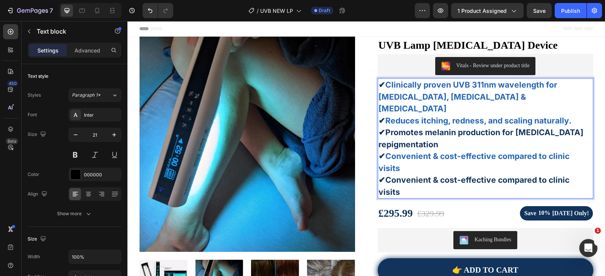
click at [400, 89] on strong "Clinically proven UVB 311nm wavelength for psoriasis, vitiligo & eczema" at bounding box center [467, 96] width 179 height 33
click at [390, 87] on strong "Clinically proven UVB 311nm wavelength for psoriasis, vitiligo & eczema" at bounding box center [467, 96] width 179 height 33
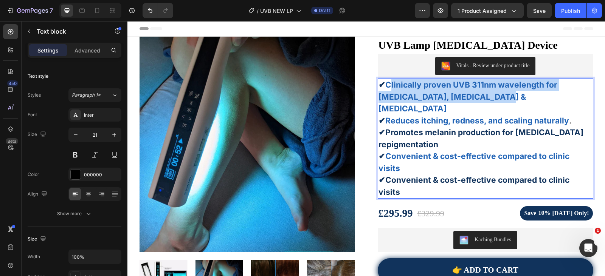
drag, startPoint x: 386, startPoint y: 86, endPoint x: 480, endPoint y: 95, distance: 94.6
click at [480, 95] on strong "Clinically proven UVB 311nm wavelength for psoriasis, vitiligo & eczema" at bounding box center [467, 96] width 179 height 33
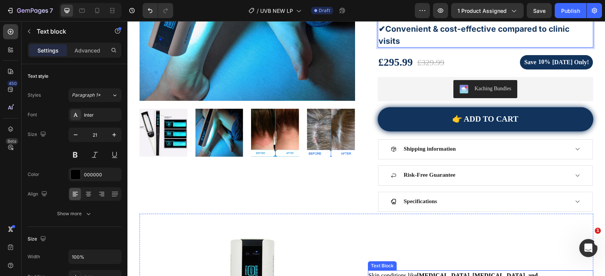
scroll to position [227, 0]
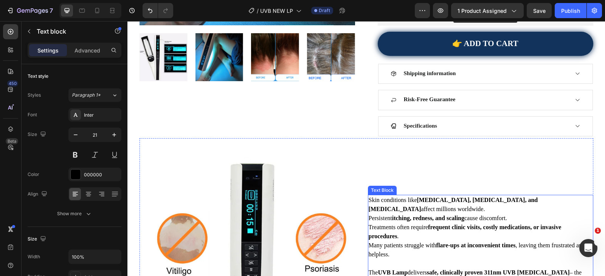
click at [394, 215] on strong "itching, redness, and scaling" at bounding box center [428, 218] width 72 height 6
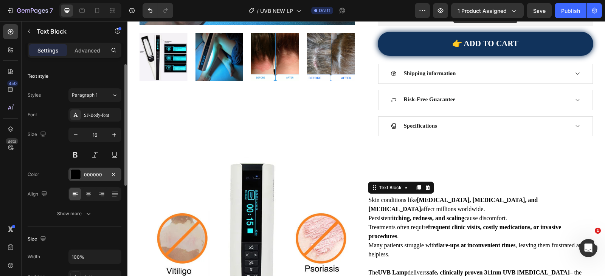
click at [73, 173] on div at bounding box center [76, 175] width 10 height 10
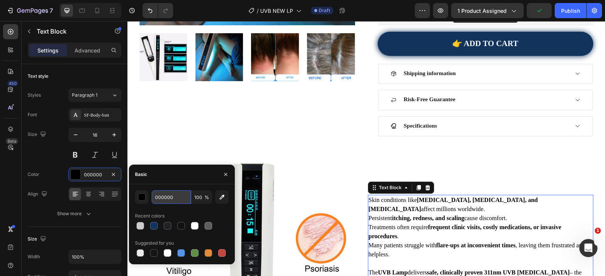
click at [165, 198] on input "000000" at bounding box center [171, 198] width 39 height 14
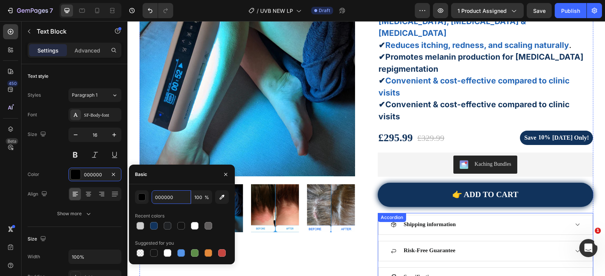
scroll to position [0, 0]
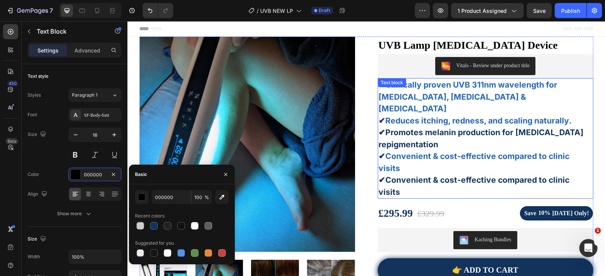
click at [432, 91] on p "✔ Clinically proven UVB 311nm wavelength for psoriasis, vitiligo & eczema" at bounding box center [485, 97] width 214 height 36
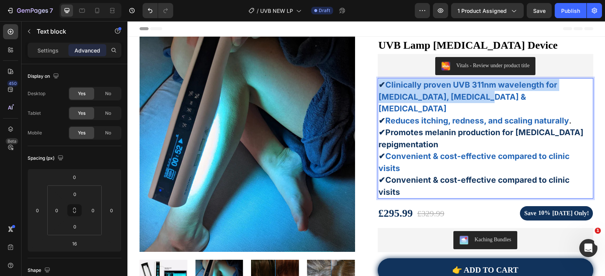
drag, startPoint x: 403, startPoint y: 87, endPoint x: 459, endPoint y: 92, distance: 55.8
click at [457, 98] on strong "Clinically proven UVB 311nm wavelength for psoriasis, vitiligo & eczema" at bounding box center [467, 96] width 179 height 33
drag, startPoint x: 486, startPoint y: 98, endPoint x: 386, endPoint y: 85, distance: 101.0
click at [386, 85] on p "✔ Clinically proven UVB 311nm wavelength for psoriasis, vitiligo & eczema" at bounding box center [485, 97] width 214 height 36
click at [443, 97] on strong "Clinically proven UVB 311nm wavelength for psoriasis, vitiligo & eczema" at bounding box center [467, 96] width 179 height 33
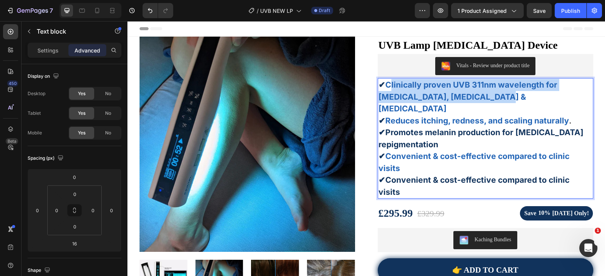
click at [445, 98] on strong "Clinically proven UVB 311nm wavelength for psoriasis, vitiligo & eczema" at bounding box center [467, 96] width 179 height 33
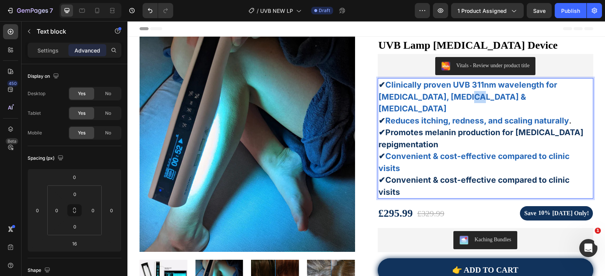
click at [445, 98] on strong "Clinically proven UVB 311nm wavelength for psoriasis, vitiligo & eczema" at bounding box center [467, 96] width 179 height 33
click at [456, 133] on p "✔Promotes melanin production for vitiligo repigmentation" at bounding box center [485, 139] width 214 height 24
click at [387, 82] on strong "Clinically proven UVB 311nm wavelength for psoriasis, vitiligo & eczema" at bounding box center [467, 96] width 179 height 33
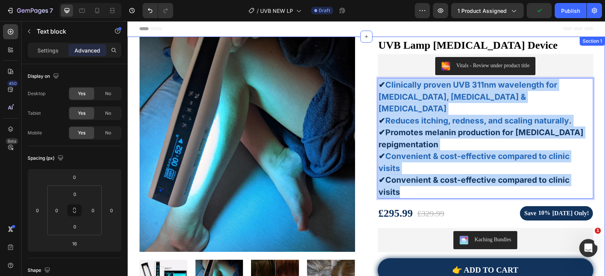
drag, startPoint x: 378, startPoint y: 84, endPoint x: 593, endPoint y: 160, distance: 228.7
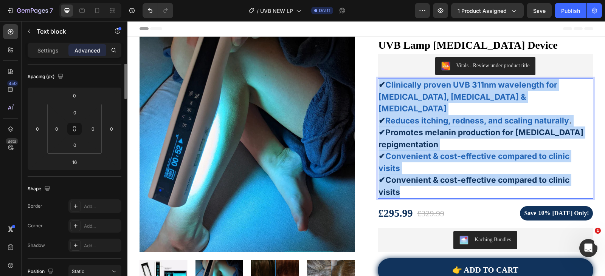
scroll to position [6, 0]
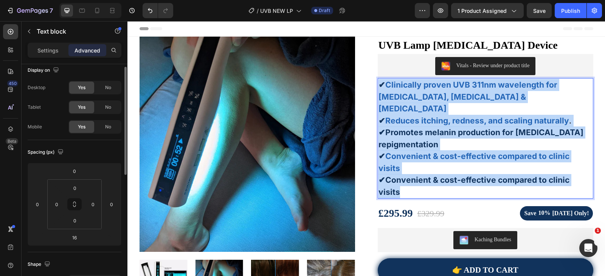
click at [479, 115] on p "✔ Reduces itching, redness, and scaling naturally ." at bounding box center [485, 121] width 214 height 12
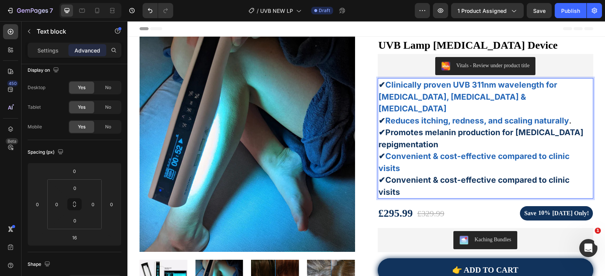
click at [433, 89] on strong "Clinically proven UVB 311nm wavelength for psoriasis, vitiligo & eczema" at bounding box center [467, 96] width 179 height 33
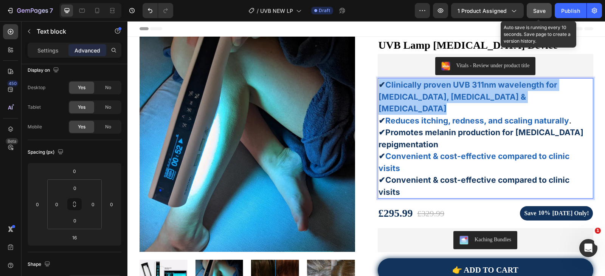
click at [539, 9] on span "Save" at bounding box center [539, 11] width 12 height 6
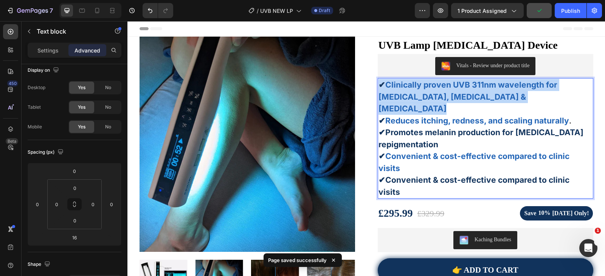
click at [395, 175] on strong "✔Convenient & cost-effective compared to clinic visits" at bounding box center [473, 186] width 191 height 22
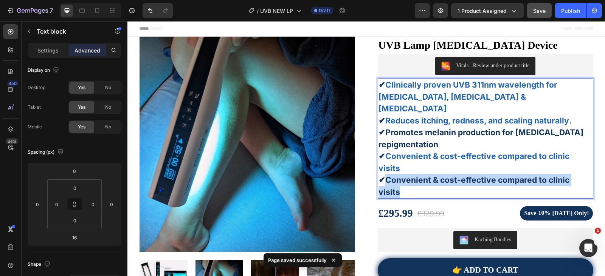
drag, startPoint x: 383, startPoint y: 158, endPoint x: 586, endPoint y: 160, distance: 203.0
click at [569, 175] on strong "✔Convenient & cost-effective compared to clinic visits" at bounding box center [473, 186] width 191 height 22
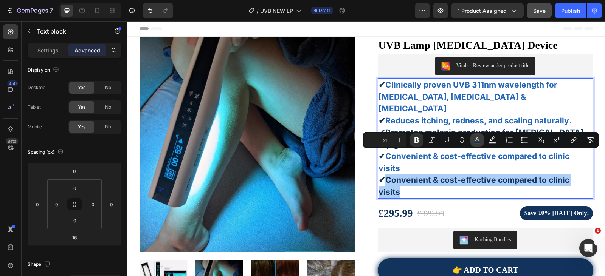
click at [477, 139] on icon "Editor contextual toolbar" at bounding box center [477, 140] width 8 height 8
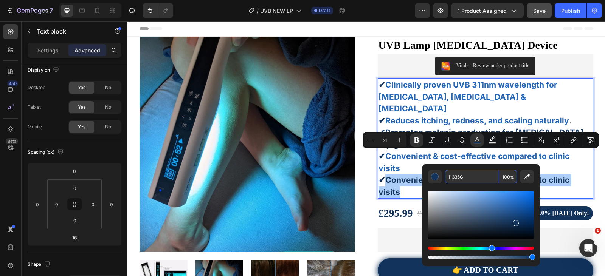
click at [469, 181] on input "11335C" at bounding box center [472, 177] width 54 height 14
paste input "000000"
type input "000000"
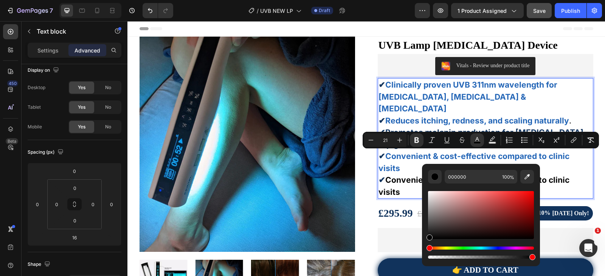
click at [459, 116] on strong "Reduces itching, redness, and scaling naturally" at bounding box center [477, 120] width 184 height 9
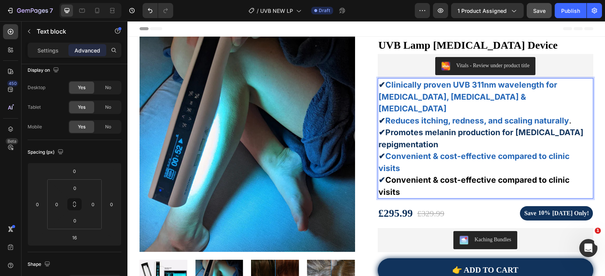
click at [421, 175] on strong "Convenient & cost-effective compared to clinic visits" at bounding box center [473, 186] width 191 height 22
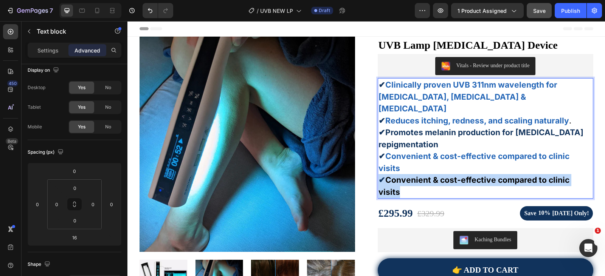
click at [421, 175] on strong "Convenient & cost-effective compared to clinic visits" at bounding box center [473, 186] width 191 height 22
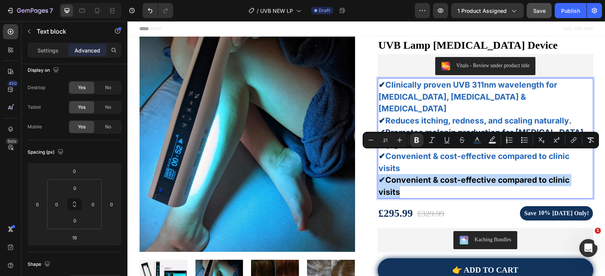
click at [405, 175] on strong "Convenient & cost-effective compared to clinic visits" at bounding box center [473, 186] width 191 height 22
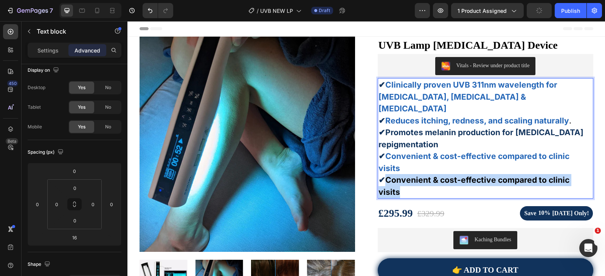
drag, startPoint x: 384, startPoint y: 157, endPoint x: 587, endPoint y: 162, distance: 202.7
click at [587, 174] on p "✔ Convenient & cost-effective compared to clinic visits" at bounding box center [485, 186] width 214 height 24
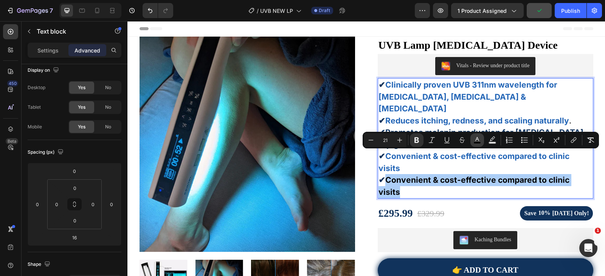
click at [474, 139] on icon "Editor contextual toolbar" at bounding box center [477, 140] width 8 height 8
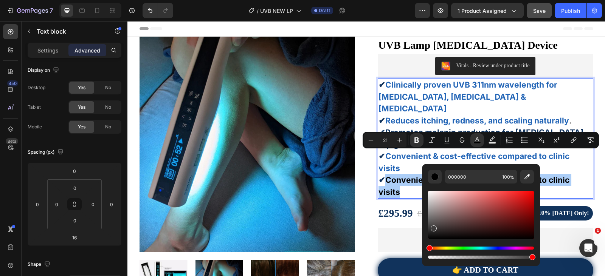
drag, startPoint x: 432, startPoint y: 234, endPoint x: 431, endPoint y: 227, distance: 7.6
click at [431, 227] on div "Editor contextual toolbar" at bounding box center [481, 215] width 106 height 48
drag, startPoint x: 434, startPoint y: 229, endPoint x: 436, endPoint y: 235, distance: 6.5
click at [436, 235] on div "Editor contextual toolbar" at bounding box center [434, 237] width 6 height 6
drag, startPoint x: 436, startPoint y: 234, endPoint x: 436, endPoint y: 228, distance: 5.3
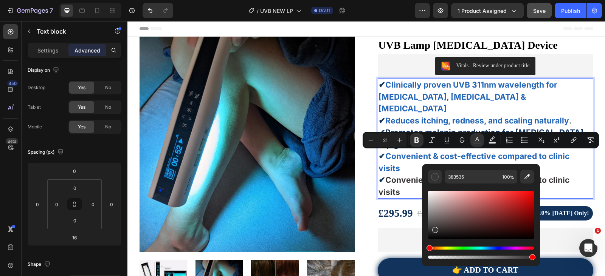
click at [433, 229] on div "Editor contextual toolbar" at bounding box center [481, 215] width 106 height 48
type input "383333"
click at [437, 229] on div "Editor contextual toolbar" at bounding box center [438, 230] width 6 height 6
click at [472, 116] on strong "Reduces itching, redness, and scaling naturally" at bounding box center [477, 120] width 184 height 9
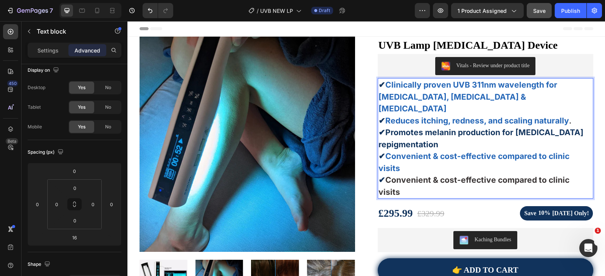
click at [423, 175] on strong "Convenient & cost-effective compared to clinic visits" at bounding box center [473, 186] width 191 height 22
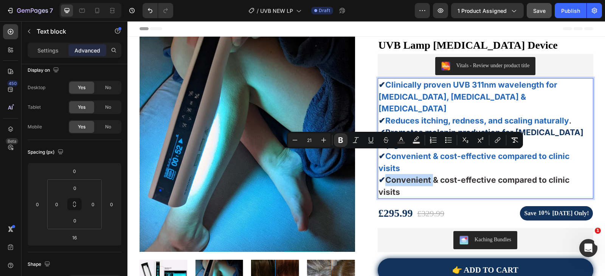
click at [401, 175] on strong "Convenient & cost-effective compared to clinic visits" at bounding box center [473, 186] width 191 height 22
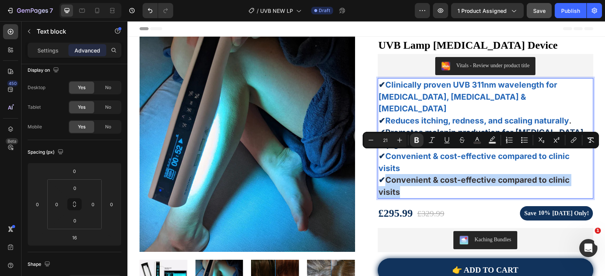
drag, startPoint x: 389, startPoint y: 158, endPoint x: 586, endPoint y: 161, distance: 197.7
click at [586, 174] on p "✔ Convenient & cost-effective compared to clinic visits" at bounding box center [485, 186] width 214 height 24
click at [479, 139] on icon "Editor contextual toolbar" at bounding box center [477, 140] width 8 height 8
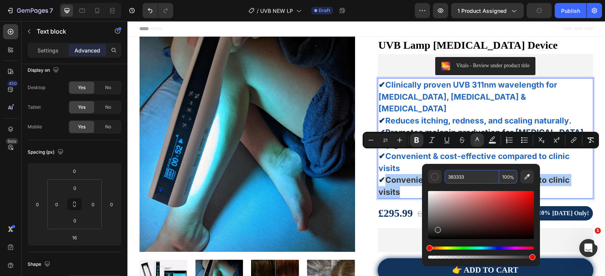
click at [465, 180] on input "383333" at bounding box center [472, 177] width 54 height 14
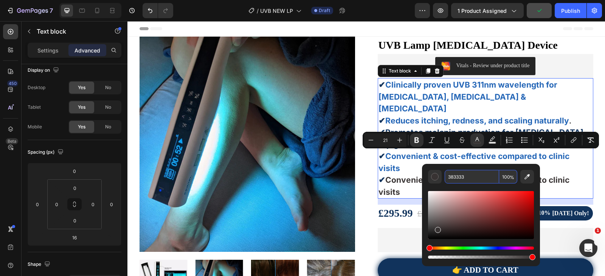
click at [474, 116] on strong "Reduces itching, redness, and scaling naturally" at bounding box center [477, 120] width 184 height 9
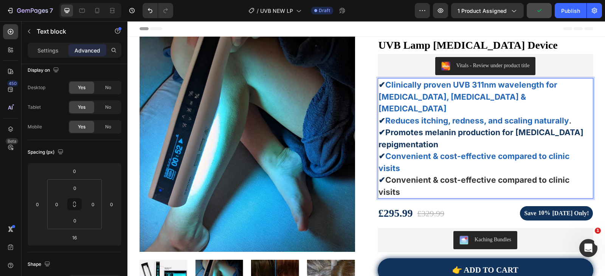
click at [395, 152] on strong "Convenient & cost-effective compared to clinic visits" at bounding box center [473, 163] width 191 height 22
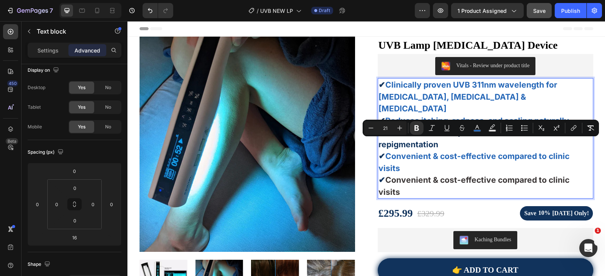
drag, startPoint x: 385, startPoint y: 145, endPoint x: 589, endPoint y: 145, distance: 204.1
click at [589, 145] on div "✔ Clinically proven UVB 311nm wavelength for psoriasis, vitiligo & eczema ✔ Red…" at bounding box center [485, 138] width 215 height 121
click at [476, 130] on rect "Editor contextual toolbar" at bounding box center [477, 131] width 7 height 2
type input "2466B7"
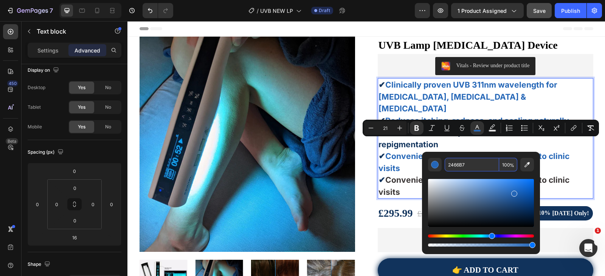
click at [462, 160] on input "2466B7" at bounding box center [472, 165] width 54 height 14
paste input "383333"
type input "383333"
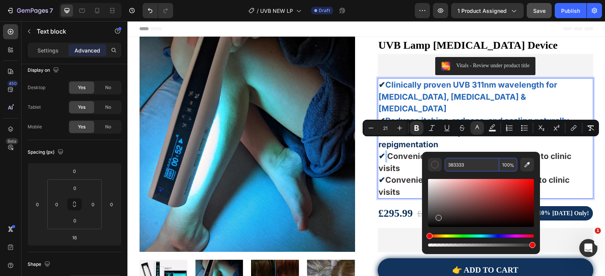
click at [467, 166] on input "383333" at bounding box center [472, 165] width 54 height 14
drag, startPoint x: 466, startPoint y: 166, endPoint x: 457, endPoint y: 166, distance: 9.5
click at [457, 166] on input "383333" at bounding box center [472, 165] width 54 height 14
click at [465, 167] on input "383333" at bounding box center [472, 165] width 54 height 14
click at [475, 172] on div "Editor contextual toolbar" at bounding box center [481, 210] width 106 height 77
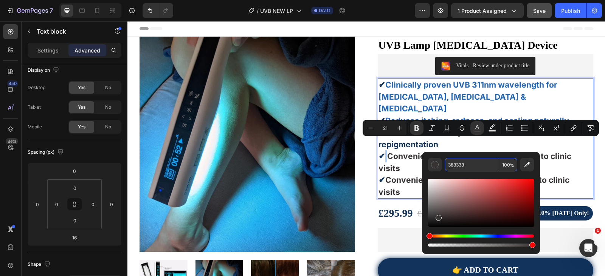
click at [477, 163] on input "383333" at bounding box center [472, 165] width 54 height 14
click at [401, 231] on div "Kaching Bundles" at bounding box center [485, 240] width 209 height 18
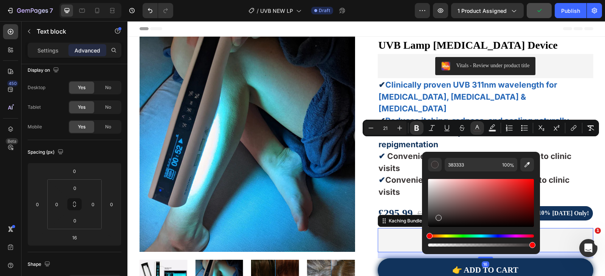
scroll to position [0, 0]
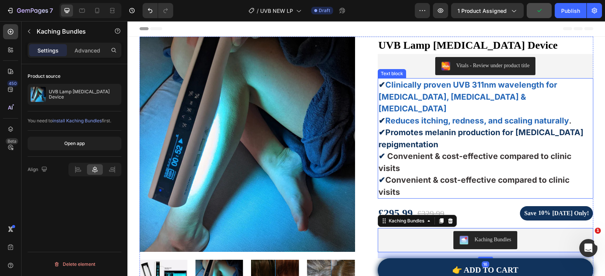
click at [395, 128] on strong "✔Promotes melanin production for vitiligo repigmentation" at bounding box center [480, 139] width 205 height 22
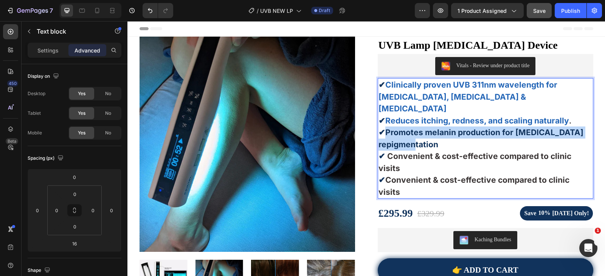
drag, startPoint x: 382, startPoint y: 120, endPoint x: 436, endPoint y: 132, distance: 55.2
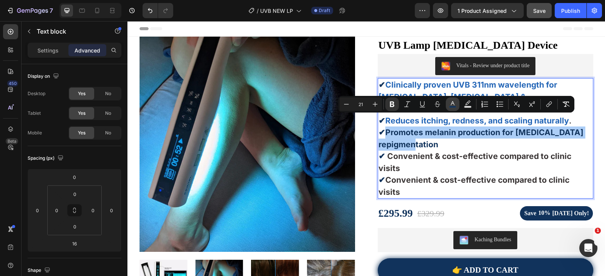
click at [452, 105] on icon "Editor contextual toolbar" at bounding box center [453, 105] width 8 height 8
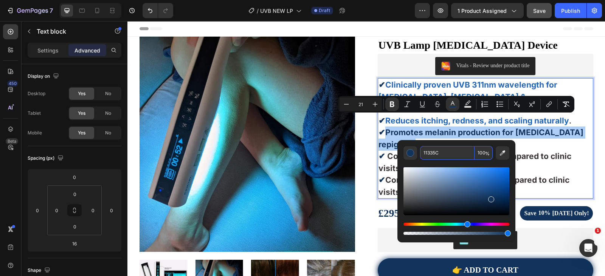
click at [444, 154] on input "11335C" at bounding box center [447, 153] width 54 height 14
paste input "383333"
type input "383333"
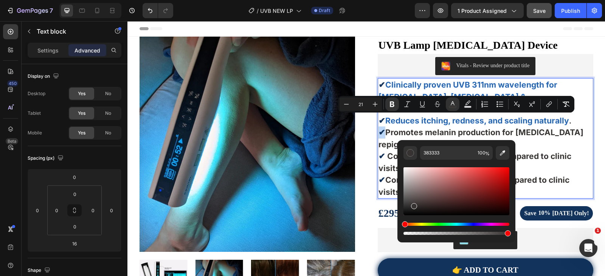
click at [540, 132] on p "✔ Promotes melanin production for vitiligo repigmentation" at bounding box center [485, 139] width 214 height 24
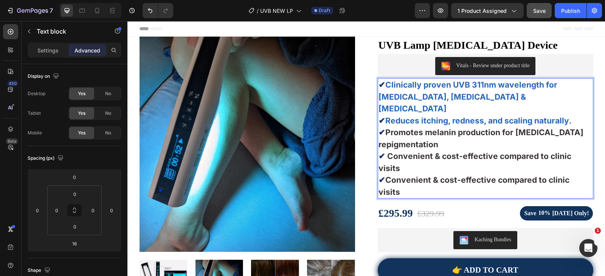
click at [396, 116] on strong "Reduces itching, redness, and scaling naturally" at bounding box center [477, 120] width 184 height 9
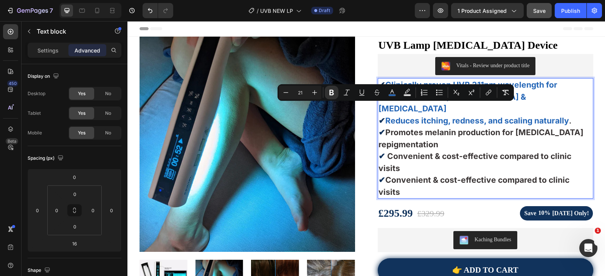
click at [385, 116] on strong "Reduces itching, redness, and scaling naturally" at bounding box center [477, 120] width 184 height 9
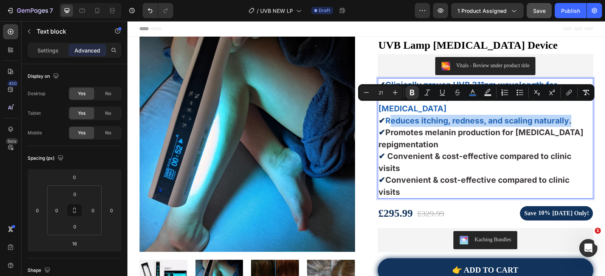
drag, startPoint x: 385, startPoint y: 110, endPoint x: 569, endPoint y: 112, distance: 183.7
click at [569, 115] on p "✔ Reduces itching, redness, and scaling naturally ." at bounding box center [485, 121] width 214 height 12
click at [471, 93] on icon "Editor contextual toolbar" at bounding box center [473, 92] width 4 height 4
type input "2466B7"
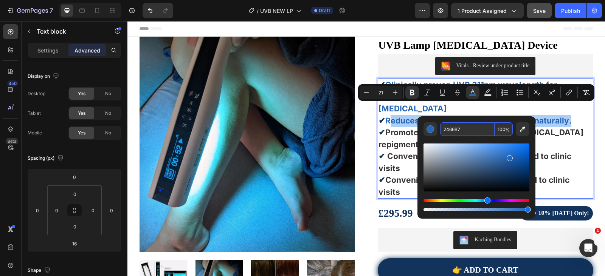
click at [468, 127] on input "2466B7" at bounding box center [467, 129] width 54 height 14
paste input "383333"
type input "383333"
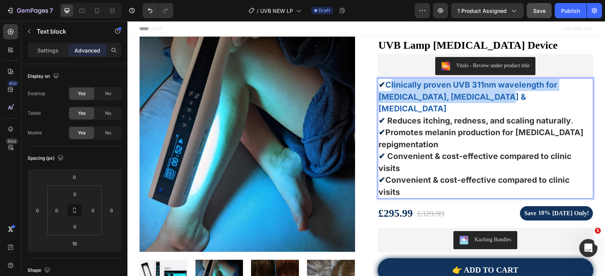
drag, startPoint x: 386, startPoint y: 83, endPoint x: 498, endPoint y: 96, distance: 112.6
click at [498, 96] on p "✔ Clinically proven UVB 311nm wavelength for psoriasis, vitiligo & eczema" at bounding box center [485, 97] width 214 height 36
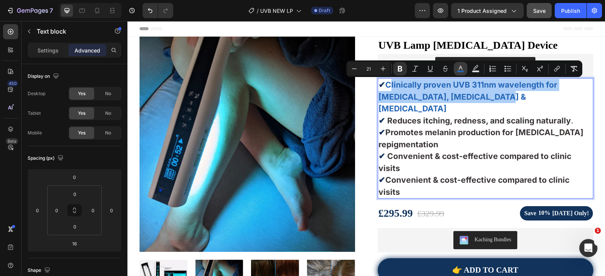
click at [460, 71] on rect "Editor contextual toolbar" at bounding box center [460, 72] width 7 height 2
type input "2466B7"
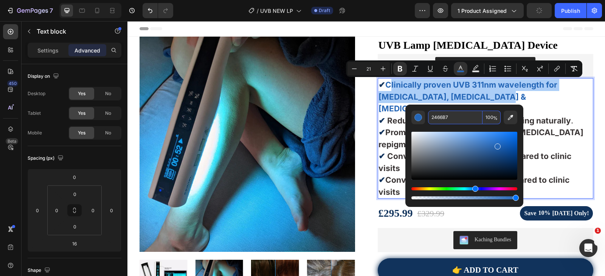
click at [449, 117] on input "2466B7" at bounding box center [455, 118] width 54 height 14
paste input "383333"
type input "383333"
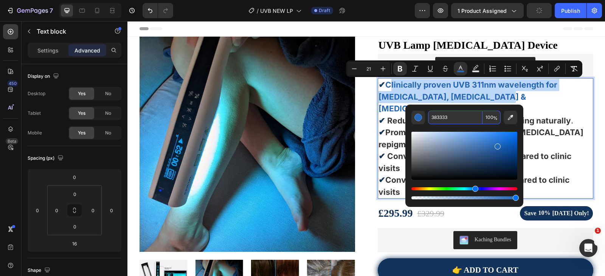
click at [572, 127] on p "✔ Promotes melanin production for vitiligo repigmentation" at bounding box center [485, 139] width 214 height 24
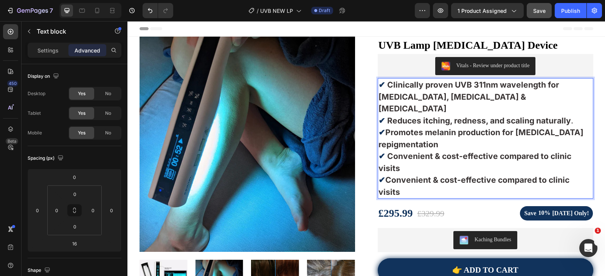
click at [415, 97] on strong "Clinically proven UVB 311nm wavelength for psoriasis, vitiligo & eczema" at bounding box center [468, 96] width 181 height 33
click at [408, 91] on p "✔ Clinically proven UVB 311nm wavelength for psoriasis, vitiligo & eczema" at bounding box center [485, 97] width 214 height 36
click at [408, 92] on strong "Clinically proven UVB 311nm wavelength for psoriasis, vitiligo & eczema" at bounding box center [468, 96] width 181 height 33
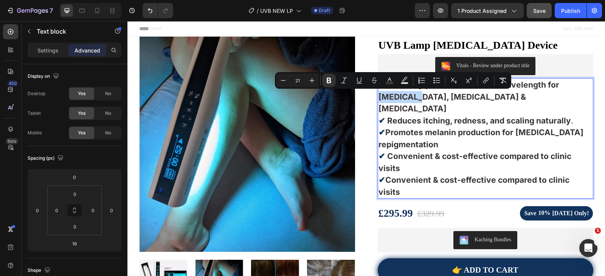
click at [409, 92] on strong "Clinically proven UVB 311nm wavelength for psoriasis, vitiligo & eczema" at bounding box center [468, 96] width 181 height 33
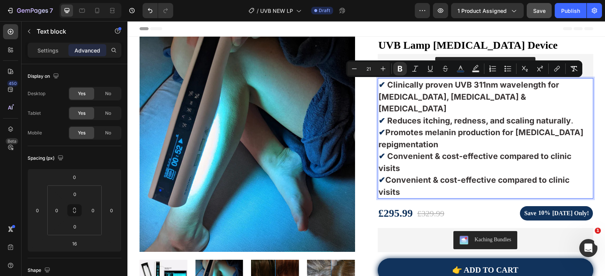
click at [471, 127] on p "✔ Promotes melanin production for vitiligo repigmentation" at bounding box center [485, 139] width 214 height 24
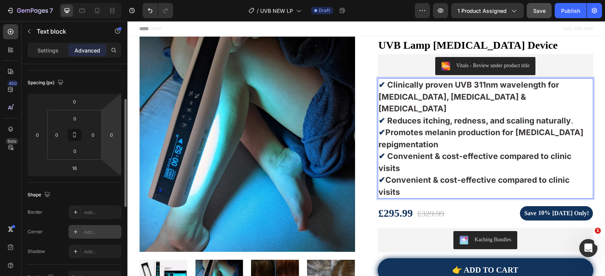
scroll to position [189, 0]
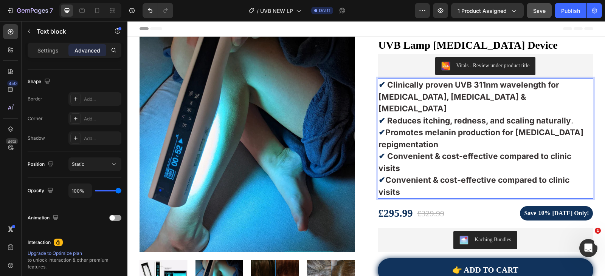
click at [448, 90] on p "✔ Clinically proven UVB 311nm wavelength for psoriasis, vitiligo & eczema" at bounding box center [485, 97] width 214 height 36
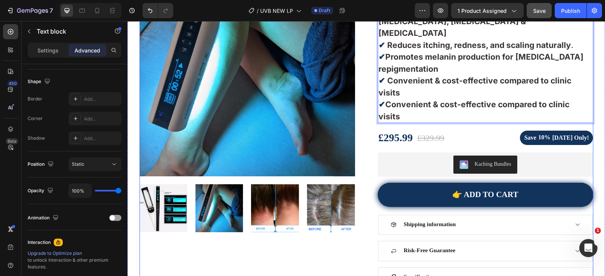
scroll to position [0, 0]
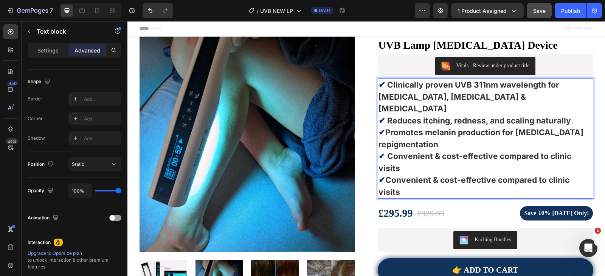
click at [451, 127] on p "✔ Promotes melanin production for vitiligo repigmentation" at bounding box center [485, 139] width 214 height 24
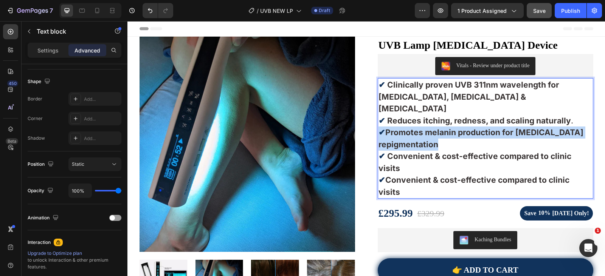
click at [451, 127] on p "✔ Promotes melanin production for vitiligo repigmentation" at bounding box center [485, 139] width 214 height 24
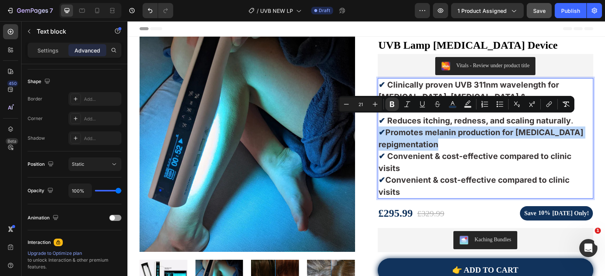
click at [451, 127] on p "✔ Promotes melanin production for vitiligo repigmentation" at bounding box center [485, 139] width 214 height 24
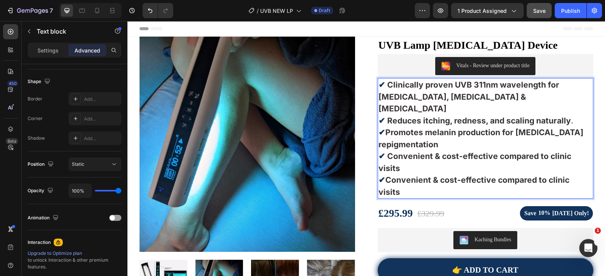
click at [461, 152] on strong "Convenient & cost-effective compared to clinic visits" at bounding box center [474, 163] width 193 height 22
click at [415, 100] on strong "Clinically proven UVB 311nm wavelength for psoriasis, vitiligo & eczema" at bounding box center [468, 96] width 181 height 33
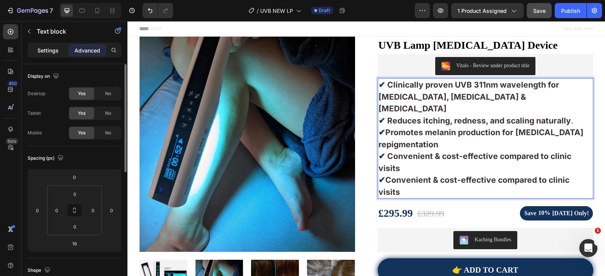
click at [53, 53] on p "Settings" at bounding box center [47, 50] width 21 height 8
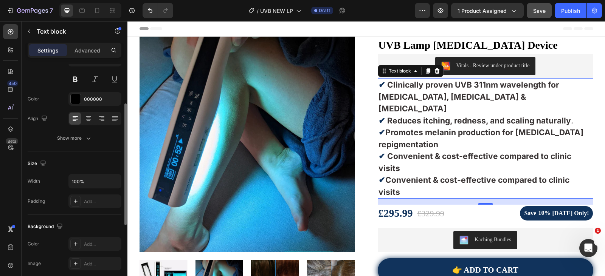
scroll to position [113, 0]
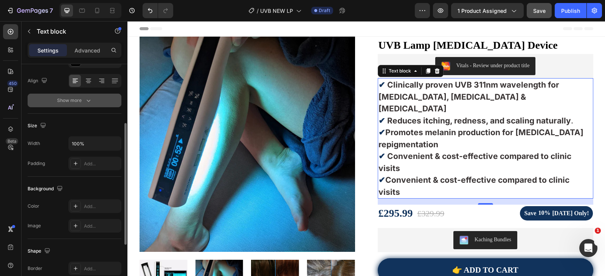
click at [79, 104] on button "Show more" at bounding box center [75, 101] width 94 height 14
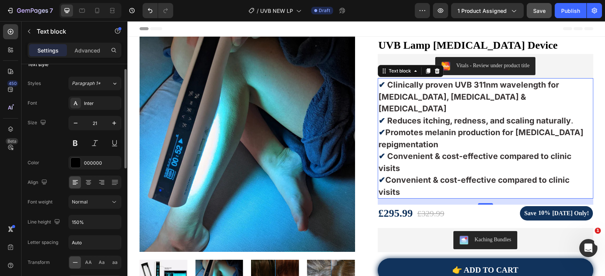
scroll to position [0, 0]
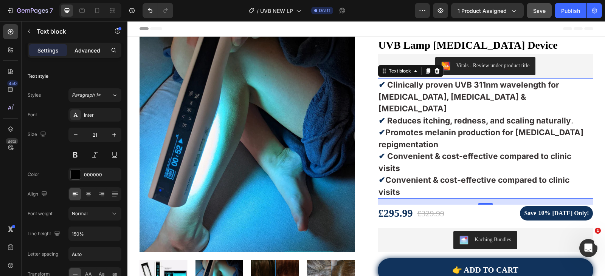
click at [84, 53] on p "Advanced" at bounding box center [87, 50] width 26 height 8
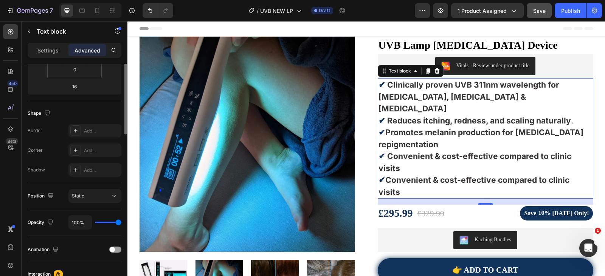
scroll to position [6, 0]
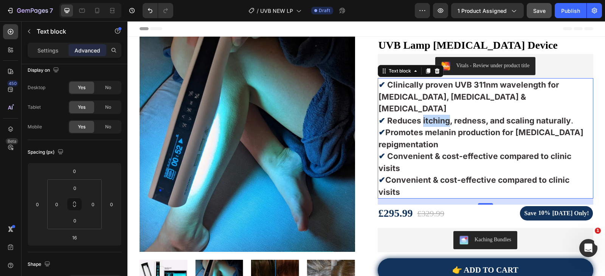
click at [428, 116] on strong "Reduces itching, redness, and scaling naturally" at bounding box center [479, 120] width 184 height 9
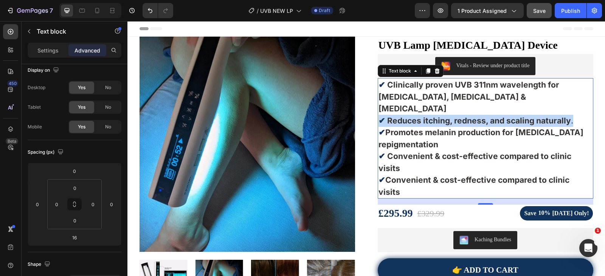
click at [428, 116] on strong "Reduces itching, redness, and scaling naturally" at bounding box center [479, 120] width 184 height 9
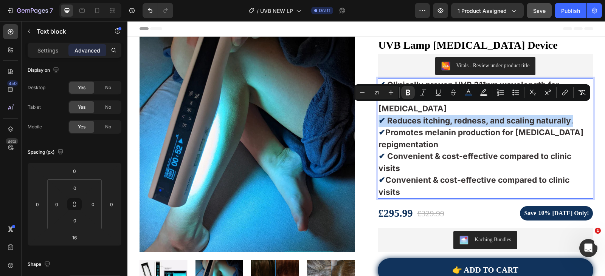
click at [427, 115] on p "✔ Reduces itching, redness, and scaling naturally ." at bounding box center [485, 121] width 214 height 12
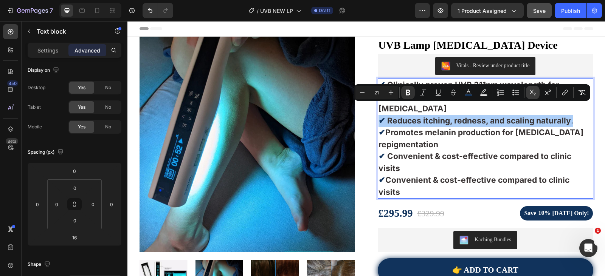
click at [535, 91] on icon "Editor contextual toolbar" at bounding box center [533, 93] width 8 height 8
click at [537, 94] on button "Subscript" at bounding box center [533, 93] width 14 height 14
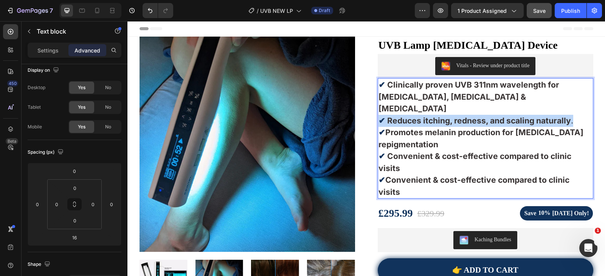
click at [468, 152] on strong "Convenient & cost-effective compared to clinic visits" at bounding box center [474, 163] width 193 height 22
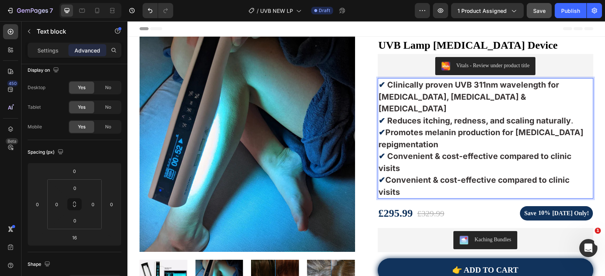
click at [393, 82] on strong "Clinically proven UVB 311nm wavelength for psoriasis, vitiligo & eczema" at bounding box center [468, 96] width 181 height 33
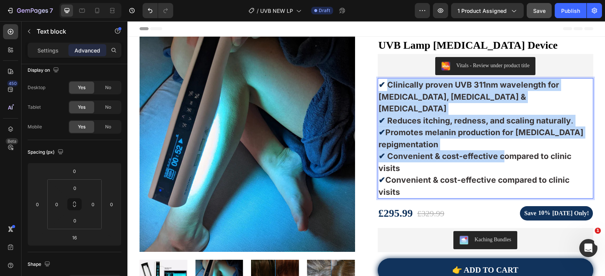
drag, startPoint x: 388, startPoint y: 85, endPoint x: 497, endPoint y: 139, distance: 122.2
click at [497, 139] on div "✔ Clinically proven UVB 311nm wavelength for psoriasis, vitiligo & eczema ✔ Red…" at bounding box center [485, 138] width 215 height 121
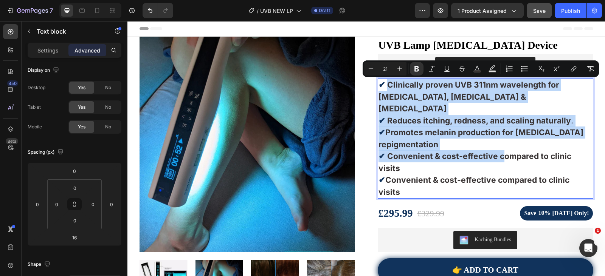
click at [490, 152] on strong "Convenient & cost-effective compared to clinic visits" at bounding box center [474, 163] width 193 height 22
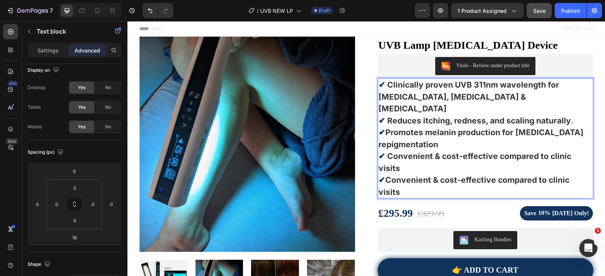
click at [385, 87] on strong "Clinically proven UVB 311nm wavelength for psoriasis, vitiligo & eczema" at bounding box center [468, 96] width 181 height 33
click at [386, 87] on strong "Clinically proven UVB 311nm wavelength for psoriasis, vitiligo & eczema" at bounding box center [468, 96] width 181 height 33
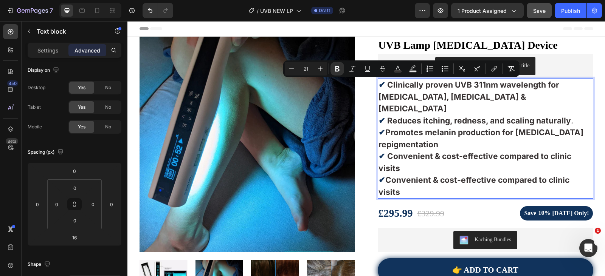
click at [418, 116] on strong "Reduces itching, redness, and scaling naturally" at bounding box center [479, 120] width 184 height 9
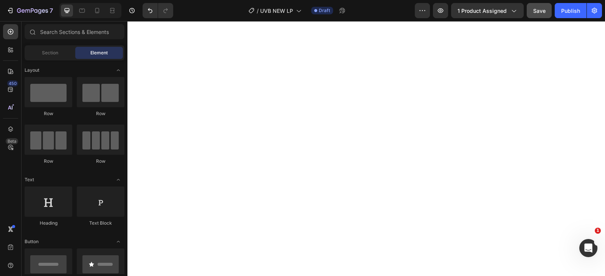
scroll to position [302, 0]
drag, startPoint x: 603, startPoint y: 139, endPoint x: 718, endPoint y: 38, distance: 152.9
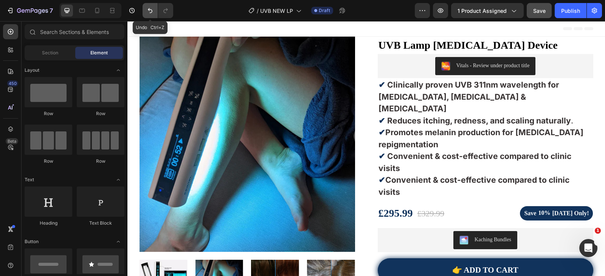
click at [151, 11] on icon "Undo/Redo" at bounding box center [150, 11] width 8 height 8
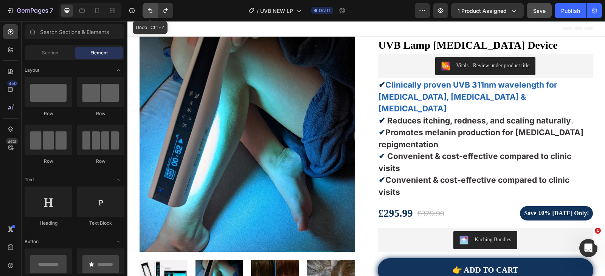
click at [151, 11] on icon "Undo/Redo" at bounding box center [150, 11] width 8 height 8
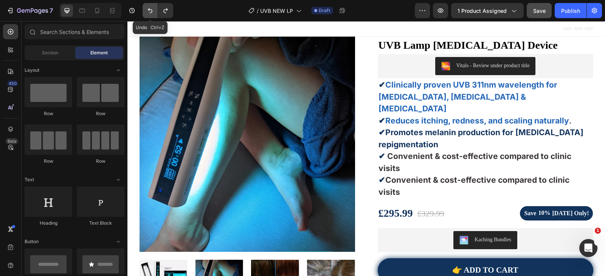
click at [151, 11] on icon "Undo/Redo" at bounding box center [150, 11] width 8 height 8
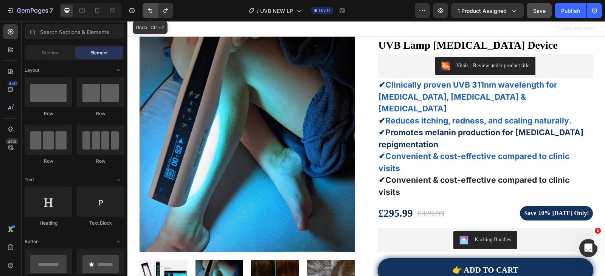
click at [151, 11] on icon "Undo/Redo" at bounding box center [150, 11] width 8 height 8
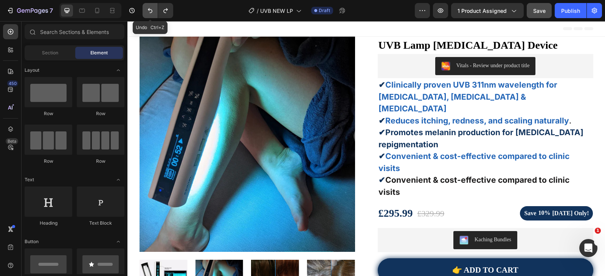
click at [151, 11] on icon "Undo/Redo" at bounding box center [150, 11] width 8 height 8
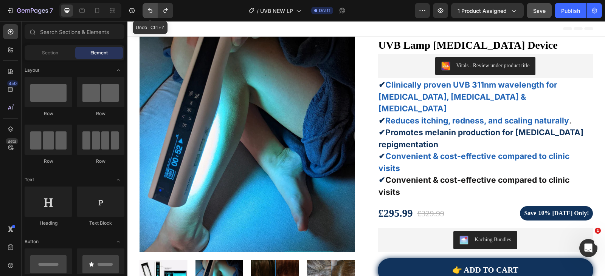
click at [151, 11] on icon "Undo/Redo" at bounding box center [150, 11] width 8 height 8
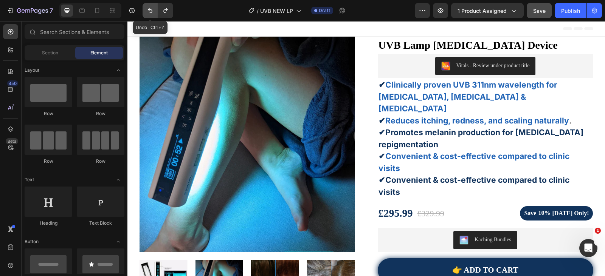
click at [151, 11] on icon "Undo/Redo" at bounding box center [150, 11] width 8 height 8
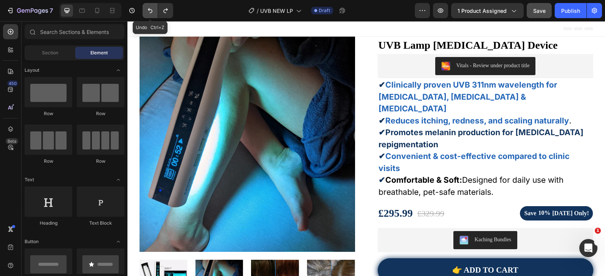
click at [151, 11] on icon "Undo/Redo" at bounding box center [150, 11] width 8 height 8
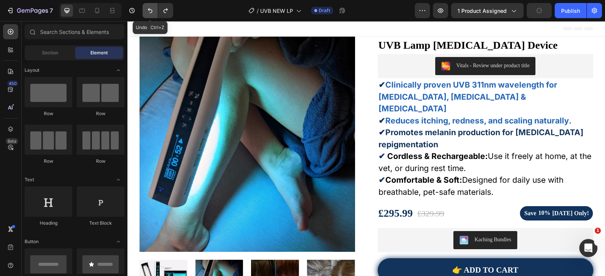
click at [151, 11] on icon "Undo/Redo" at bounding box center [150, 11] width 8 height 8
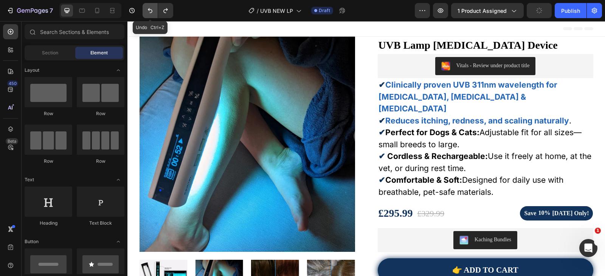
click at [151, 11] on icon "Undo/Redo" at bounding box center [150, 11] width 8 height 8
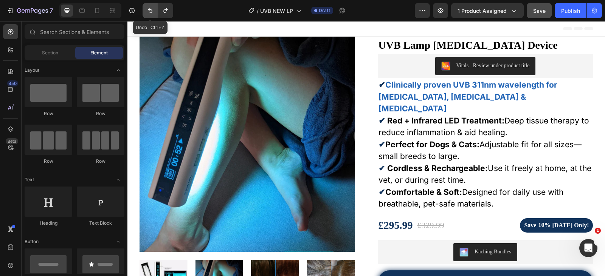
click at [151, 11] on icon "Undo/Redo" at bounding box center [150, 11] width 8 height 8
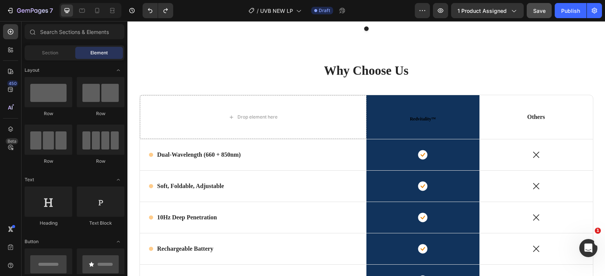
scroll to position [1219, 0]
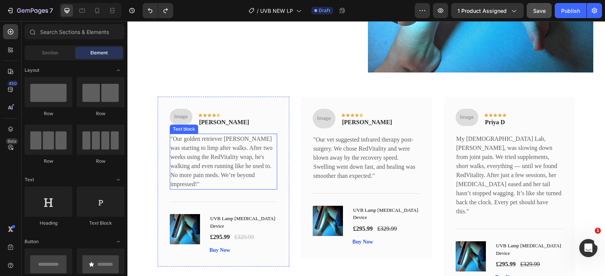
click at [221, 143] on p ""Our golden retriever Max was starting to limp after walks. After two weeks usi…" at bounding box center [223, 162] width 106 height 54
click at [220, 143] on p ""Our golden retriever Max was starting to limp after walks. After two weeks usi…" at bounding box center [223, 162] width 106 height 54
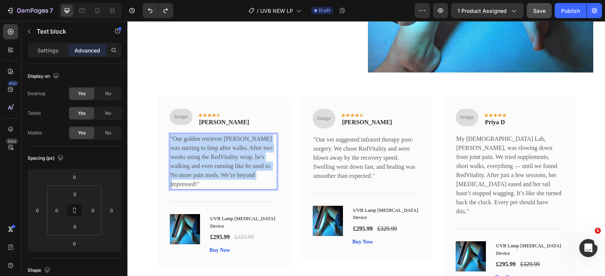
click at [220, 143] on p ""Our golden retriever Max was starting to limp after walks. After two weeks usi…" at bounding box center [223, 162] width 106 height 54
click at [221, 143] on p ""Our golden retriever Max was starting to limp after walks. After two weeks usi…" at bounding box center [223, 162] width 106 height 54
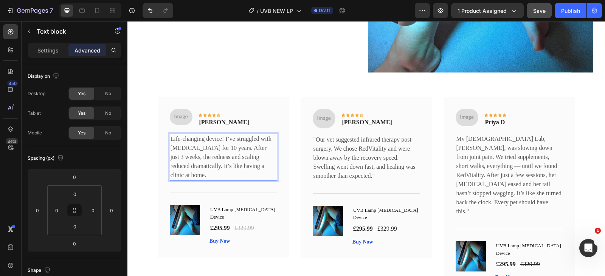
click at [222, 153] on p "Life-changing device! I’ve struggled with psoriasis for 10 years. After just 3 …" at bounding box center [223, 157] width 106 height 45
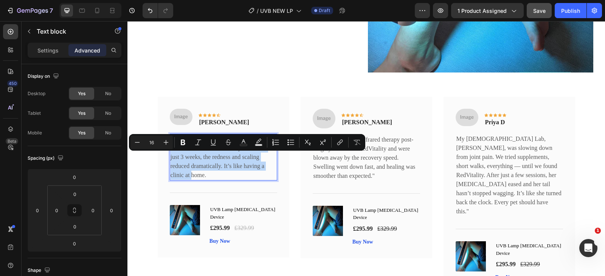
click at [222, 153] on p "Life-changing device! I’ve struggled with psoriasis for 10 years. After just 3 …" at bounding box center [223, 157] width 106 height 45
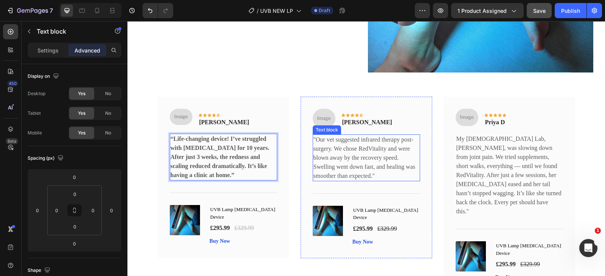
click at [335, 148] on p ""Our vet suggested infrared therapy post-surgery. We chose RedVitality and were…" at bounding box center [366, 157] width 106 height 45
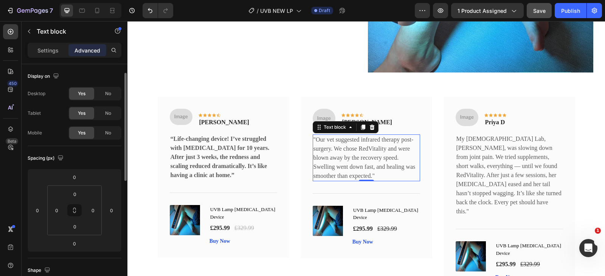
scroll to position [6, 0]
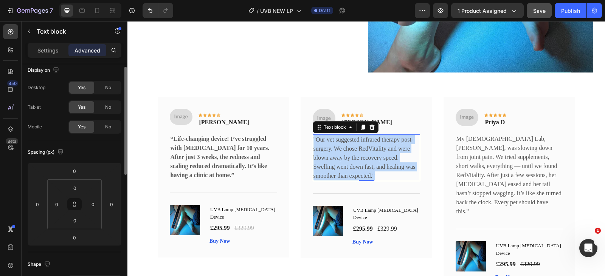
click at [335, 148] on p ""Our vet suggested infrared therapy post-surgery. We chose RedVitality and were…" at bounding box center [366, 157] width 106 height 45
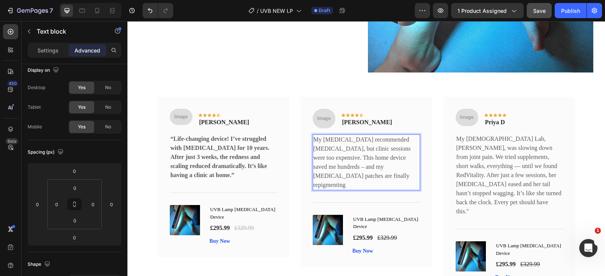
click at [331, 161] on p "My dermatologist recommended UVB therapy, but clinic sessions were too expensiv…" at bounding box center [366, 162] width 106 height 54
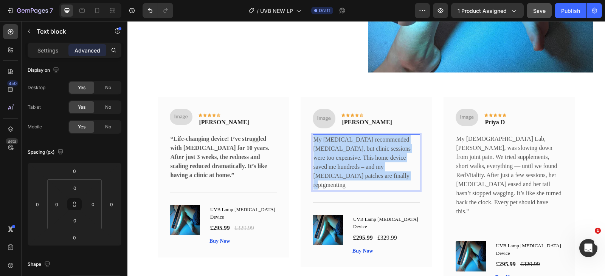
click at [331, 161] on p "My dermatologist recommended UVB therapy, but clinic sessions were too expensiv…" at bounding box center [366, 162] width 106 height 54
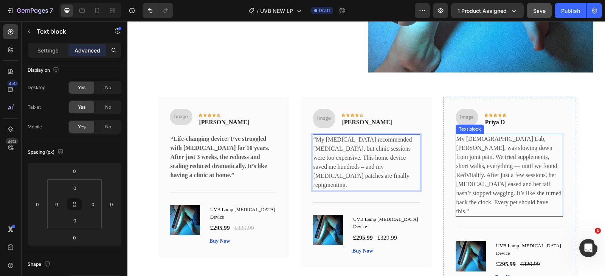
click at [480, 149] on p "My 10-year-old Lab, Daisy, was slowing down from joint pain. We tried supplemen…" at bounding box center [509, 176] width 106 height 82
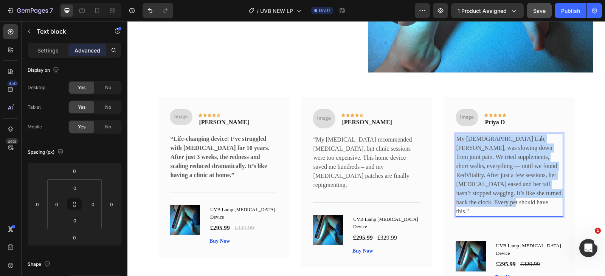
click at [480, 149] on p "My 10-year-old Lab, Daisy, was slowing down from joint pain. We tried supplemen…" at bounding box center [509, 176] width 106 height 82
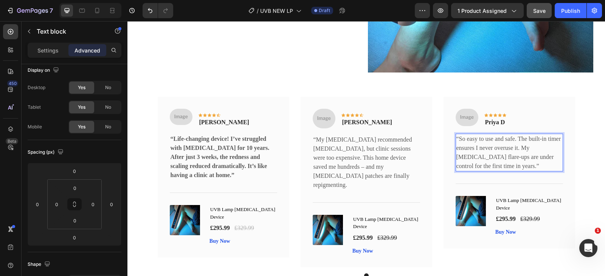
scroll to position [1256, 0]
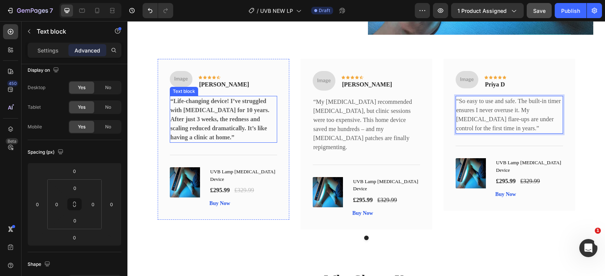
click at [227, 124] on p "“Life-changing device! I’ve struggled with [MEDICAL_DATA] for 10 years. After j…" at bounding box center [223, 119] width 106 height 45
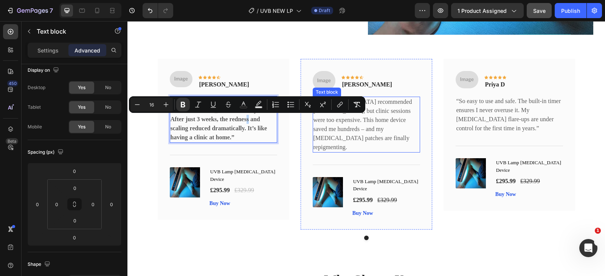
click at [339, 122] on p "“My [MEDICAL_DATA] recommended [MEDICAL_DATA], but clinic sessions were too exp…" at bounding box center [366, 125] width 106 height 54
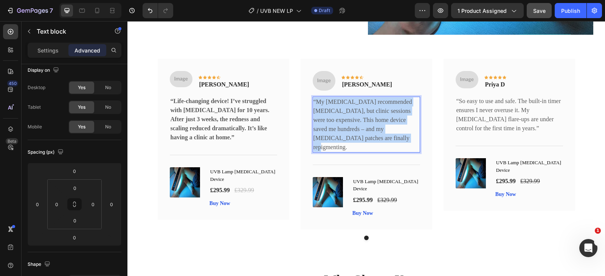
click at [339, 122] on p "“My [MEDICAL_DATA] recommended [MEDICAL_DATA], but clinic sessions were too exp…" at bounding box center [366, 125] width 106 height 54
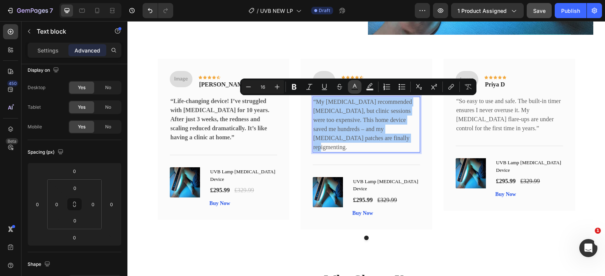
click at [353, 85] on icon "Editor contextual toolbar" at bounding box center [355, 87] width 8 height 8
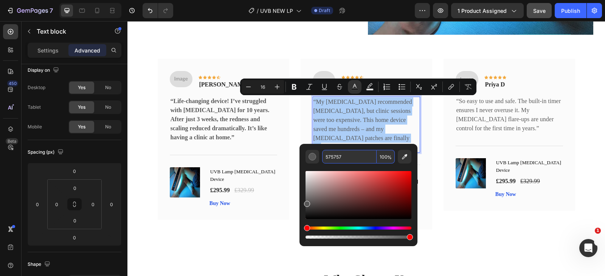
click at [353, 160] on input "575757" at bounding box center [349, 157] width 54 height 14
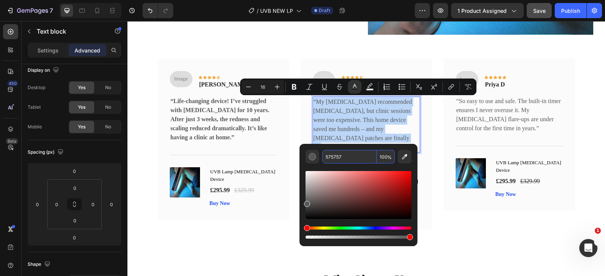
click at [365, 120] on p "“My [MEDICAL_DATA] recommended [MEDICAL_DATA], but clinic sessions were too exp…" at bounding box center [366, 125] width 106 height 54
click at [234, 113] on strong "“Life-changing device! I’ve struggled with [MEDICAL_DATA] for 10 years. After j…" at bounding box center [219, 119] width 99 height 43
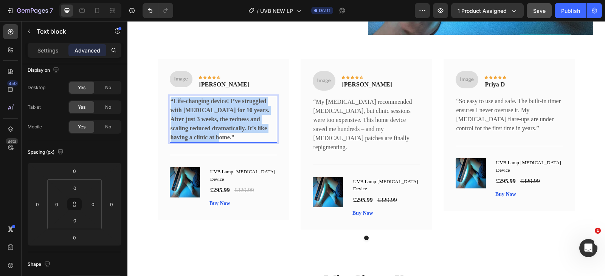
click at [235, 113] on strong "“Life-changing device! I’ve struggled with [MEDICAL_DATA] for 10 years. After j…" at bounding box center [219, 119] width 99 height 43
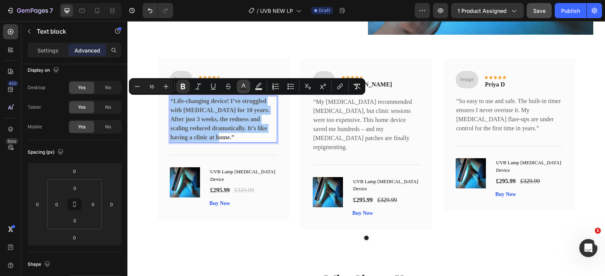
click at [240, 87] on icon "Editor contextual toolbar" at bounding box center [244, 87] width 8 height 8
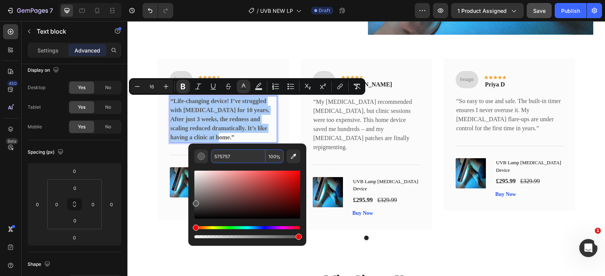
click at [248, 156] on input "575757" at bounding box center [238, 157] width 54 height 14
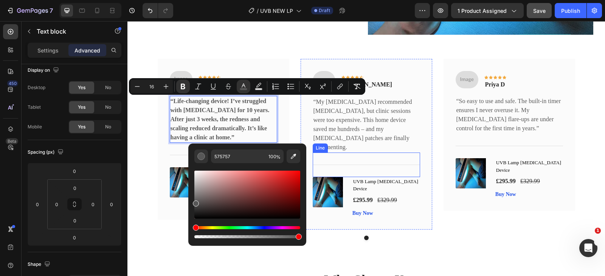
click at [387, 153] on div "Title Line" at bounding box center [366, 165] width 107 height 25
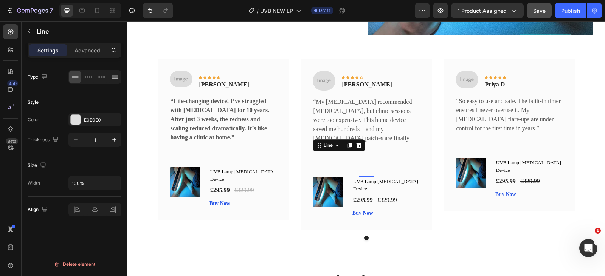
scroll to position [0, 0]
click at [243, 113] on p "“Life-changing device! I’ve struggled with [MEDICAL_DATA] for 10 years. After j…" at bounding box center [223, 119] width 106 height 45
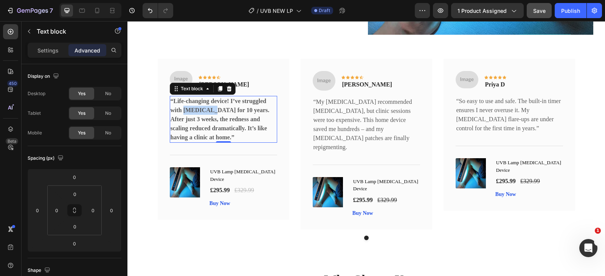
click at [201, 113] on strong "“Life-changing device! I’ve struggled with [MEDICAL_DATA] for 10 years. After j…" at bounding box center [219, 119] width 99 height 43
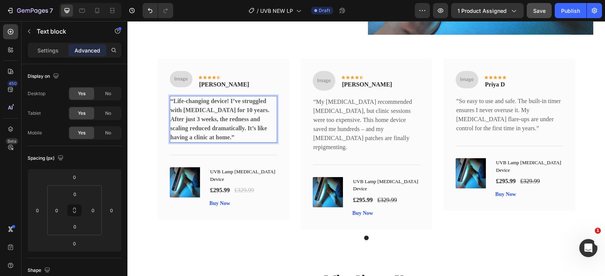
click at [206, 123] on p "“Life-changing device! I’ve struggled with [MEDICAL_DATA] for 10 years. After j…" at bounding box center [223, 119] width 106 height 45
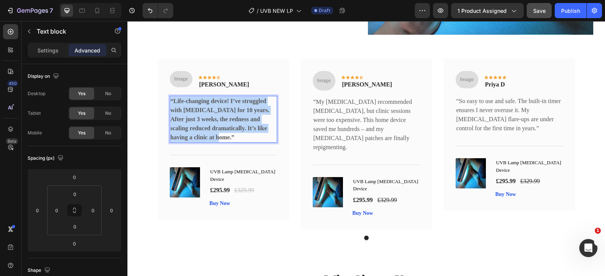
click at [206, 123] on p "“Life-changing device! I’ve struggled with [MEDICAL_DATA] for 10 years. After j…" at bounding box center [223, 119] width 106 height 45
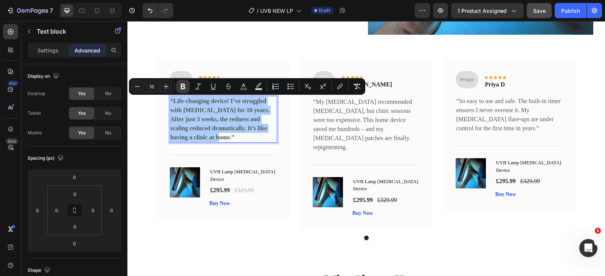
click at [187, 90] on button "Bold" at bounding box center [183, 87] width 14 height 14
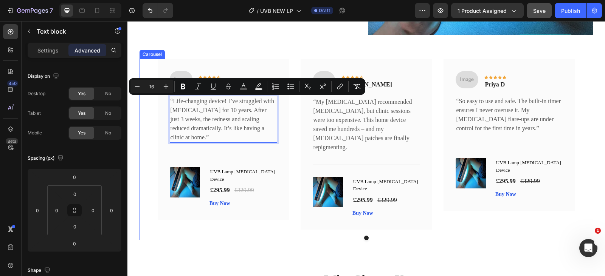
click at [290, 135] on div "Image Icon Icon Icon Icon Icon Row Olivia R Text block Row “Life-changing devic…" at bounding box center [366, 144] width 417 height 171
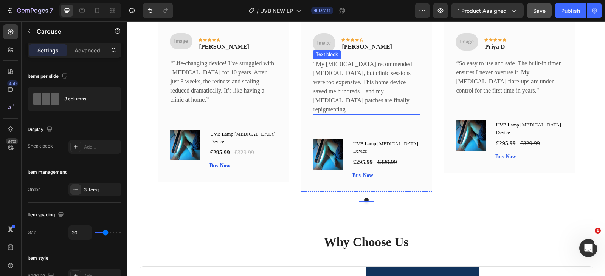
scroll to position [1256, 0]
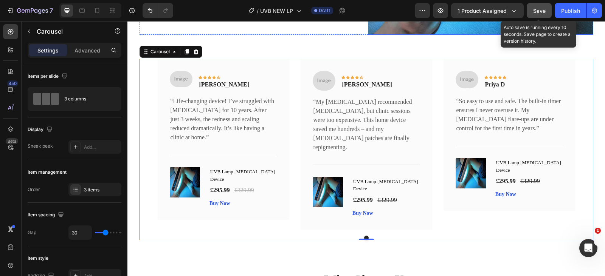
click at [540, 9] on span "Save" at bounding box center [539, 11] width 12 height 6
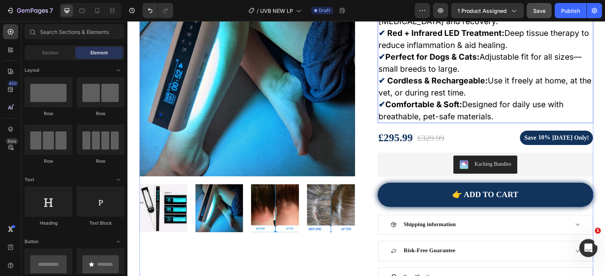
scroll to position [0, 0]
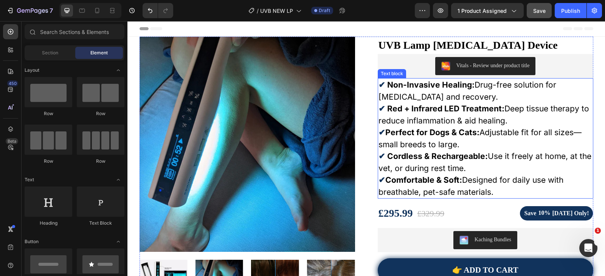
click at [428, 87] on strong "Non-Invasive Healing:" at bounding box center [430, 84] width 87 height 9
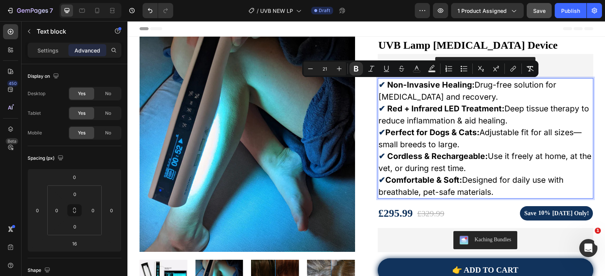
click at [399, 88] on strong "Non-Invasive Healing:" at bounding box center [430, 84] width 87 height 9
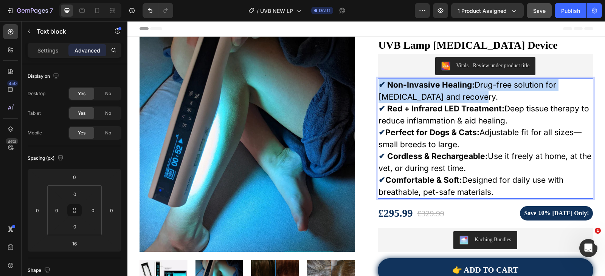
drag, startPoint x: 384, startPoint y: 84, endPoint x: 440, endPoint y: 93, distance: 56.4
click at [440, 94] on p "✔ Non-Invasive Healing: Drug-free solution for chronic pain and recovery." at bounding box center [485, 91] width 214 height 24
drag, startPoint x: 448, startPoint y: 98, endPoint x: 386, endPoint y: 82, distance: 63.9
click at [386, 82] on p "✔ Non-Invasive Healing: Drug-free solution for chronic pain and recovery." at bounding box center [485, 91] width 214 height 24
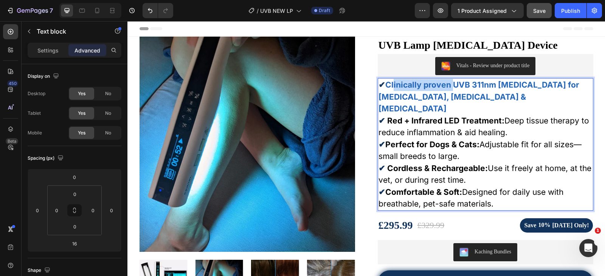
drag, startPoint x: 448, startPoint y: 85, endPoint x: 386, endPoint y: 83, distance: 61.3
click at [387, 84] on strong "Clinically proven UVB 311nm light therapy for Psoriasis, Vitiligo & Eczema" at bounding box center [478, 96] width 201 height 33
click at [386, 83] on strong "Clinically proven UVB 311nm light therapy for Psoriasis, Vitiligo & Eczema" at bounding box center [478, 96] width 201 height 33
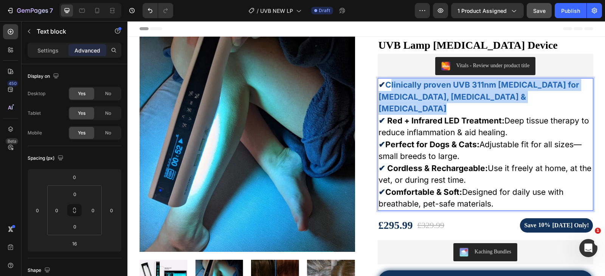
drag, startPoint x: 391, startPoint y: 84, endPoint x: 485, endPoint y: 99, distance: 95.2
click at [485, 99] on p "✔ Clinically proven UVB 311nm light therapy for Psoriasis, Vitiligo & Eczema" at bounding box center [485, 97] width 214 height 36
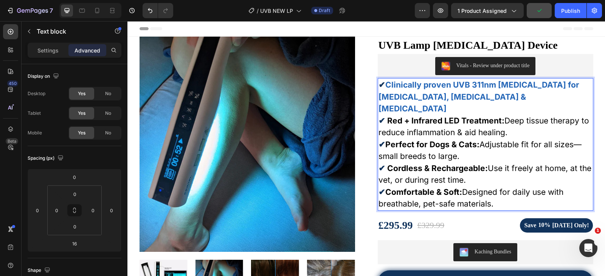
click at [435, 116] on p "✔ Red + Infrared LED Treatment: Deep tissue therapy to reduce inflammation & ai…" at bounding box center [485, 127] width 214 height 24
click at [436, 117] on p "✔ Red + Infrared LED Treatment: Deep tissue therapy to reduce inflammation & ai…" at bounding box center [485, 127] width 214 height 24
click at [454, 116] on p "✔ Red + Infrared LED Treatment: Deep tissue therapy to reduce inflammation & ai…" at bounding box center [485, 127] width 214 height 24
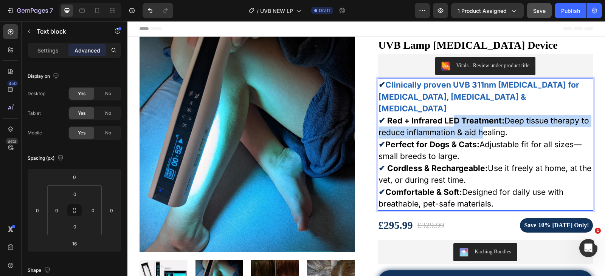
drag, startPoint x: 456, startPoint y: 110, endPoint x: 477, endPoint y: 123, distance: 25.5
click at [477, 123] on p "✔ Red + Infrared LED Treatment: Deep tissue therapy to reduce inflammation & ai…" at bounding box center [485, 127] width 214 height 24
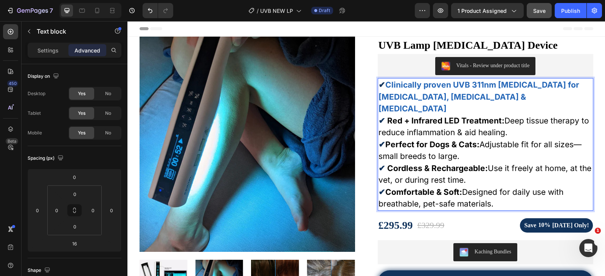
click at [447, 150] on p "✔ Perfect for Dogs & Cats: Adjustable fit for all sizes—small breeds to large." at bounding box center [485, 151] width 214 height 24
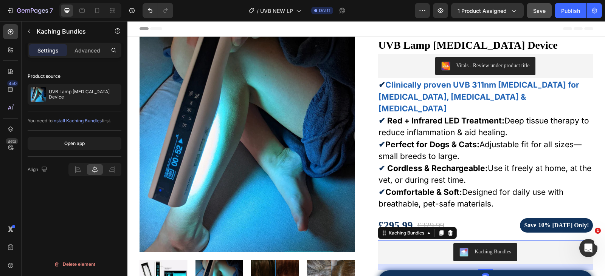
click at [416, 240] on div "Kaching Bundles" at bounding box center [485, 252] width 215 height 24
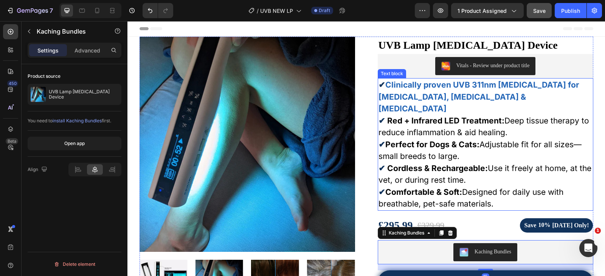
click at [442, 140] on strong "Perfect for Dogs & Cats:" at bounding box center [432, 144] width 94 height 9
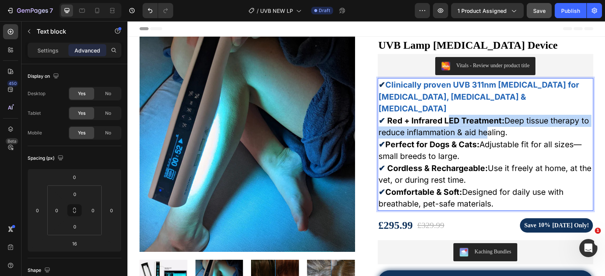
drag, startPoint x: 445, startPoint y: 108, endPoint x: 481, endPoint y: 120, distance: 38.7
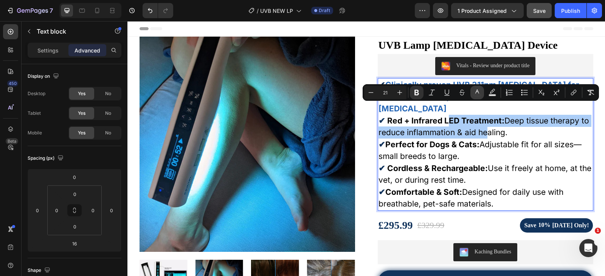
click at [475, 92] on icon "Editor contextual toolbar" at bounding box center [477, 93] width 8 height 8
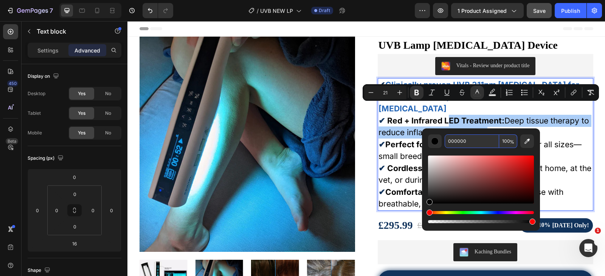
click at [472, 141] on input "000000" at bounding box center [472, 142] width 54 height 14
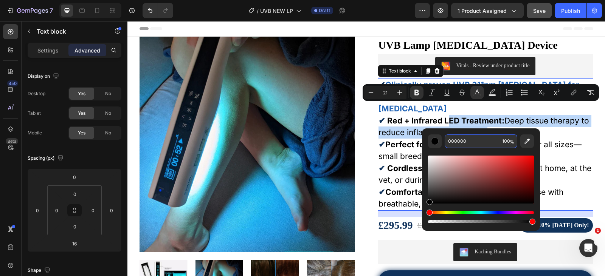
click at [416, 140] on strong "Perfect for Dogs & Cats:" at bounding box center [432, 144] width 94 height 9
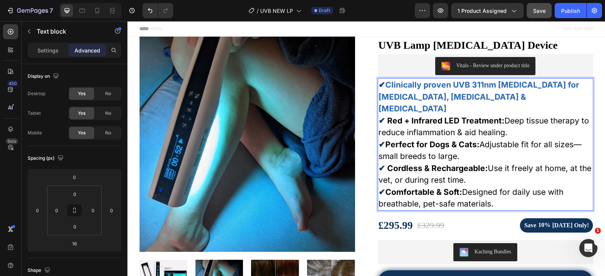
click at [422, 93] on strong "Clinically proven UVB 311nm light therapy for Psoriasis, Vitiligo & Eczema" at bounding box center [478, 96] width 201 height 33
click at [388, 87] on strong "Clinically proven UVB 311nm light therapy for Psoriasis, Vitiligo & Eczema" at bounding box center [478, 96] width 201 height 33
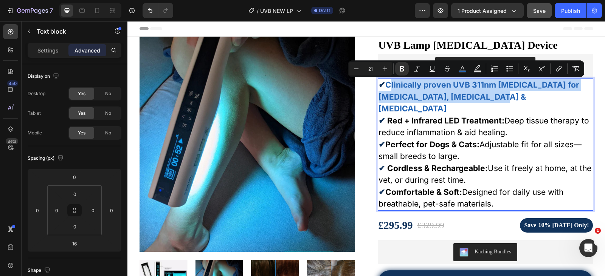
drag, startPoint x: 388, startPoint y: 85, endPoint x: 484, endPoint y: 93, distance: 96.7
click at [484, 93] on p "✔ Clinically proven UVB 311nm light therapy for Psoriasis, Vitiligo & Eczema" at bounding box center [485, 97] width 214 height 36
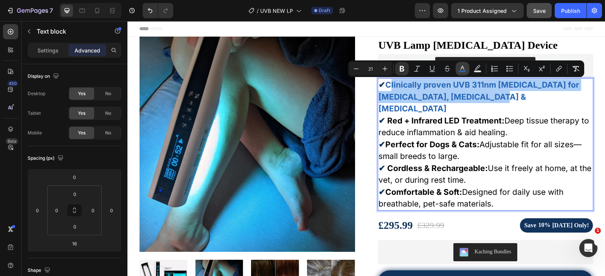
click at [460, 68] on icon "Editor contextual toolbar" at bounding box center [463, 69] width 8 height 8
type input "2466B7"
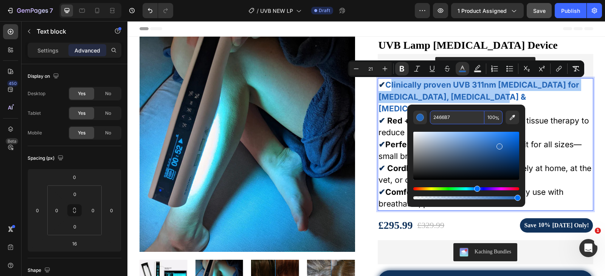
click at [461, 118] on input "2466B7" at bounding box center [457, 118] width 54 height 14
paste input "000000"
type input "000000"
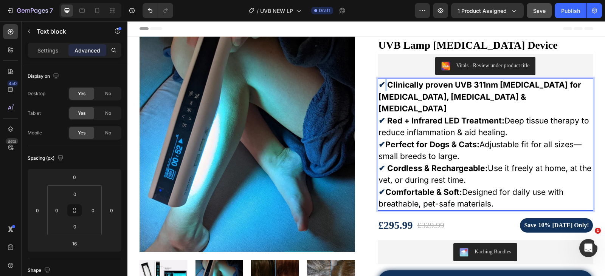
click at [399, 117] on p "✔ Red + Infrared LED Treatment: Deep tissue therapy to reduce inflammation & ai…" at bounding box center [485, 127] width 214 height 24
click at [439, 92] on strong "Clinically proven UVB 311nm light therapy for Psoriasis, Vitiligo & Eczema" at bounding box center [479, 96] width 203 height 33
drag, startPoint x: 448, startPoint y: 86, endPoint x: 422, endPoint y: 87, distance: 25.4
click at [422, 87] on strong "Clinically proven UVB 311nm light therapy for Psoriasis, Vitiligo & Eczema" at bounding box center [479, 96] width 203 height 33
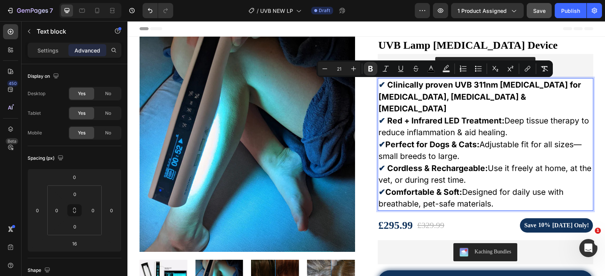
click at [460, 88] on strong "Clinically proven UVB 311nm light therapy for Psoriasis, Vitiligo & Eczema" at bounding box center [479, 96] width 203 height 33
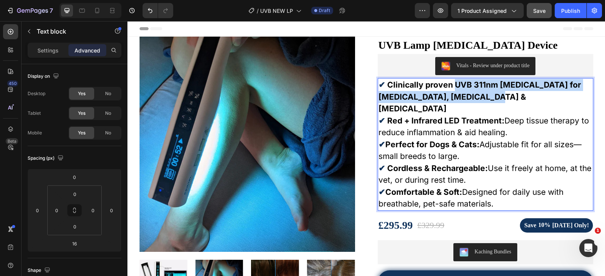
drag, startPoint x: 452, startPoint y: 84, endPoint x: 482, endPoint y: 96, distance: 31.7
click at [483, 96] on p "✔ Clinically proven UVB 311nm light therapy for Psoriasis, Vitiligo & Eczema" at bounding box center [485, 97] width 214 height 36
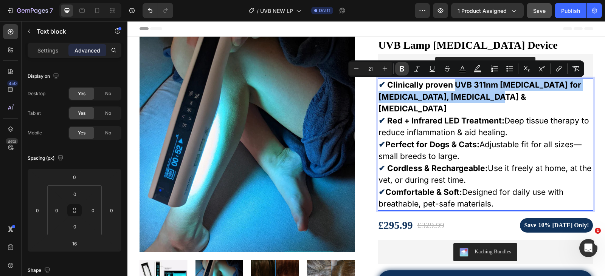
click at [405, 72] on icon "Editor contextual toolbar" at bounding box center [402, 69] width 8 height 8
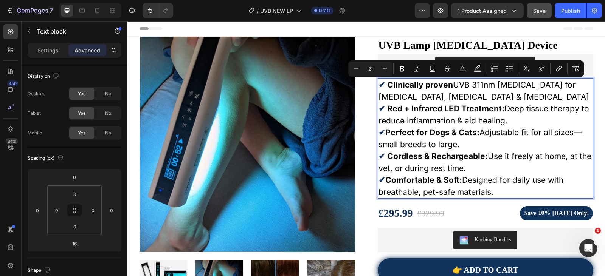
click at [468, 124] on p "✔ Red + Infrared LED Treatment: Deep tissue therapy to reduce inflammation & ai…" at bounding box center [485, 115] width 214 height 24
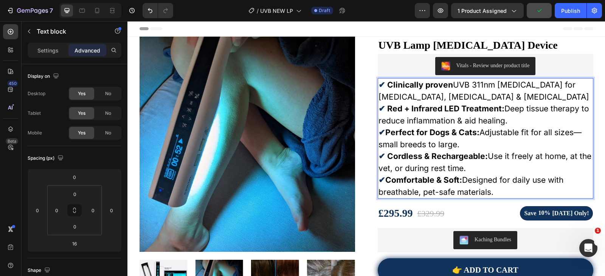
click at [404, 120] on p "✔ Red + Infrared LED Treatment: Deep tissue therapy to reduce inflammation & ai…" at bounding box center [485, 115] width 214 height 24
click at [389, 107] on strong "Red + Infrared LED Treatment:" at bounding box center [445, 108] width 117 height 9
drag, startPoint x: 389, startPoint y: 108, endPoint x: 410, endPoint y: 109, distance: 21.2
click at [410, 110] on strong "Red + Infrared LED Treatment:" at bounding box center [445, 108] width 117 height 9
click at [403, 109] on strong "Red + Infrared LED Treatment:" at bounding box center [445, 108] width 117 height 9
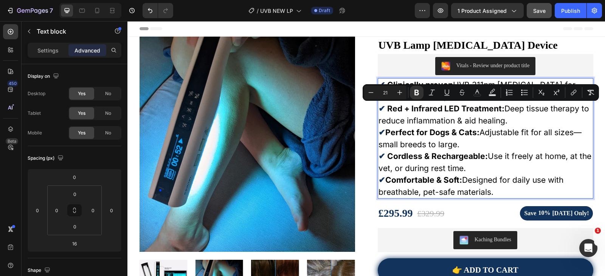
drag, startPoint x: 387, startPoint y: 108, endPoint x: 502, endPoint y: 119, distance: 115.8
click at [502, 119] on p "✔ Red + Infrared LED Treatment: Deep tissue therapy to reduce inflammation & ai…" at bounding box center [485, 115] width 214 height 24
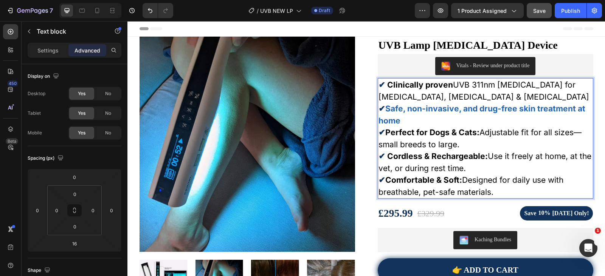
click at [449, 97] on span "Clinically proven UVB 311nm light therapy for Psoriasis, Vitiligo & Eczema" at bounding box center [483, 91] width 211 height 22
click at [433, 86] on strong "Clinically proven" at bounding box center [420, 84] width 66 height 9
click at [457, 109] on strong "Safe, non-invasive, and drug-free skin treatment at home" at bounding box center [481, 115] width 207 height 22
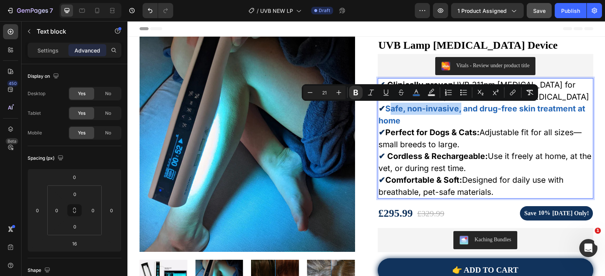
drag, startPoint x: 455, startPoint y: 109, endPoint x: 384, endPoint y: 107, distance: 71.9
click at [384, 107] on strong "Safe, non-invasive, and drug-free skin treatment at home" at bounding box center [481, 115] width 207 height 22
click at [432, 119] on p "✔ Safe, non-invasive, and drug-free skin treatment at home" at bounding box center [485, 115] width 214 height 24
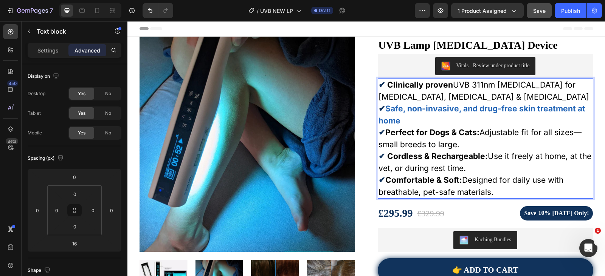
click at [438, 89] on strong "Clinically proven" at bounding box center [420, 84] width 66 height 9
click at [438, 88] on strong "Clinically proven" at bounding box center [420, 84] width 66 height 9
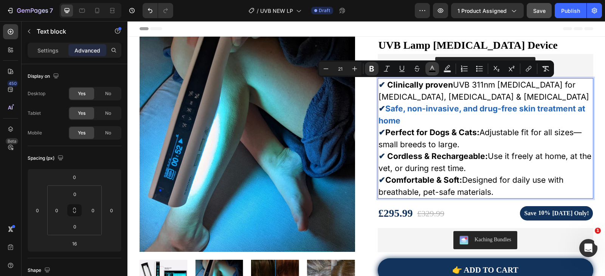
click at [435, 71] on rect "Editor contextual toolbar" at bounding box center [432, 72] width 7 height 2
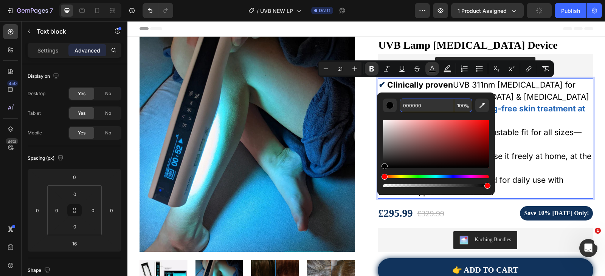
click at [436, 101] on input "000000" at bounding box center [427, 106] width 54 height 14
click at [518, 107] on strong "Safe, non-invasive, and drug-free skin treatment at home" at bounding box center [481, 115] width 207 height 22
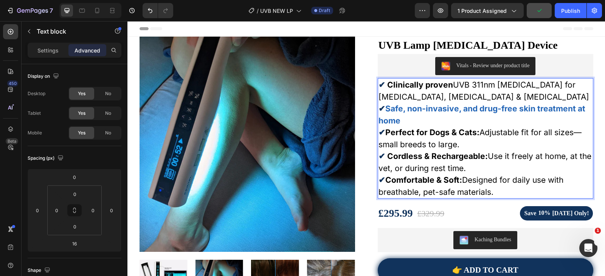
click at [390, 109] on strong "Safe, non-invasive, and drug-free skin treatment at home" at bounding box center [481, 115] width 207 height 22
drag, startPoint x: 386, startPoint y: 108, endPoint x: 398, endPoint y: 117, distance: 15.1
click at [398, 117] on p "✔ Safe, non-invasive, and drug-free skin treatment at home" at bounding box center [485, 115] width 214 height 24
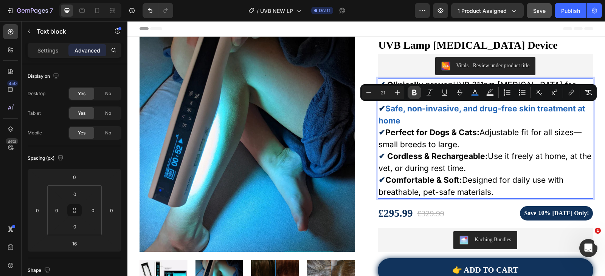
click at [415, 94] on icon "Editor contextual toolbar" at bounding box center [415, 93] width 8 height 8
click at [474, 95] on rect "Editor contextual toolbar" at bounding box center [474, 95] width 7 height 2
type input "2466B7"
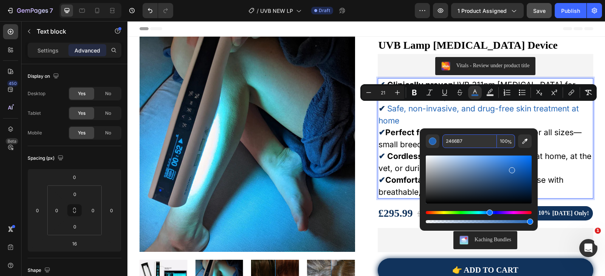
click at [465, 136] on input "2466B7" at bounding box center [469, 142] width 54 height 14
paste input "000000"
type input "000000"
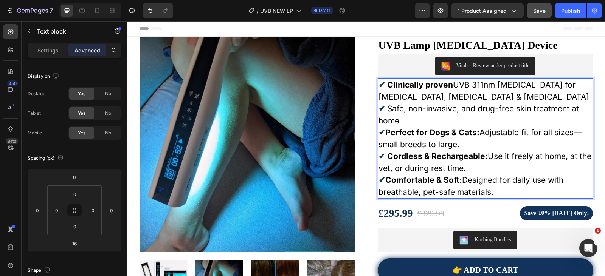
click at [418, 109] on span "Safe, non-invasive, and drug-free skin treatment at home" at bounding box center [478, 115] width 200 height 22
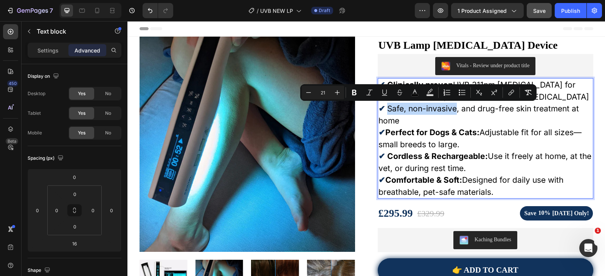
drag, startPoint x: 453, startPoint y: 109, endPoint x: 386, endPoint y: 107, distance: 66.9
click at [386, 107] on span "Safe, non-invasive, and drug-free skin treatment at home" at bounding box center [478, 115] width 200 height 22
click at [357, 93] on icon "Editor contextual toolbar" at bounding box center [354, 93] width 8 height 8
click at [419, 127] on p "✔ Perfect for Dogs & Cats: Adjustable fit for all sizes—small breeds to large." at bounding box center [485, 139] width 214 height 24
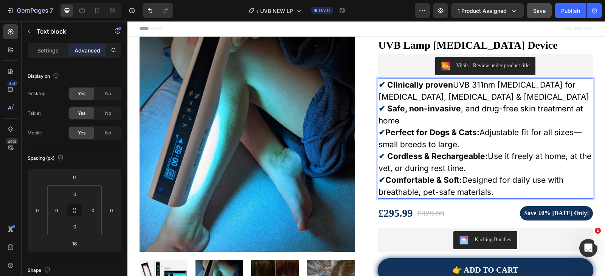
click at [401, 129] on strong "Perfect for Dogs & Cats:" at bounding box center [432, 132] width 94 height 9
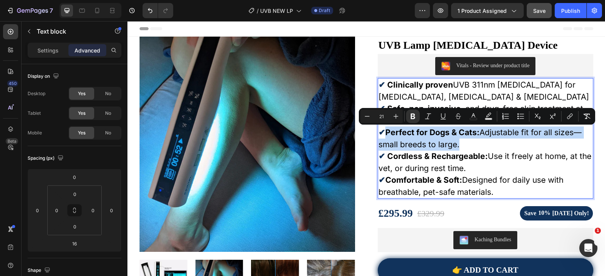
drag, startPoint x: 383, startPoint y: 132, endPoint x: 453, endPoint y: 145, distance: 70.7
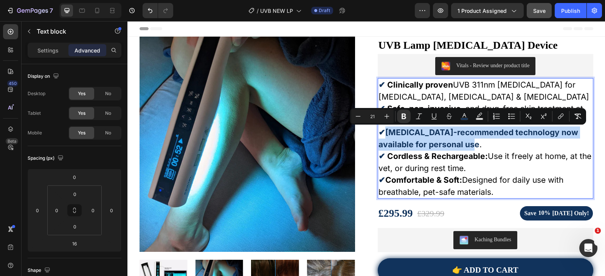
drag, startPoint x: 384, startPoint y: 132, endPoint x: 474, endPoint y: 143, distance: 90.3
click at [474, 143] on strong "✔Dermatologist-recommended technology now available for personal use" at bounding box center [478, 139] width 200 height 22
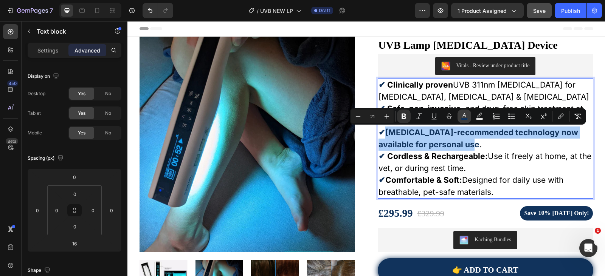
click at [462, 115] on icon "Editor contextual toolbar" at bounding box center [464, 117] width 8 height 8
type input "11335C"
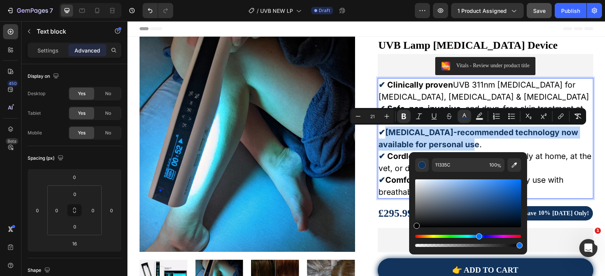
type input "000000"
drag, startPoint x: 438, startPoint y: 220, endPoint x: 411, endPoint y: 232, distance: 29.1
click at [411, 232] on div "000000 100 %" at bounding box center [468, 200] width 118 height 96
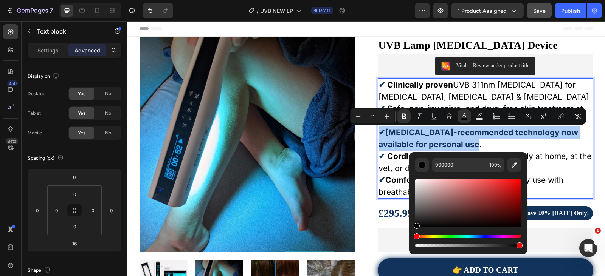
click at [411, 231] on div "000000 100 %" at bounding box center [468, 200] width 118 height 96
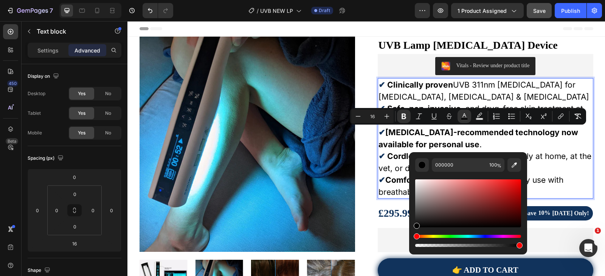
type input "21"
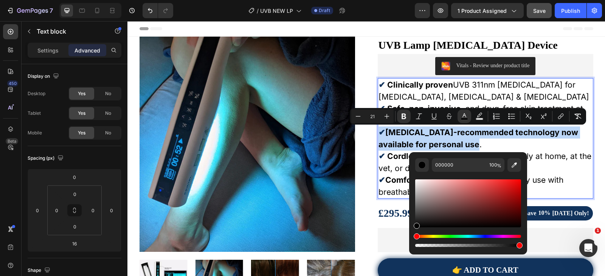
click at [392, 160] on strong "Cordless & Rechargeable:" at bounding box center [437, 156] width 101 height 9
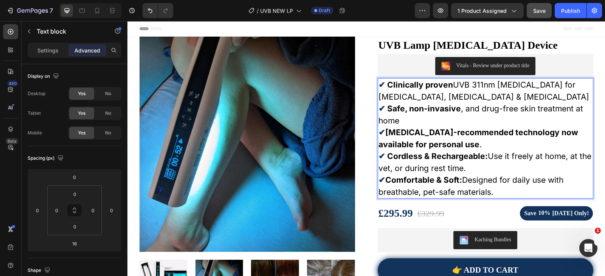
click at [439, 135] on strong "Dermatologist-recommended technology now available for personal use" at bounding box center [478, 139] width 200 height 22
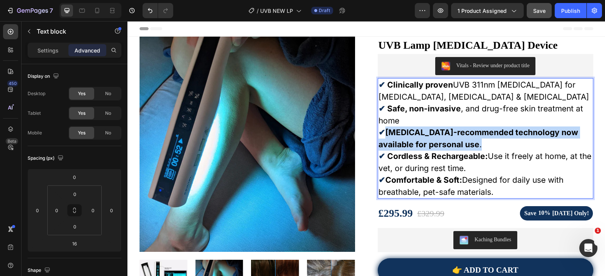
drag, startPoint x: 383, startPoint y: 131, endPoint x: 478, endPoint y: 141, distance: 95.0
click at [478, 141] on p "✔ Dermatologist-recommended technology now available for personal use ." at bounding box center [485, 139] width 214 height 24
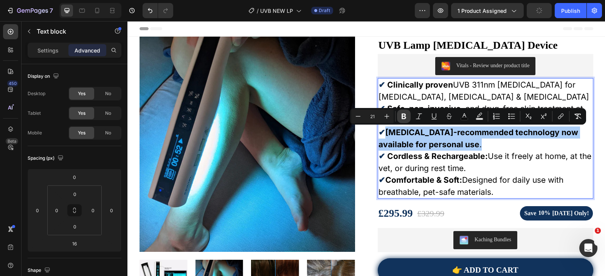
click at [406, 117] on icon "Editor contextual toolbar" at bounding box center [404, 117] width 8 height 8
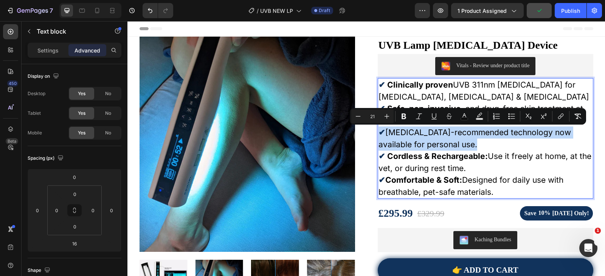
drag, startPoint x: 446, startPoint y: 133, endPoint x: 452, endPoint y: 134, distance: 5.8
click at [446, 133] on span "Dermatologist-recommended technology now available for personal use" at bounding box center [474, 139] width 192 height 22
click at [476, 135] on span "Dermatologist-recommended technology now available for personal use" at bounding box center [474, 139] width 192 height 22
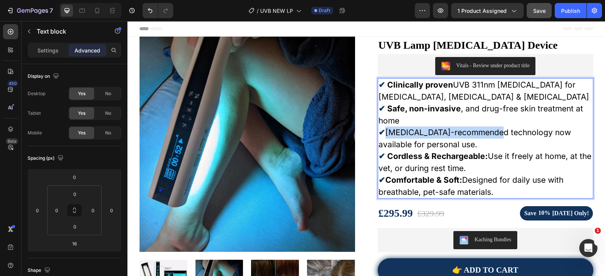
drag, startPoint x: 491, startPoint y: 135, endPoint x: 383, endPoint y: 130, distance: 108.6
click at [383, 130] on span "Dermatologist-recommended technology now available for personal use" at bounding box center [474, 139] width 192 height 22
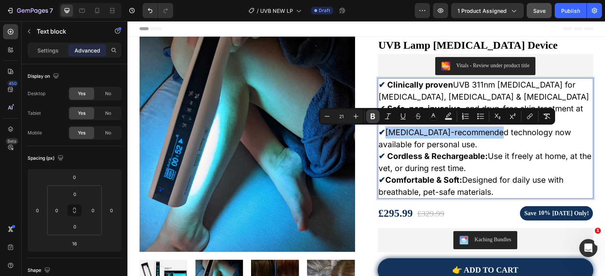
click at [376, 116] on icon "Editor contextual toolbar" at bounding box center [373, 117] width 8 height 8
click at [449, 164] on p "✔ Cordless & Rechargeable: Use it freely at home, at the vet, or during rest ti…" at bounding box center [485, 162] width 214 height 24
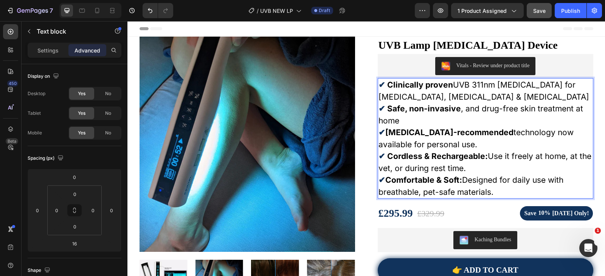
click at [395, 153] on strong "Cordless & Rechargeable:" at bounding box center [437, 156] width 101 height 9
click at [488, 158] on p "✔ Cordless & Rechargeable: Use it freely at home, at the vet, or during rest ti…" at bounding box center [485, 162] width 214 height 24
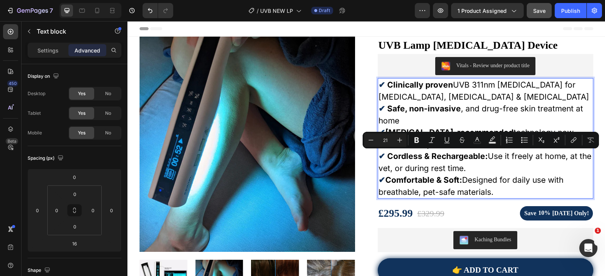
drag, startPoint x: 488, startPoint y: 156, endPoint x: 493, endPoint y: 164, distance: 9.1
click at [493, 164] on p "✔ Cordless & Rechargeable: Use it freely at home, at the vet, or during rest ti…" at bounding box center [485, 162] width 214 height 24
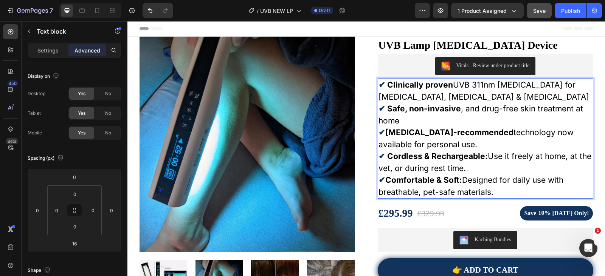
click at [482, 162] on p "✔ Cordless & Rechargeable: Use it freely at home, at the vet, or during rest ti…" at bounding box center [485, 162] width 214 height 24
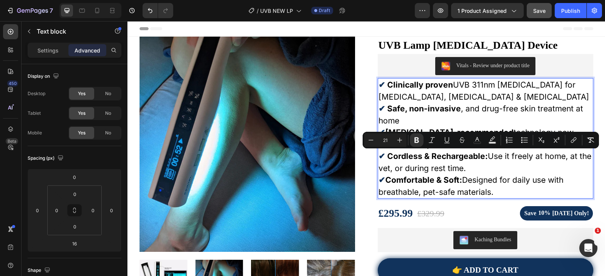
drag, startPoint x: 384, startPoint y: 154, endPoint x: 466, endPoint y: 167, distance: 83.0
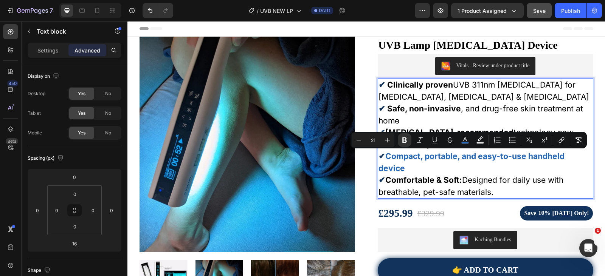
drag, startPoint x: 387, startPoint y: 155, endPoint x: 402, endPoint y: 164, distance: 18.4
click at [403, 165] on p "✔ Compact, portable, and easy-to-use handheld device" at bounding box center [485, 162] width 214 height 24
click at [397, 161] on p "✔ Compact, portable, and easy-to-use handheld device" at bounding box center [485, 162] width 214 height 24
drag, startPoint x: 386, startPoint y: 156, endPoint x: 404, endPoint y: 169, distance: 22.5
click at [404, 169] on p "✔ Compact, portable, and easy-to-use handheld device" at bounding box center [485, 162] width 214 height 24
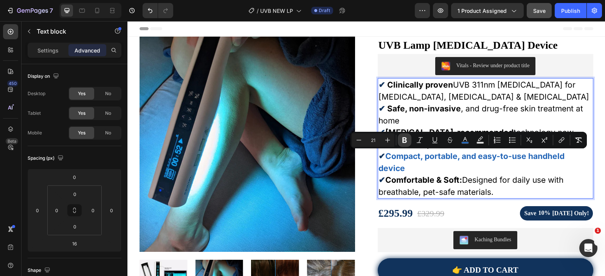
click at [407, 138] on icon "Editor contextual toolbar" at bounding box center [405, 140] width 8 height 8
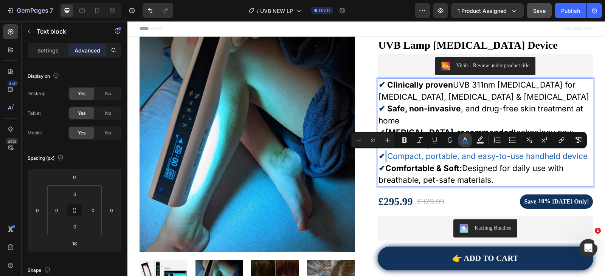
click at [463, 139] on icon "Editor contextual toolbar" at bounding box center [465, 140] width 8 height 8
type input "2466B7"
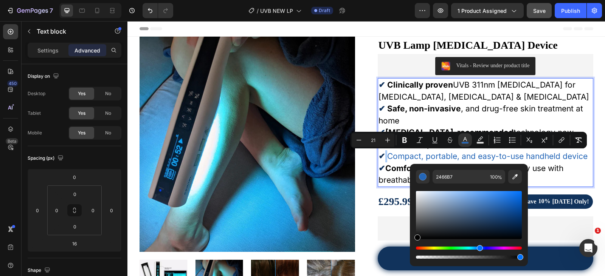
drag, startPoint x: 445, startPoint y: 200, endPoint x: 409, endPoint y: 243, distance: 55.0
click at [410, 243] on div "2466B7 100 %" at bounding box center [469, 212] width 118 height 96
type input "000000"
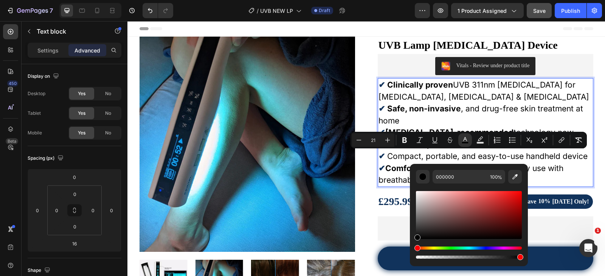
click at [432, 111] on strong "Safe, non-invasive" at bounding box center [424, 108] width 74 height 9
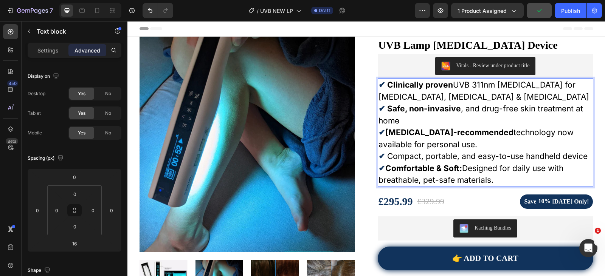
click at [454, 157] on span "Compact, portable, and easy-to-use handheld device" at bounding box center [487, 156] width 200 height 9
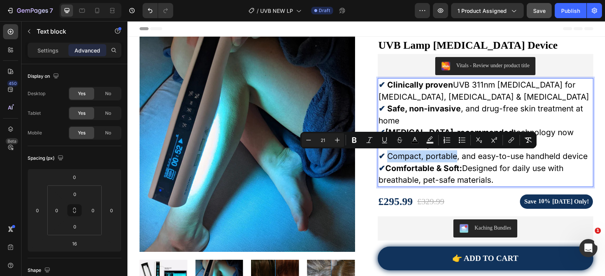
drag, startPoint x: 452, startPoint y: 156, endPoint x: 386, endPoint y: 153, distance: 67.0
click at [387, 153] on span "Compact, portable, and easy-to-use handheld device" at bounding box center [487, 156] width 200 height 9
click at [358, 144] on button "Bold" at bounding box center [354, 140] width 14 height 14
click at [437, 158] on strong "Compact, portable" at bounding box center [423, 156] width 72 height 9
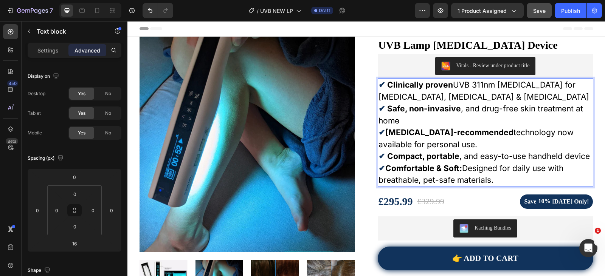
click at [424, 156] on strong "Compact, portable" at bounding box center [423, 156] width 72 height 9
click at [147, 12] on icon "Undo/Redo" at bounding box center [150, 11] width 8 height 8
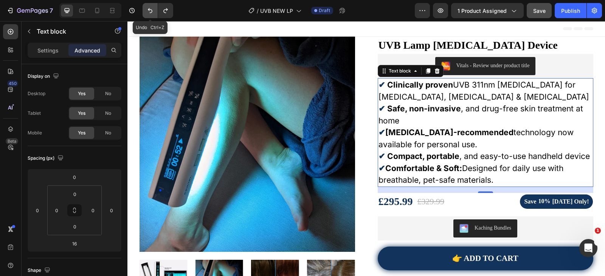
click at [148, 12] on icon "Undo/Redo" at bounding box center [150, 11] width 8 height 8
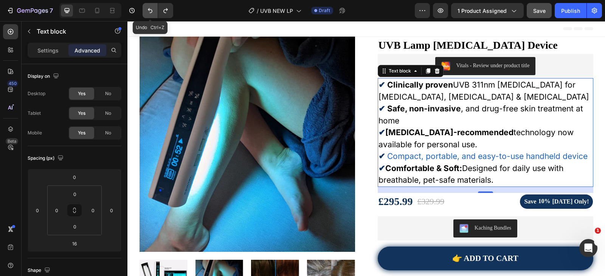
click at [148, 12] on icon "Undo/Redo" at bounding box center [150, 11] width 8 height 8
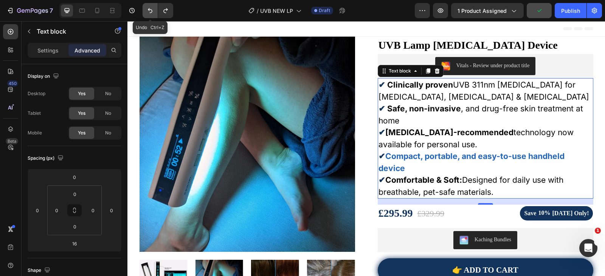
click at [149, 11] on icon "Undo/Redo" at bounding box center [150, 11] width 8 height 8
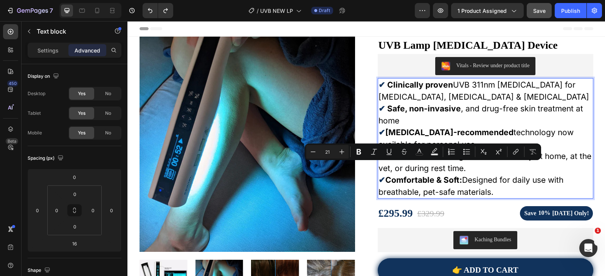
click at [499, 168] on p "✔ Cordless & Rechargeable: Use it freely at home, at the vet, or during rest ti…" at bounding box center [485, 162] width 214 height 24
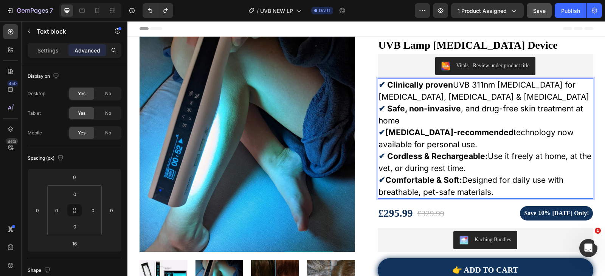
click at [499, 158] on p "✔ Cordless & Rechargeable: Use it freely at home, at the vet, or during rest ti…" at bounding box center [485, 162] width 214 height 24
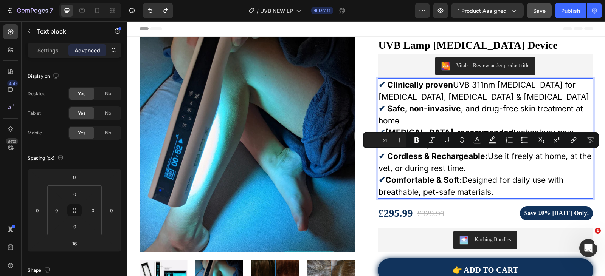
drag, startPoint x: 489, startPoint y: 156, endPoint x: 494, endPoint y: 164, distance: 9.3
click at [494, 164] on p "✔ Cordless & Rechargeable: Use it freely at home, at the vet, or during rest ti…" at bounding box center [485, 162] width 214 height 24
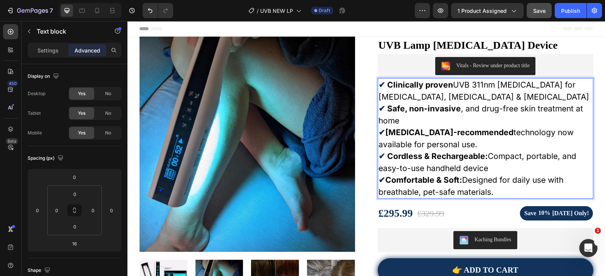
click at [428, 172] on p "✔ Cordless & Rechargeable: Compact, portable, and easy-to-use handheld device" at bounding box center [485, 162] width 214 height 24
click at [408, 186] on p "✔ Comfortable & Soft: Designed for daily use with breathable, pet-safe material…" at bounding box center [485, 186] width 214 height 24
drag, startPoint x: 383, startPoint y: 181, endPoint x: 495, endPoint y: 195, distance: 112.4
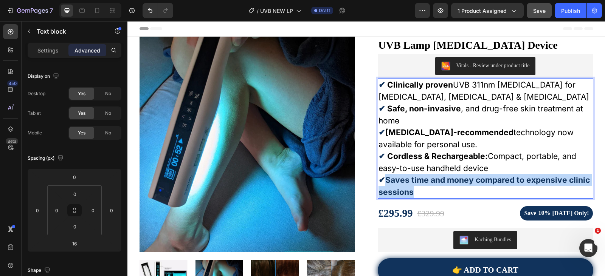
drag, startPoint x: 384, startPoint y: 180, endPoint x: 414, endPoint y: 191, distance: 32.7
click at [414, 191] on p "✔Saves time and money compared to expensive clinic sessions" at bounding box center [485, 186] width 214 height 24
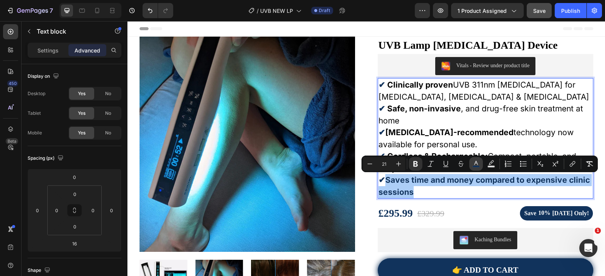
click at [478, 166] on rect "Editor contextual toolbar" at bounding box center [475, 167] width 7 height 2
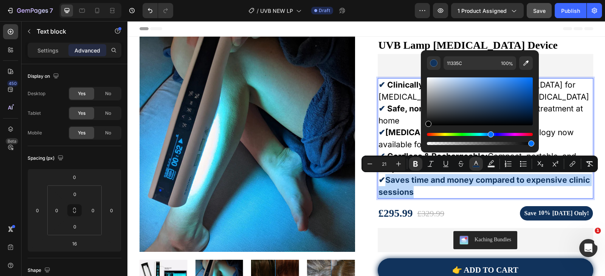
type input "000000"
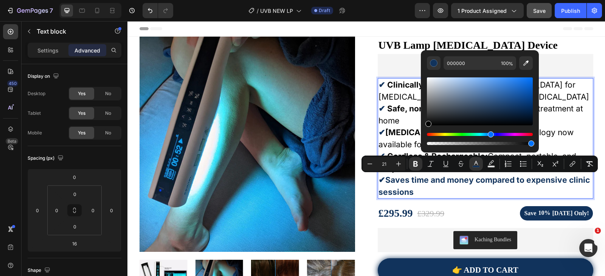
drag, startPoint x: 450, startPoint y: 115, endPoint x: 428, endPoint y: 128, distance: 26.1
click at [428, 128] on div "Editor contextual toolbar" at bounding box center [480, 111] width 106 height 71
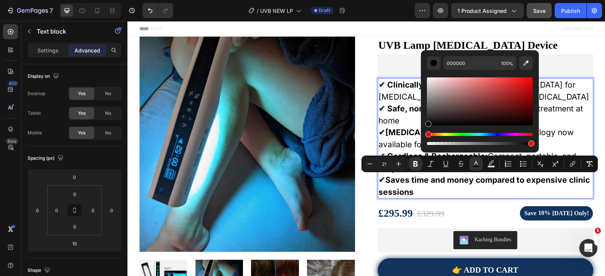
click at [445, 191] on p "✔ Saves time and money compared to expensive clinic sessions" at bounding box center [485, 186] width 214 height 24
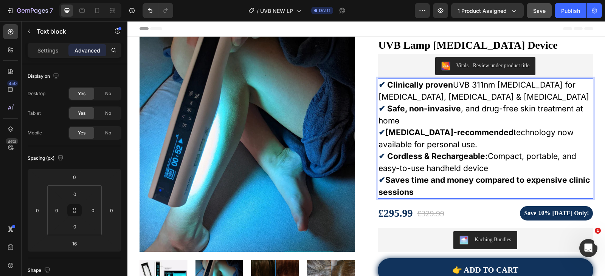
click at [413, 181] on strong "Saves time and money compared to expensive clinic sessions" at bounding box center [483, 186] width 211 height 22
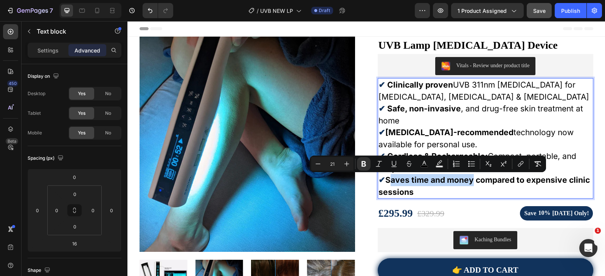
drag, startPoint x: 465, startPoint y: 183, endPoint x: 388, endPoint y: 180, distance: 76.8
click at [388, 180] on strong "Saves time and money compared to expensive clinic sessions" at bounding box center [483, 186] width 211 height 22
click at [387, 179] on strong "Saves time and money compared to expensive clinic sessions" at bounding box center [483, 186] width 211 height 22
click at [384, 180] on strong "Saves time and money compared to expensive clinic sessions" at bounding box center [483, 186] width 211 height 22
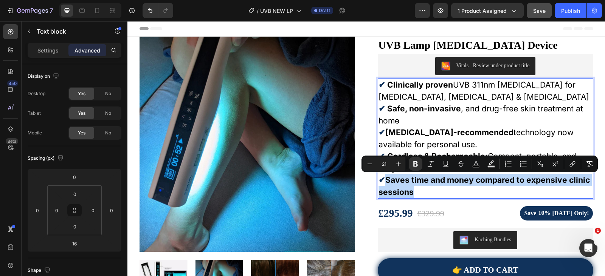
drag, startPoint x: 384, startPoint y: 178, endPoint x: 417, endPoint y: 192, distance: 36.4
click at [417, 192] on p "✔ Saves time and money compared to expensive clinic sessions" at bounding box center [485, 186] width 214 height 24
drag, startPoint x: 416, startPoint y: 164, endPoint x: 288, endPoint y: 154, distance: 128.1
click at [416, 164] on icon "Editor contextual toolbar" at bounding box center [415, 164] width 5 height 6
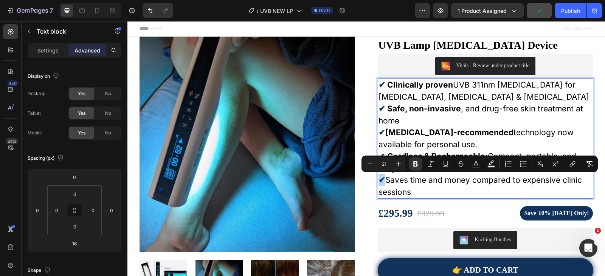
click at [416, 185] on p "✔ Saves time and money compared to expensive clinic sessions" at bounding box center [485, 186] width 214 height 24
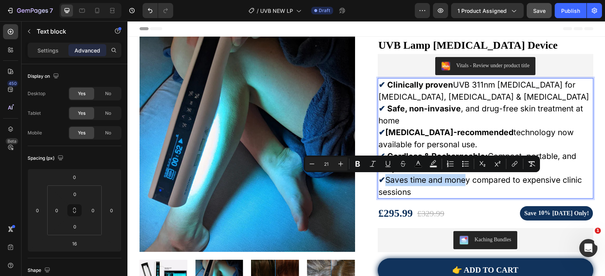
drag, startPoint x: 383, startPoint y: 180, endPoint x: 463, endPoint y: 181, distance: 80.5
click at [463, 181] on span "Saves time and money compared to expensive clinic sessions" at bounding box center [479, 186] width 203 height 22
click at [462, 182] on span "Saves time and money compared to expensive clinic sessions" at bounding box center [479, 186] width 203 height 22
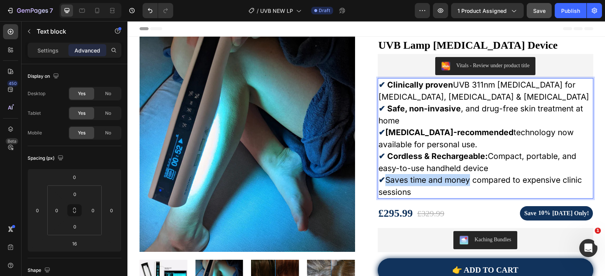
drag, startPoint x: 465, startPoint y: 181, endPoint x: 382, endPoint y: 178, distance: 82.5
click at [382, 178] on span "Saves time and money compared to expensive clinic sessions" at bounding box center [479, 186] width 203 height 22
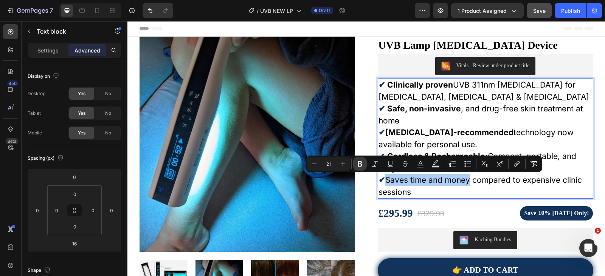
click at [363, 166] on icon "Editor contextual toolbar" at bounding box center [360, 164] width 8 height 8
click at [428, 194] on p "✔ Saves time and money compared to expensive clinic sessions" at bounding box center [485, 186] width 214 height 24
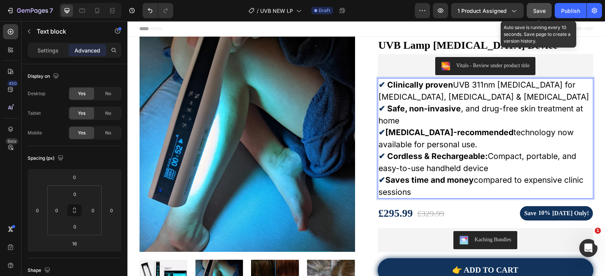
click at [541, 8] on span "Save" at bounding box center [539, 11] width 12 height 6
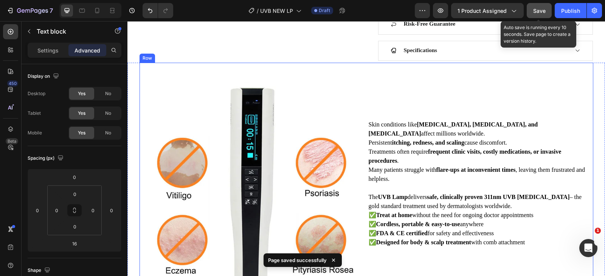
scroll to position [227, 0]
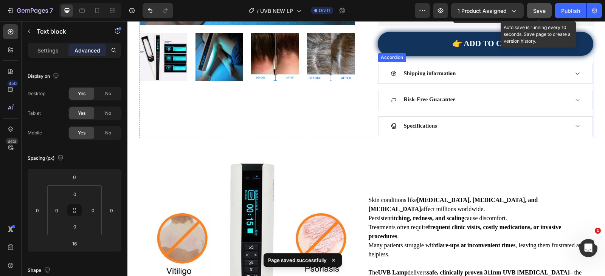
click at [469, 78] on div "Shipping information" at bounding box center [485, 74] width 214 height 20
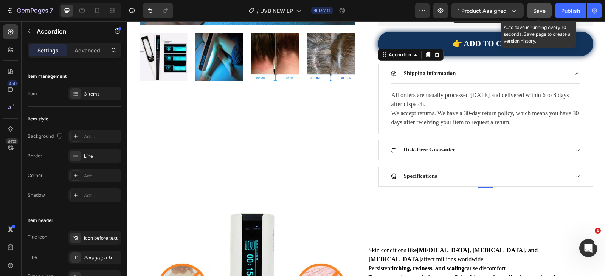
click at [472, 146] on div "Risk-Free Guarantee" at bounding box center [485, 151] width 214 height 20
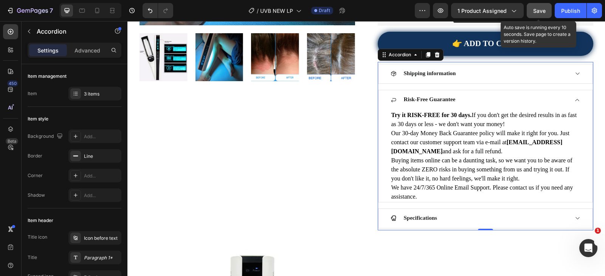
drag, startPoint x: 465, startPoint y: 217, endPoint x: 460, endPoint y: 212, distance: 7.2
click at [466, 217] on div "Specifications" at bounding box center [479, 219] width 178 height 8
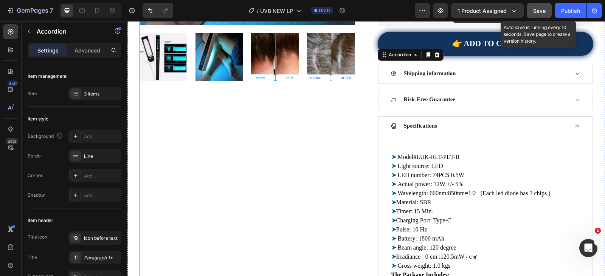
scroll to position [302, 0]
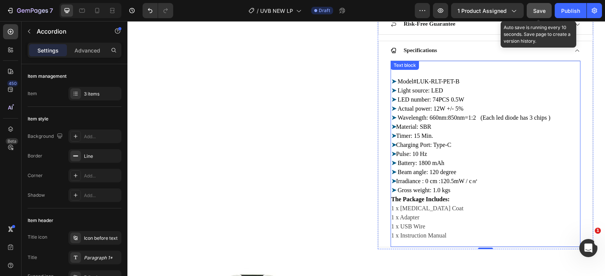
click at [438, 117] on span "Wavelength: 660nm:850nm=1:2 (Each led diode has 3 chips )" at bounding box center [473, 118] width 154 height 6
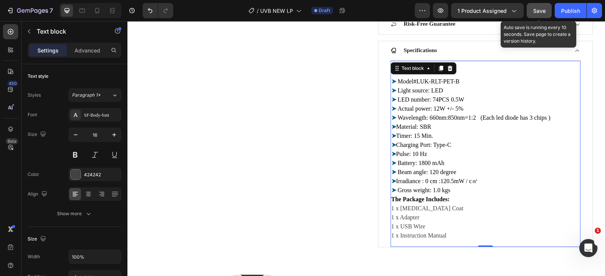
click at [438, 117] on span "Wavelength: 660nm:850nm=1:2 (Each led diode has 3 chips )" at bounding box center [473, 118] width 154 height 6
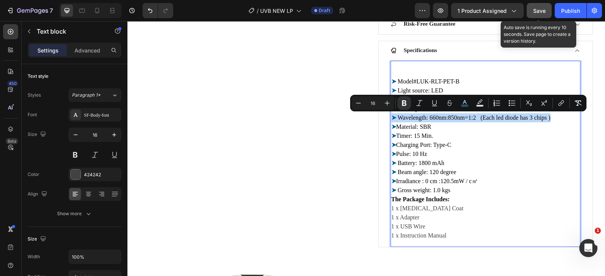
type input "0"
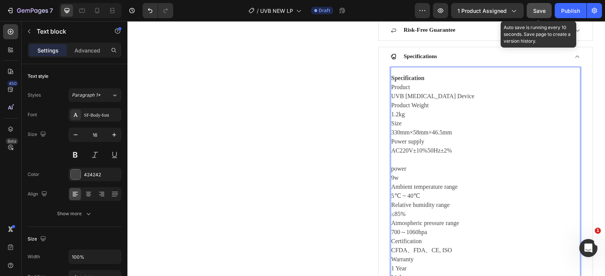
scroll to position [259, 0]
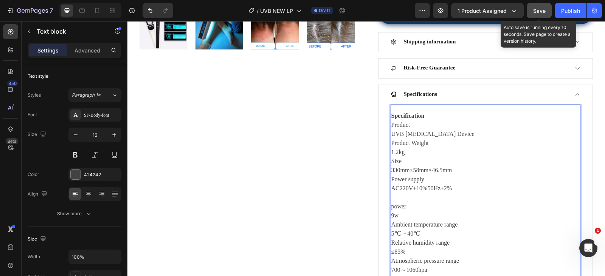
click at [406, 134] on p "UVB Light Therapy Device" at bounding box center [485, 134] width 188 height 9
click at [391, 134] on p "UVB Light Therapy Device" at bounding box center [485, 134] width 188 height 9
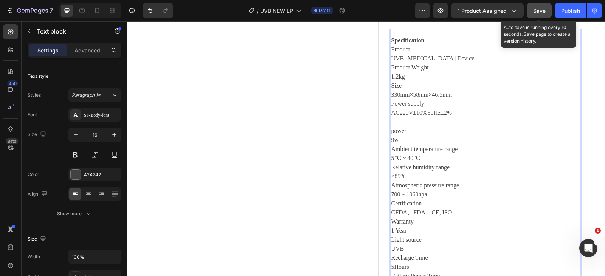
scroll to position [296, 0]
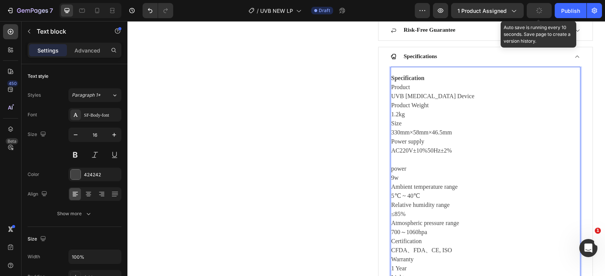
click at [458, 160] on p "AC220V±10%50Hz±2%" at bounding box center [485, 155] width 188 height 18
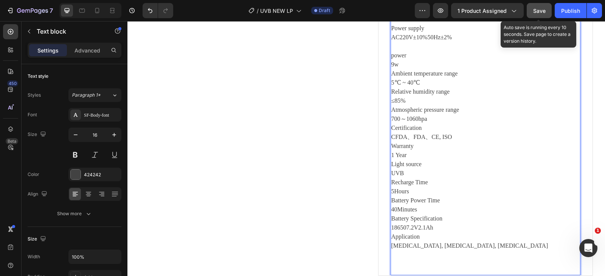
click at [418, 85] on p "5℃ ~ 40℃" at bounding box center [485, 82] width 188 height 9
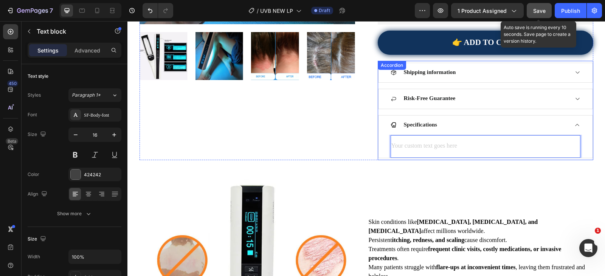
scroll to position [190, 0]
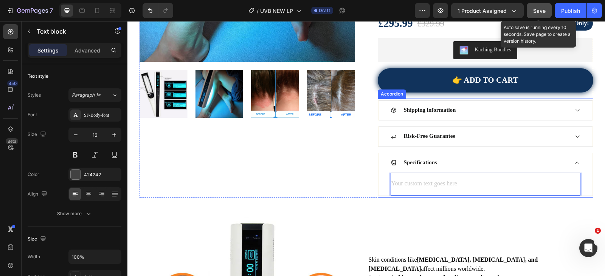
click at [473, 113] on div "Shipping information" at bounding box center [479, 111] width 178 height 8
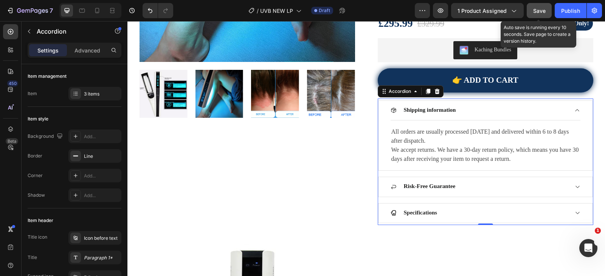
click at [473, 113] on div "Shipping information" at bounding box center [479, 111] width 178 height 8
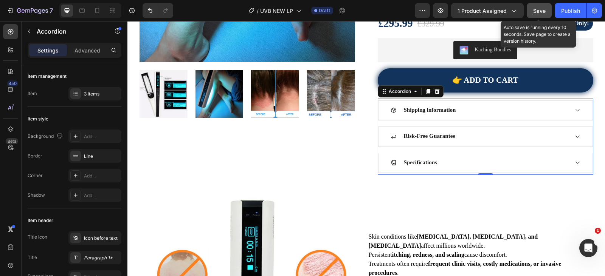
click at [469, 111] on div "Shipping information" at bounding box center [479, 111] width 178 height 8
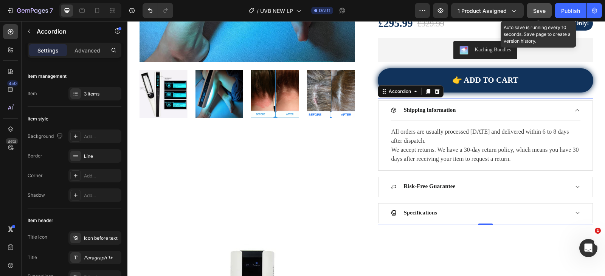
click at [469, 111] on div "Shipping information" at bounding box center [479, 111] width 178 height 8
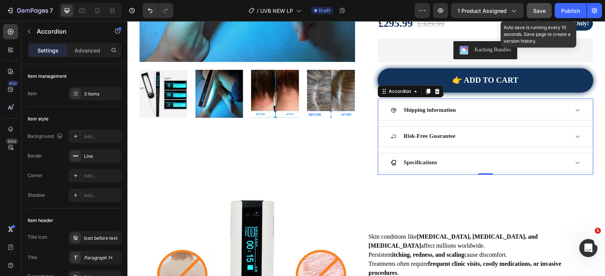
click at [473, 144] on div "Risk-Free Guarantee" at bounding box center [485, 137] width 214 height 20
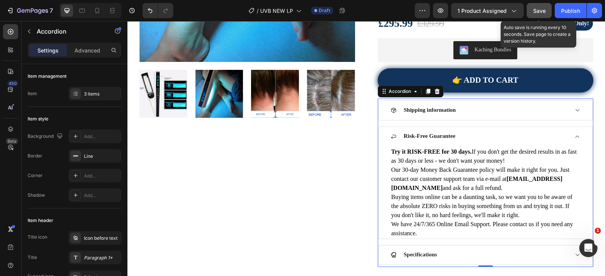
click at [473, 143] on div "Risk-Free Guarantee" at bounding box center [485, 137] width 214 height 20
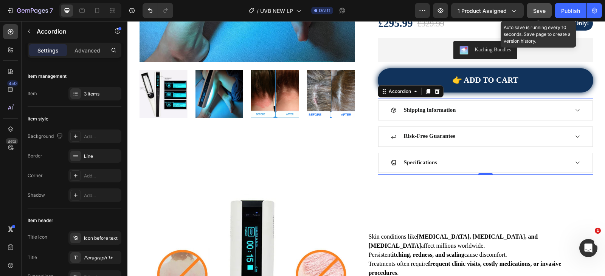
click at [445, 164] on div "Specifications" at bounding box center [479, 164] width 178 height 8
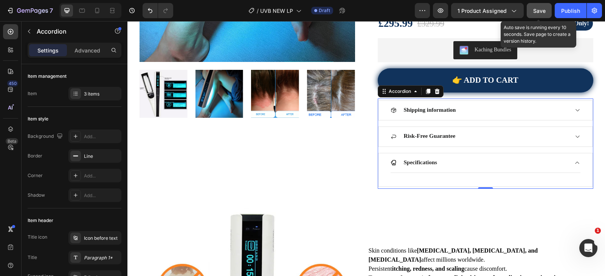
click at [426, 163] on strong "Specifications" at bounding box center [420, 163] width 33 height 6
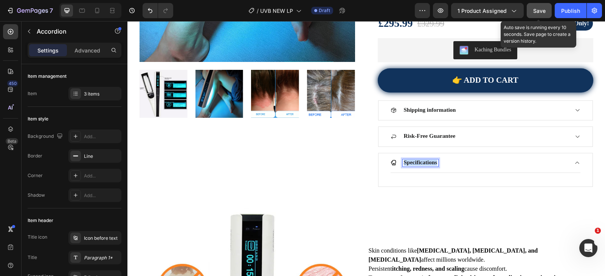
click at [426, 163] on strong "Specifications" at bounding box center [420, 163] width 33 height 6
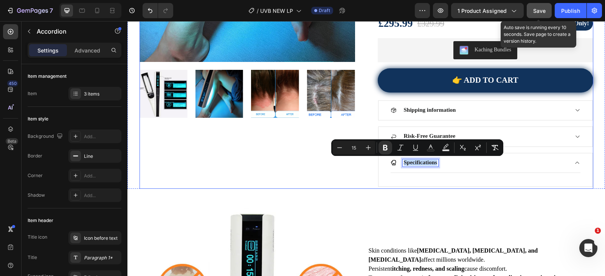
click at [328, 183] on div "Product Images" at bounding box center [246, 18] width 215 height 342
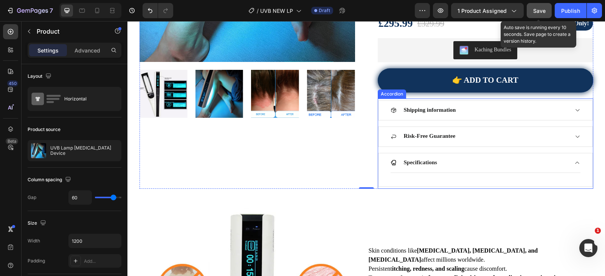
click at [443, 164] on div "Specifications" at bounding box center [479, 164] width 178 height 8
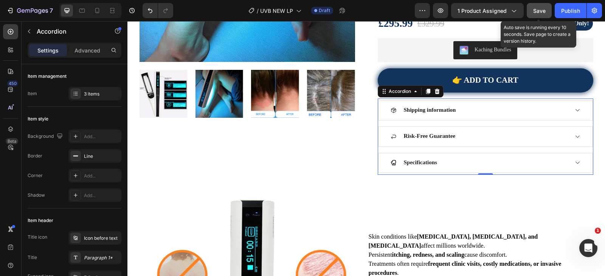
click at [444, 164] on div "Specifications" at bounding box center [479, 164] width 178 height 8
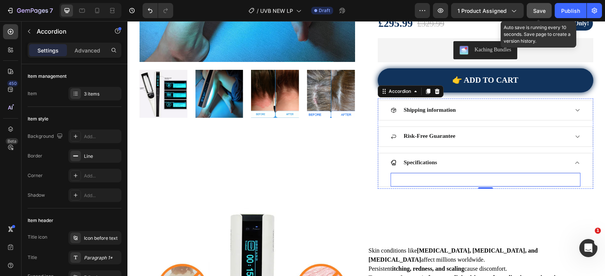
click at [445, 184] on div "Text block" at bounding box center [485, 180] width 190 height 14
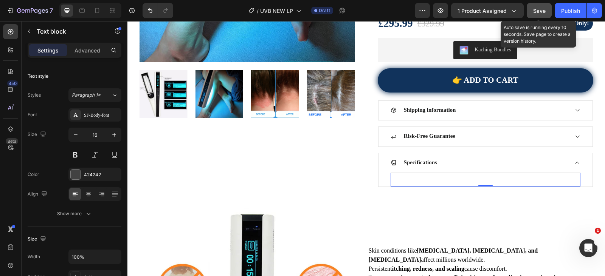
click at [445, 179] on div "Text block 0" at bounding box center [485, 180] width 190 height 14
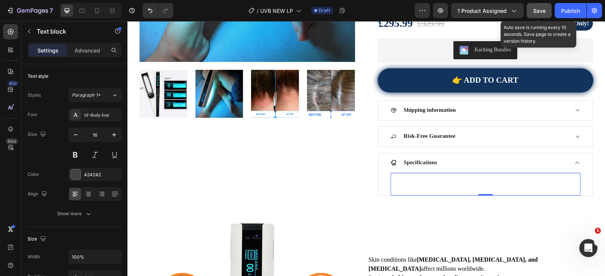
click at [432, 180] on div "Rich Text Editor. Editing area: main" at bounding box center [485, 184] width 190 height 11
click at [431, 180] on div "Rich Text Editor. Editing area: main" at bounding box center [485, 184] width 190 height 11
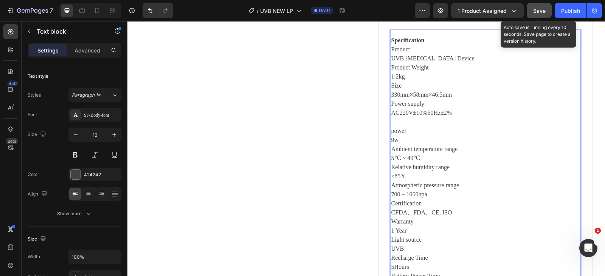
scroll to position [296, 0]
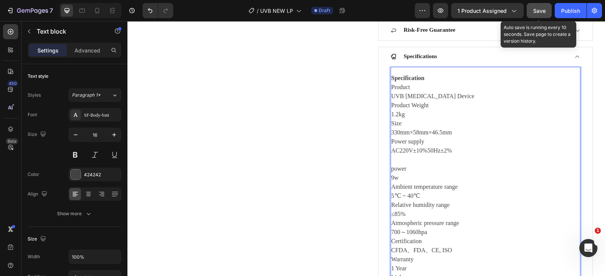
click at [391, 87] on p "Product" at bounding box center [485, 87] width 188 height 9
click at [391, 96] on p "UVB Light Therapy Device" at bounding box center [485, 96] width 188 height 9
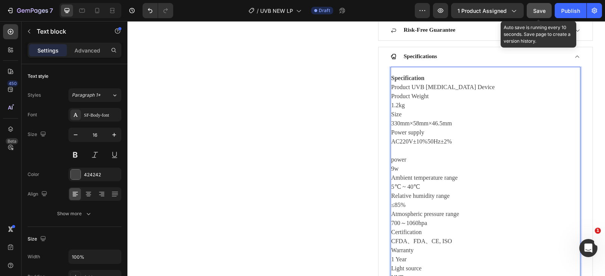
click at [391, 107] on p "1.2kg" at bounding box center [485, 105] width 188 height 9
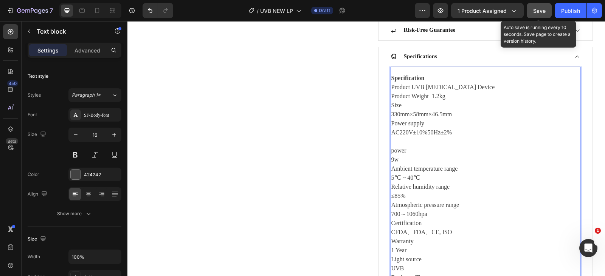
click at [391, 116] on p "330mm×58mm×46.5mm" at bounding box center [485, 114] width 188 height 9
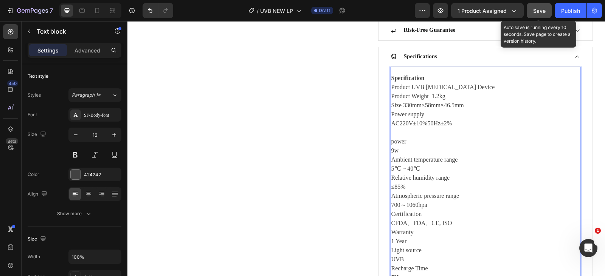
click at [391, 124] on p "AC220V±10%50Hz±2%" at bounding box center [485, 128] width 188 height 18
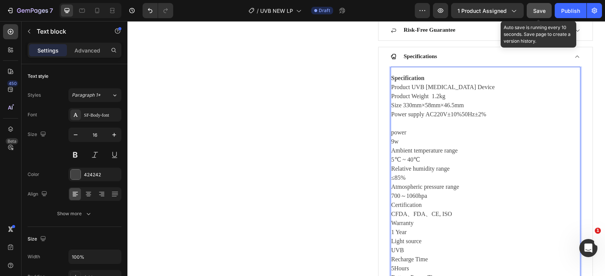
click at [391, 141] on p "9w" at bounding box center [485, 141] width 188 height 9
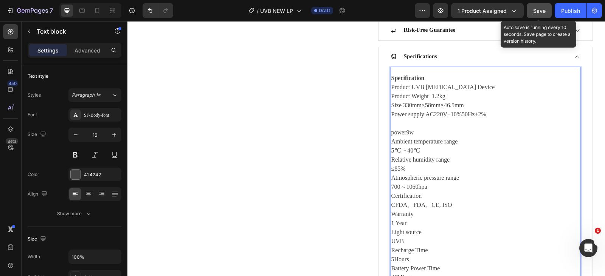
click at [391, 131] on p "power9w" at bounding box center [485, 132] width 188 height 9
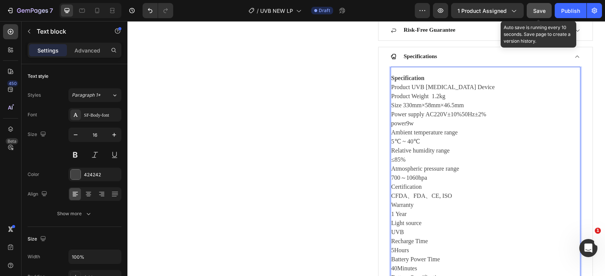
click at [404, 124] on p "Power supply AC220V±10%50Hz±2% power9w" at bounding box center [485, 119] width 188 height 18
click at [390, 145] on div "Specification Product UVB Light Therapy Device Product Weight 1.2kg Size 330mm×…" at bounding box center [485, 201] width 190 height 256
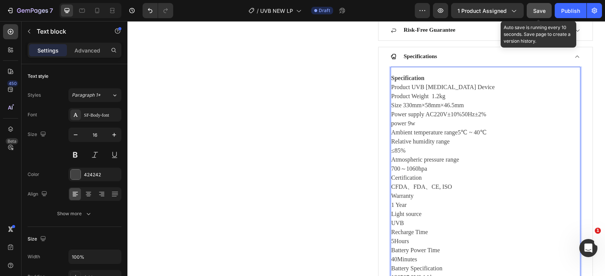
click at [391, 149] on p "≤85%" at bounding box center [485, 150] width 188 height 9
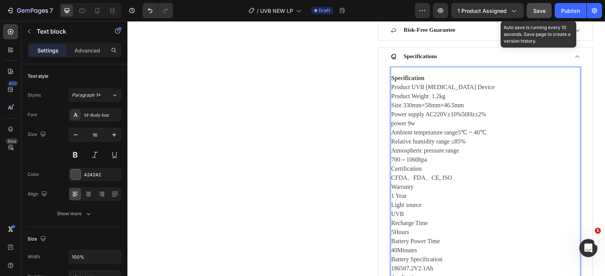
click at [391, 159] on p "700～1060hpa" at bounding box center [485, 159] width 188 height 9
click at [391, 160] on p "700～1060hpa" at bounding box center [485, 159] width 188 height 9
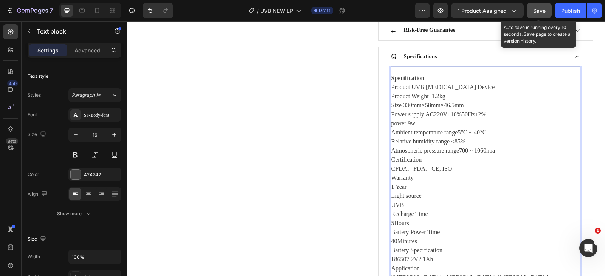
click at [392, 170] on p "CFDA、FDA、CE, ISO" at bounding box center [485, 168] width 188 height 9
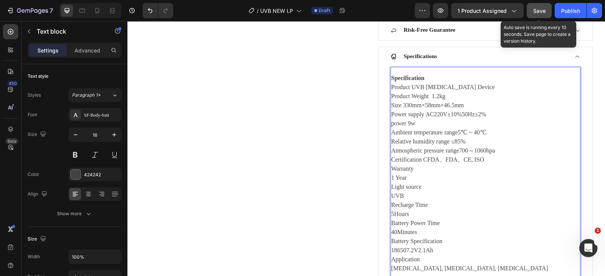
click at [391, 177] on p "1 Year" at bounding box center [485, 177] width 188 height 9
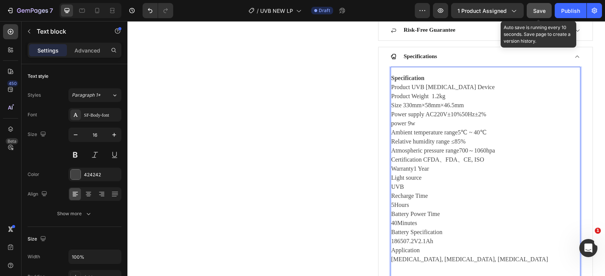
click at [391, 187] on p "UVB" at bounding box center [485, 187] width 188 height 9
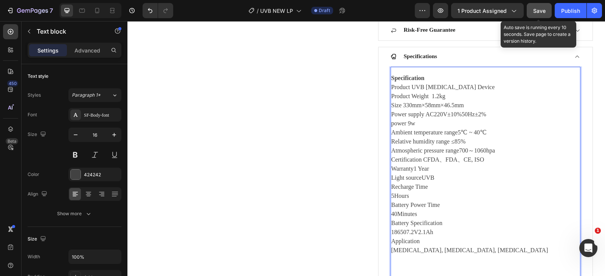
click at [391, 194] on p "5Hours" at bounding box center [485, 196] width 188 height 9
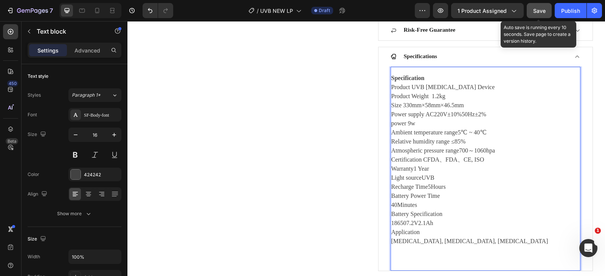
click at [392, 203] on p "40Minutes" at bounding box center [485, 205] width 188 height 9
click at [391, 203] on p "40Minutes" at bounding box center [485, 205] width 188 height 9
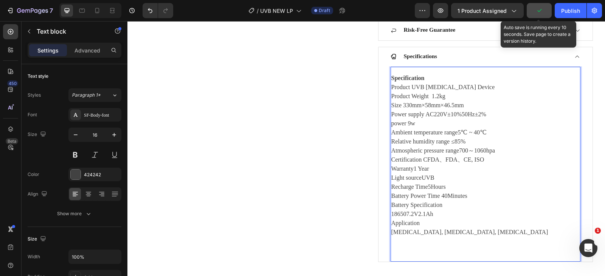
click at [391, 216] on p "186507.2V2.1Ah" at bounding box center [485, 214] width 188 height 9
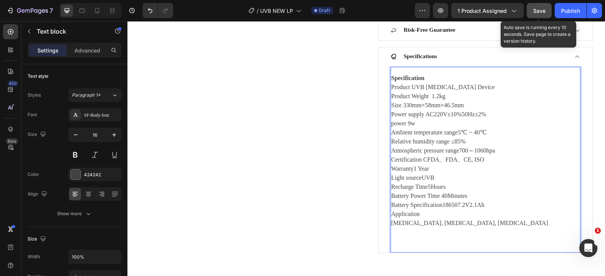
click at [391, 222] on p "Vitiligo, psoriasis, eczema" at bounding box center [485, 223] width 188 height 9
click at [391, 224] on p "Vitiligo, psoriasis, eczema" at bounding box center [485, 223] width 188 height 9
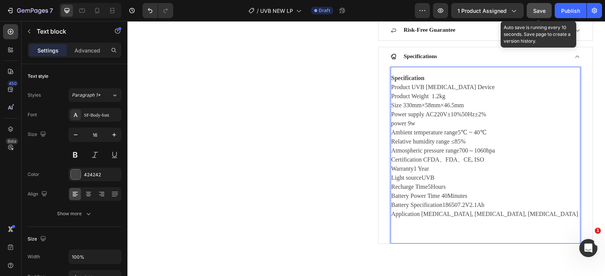
click at [544, 12] on span "Save" at bounding box center [539, 11] width 12 height 6
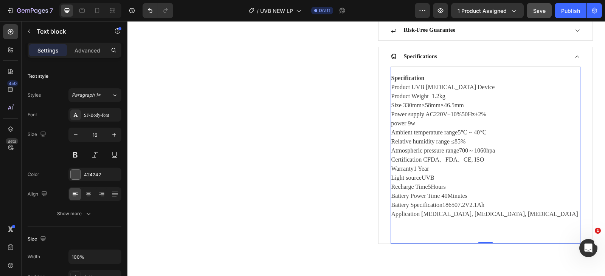
click at [409, 234] on p "Rich Text Editor. Editing area: main" at bounding box center [485, 228] width 188 height 18
click at [409, 239] on div "Specification Product UVB Light Therapy Device Product Weight 1.2kg Size 330mm×…" at bounding box center [485, 155] width 190 height 177
click at [404, 233] on p "Rich Text Editor. Editing area: main" at bounding box center [485, 228] width 188 height 18
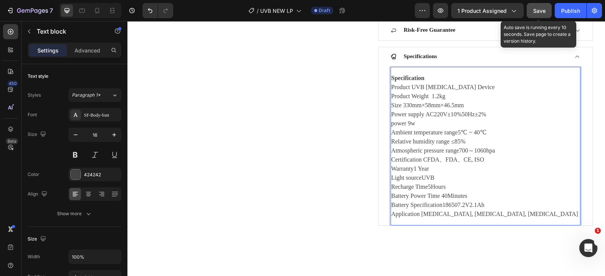
click at [547, 11] on button "Save" at bounding box center [539, 10] width 25 height 15
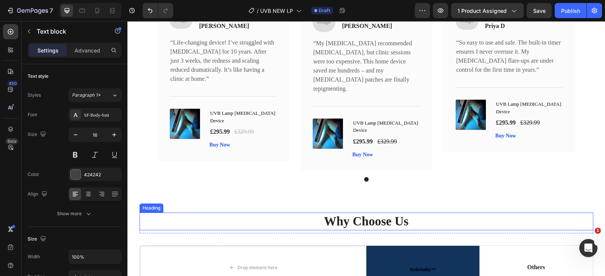
scroll to position [1399, 0]
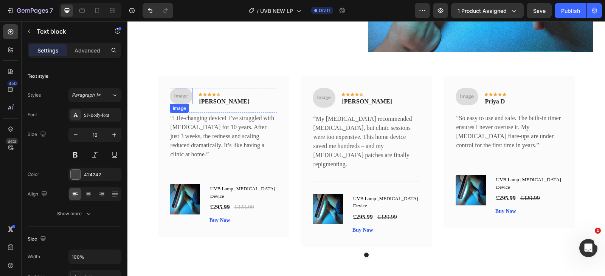
click at [172, 96] on img at bounding box center [181, 96] width 23 height 16
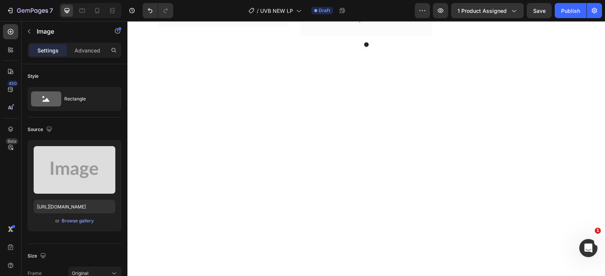
scroll to position [1210, 0]
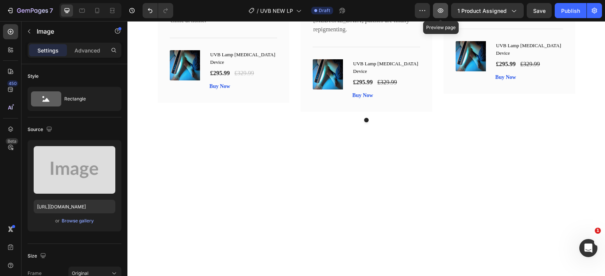
click at [442, 9] on icon "button" at bounding box center [441, 11] width 8 height 8
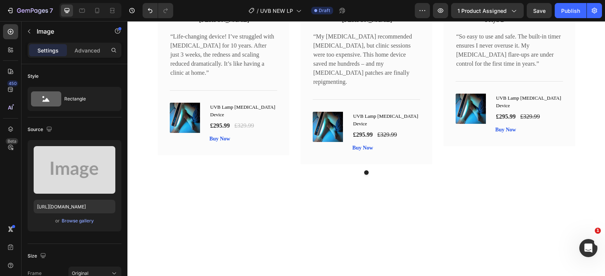
scroll to position [1270, 0]
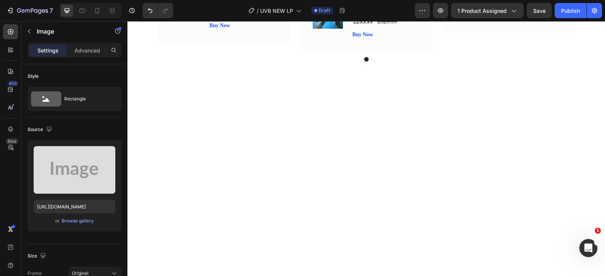
click at [82, 224] on div "Browse gallery" at bounding box center [78, 221] width 32 height 7
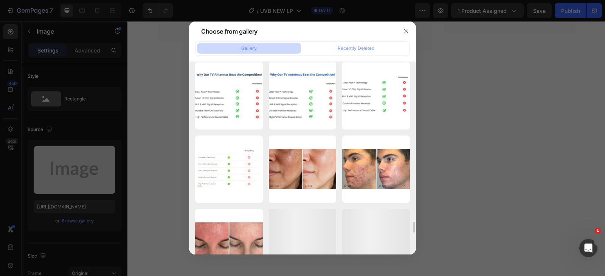
scroll to position [3027, 0]
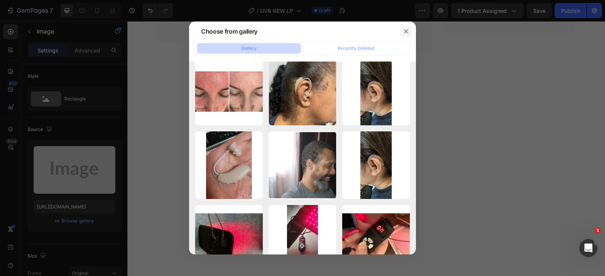
click at [409, 36] on button "button" at bounding box center [406, 31] width 12 height 12
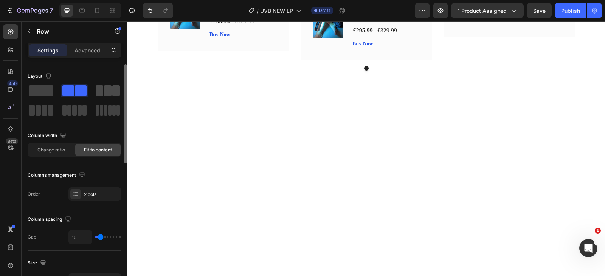
click at [47, 86] on span at bounding box center [41, 90] width 24 height 11
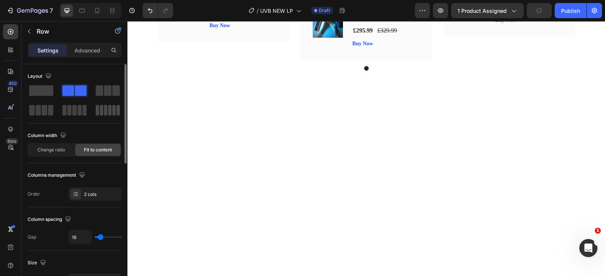
drag, startPoint x: 35, startPoint y: 86, endPoint x: 120, endPoint y: 104, distance: 87.3
click at [36, 86] on span at bounding box center [41, 90] width 24 height 11
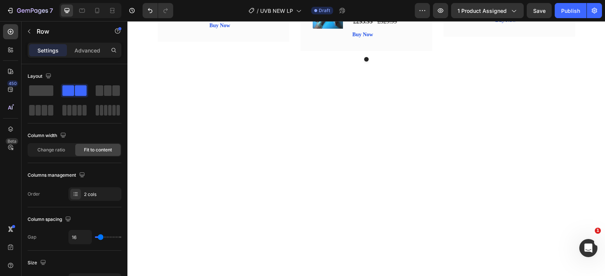
drag, startPoint x: 41, startPoint y: 92, endPoint x: 94, endPoint y: 90, distance: 53.0
click at [41, 92] on span at bounding box center [41, 90] width 24 height 11
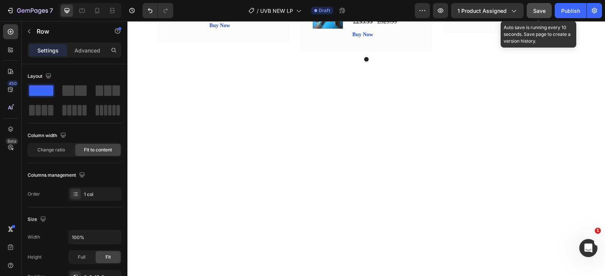
click at [543, 11] on span "Save" at bounding box center [539, 11] width 12 height 6
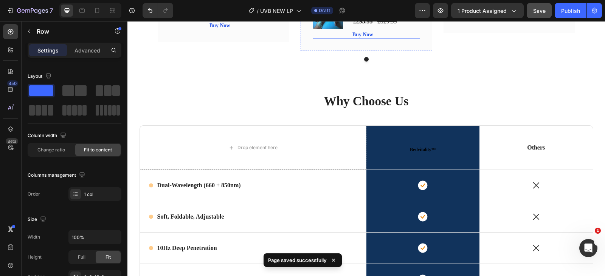
scroll to position [1384, 0]
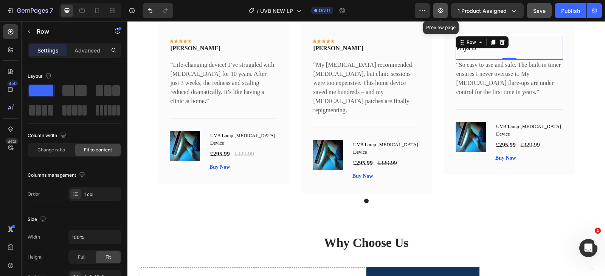
click at [440, 15] on button "button" at bounding box center [440, 10] width 15 height 15
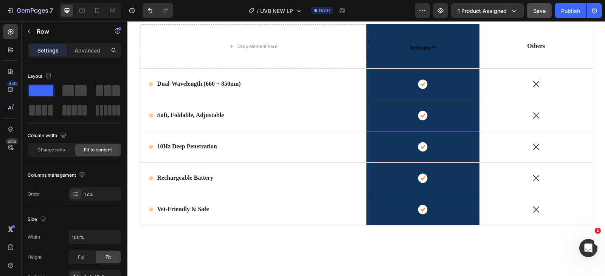
scroll to position [1535, 0]
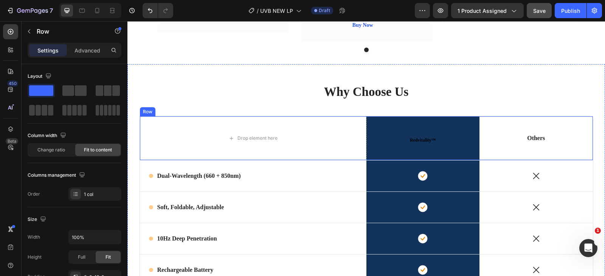
click at [498, 116] on div "Others Text Block" at bounding box center [535, 138] width 113 height 44
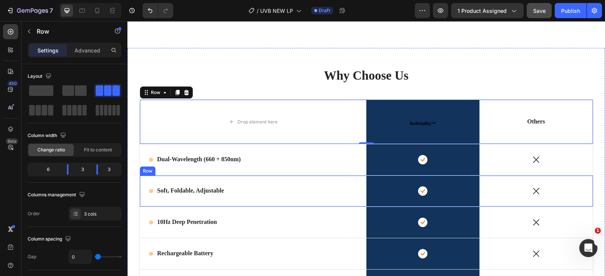
scroll to position [1582, 0]
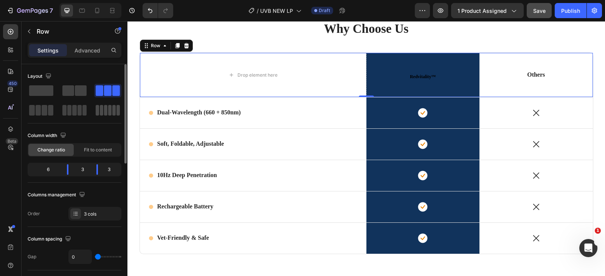
click at [100, 113] on span at bounding box center [101, 110] width 3 height 11
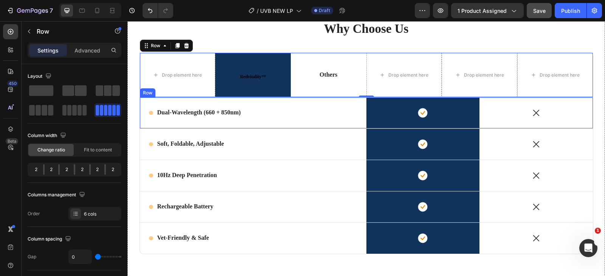
click at [575, 118] on div "Icon" at bounding box center [535, 113] width 113 height 31
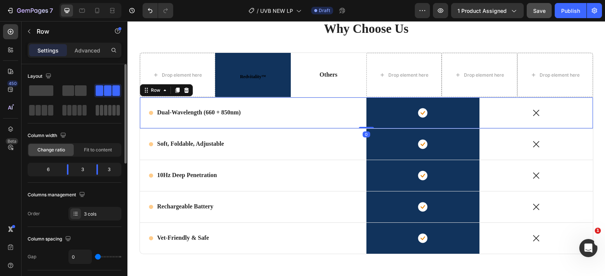
click at [101, 111] on span at bounding box center [101, 110] width 3 height 11
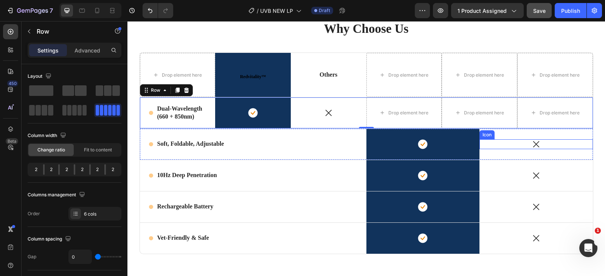
click at [571, 147] on div "Icon" at bounding box center [535, 144] width 113 height 10
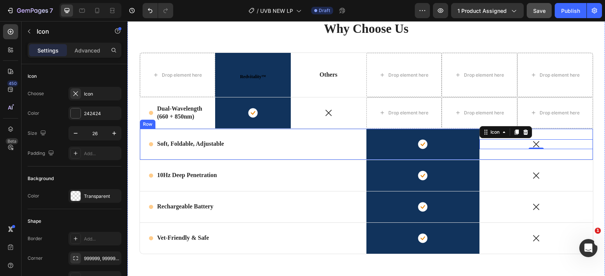
click at [350, 157] on div "Icon Soft, Foldable, Adjustable Text Block Row" at bounding box center [253, 144] width 226 height 31
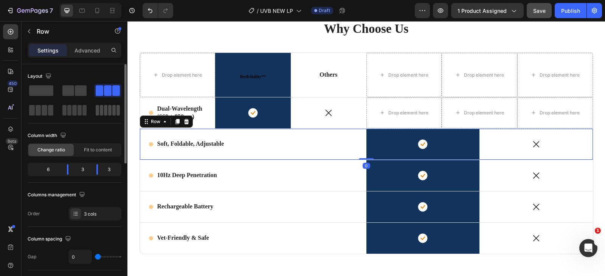
click at [99, 108] on div at bounding box center [108, 110] width 24 height 11
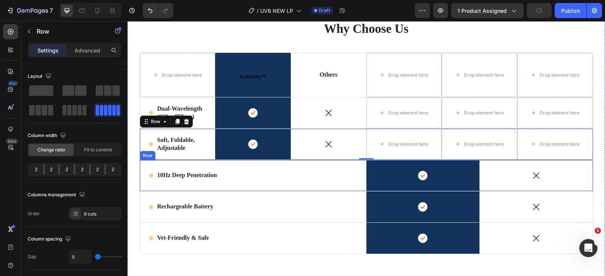
click at [361, 188] on div "Icon 10Hz Deep Penetration Text Block Row" at bounding box center [253, 175] width 226 height 31
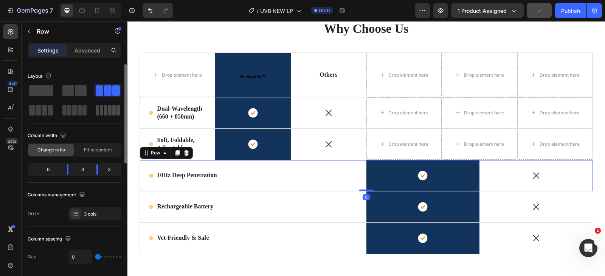
click at [116, 116] on div at bounding box center [107, 111] width 27 height 14
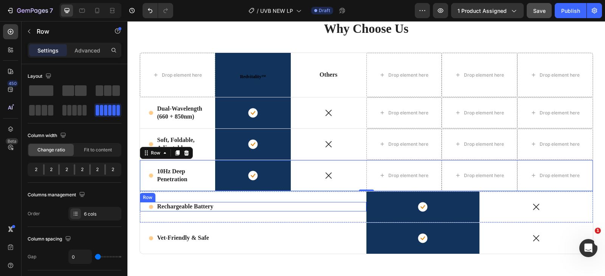
click at [346, 209] on div "Icon Rechargeable Battery Text Block Row" at bounding box center [253, 206] width 226 height 9
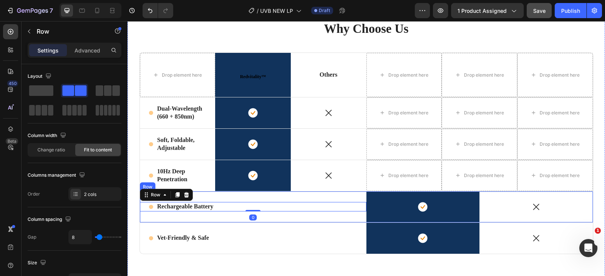
click at [355, 219] on div "Icon Rechargeable Battery Text Block Row 0" at bounding box center [253, 207] width 226 height 31
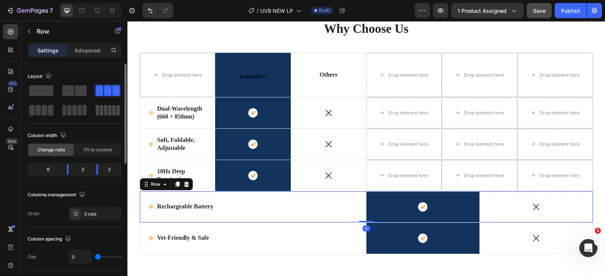
click at [116, 113] on span at bounding box center [117, 110] width 3 height 11
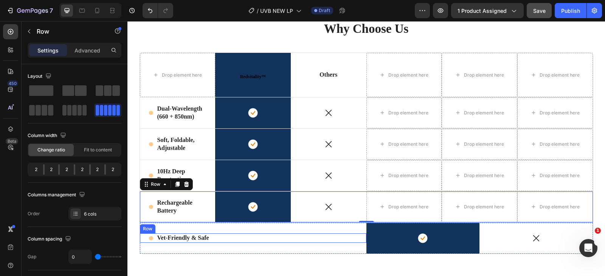
click at [351, 243] on div "Icon Vet-Friendly & Safe Text Block Row" at bounding box center [253, 238] width 226 height 9
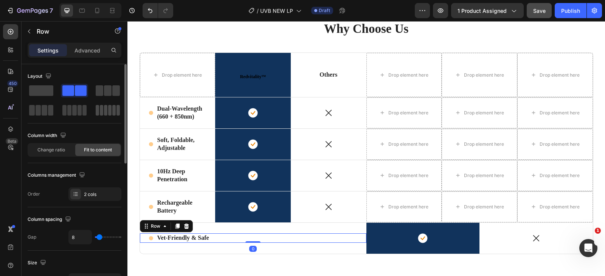
drag, startPoint x: 107, startPoint y: 111, endPoint x: 189, endPoint y: 135, distance: 85.3
click at [107, 111] on span at bounding box center [105, 110] width 3 height 11
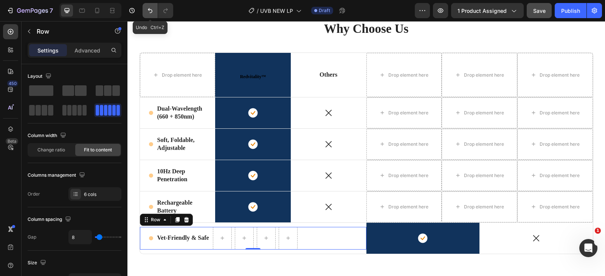
click at [152, 13] on icon "Undo/Redo" at bounding box center [150, 11] width 8 height 8
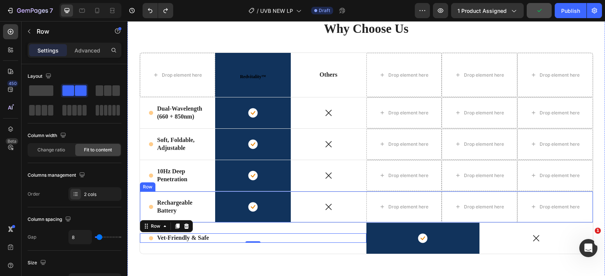
scroll to position [1620, 0]
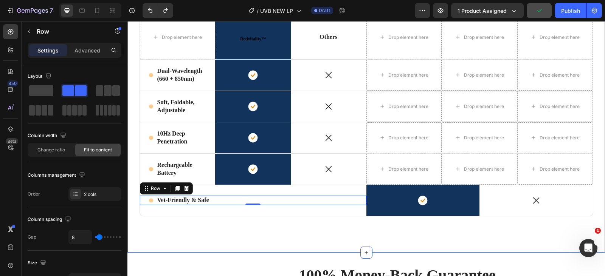
click at [328, 246] on div "Why Choose Us Heading Row Drop element here Redvitality™ Heading Row Others Tex…" at bounding box center [365, 108] width 477 height 290
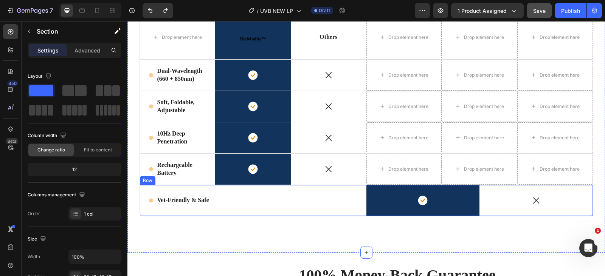
click at [352, 211] on div "Icon Vet-Friendly & Safe Text Block Row" at bounding box center [253, 200] width 226 height 31
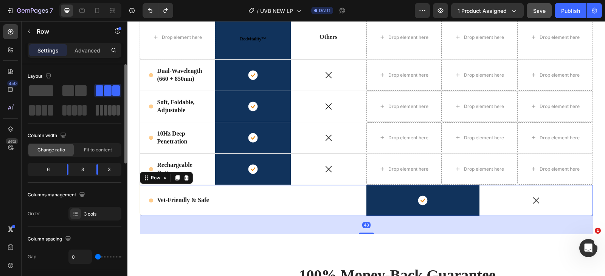
click at [99, 109] on div at bounding box center [108, 110] width 24 height 11
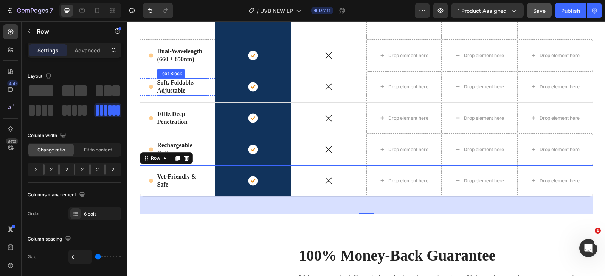
scroll to position [1544, 0]
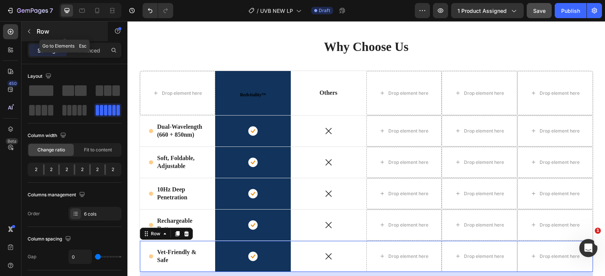
click at [26, 29] on icon "button" at bounding box center [29, 31] width 6 height 6
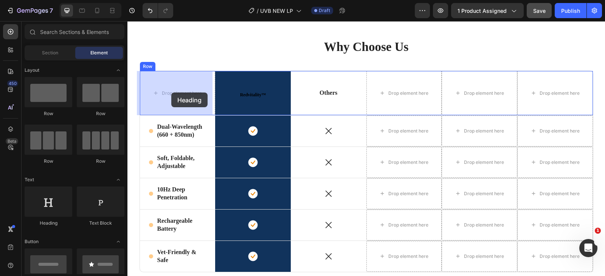
drag, startPoint x: 192, startPoint y: 228, endPoint x: 166, endPoint y: 88, distance: 141.9
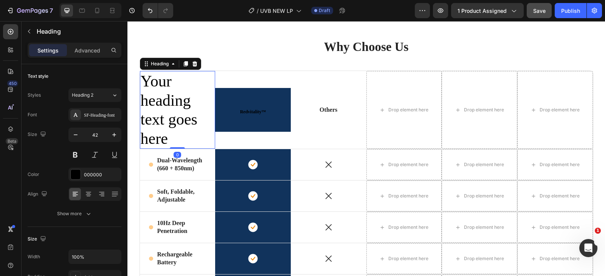
click at [175, 104] on h2 "Your heading text goes here" at bounding box center [178, 110] width 76 height 78
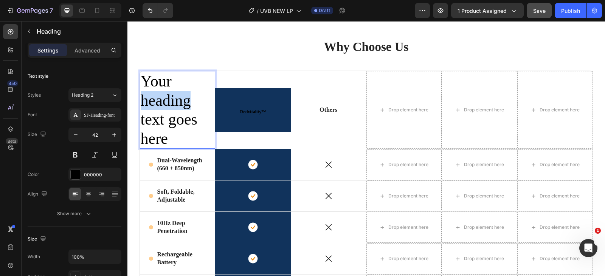
click at [176, 105] on p "Your heading text goes here" at bounding box center [178, 110] width 74 height 76
click at [177, 105] on p "Your heading text goes here" at bounding box center [178, 110] width 74 height 76
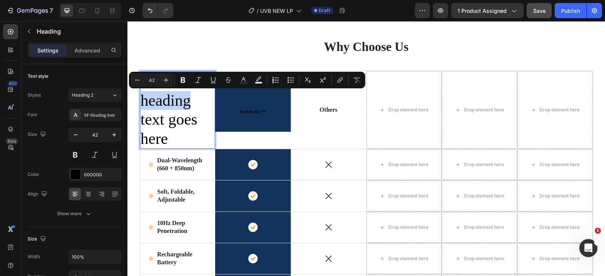
click at [177, 105] on p "Your heading text goes here" at bounding box center [178, 110] width 74 height 76
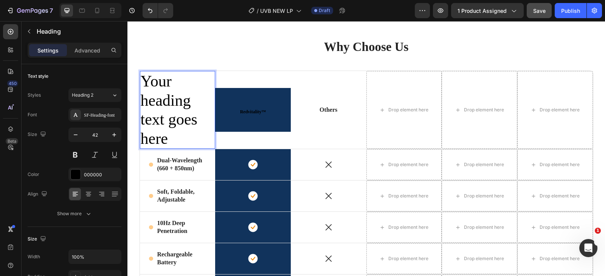
click at [174, 129] on p "Your heading text goes here" at bounding box center [178, 110] width 74 height 76
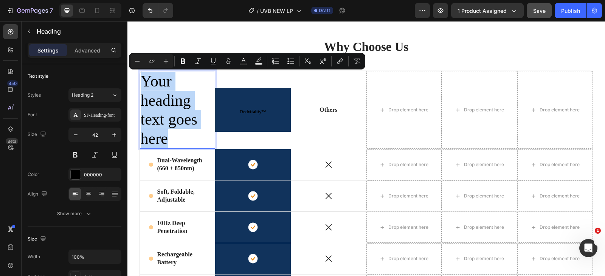
drag, startPoint x: 173, startPoint y: 136, endPoint x: 141, endPoint y: 82, distance: 63.1
click at [141, 83] on p "Your heading text goes here" at bounding box center [178, 110] width 74 height 76
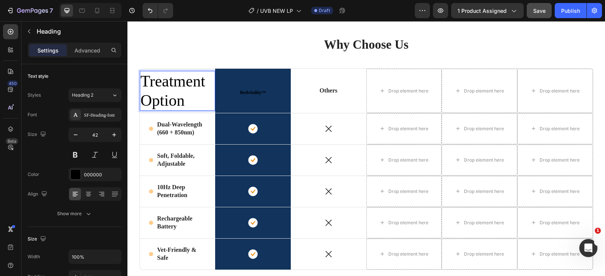
click at [181, 95] on p "Treatment Option" at bounding box center [178, 91] width 74 height 38
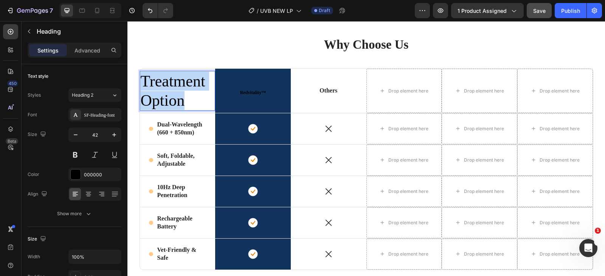
click at [181, 95] on p "Treatment Option" at bounding box center [178, 91] width 74 height 38
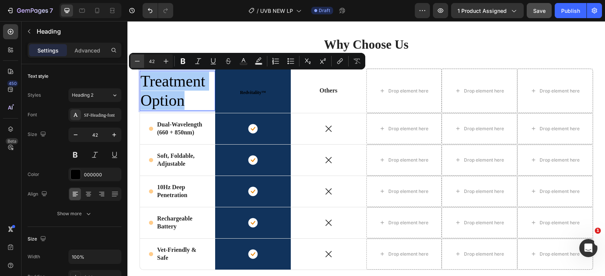
click at [140, 61] on icon "Editor contextual toolbar" at bounding box center [137, 61] width 8 height 8
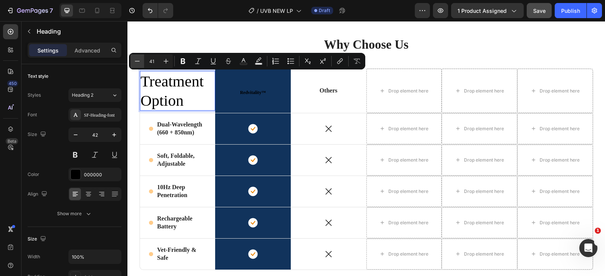
click at [140, 61] on icon "Editor contextual toolbar" at bounding box center [137, 61] width 8 height 8
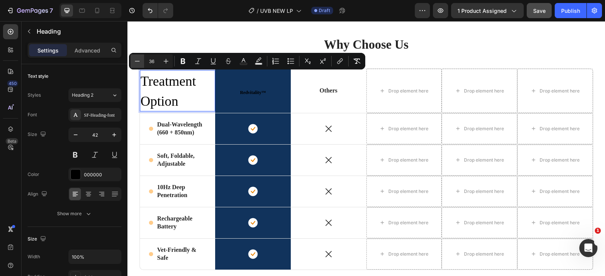
click at [140, 61] on icon "Editor contextual toolbar" at bounding box center [137, 61] width 8 height 8
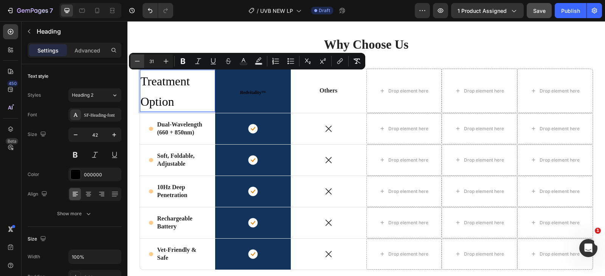
click at [140, 61] on icon "Editor contextual toolbar" at bounding box center [137, 61] width 8 height 8
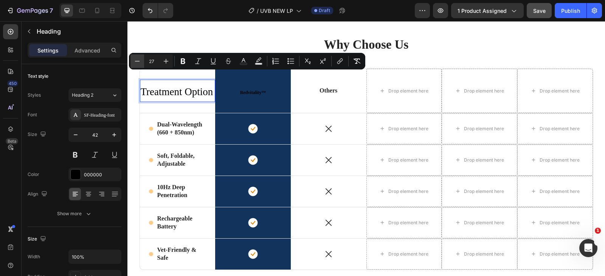
click at [140, 61] on icon "Editor contextual toolbar" at bounding box center [137, 61] width 8 height 8
type input "26"
click at [198, 91] on span "Treatment Option" at bounding box center [176, 91] width 70 height 11
click at [208, 96] on p "Treatment Option" at bounding box center [178, 90] width 74 height 21
click at [291, 158] on div "Icon" at bounding box center [329, 160] width 76 height 10
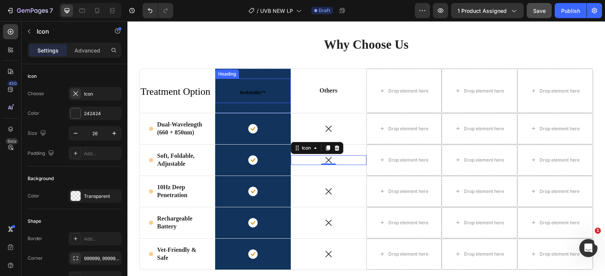
click at [251, 94] on strong "Redvitality™" at bounding box center [253, 92] width 26 height 5
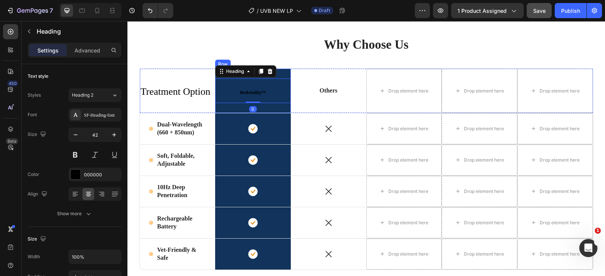
click at [284, 72] on div "Redvitality™ Heading 0 Row" at bounding box center [253, 91] width 76 height 44
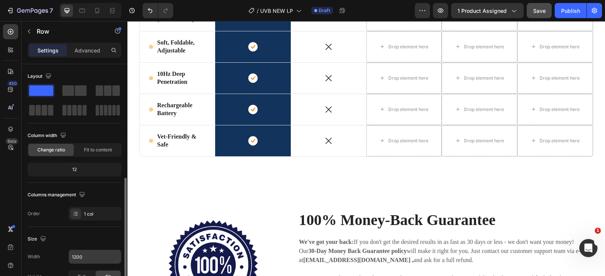
scroll to position [113, 0]
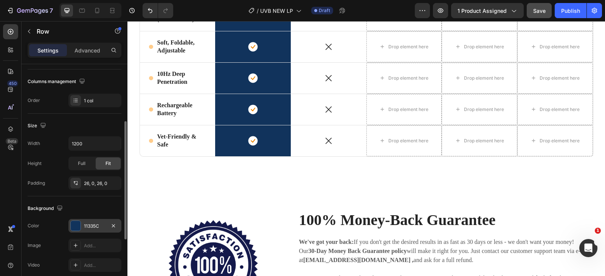
click at [84, 226] on div "11335C" at bounding box center [95, 226] width 22 height 7
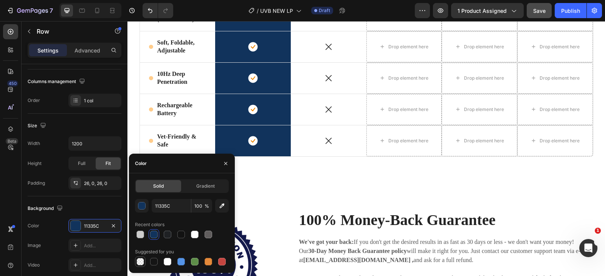
click at [140, 261] on div at bounding box center [140, 262] width 8 height 8
type input "000000"
type input "0"
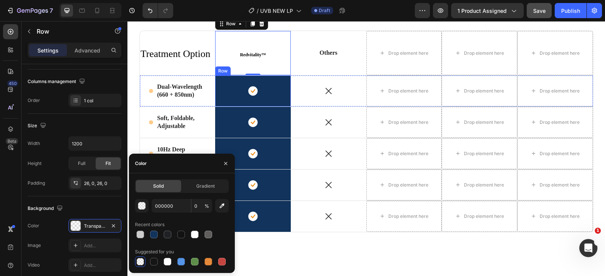
click at [275, 85] on div "Icon Row" at bounding box center [253, 91] width 76 height 31
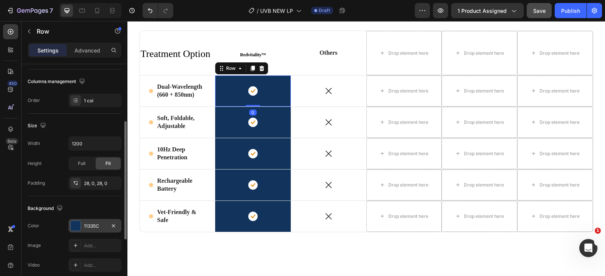
click at [71, 229] on div "11335C" at bounding box center [94, 226] width 53 height 14
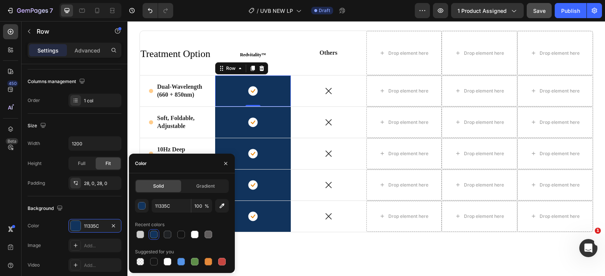
click at [139, 263] on div at bounding box center [140, 262] width 8 height 8
type input "000000"
type input "0"
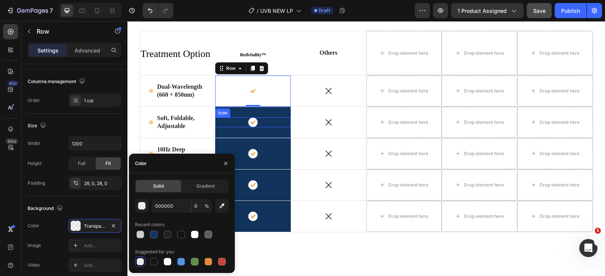
click at [261, 126] on div "Icon" at bounding box center [253, 123] width 76 height 10
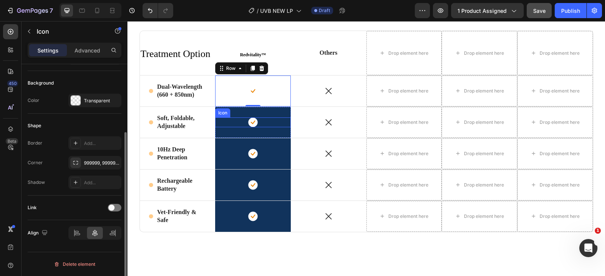
scroll to position [0, 0]
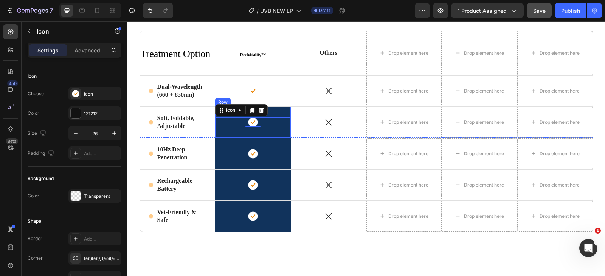
click at [278, 110] on div "Icon 0 Row" at bounding box center [253, 122] width 76 height 31
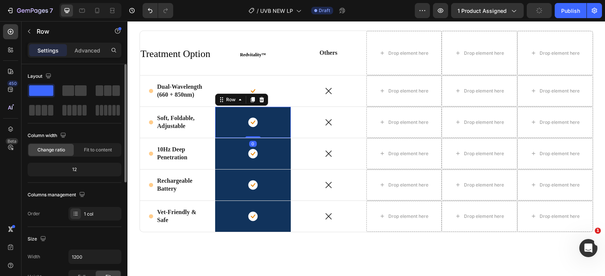
scroll to position [151, 0]
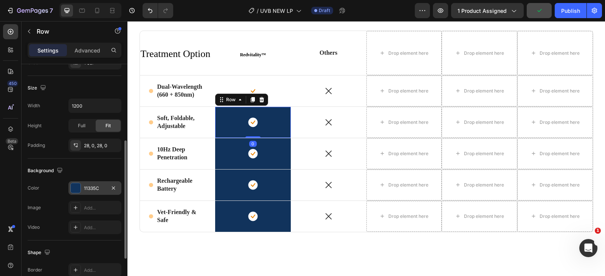
click at [74, 187] on div at bounding box center [76, 188] width 10 height 10
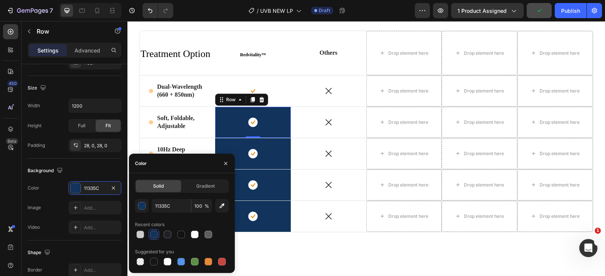
click at [142, 262] on div at bounding box center [140, 262] width 8 height 8
type input "000000"
type input "0"
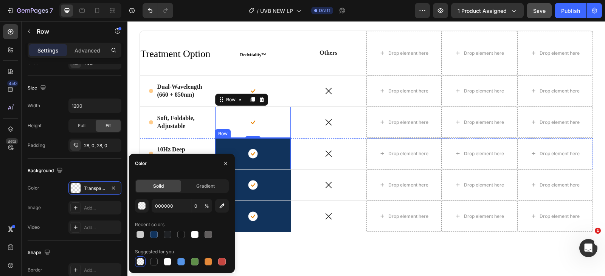
click at [281, 159] on div "Icon Row" at bounding box center [253, 153] width 76 height 31
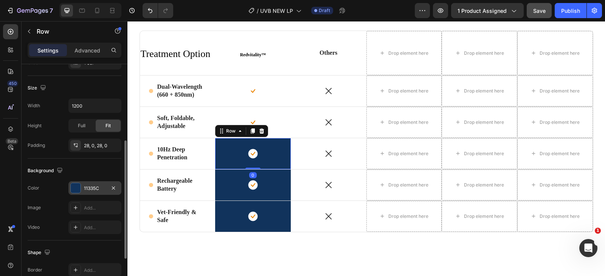
click at [74, 187] on div at bounding box center [76, 188] width 10 height 10
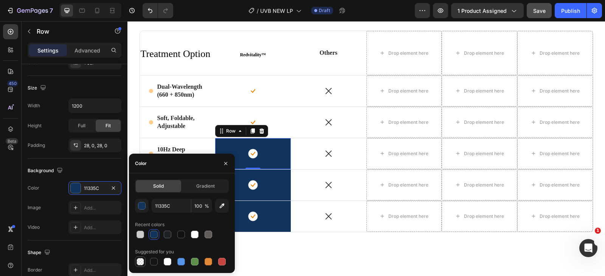
click at [140, 264] on div at bounding box center [140, 262] width 8 height 8
type input "000000"
type input "0"
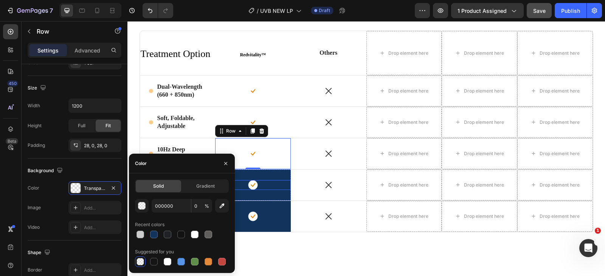
click at [287, 186] on div "Icon" at bounding box center [253, 185] width 76 height 10
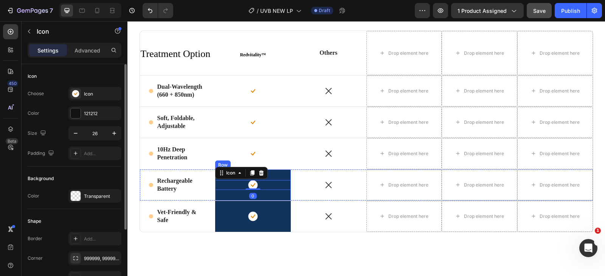
click at [282, 176] on div "Icon 0 Row" at bounding box center [253, 185] width 76 height 31
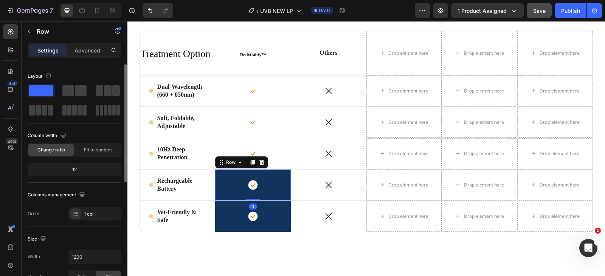
scroll to position [76, 0]
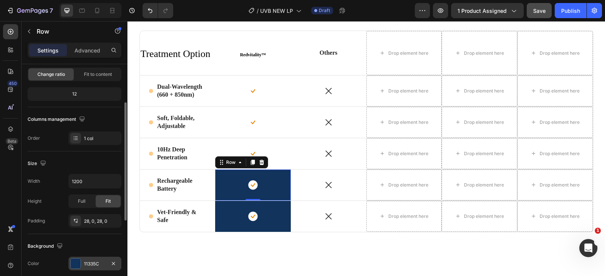
click at [76, 263] on div at bounding box center [76, 264] width 10 height 10
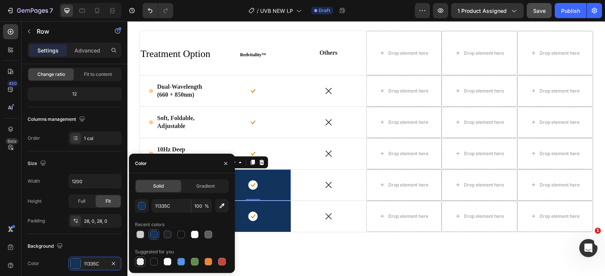
click at [138, 262] on div at bounding box center [140, 262] width 8 height 8
type input "000000"
type input "0"
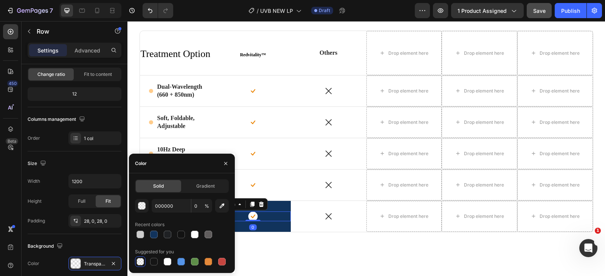
click at [285, 216] on div "Icon 0" at bounding box center [253, 217] width 76 height 10
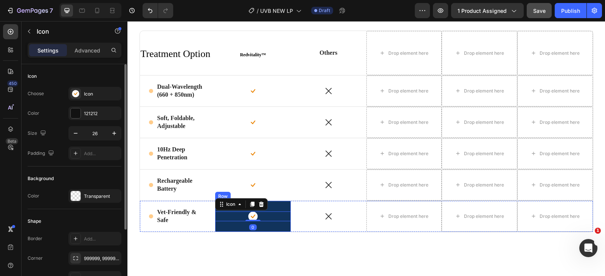
click at [283, 208] on div "Icon 0 Row" at bounding box center [253, 216] width 76 height 31
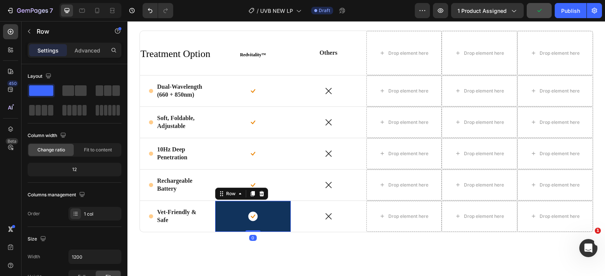
scroll to position [189, 0]
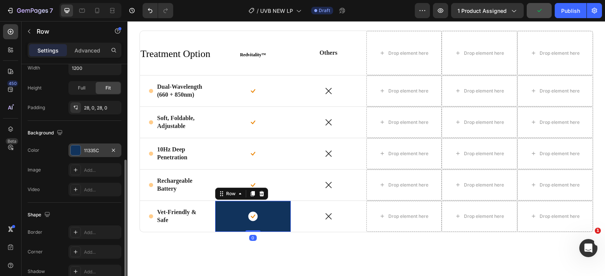
click at [77, 149] on div at bounding box center [76, 151] width 10 height 10
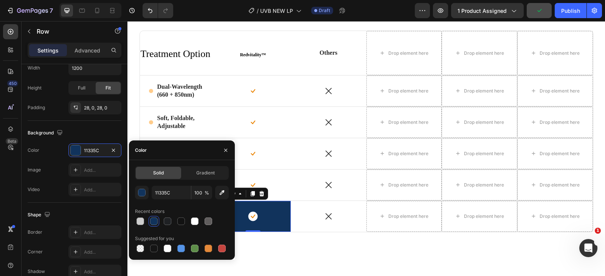
click at [146, 247] on div at bounding box center [182, 248] width 94 height 11
drag, startPoint x: 143, startPoint y: 247, endPoint x: 153, endPoint y: 245, distance: 10.1
click at [143, 248] on div at bounding box center [140, 249] width 8 height 8
type input "000000"
type input "0"
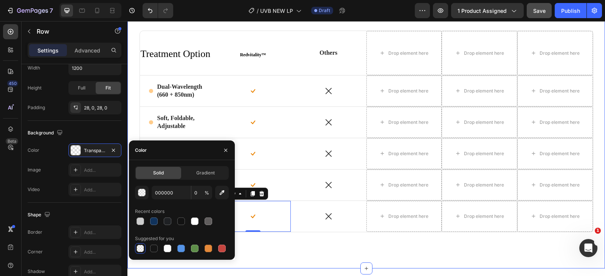
click at [313, 243] on div "Why Choose Us Heading Row ⁠⁠⁠⁠⁠⁠⁠ Treatment Option Heading Redvitality™ Heading…" at bounding box center [366, 124] width 466 height 252
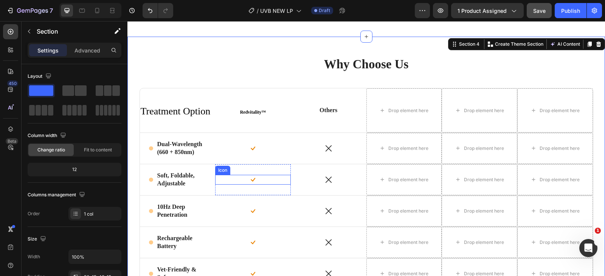
scroll to position [1584, 0]
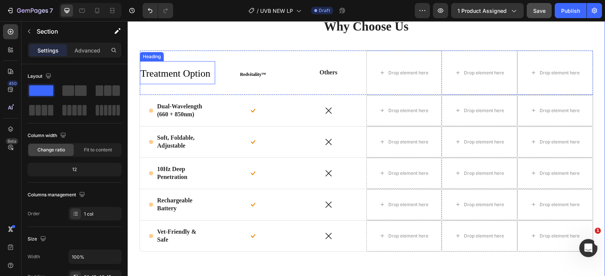
click at [182, 76] on span "Treatment Option" at bounding box center [176, 73] width 70 height 11
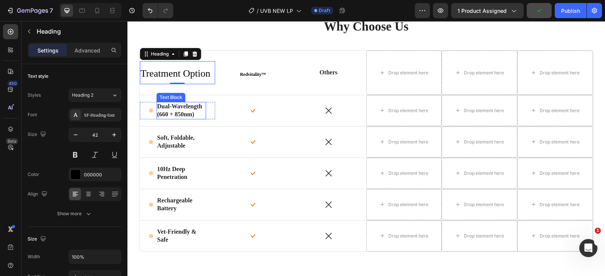
click at [169, 108] on strong "Dual-Wavelength (660 + 850nm)" at bounding box center [179, 110] width 45 height 14
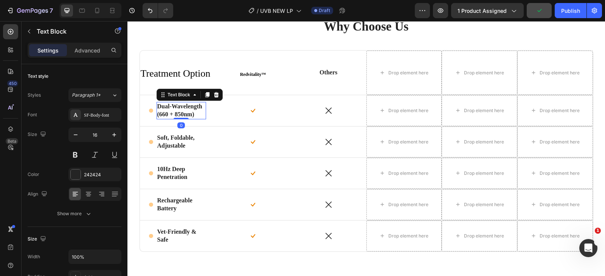
click at [169, 108] on strong "Dual-Wavelength (660 + 850nm)" at bounding box center [179, 110] width 45 height 14
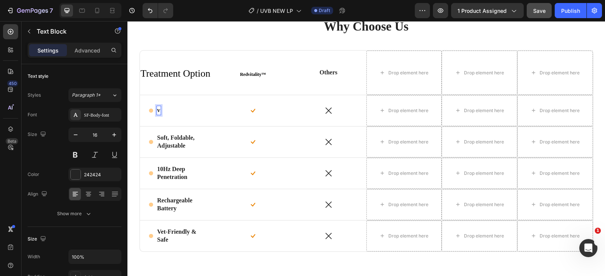
scroll to position [1588, 0]
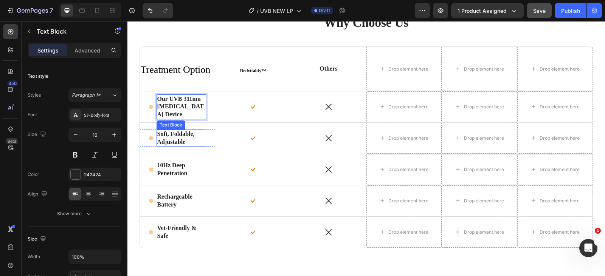
click at [170, 138] on p "Soft, Foldable, Adjustable" at bounding box center [181, 138] width 48 height 16
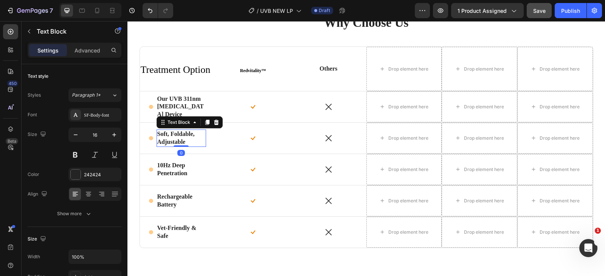
click at [170, 138] on p "Soft, Foldable, Adjustable" at bounding box center [181, 138] width 48 height 16
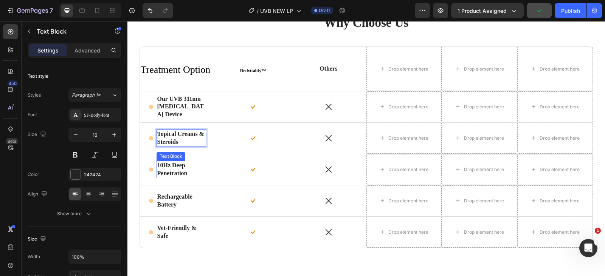
click at [169, 169] on p "10Hz Deep Penetration" at bounding box center [181, 170] width 48 height 16
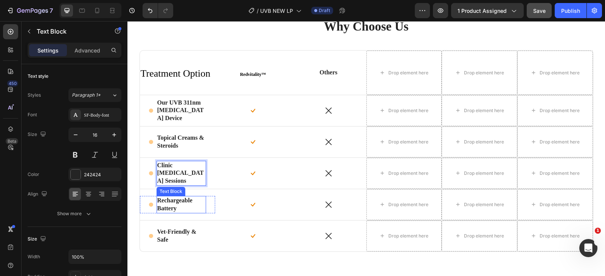
click at [163, 205] on strong "Rechargeable Battery" at bounding box center [174, 204] width 35 height 14
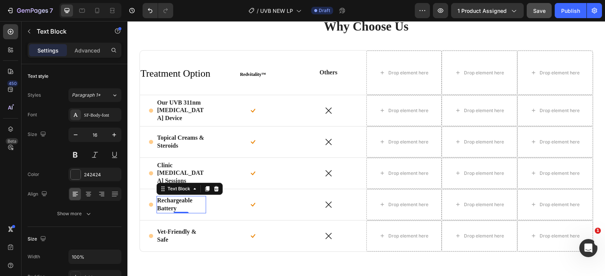
click at [163, 205] on strong "Rechargeable Battery" at bounding box center [174, 204] width 35 height 14
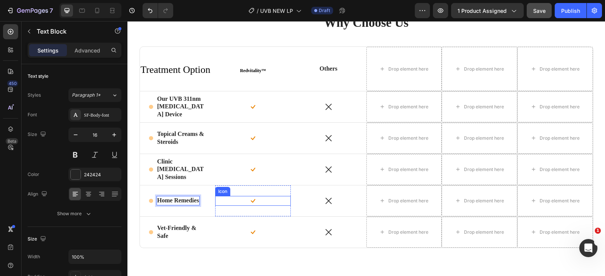
scroll to position [1626, 0]
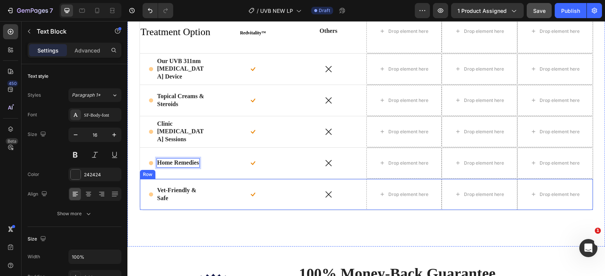
click at [203, 183] on div "Icon Vet-Friendly & Safe Text Block Row" at bounding box center [178, 194] width 76 height 31
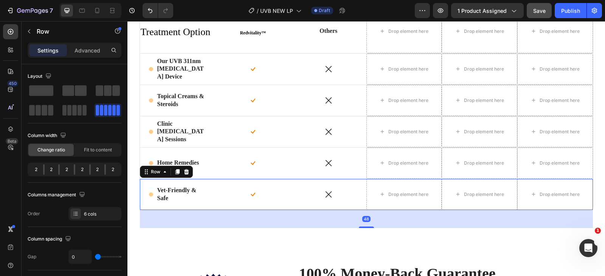
click at [183, 174] on icon at bounding box center [186, 172] width 6 height 6
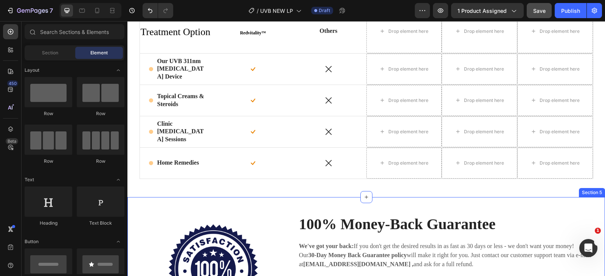
scroll to position [1588, 0]
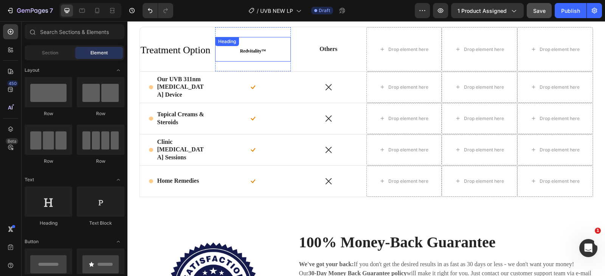
click at [248, 49] on strong "Redvitality™" at bounding box center [253, 50] width 26 height 5
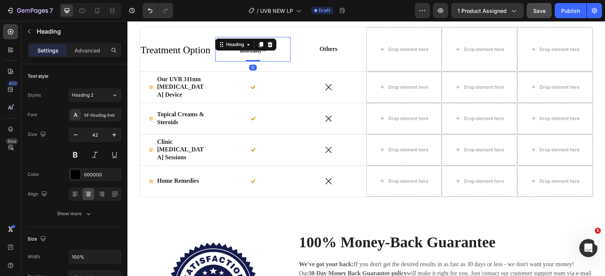
click at [248, 49] on div "Heading" at bounding box center [235, 44] width 36 height 9
click at [245, 55] on h2 "Redvitality™" at bounding box center [253, 49] width 76 height 24
click at [245, 54] on p "Redvitality™" at bounding box center [253, 49] width 74 height 23
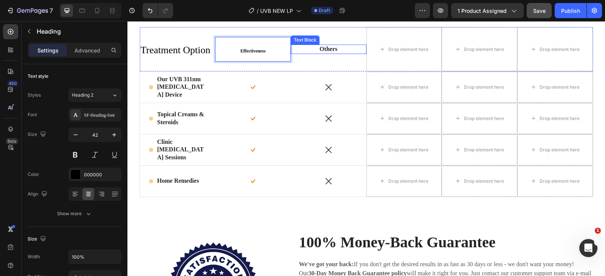
click at [329, 48] on p "Others" at bounding box center [329, 49] width 20 height 8
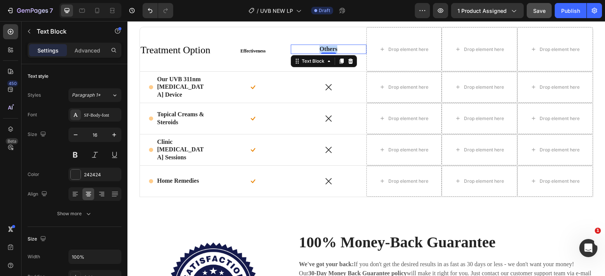
click at [329, 48] on p "Others" at bounding box center [329, 49] width 20 height 8
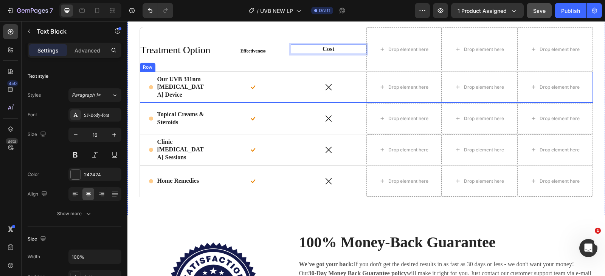
click at [324, 107] on div "Icon" at bounding box center [329, 118] width 76 height 31
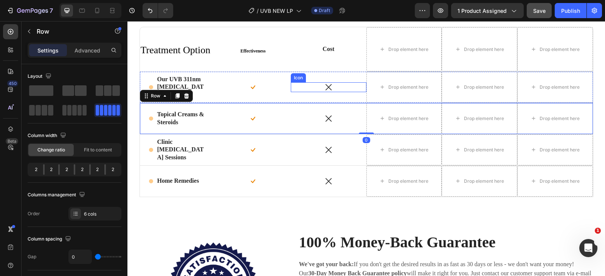
scroll to position [1550, 0]
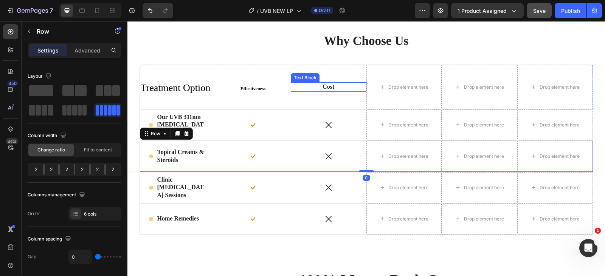
click at [332, 88] on p "Cost" at bounding box center [329, 87] width 20 height 8
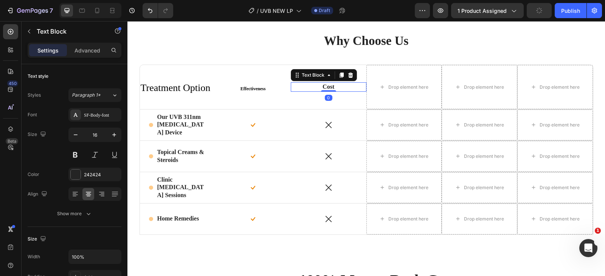
click at [339, 73] on icon at bounding box center [341, 75] width 4 height 5
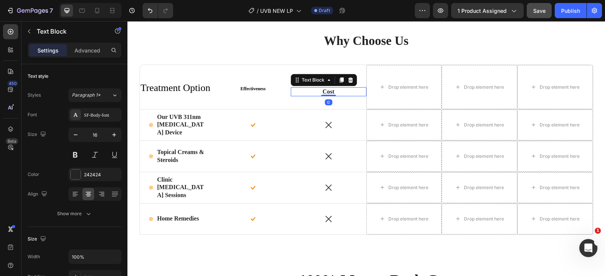
click at [338, 82] on icon at bounding box center [341, 80] width 6 height 6
click at [338, 83] on icon at bounding box center [341, 85] width 6 height 6
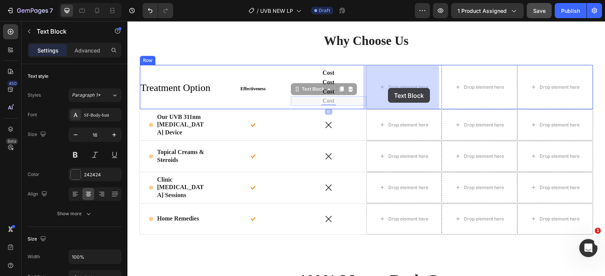
drag, startPoint x: 296, startPoint y: 91, endPoint x: 389, endPoint y: 87, distance: 93.1
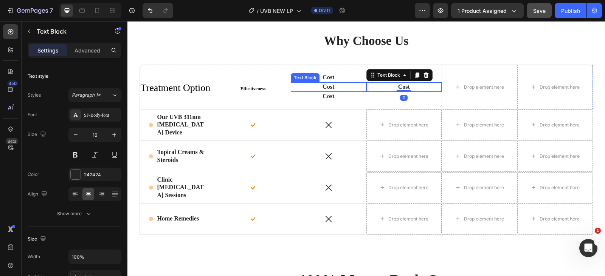
click at [303, 88] on div "Cost Text Block" at bounding box center [329, 86] width 76 height 9
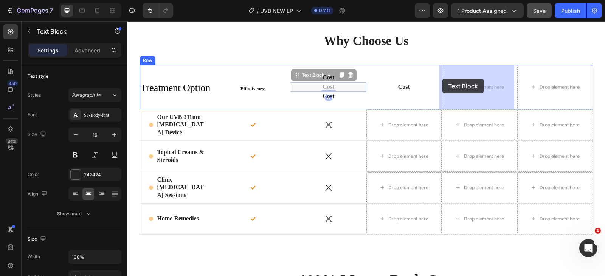
drag, startPoint x: 301, startPoint y: 77, endPoint x: 403, endPoint y: 82, distance: 101.8
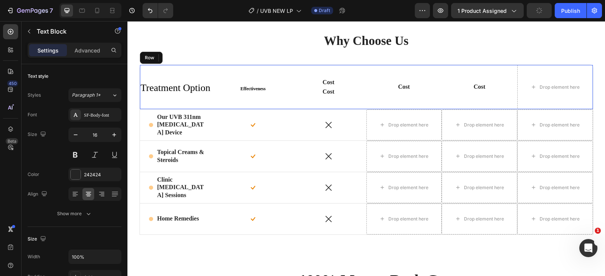
click at [299, 97] on div "Cost Text Block Cost Text Block" at bounding box center [329, 87] width 76 height 44
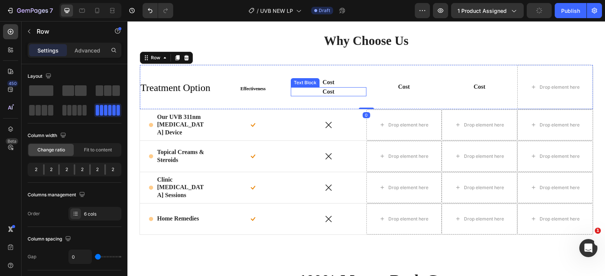
click at [300, 90] on div "Cost Text Block" at bounding box center [329, 91] width 76 height 9
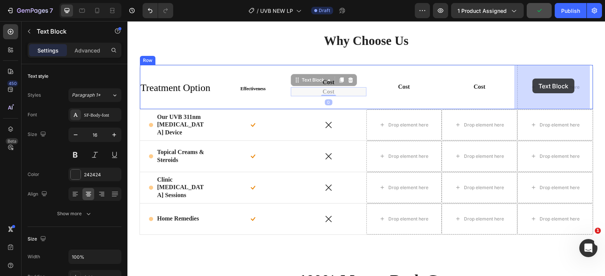
drag, startPoint x: 295, startPoint y: 81, endPoint x: 532, endPoint y: 79, distance: 237.0
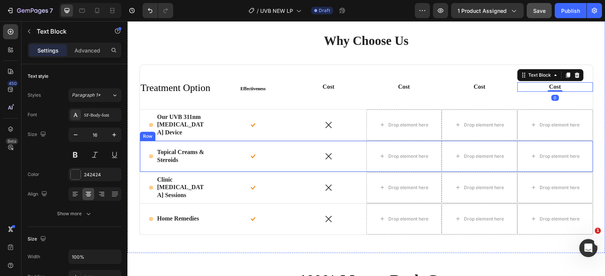
click at [299, 150] on div "Icon" at bounding box center [329, 156] width 76 height 31
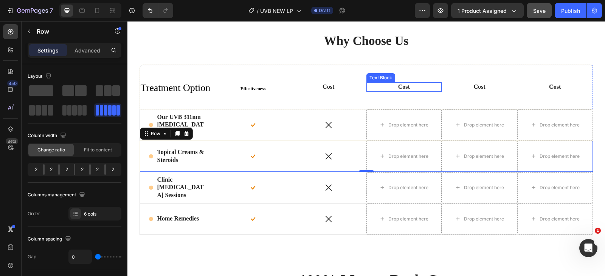
click at [394, 87] on p "Cost" at bounding box center [404, 87] width 20 height 8
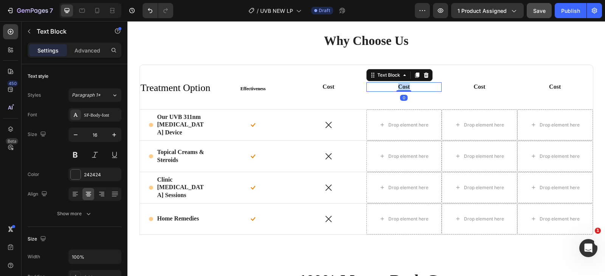
click at [394, 87] on p "Cost" at bounding box center [404, 87] width 20 height 8
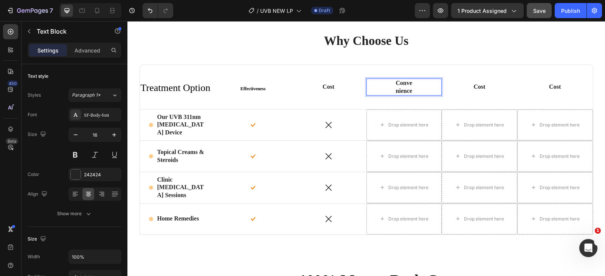
scroll to position [1546, 0]
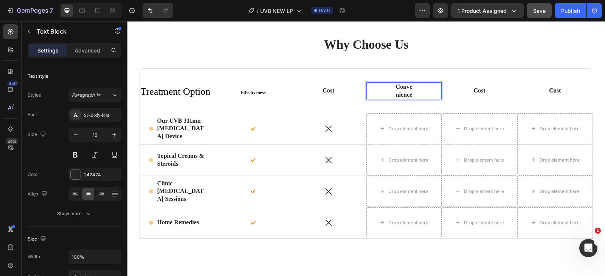
click at [393, 96] on div "Convenience" at bounding box center [403, 90] width 21 height 17
click at [402, 82] on div "Connience" at bounding box center [403, 90] width 21 height 17
click at [403, 89] on p "Connience" at bounding box center [404, 91] width 20 height 16
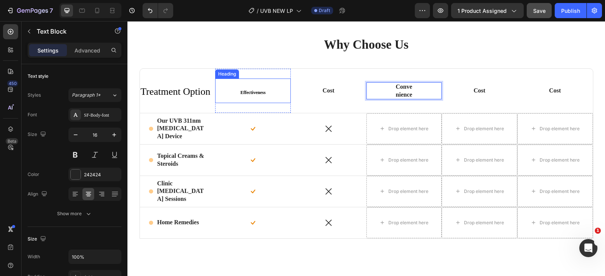
click at [257, 93] on strong "Effectiveness" at bounding box center [252, 92] width 25 height 5
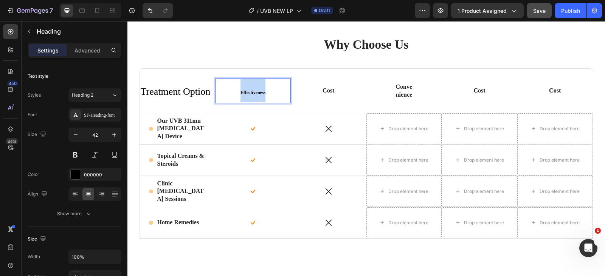
click at [259, 93] on strong "Effectiveness" at bounding box center [252, 92] width 25 height 5
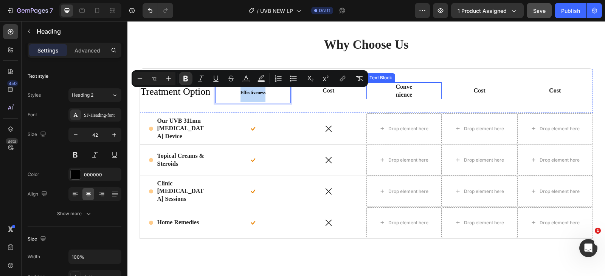
click at [398, 91] on p "Convenience" at bounding box center [404, 91] width 20 height 16
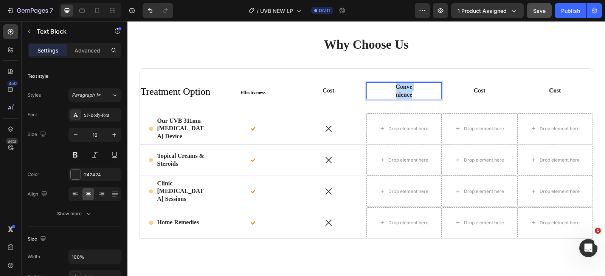
click at [398, 91] on p "Convenience" at bounding box center [404, 91] width 20 height 16
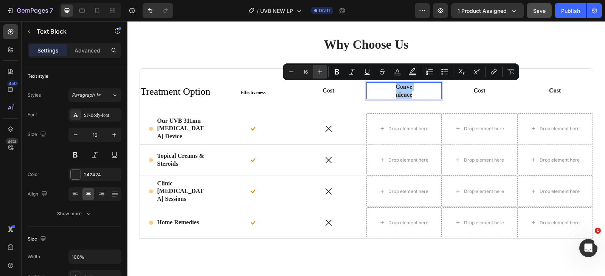
click at [321, 74] on icon "Editor contextual toolbar" at bounding box center [320, 72] width 8 height 8
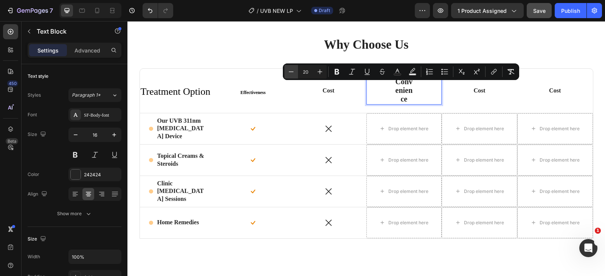
click at [293, 72] on icon "Editor contextual toolbar" at bounding box center [291, 71] width 5 height 0
click at [293, 72] on icon "Editor contextual toolbar" at bounding box center [291, 72] width 8 height 8
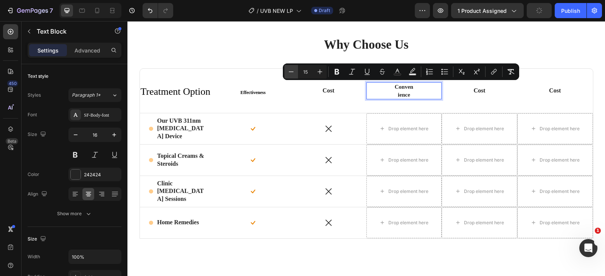
click at [293, 72] on icon "Editor contextual toolbar" at bounding box center [291, 72] width 8 height 8
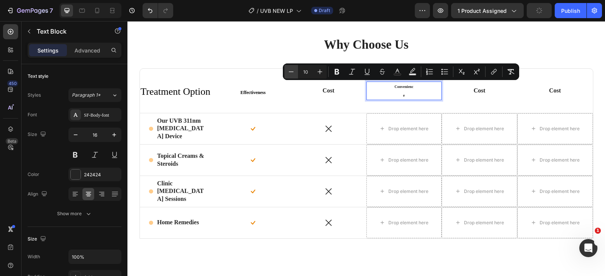
click at [293, 72] on icon "Editor contextual toolbar" at bounding box center [291, 72] width 8 height 8
type input "9"
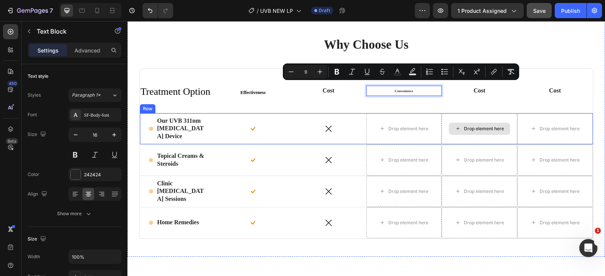
click at [441, 143] on div "Drop element here" at bounding box center [479, 128] width 76 height 31
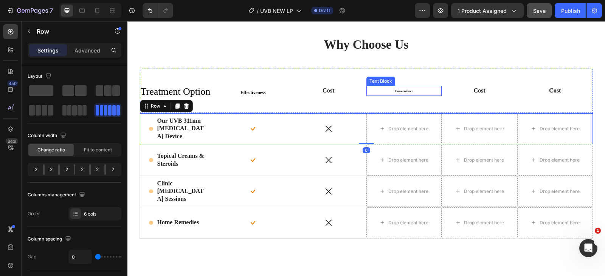
click at [398, 94] on p "Convenience" at bounding box center [404, 91] width 20 height 9
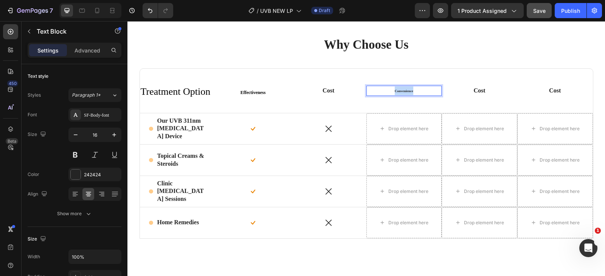
click at [398, 94] on p "Convenience" at bounding box center [404, 91] width 20 height 9
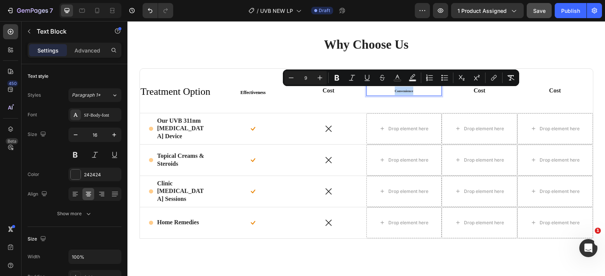
click at [398, 94] on p "Convenience" at bounding box center [404, 91] width 20 height 9
click at [405, 91] on span "Convenience" at bounding box center [404, 91] width 19 height 4
click at [404, 91] on span "Convenience" at bounding box center [404, 91] width 19 height 4
click at [321, 82] on button "Plus" at bounding box center [320, 78] width 14 height 14
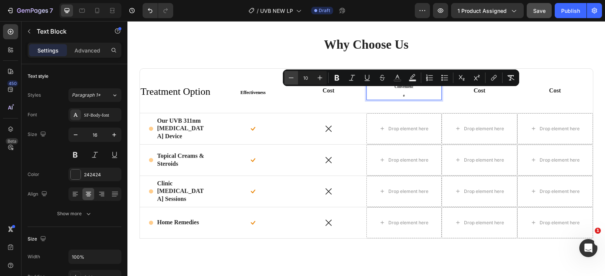
click at [296, 78] on button "Minus" at bounding box center [291, 78] width 14 height 14
type input "9"
click at [414, 91] on div "Convenience Text Block 0" at bounding box center [404, 91] width 76 height 10
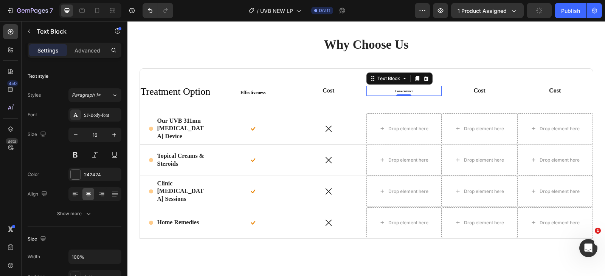
click at [414, 91] on div "Convenience Text Block 0" at bounding box center [404, 91] width 76 height 10
click at [480, 92] on p "Cost" at bounding box center [479, 91] width 20 height 8
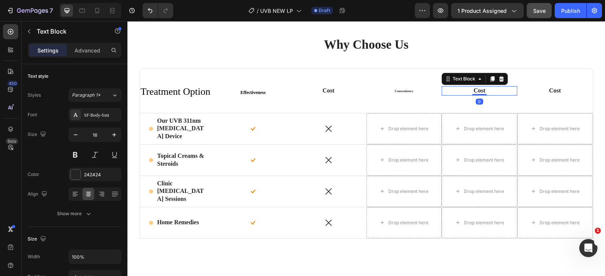
click at [480, 92] on p "Cost" at bounding box center [479, 91] width 20 height 8
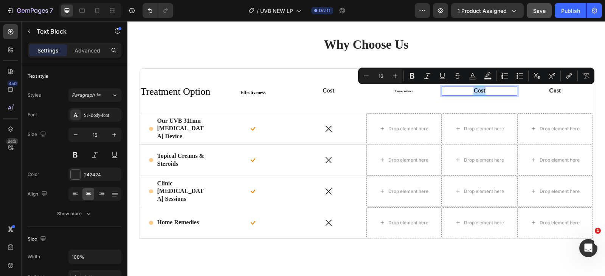
scroll to position [1543, 0]
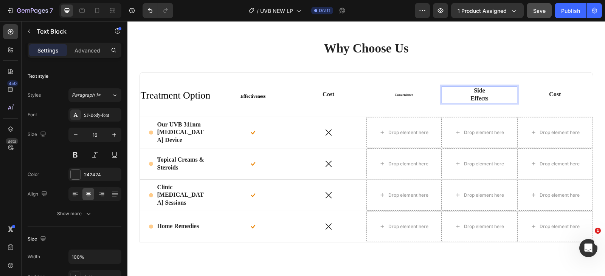
click at [469, 94] on p "Side Effects" at bounding box center [479, 95] width 20 height 16
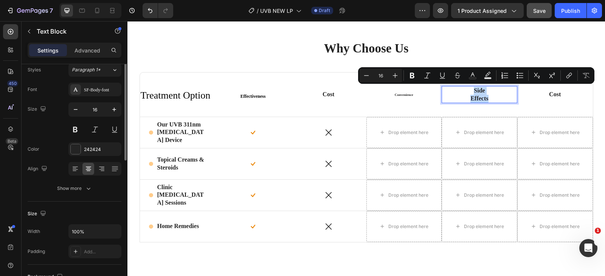
scroll to position [0, 0]
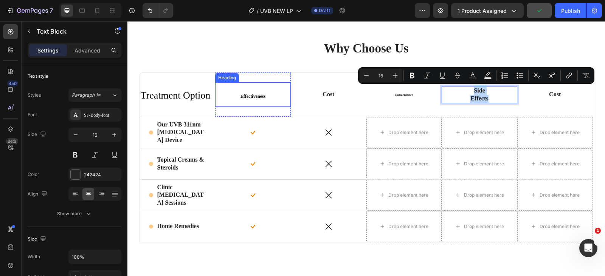
click at [252, 99] on strong "Effectiveness" at bounding box center [252, 96] width 25 height 5
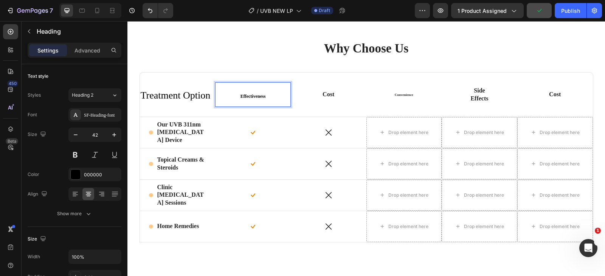
click at [252, 99] on strong "Effectiveness" at bounding box center [252, 96] width 25 height 5
click at [148, 13] on icon "Undo/Redo" at bounding box center [150, 11] width 8 height 8
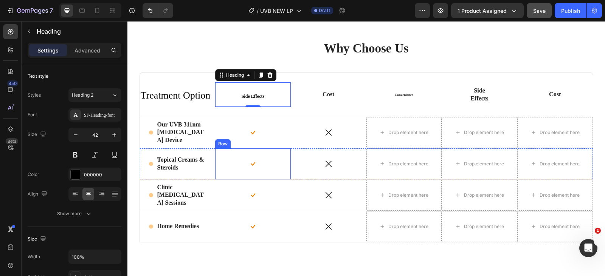
click at [243, 150] on div "Icon Row" at bounding box center [253, 164] width 76 height 31
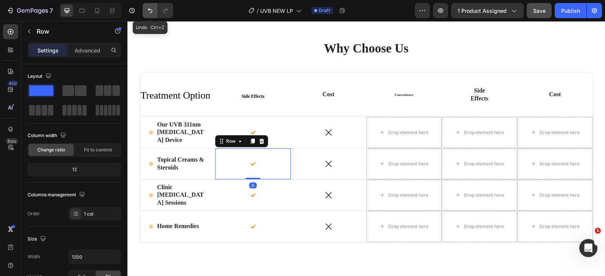
click at [151, 13] on icon "Undo/Redo" at bounding box center [150, 10] width 5 height 5
click at [248, 99] on h2 "Effectiveness" at bounding box center [253, 94] width 76 height 24
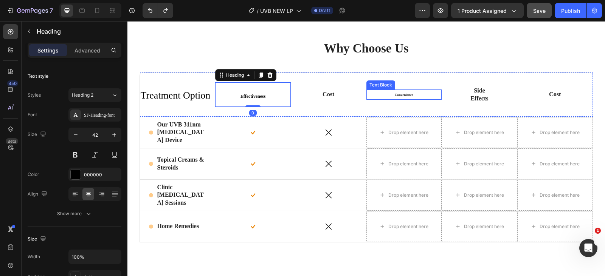
click at [405, 98] on p "Convenience" at bounding box center [404, 94] width 20 height 9
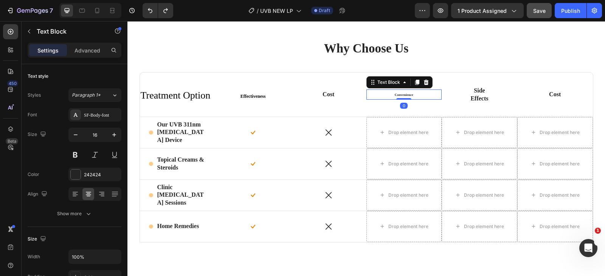
drag, startPoint x: 424, startPoint y: 82, endPoint x: 443, endPoint y: 85, distance: 19.5
click at [424, 82] on icon at bounding box center [425, 82] width 5 height 5
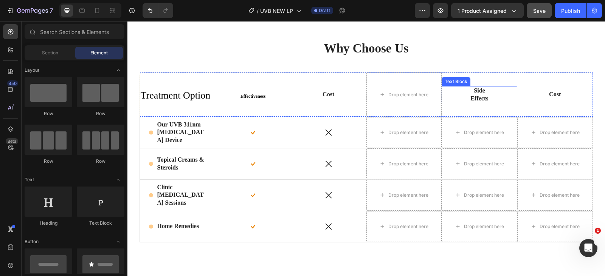
click at [475, 92] on p "Side Effects" at bounding box center [479, 95] width 20 height 16
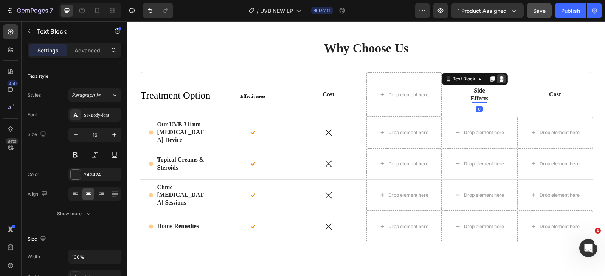
click at [501, 82] on div at bounding box center [501, 78] width 9 height 9
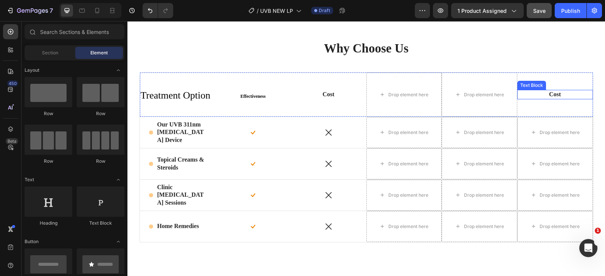
click at [556, 91] on p "Cost" at bounding box center [555, 95] width 20 height 8
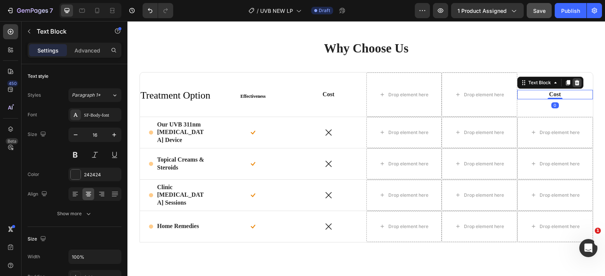
click at [574, 84] on icon at bounding box center [576, 82] width 5 height 5
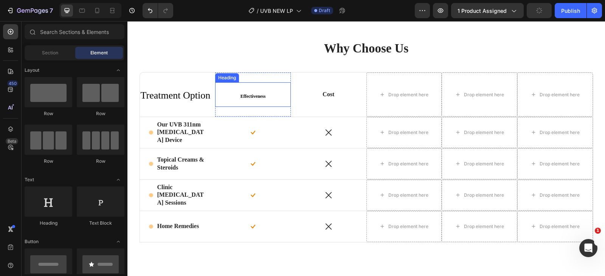
click at [245, 95] on strong "Effectiveness" at bounding box center [252, 96] width 25 height 5
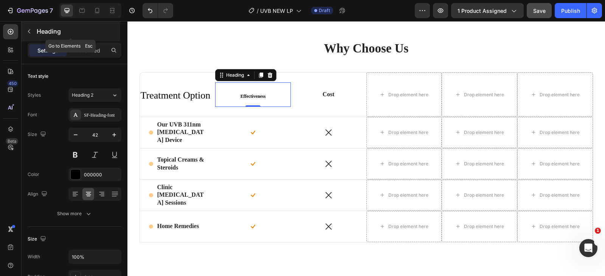
click at [23, 28] on div "Heading" at bounding box center [71, 32] width 98 height 20
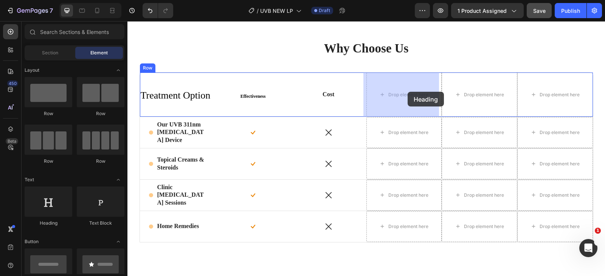
drag, startPoint x: 212, startPoint y: 214, endPoint x: 406, endPoint y: 92, distance: 229.0
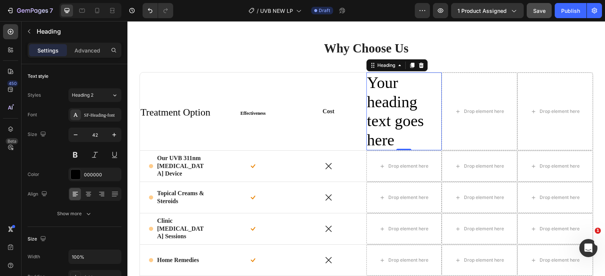
click at [396, 99] on h2 "Your heading text goes here" at bounding box center [404, 112] width 76 height 78
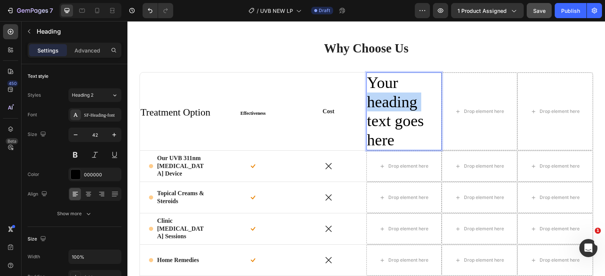
click at [396, 99] on p "Your heading text goes here" at bounding box center [404, 111] width 74 height 76
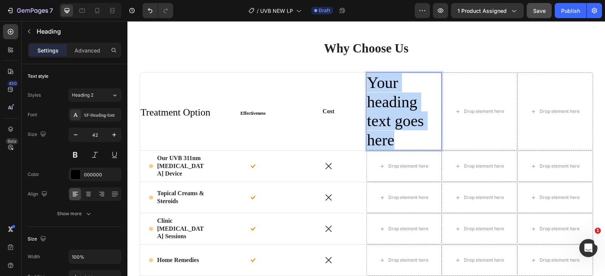
click at [396, 99] on p "Your heading text goes here" at bounding box center [404, 111] width 74 height 76
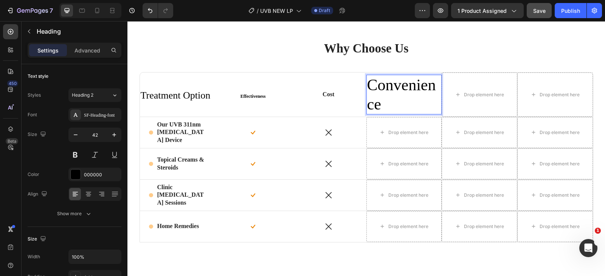
scroll to position [1545, 0]
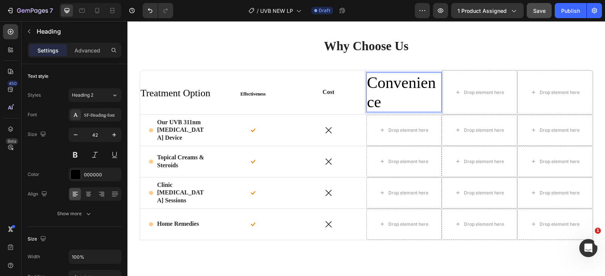
click at [378, 95] on p "Convenience" at bounding box center [404, 92] width 74 height 38
click at [377, 95] on p "Convenience" at bounding box center [404, 92] width 74 height 38
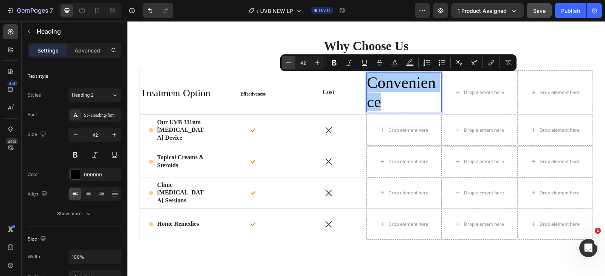
click at [287, 61] on icon "Editor contextual toolbar" at bounding box center [289, 63] width 8 height 8
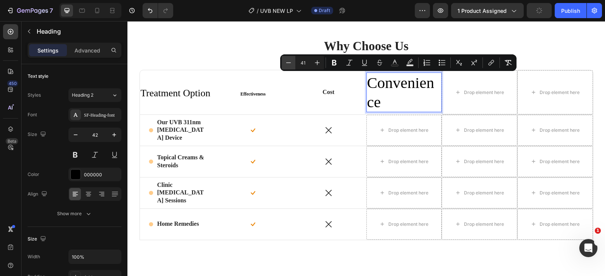
click at [286, 60] on icon "Editor contextual toolbar" at bounding box center [289, 63] width 8 height 8
click at [286, 61] on icon "Editor contextual toolbar" at bounding box center [289, 63] width 8 height 8
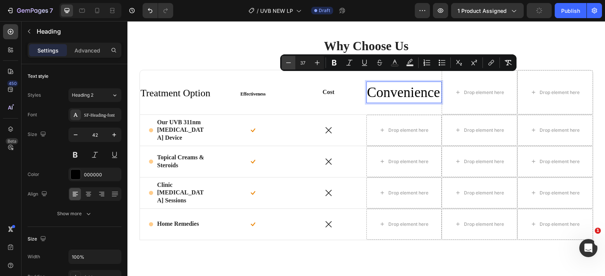
click at [286, 61] on icon "Editor contextual toolbar" at bounding box center [289, 63] width 8 height 8
click at [285, 61] on icon "Editor contextual toolbar" at bounding box center [289, 63] width 8 height 8
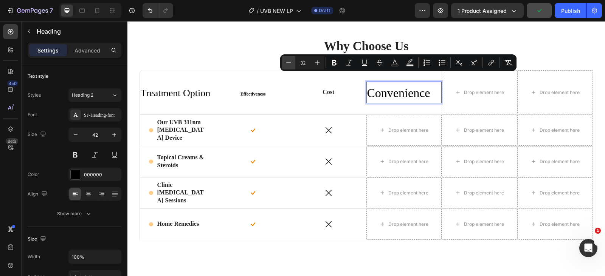
click at [285, 61] on icon "Editor contextual toolbar" at bounding box center [289, 63] width 8 height 8
click at [284, 61] on button "Minus" at bounding box center [289, 63] width 14 height 14
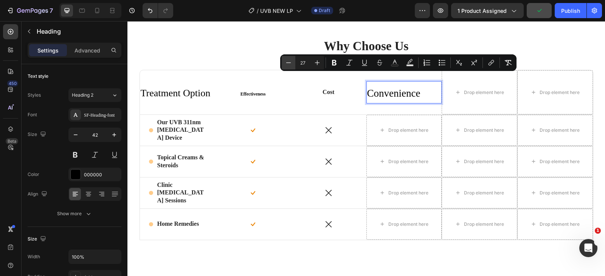
click at [284, 61] on button "Minus" at bounding box center [289, 63] width 14 height 14
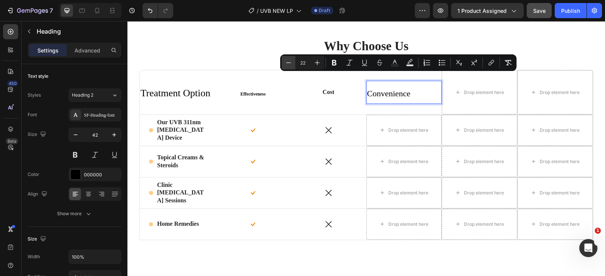
click at [284, 61] on button "Minus" at bounding box center [289, 63] width 14 height 14
type input "21"
click at [85, 195] on icon at bounding box center [89, 195] width 8 height 8
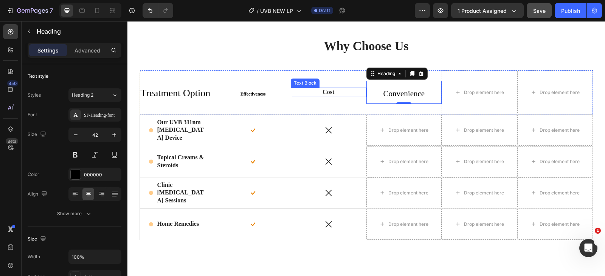
click at [322, 92] on p "Cost" at bounding box center [329, 92] width 20 height 8
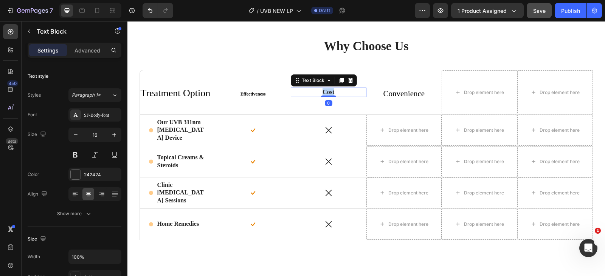
click at [322, 92] on p "Cost" at bounding box center [329, 92] width 20 height 8
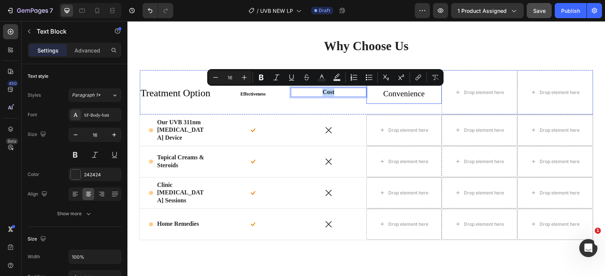
click at [387, 93] on span "Convenience" at bounding box center [404, 93] width 42 height 9
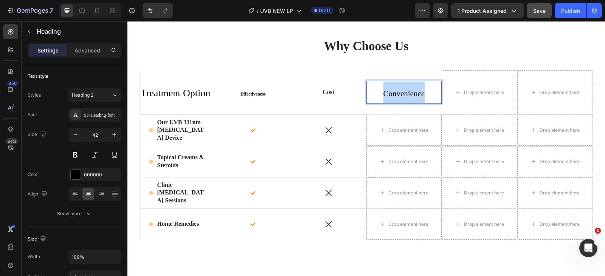
click at [387, 93] on span "Convenience" at bounding box center [404, 93] width 42 height 9
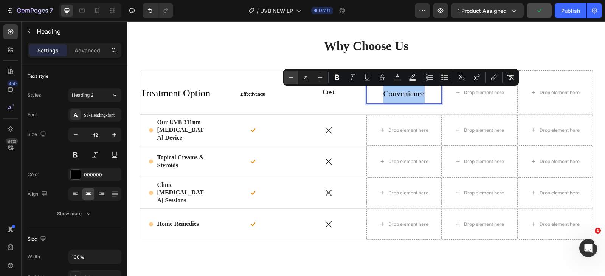
click at [294, 77] on icon "Editor contextual toolbar" at bounding box center [291, 78] width 8 height 8
click at [293, 77] on icon "Editor contextual toolbar" at bounding box center [291, 77] width 5 height 0
click at [294, 77] on icon "Editor contextual toolbar" at bounding box center [291, 78] width 8 height 8
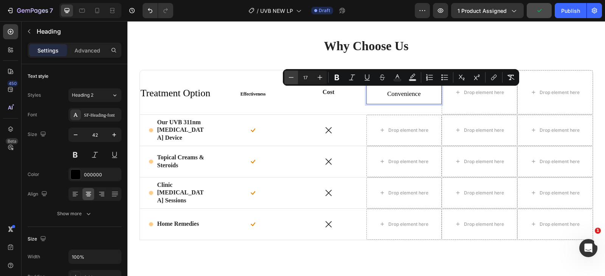
type input "16"
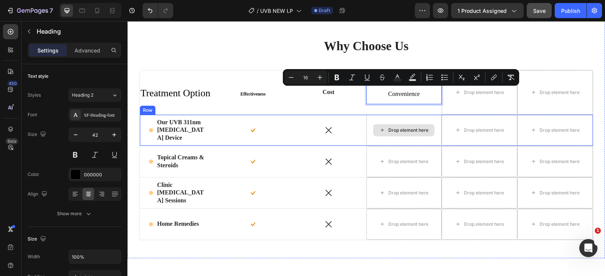
click at [405, 133] on div "Drop element here" at bounding box center [408, 130] width 40 height 6
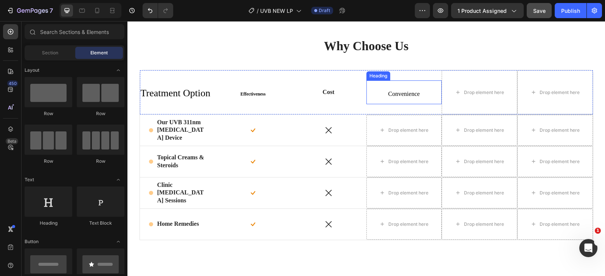
click at [396, 91] on span "Convenience" at bounding box center [404, 94] width 32 height 6
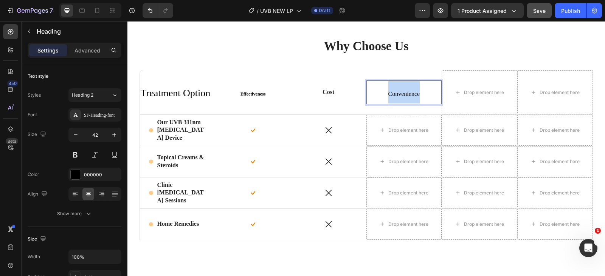
click at [399, 93] on span "Convenience" at bounding box center [404, 94] width 32 height 6
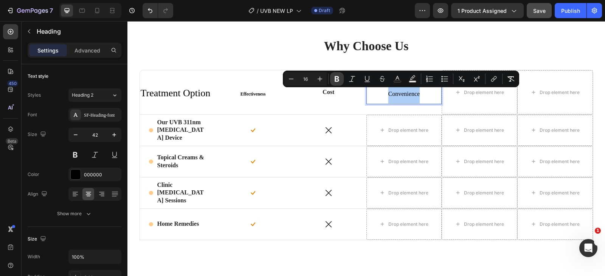
click at [335, 80] on icon "Editor contextual toolbar" at bounding box center [337, 79] width 5 height 6
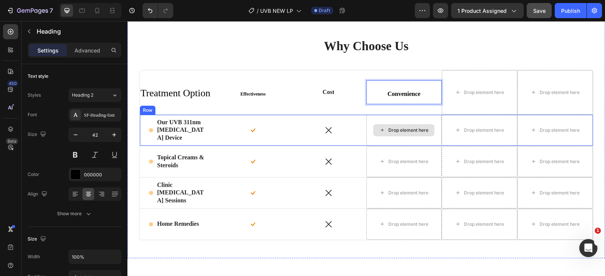
click at [402, 128] on div "Drop element here" at bounding box center [408, 130] width 40 height 6
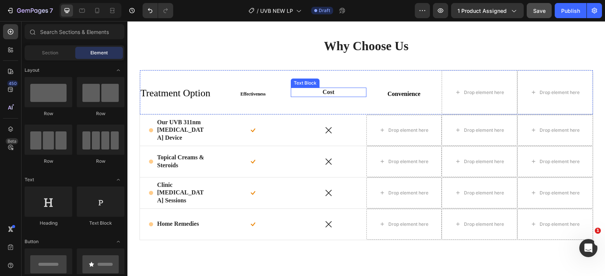
click at [321, 95] on p "Cost" at bounding box center [329, 92] width 20 height 8
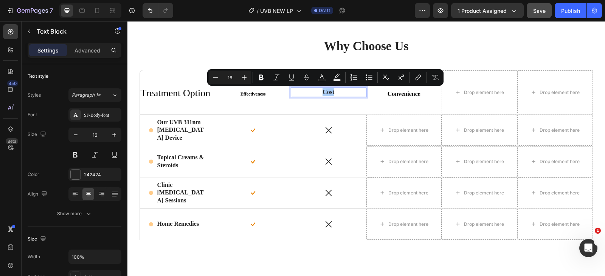
drag, startPoint x: 260, startPoint y: 78, endPoint x: 266, endPoint y: 84, distance: 8.9
click at [260, 78] on icon "Editor contextual toolbar" at bounding box center [261, 78] width 5 height 6
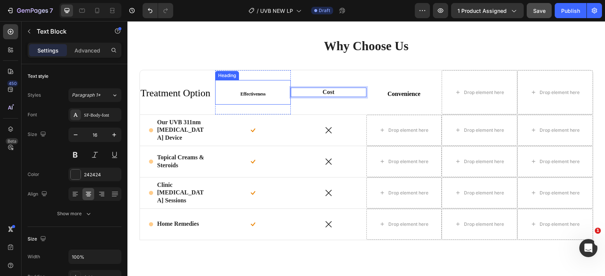
click at [251, 94] on strong "Effectiveness" at bounding box center [252, 93] width 25 height 5
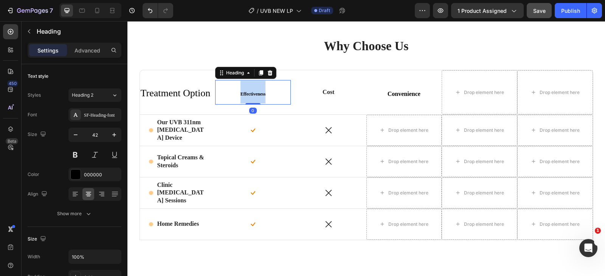
click at [251, 94] on strong "Effectiveness" at bounding box center [252, 93] width 25 height 5
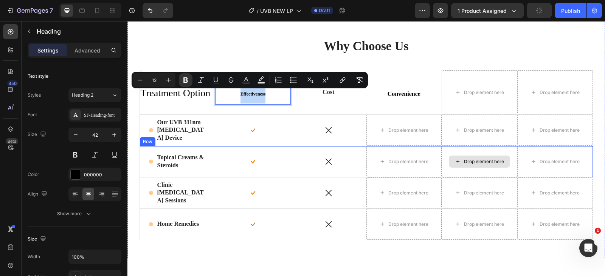
click at [454, 169] on div "Drop element here" at bounding box center [479, 161] width 76 height 31
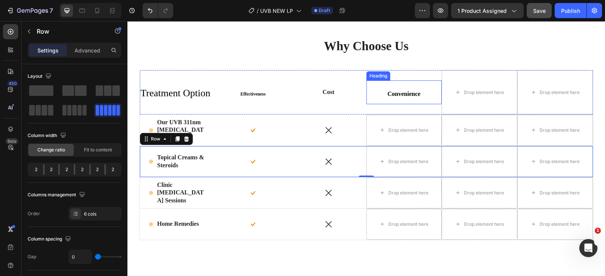
click at [388, 93] on strong "Convenience" at bounding box center [403, 94] width 33 height 6
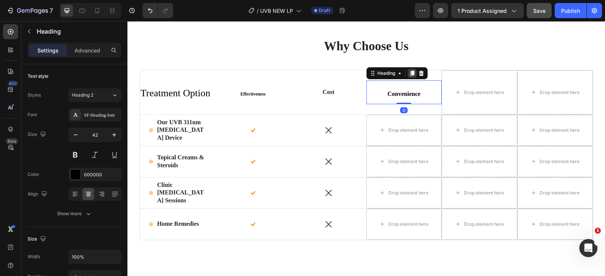
click at [410, 76] on icon at bounding box center [412, 73] width 4 height 5
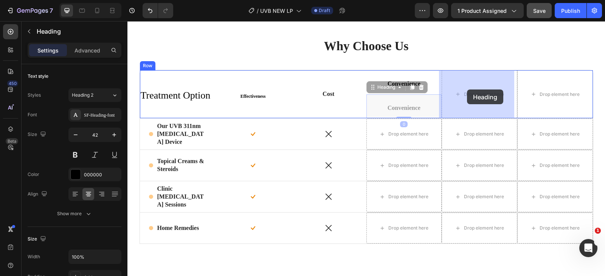
drag, startPoint x: 372, startPoint y: 88, endPoint x: 466, endPoint y: 90, distance: 94.1
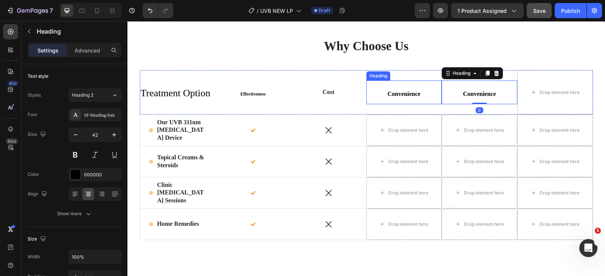
click at [376, 88] on p "⁠⁠⁠⁠⁠⁠⁠ Convenience" at bounding box center [404, 92] width 74 height 22
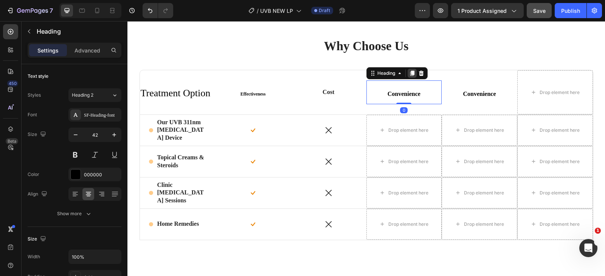
click at [411, 76] on div at bounding box center [411, 73] width 9 height 9
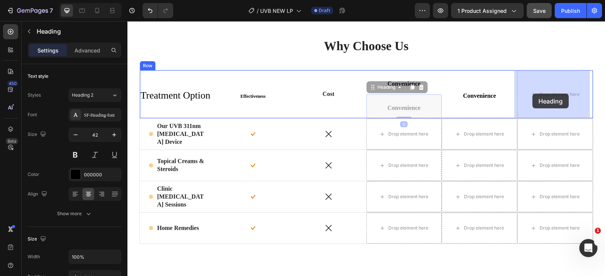
drag, startPoint x: 369, startPoint y: 93, endPoint x: 508, endPoint y: 107, distance: 139.4
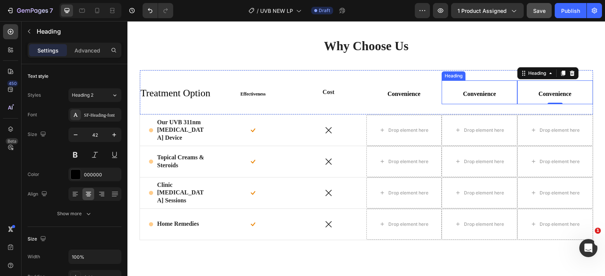
click at [476, 98] on h2 "Convenience" at bounding box center [479, 93] width 76 height 24
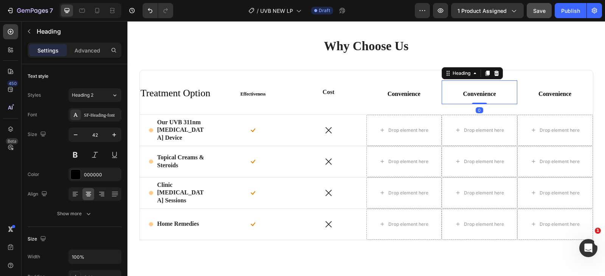
click at [476, 98] on h2 "Convenience" at bounding box center [479, 93] width 76 height 24
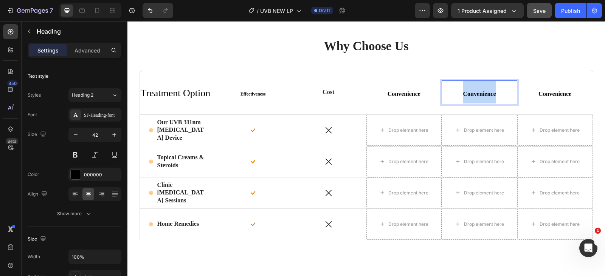
click at [476, 98] on p "Convenience" at bounding box center [479, 92] width 74 height 22
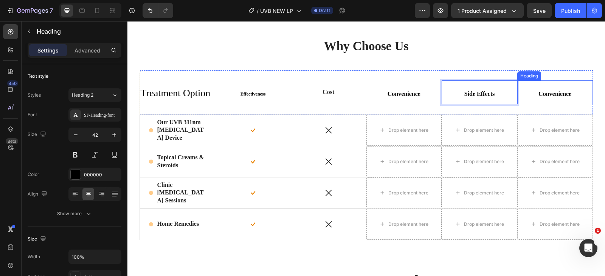
click at [555, 93] on strong "Convenience" at bounding box center [554, 94] width 33 height 6
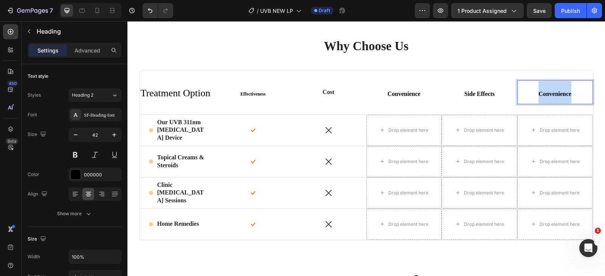
click at [555, 93] on strong "Convenience" at bounding box center [554, 94] width 33 height 6
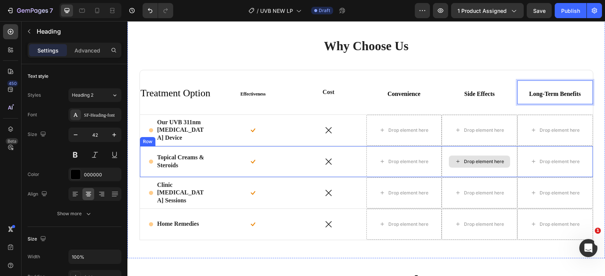
click at [476, 149] on div "Drop element here" at bounding box center [479, 161] width 76 height 31
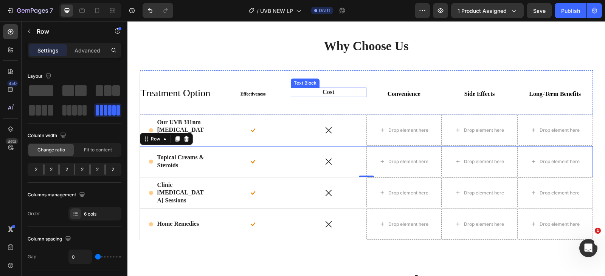
click at [332, 94] on p "Cost" at bounding box center [329, 92] width 20 height 8
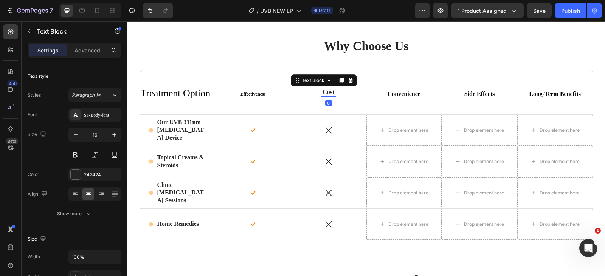
drag, startPoint x: 326, startPoint y: 96, endPoint x: 378, endPoint y: 93, distance: 52.6
click at [326, 94] on div "Cost Text Block 0" at bounding box center [329, 92] width 76 height 9
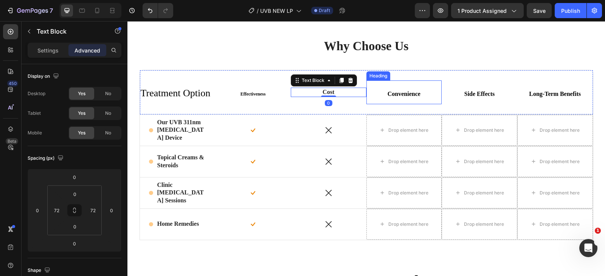
click at [400, 92] on strong "Convenience" at bounding box center [403, 94] width 33 height 6
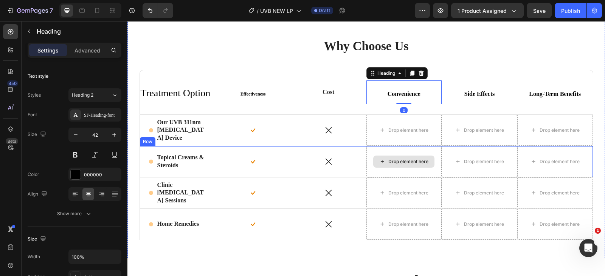
click at [422, 152] on div "Drop element here" at bounding box center [404, 161] width 76 height 31
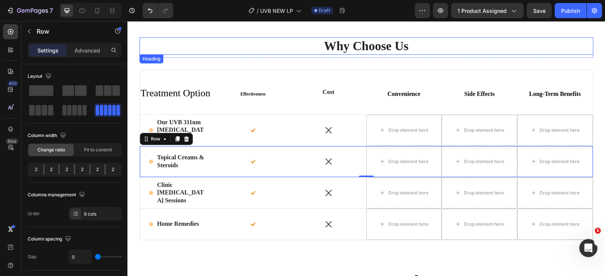
click at [461, 50] on h2 "Why Choose Us" at bounding box center [366, 46] width 454 height 18
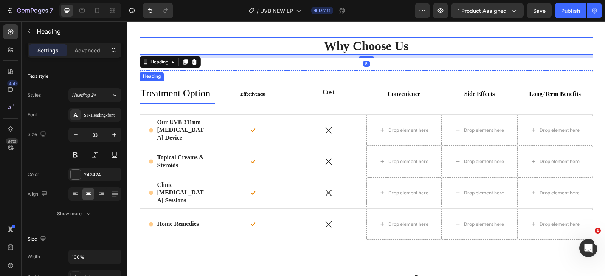
click at [163, 94] on span "Treatment Option" at bounding box center [176, 93] width 70 height 11
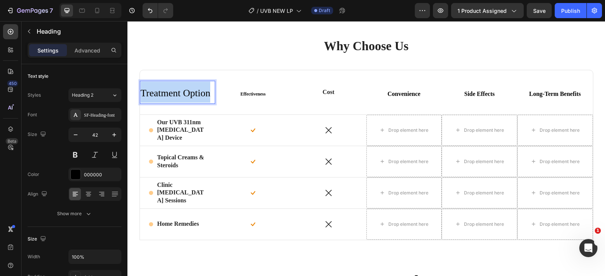
click at [163, 94] on span "Treatment Option" at bounding box center [176, 93] width 70 height 11
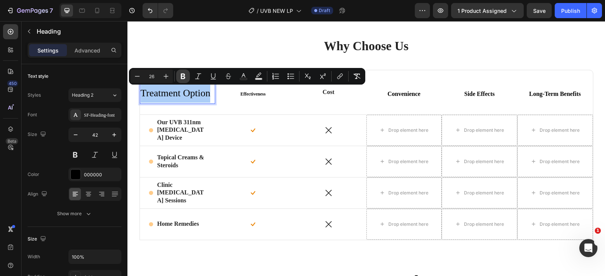
click at [180, 80] on icon "Editor contextual toolbar" at bounding box center [183, 77] width 8 height 8
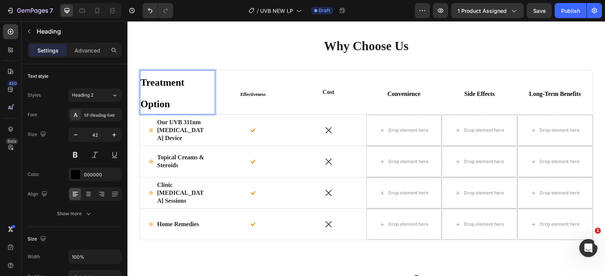
click at [163, 98] on p "Treatment Option" at bounding box center [178, 92] width 74 height 43
click at [164, 98] on p "Treatment Option" at bounding box center [178, 92] width 74 height 43
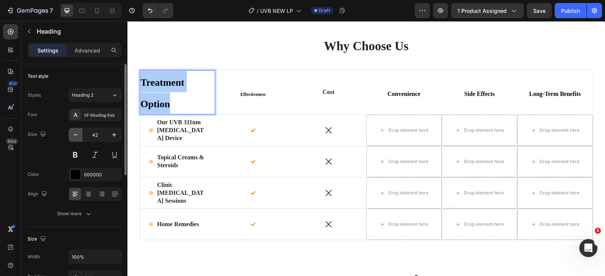
click at [81, 138] on button "button" at bounding box center [76, 135] width 14 height 14
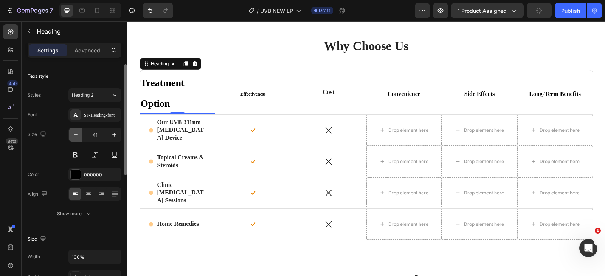
click at [76, 137] on icon "button" at bounding box center [76, 135] width 8 height 8
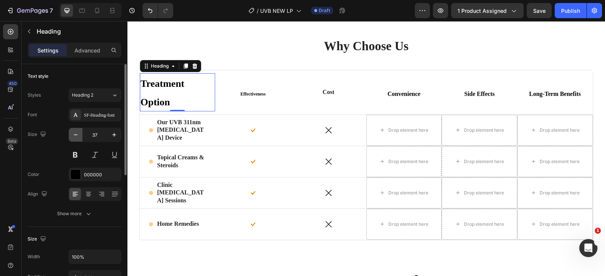
click at [76, 137] on icon "button" at bounding box center [76, 135] width 8 height 8
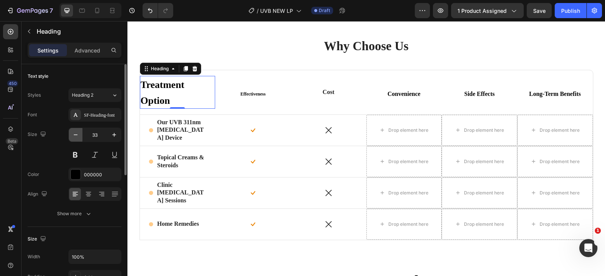
click at [76, 137] on icon "button" at bounding box center [76, 135] width 8 height 8
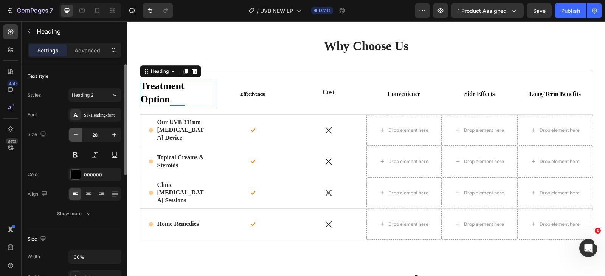
click at [76, 137] on icon "button" at bounding box center [76, 135] width 8 height 8
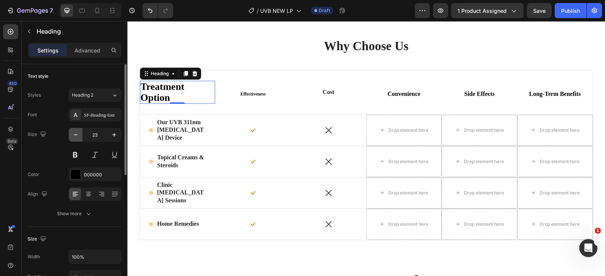
click at [76, 137] on icon "button" at bounding box center [76, 135] width 8 height 8
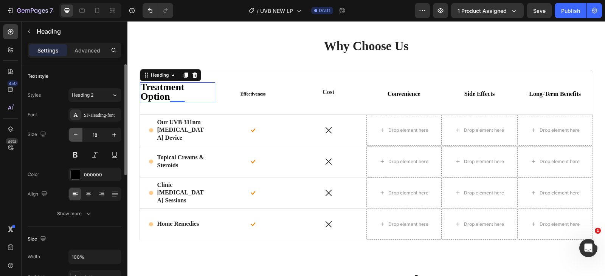
click at [76, 137] on icon "button" at bounding box center [76, 135] width 8 height 8
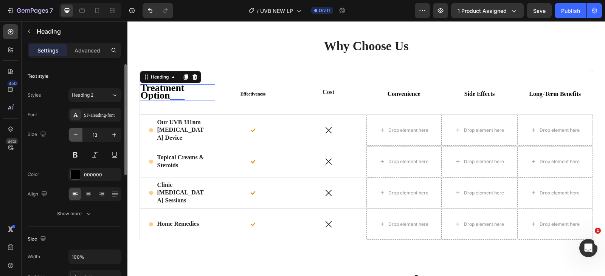
click at [76, 137] on icon "button" at bounding box center [76, 135] width 8 height 8
click at [110, 135] on icon "button" at bounding box center [114, 135] width 8 height 8
click at [110, 135] on button "button" at bounding box center [114, 135] width 14 height 14
click at [109, 135] on button "button" at bounding box center [114, 135] width 14 height 14
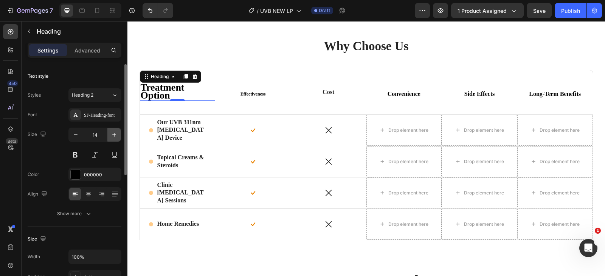
click at [109, 135] on button "button" at bounding box center [114, 135] width 14 height 14
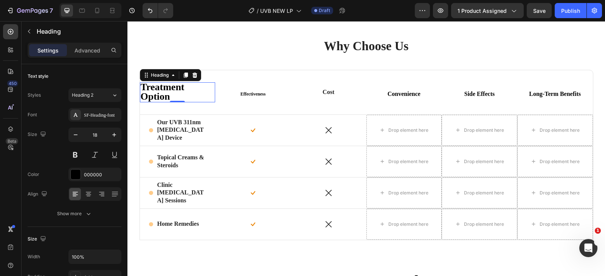
type input "19"
click at [141, 95] on strong "Treatment Option" at bounding box center [163, 92] width 44 height 20
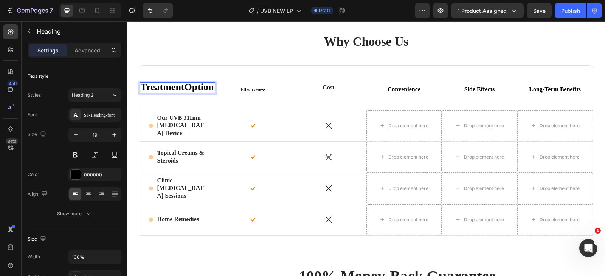
scroll to position [1545, 0]
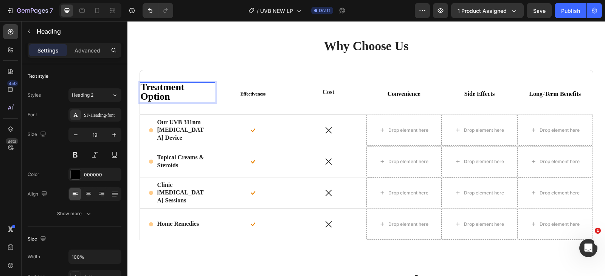
click at [168, 94] on p "Treatment Option" at bounding box center [178, 92] width 74 height 19
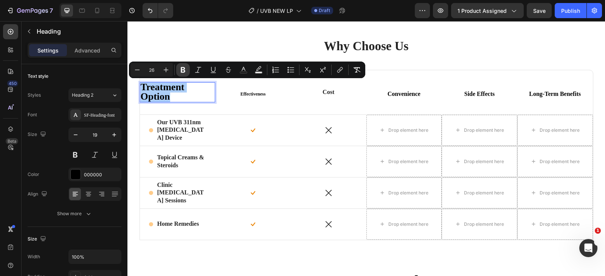
drag, startPoint x: 183, startPoint y: 66, endPoint x: 185, endPoint y: 75, distance: 9.4
click at [183, 66] on icon "Editor contextual toolbar" at bounding box center [183, 70] width 8 height 8
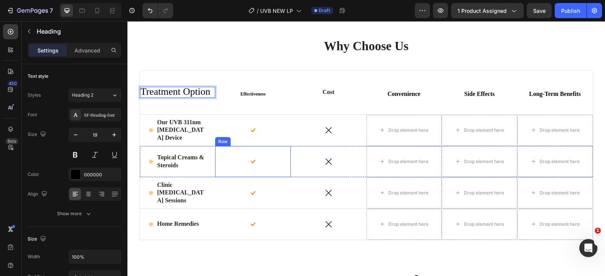
click at [280, 163] on div "Icon" at bounding box center [253, 162] width 76 height 10
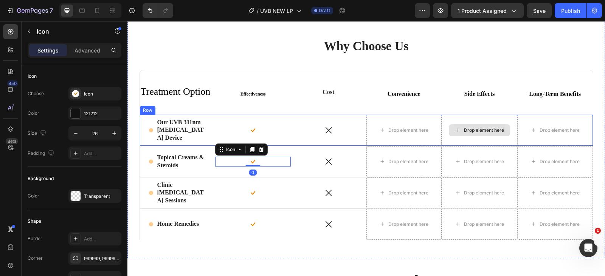
scroll to position [1583, 0]
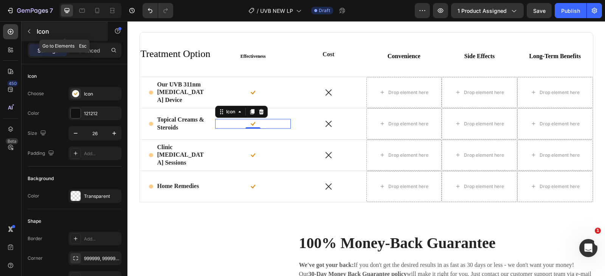
click at [26, 29] on icon "button" at bounding box center [29, 31] width 6 height 6
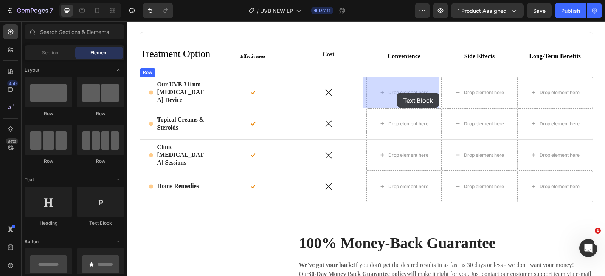
drag, startPoint x: 218, startPoint y: 229, endPoint x: 397, endPoint y: 93, distance: 224.7
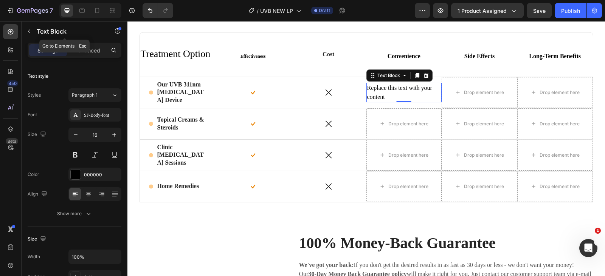
drag, startPoint x: 28, startPoint y: 30, endPoint x: 35, endPoint y: 36, distance: 9.4
click at [28, 31] on icon "button" at bounding box center [29, 31] width 6 height 6
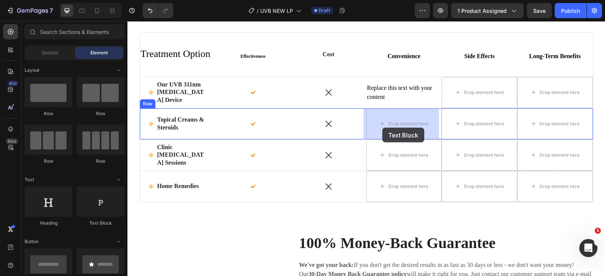
drag, startPoint x: 361, startPoint y: 140, endPoint x: 384, endPoint y: 125, distance: 27.0
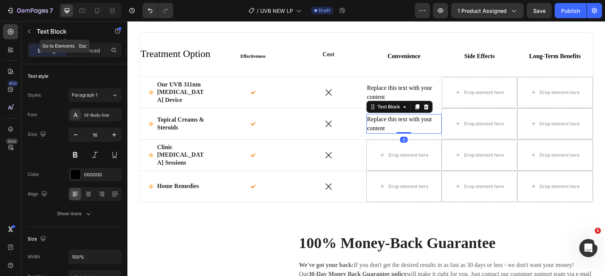
click at [30, 28] on icon "button" at bounding box center [29, 31] width 6 height 6
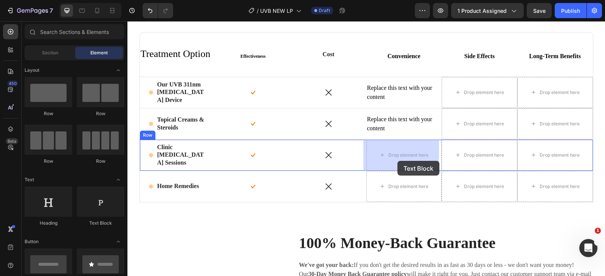
drag, startPoint x: 210, startPoint y: 231, endPoint x: 352, endPoint y: 153, distance: 162.2
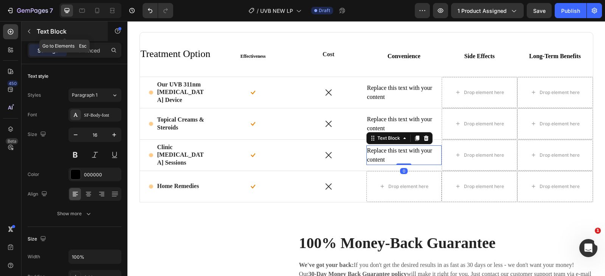
click at [29, 34] on icon "button" at bounding box center [29, 31] width 6 height 6
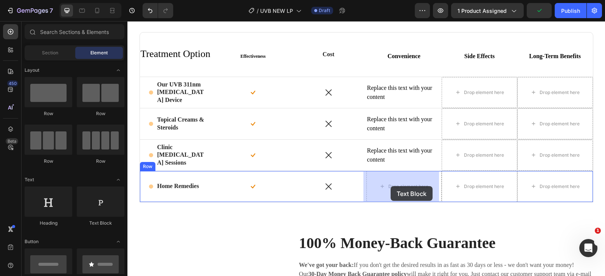
drag, startPoint x: 233, startPoint y: 226, endPoint x: 365, endPoint y: 88, distance: 190.9
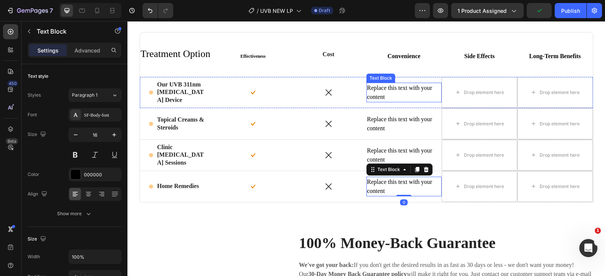
click at [378, 93] on div "Replace this text with your content" at bounding box center [404, 93] width 76 height 20
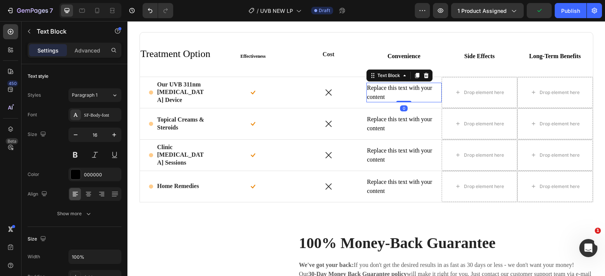
click at [377, 93] on div "Replace this text with your content" at bounding box center [404, 93] width 76 height 20
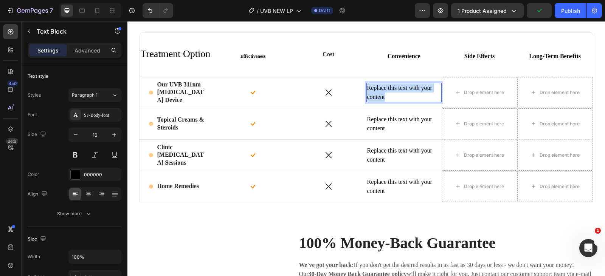
click at [377, 93] on p "Replace this text with your content" at bounding box center [404, 93] width 74 height 18
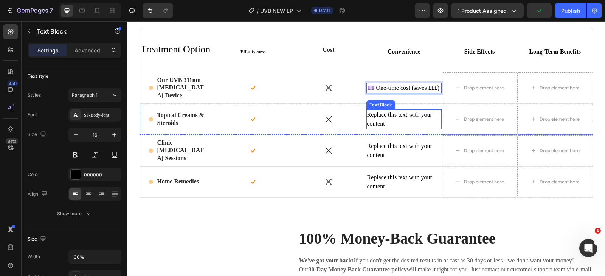
click at [382, 117] on div "Replace this text with your content" at bounding box center [404, 120] width 76 height 20
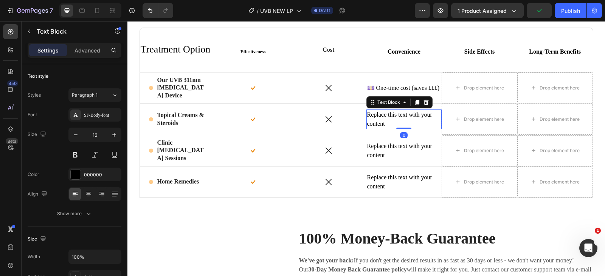
click at [382, 117] on div "Replace this text with your content" at bounding box center [404, 120] width 76 height 20
click at [382, 117] on p "Replace this text with your content" at bounding box center [404, 119] width 74 height 18
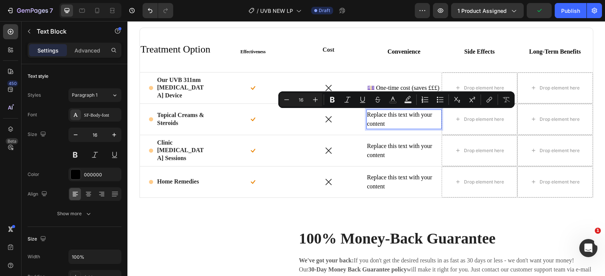
scroll to position [1592, 0]
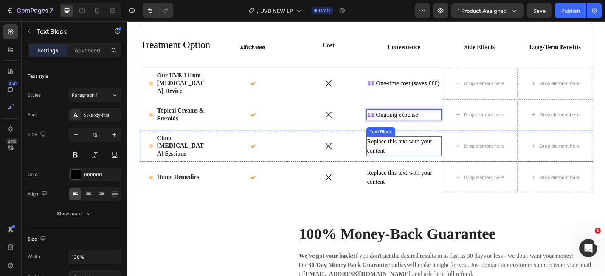
click at [400, 141] on div "Replace this text with your content" at bounding box center [404, 146] width 76 height 20
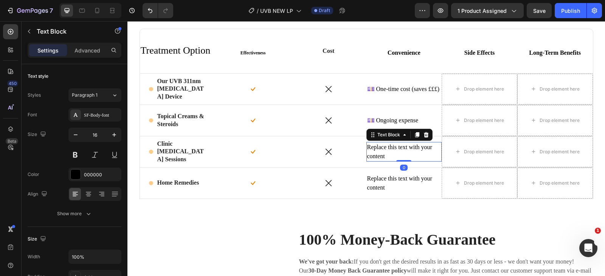
click at [400, 141] on div "Text Block" at bounding box center [399, 135] width 66 height 12
click at [401, 149] on p "Replace this text with your content" at bounding box center [404, 152] width 74 height 18
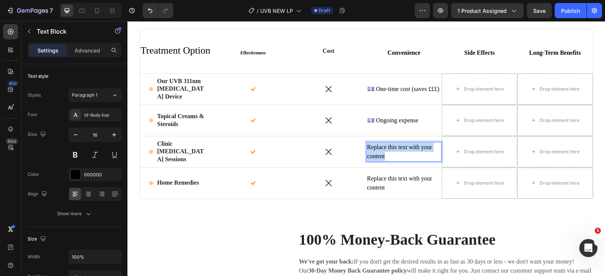
click at [401, 149] on p "Replace this text with your content" at bounding box center [404, 152] width 74 height 18
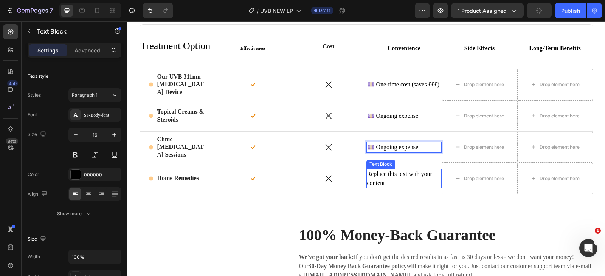
click at [406, 174] on div "Replace this text with your content" at bounding box center [404, 179] width 76 height 20
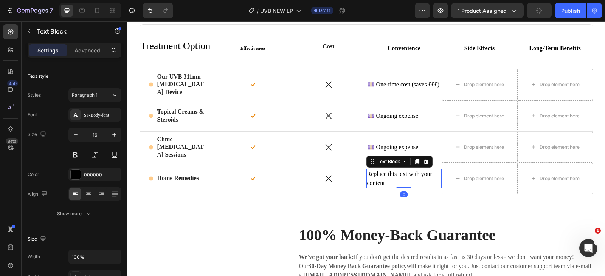
click at [406, 174] on div "Replace this text with your content" at bounding box center [404, 179] width 76 height 20
click at [406, 174] on p "Replace this text with your content" at bounding box center [404, 179] width 74 height 18
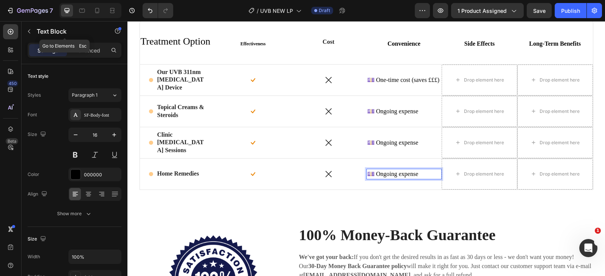
click at [30, 31] on icon "button" at bounding box center [29, 31] width 6 height 6
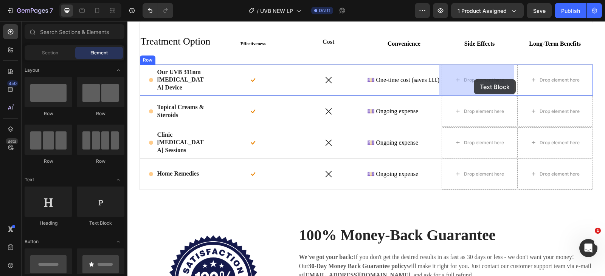
drag, startPoint x: 220, startPoint y: 222, endPoint x: 473, endPoint y: 79, distance: 290.4
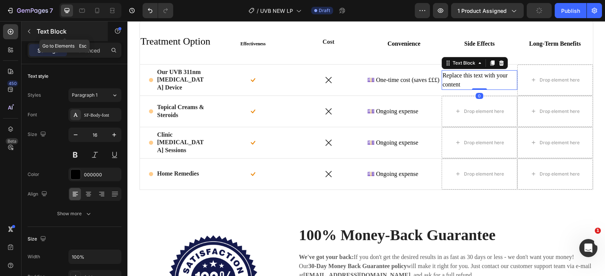
click at [31, 32] on icon "button" at bounding box center [29, 31] width 6 height 6
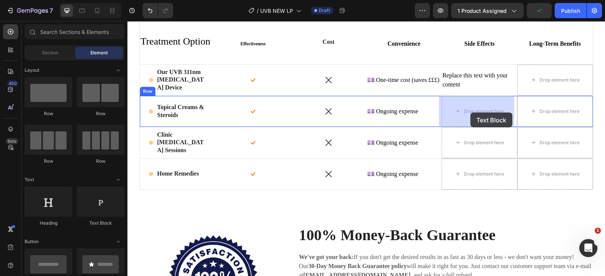
drag, startPoint x: 231, startPoint y: 230, endPoint x: 470, endPoint y: 112, distance: 266.8
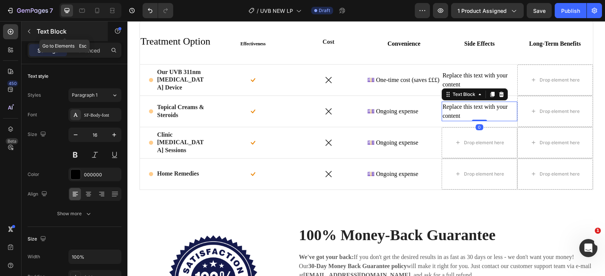
click at [32, 34] on button "button" at bounding box center [29, 31] width 12 height 12
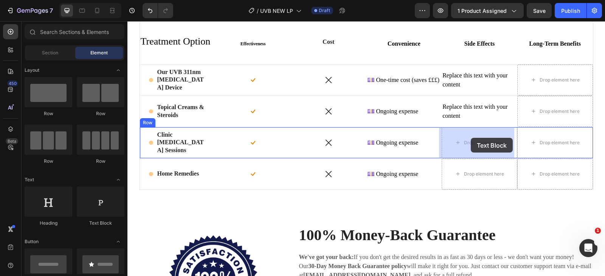
drag, startPoint x: 227, startPoint y: 229, endPoint x: 471, endPoint y: 138, distance: 260.3
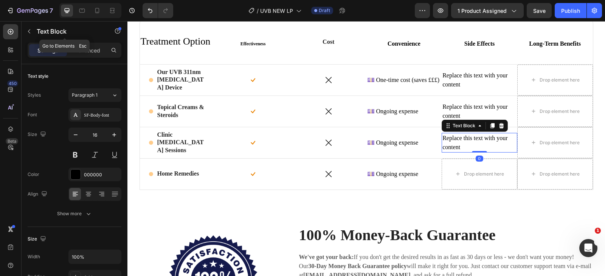
click at [30, 29] on icon "button" at bounding box center [29, 31] width 6 height 6
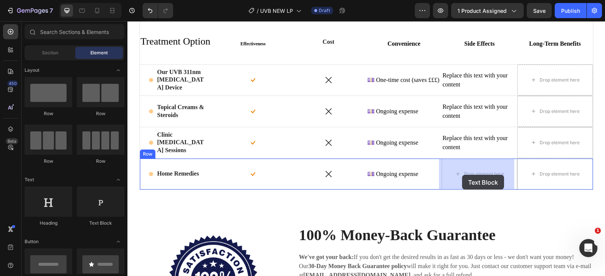
drag, startPoint x: 217, startPoint y: 228, endPoint x: 463, endPoint y: 175, distance: 251.4
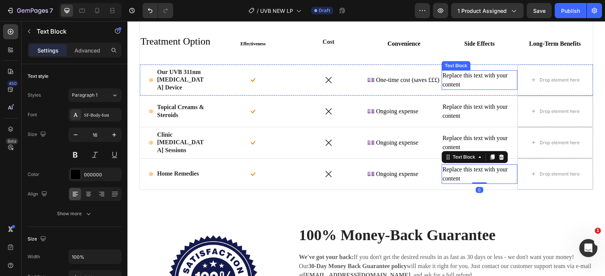
click at [465, 79] on div "Replace this text with your content" at bounding box center [479, 80] width 76 height 20
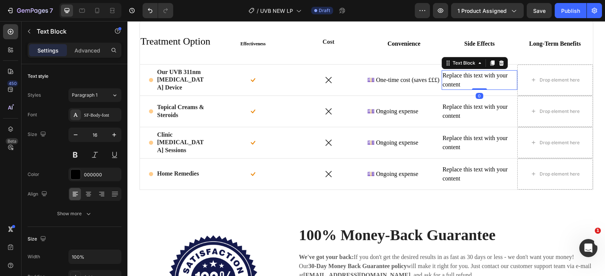
click at [465, 79] on div "Replace this text with your content" at bounding box center [479, 80] width 76 height 20
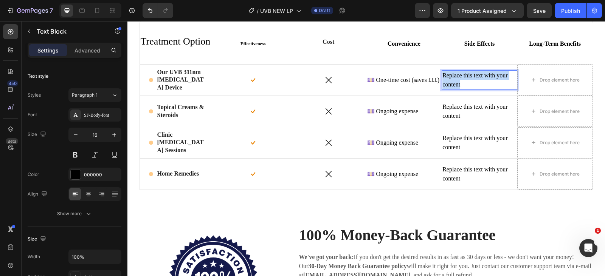
click at [465, 79] on p "Replace this text with your content" at bounding box center [479, 80] width 74 height 18
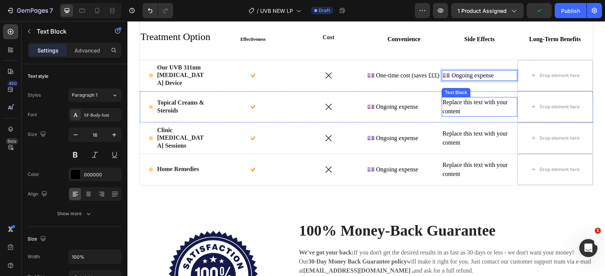
click at [463, 105] on div "Replace this text with your content" at bounding box center [479, 107] width 76 height 20
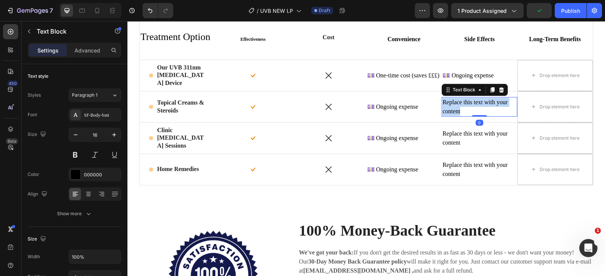
click at [463, 105] on p "Replace this text with your content" at bounding box center [479, 107] width 74 height 18
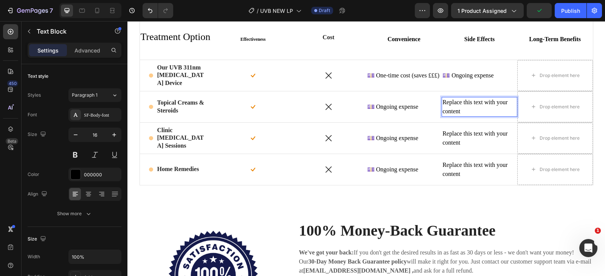
scroll to position [1604, 0]
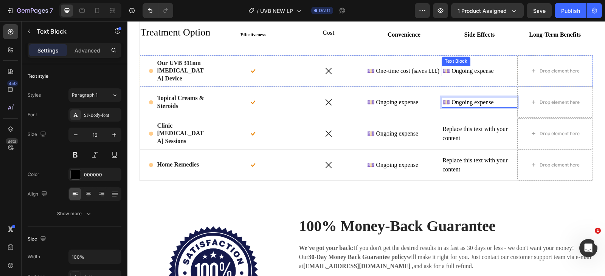
click at [464, 71] on p "💷 Ongoing expense" at bounding box center [479, 71] width 74 height 9
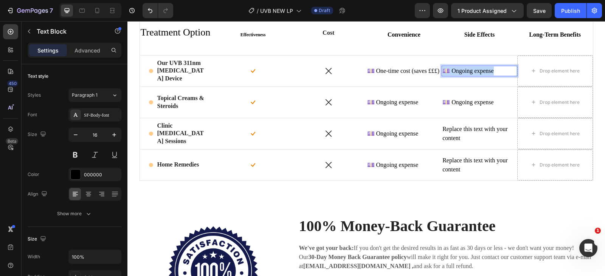
click at [464, 71] on p "💷 Ongoing expense" at bounding box center [479, 71] width 74 height 9
click at [472, 106] on p "💷 Ongoing expense" at bounding box center [479, 102] width 74 height 9
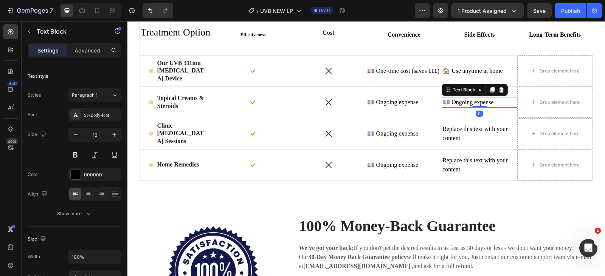
click at [472, 106] on div at bounding box center [479, 107] width 15 height 2
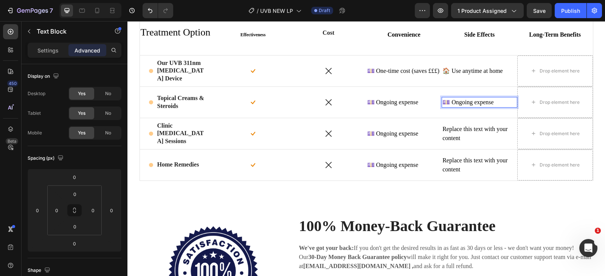
click at [466, 104] on p "💷 Ongoing expense" at bounding box center [479, 102] width 74 height 9
click at [466, 103] on p "💷 Ongoing expense" at bounding box center [479, 102] width 74 height 9
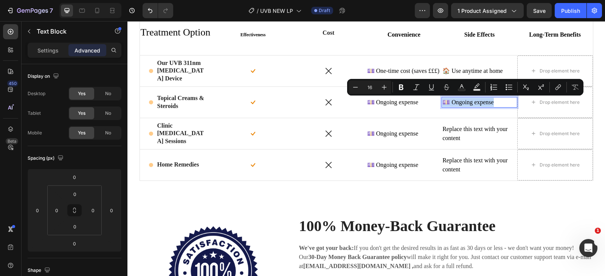
click at [464, 102] on p "💷 Ongoing expense" at bounding box center [479, 102] width 74 height 9
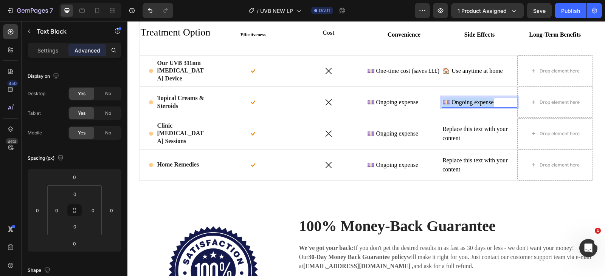
click at [465, 102] on p "💷 Ongoing expense" at bounding box center [479, 102] width 74 height 9
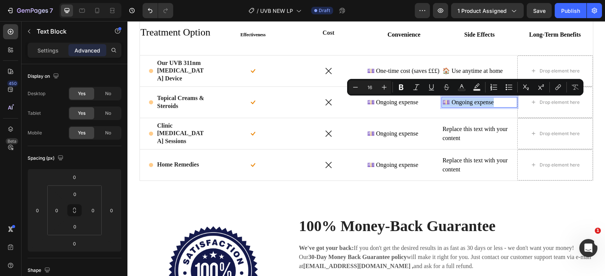
scroll to position [1600, 0]
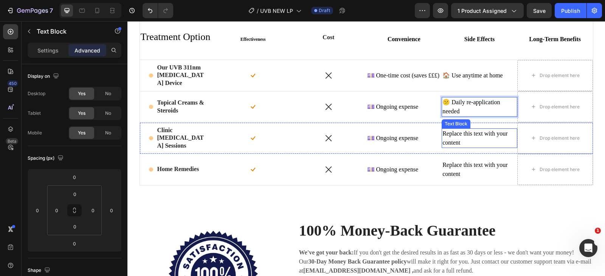
click at [460, 135] on div "Replace this text with your content" at bounding box center [479, 139] width 76 height 20
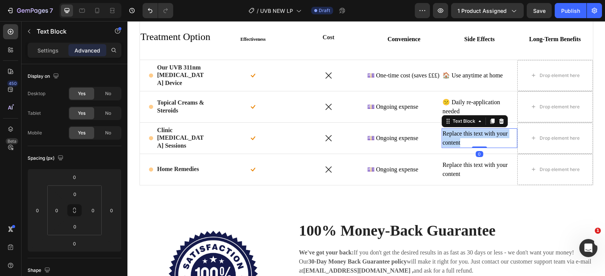
click at [460, 136] on p "Replace this text with your content" at bounding box center [479, 138] width 74 height 18
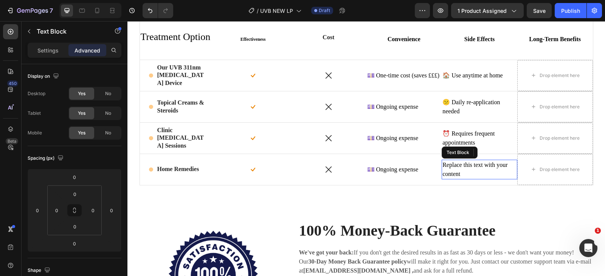
click at [477, 169] on div "Replace this text with your content" at bounding box center [479, 170] width 76 height 20
click at [477, 169] on p "Replace this text with your content" at bounding box center [479, 170] width 74 height 18
click at [470, 173] on p "⏰ Requires frequent appointments" at bounding box center [479, 170] width 74 height 18
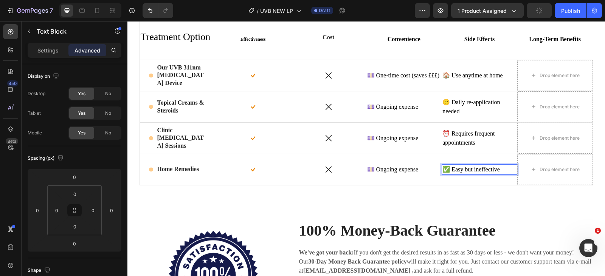
scroll to position [1604, 0]
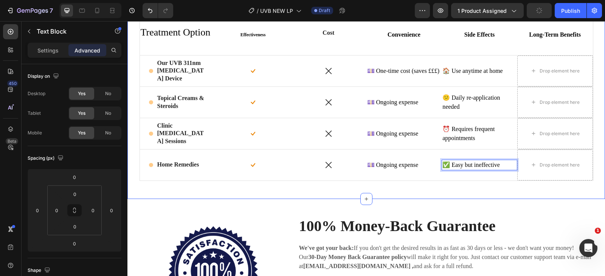
click at [463, 194] on div "Why Choose Us Heading Row ⁠⁠⁠⁠⁠⁠⁠ Treatment Option Heading ⁠⁠⁠⁠⁠⁠⁠ Effectivenes…" at bounding box center [365, 79] width 477 height 240
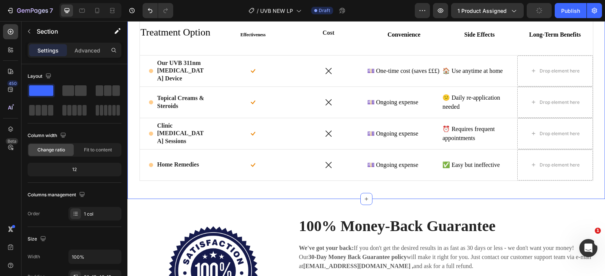
scroll to position [1566, 0]
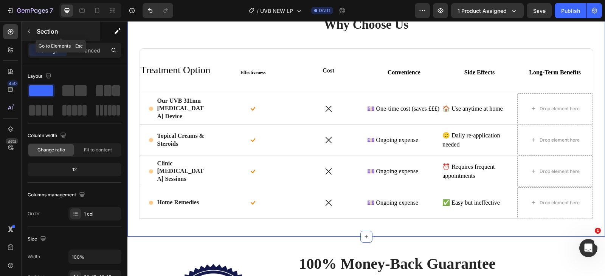
click at [31, 34] on icon "button" at bounding box center [29, 31] width 6 height 6
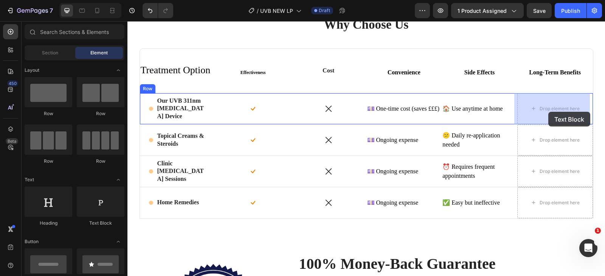
drag, startPoint x: 235, startPoint y: 224, endPoint x: 544, endPoint y: 108, distance: 329.7
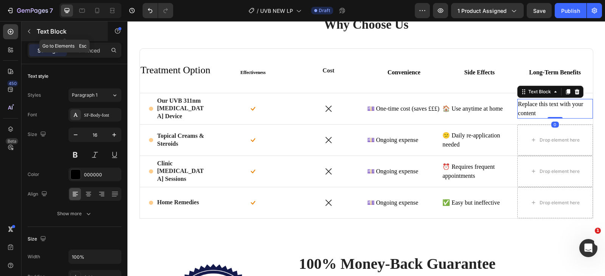
click at [30, 32] on icon "button" at bounding box center [29, 31] width 6 height 6
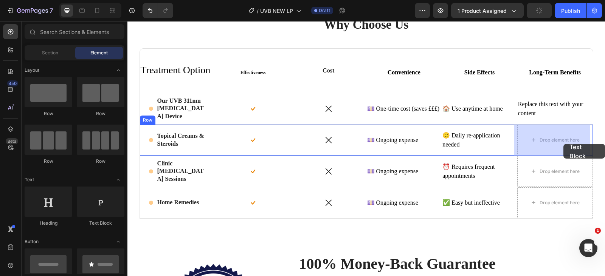
drag, startPoint x: 225, startPoint y: 227, endPoint x: 562, endPoint y: 144, distance: 347.9
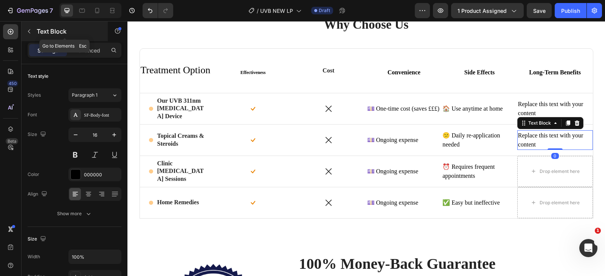
click at [31, 33] on icon "button" at bounding box center [29, 31] width 6 height 6
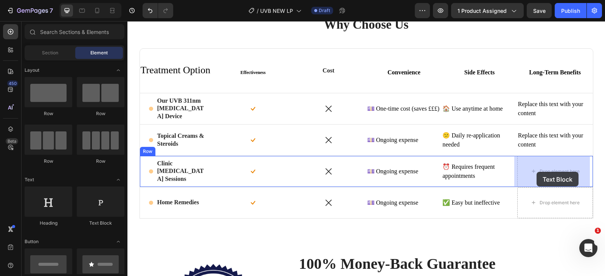
drag, startPoint x: 230, startPoint y: 232, endPoint x: 536, endPoint y: 172, distance: 312.0
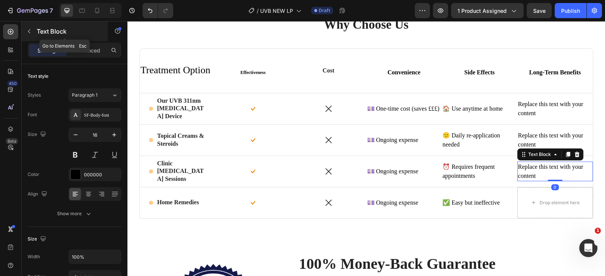
click at [28, 33] on icon "button" at bounding box center [29, 31] width 6 height 6
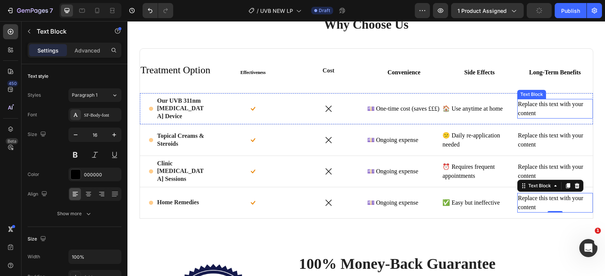
click at [536, 106] on div "Replace this text with your content" at bounding box center [555, 109] width 76 height 20
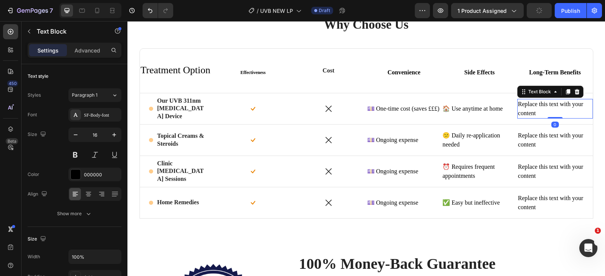
click at [536, 106] on div "Replace this text with your content" at bounding box center [555, 109] width 76 height 20
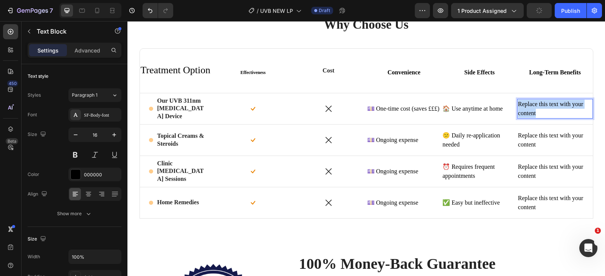
click at [536, 106] on p "Replace this text with your content" at bounding box center [555, 109] width 74 height 18
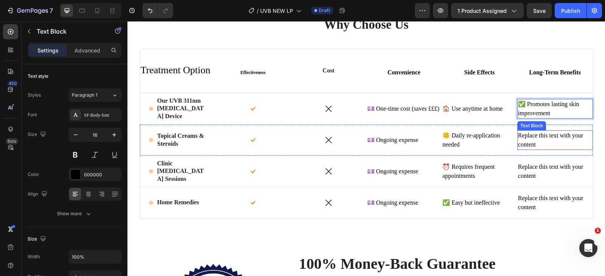
click at [531, 142] on div "Replace this text with your content" at bounding box center [555, 140] width 76 height 20
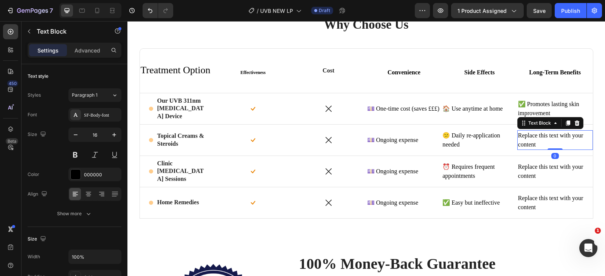
click at [531, 142] on div "Replace this text with your content" at bounding box center [555, 140] width 76 height 20
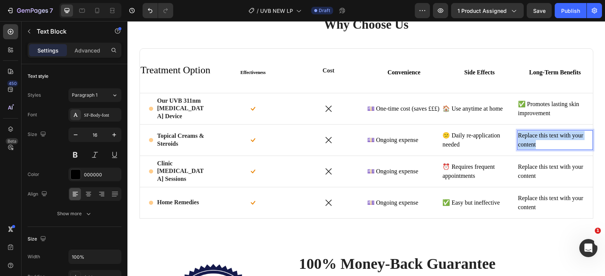
click at [531, 142] on p "Replace this text with your content" at bounding box center [555, 140] width 74 height 18
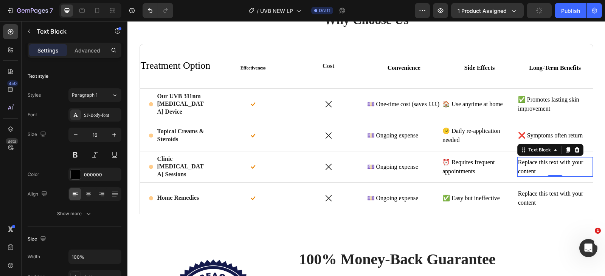
click at [547, 160] on div "Replace this text with your content" at bounding box center [555, 167] width 76 height 20
click at [548, 167] on div "Replace this text with your content" at bounding box center [555, 167] width 76 height 20
click at [548, 167] on p "Replace this text with your content" at bounding box center [555, 167] width 74 height 18
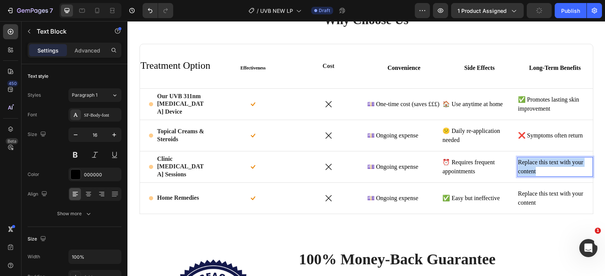
click at [548, 167] on p "Replace this text with your content" at bounding box center [555, 167] width 74 height 18
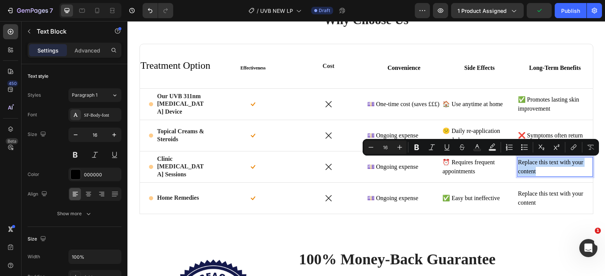
scroll to position [1575, 0]
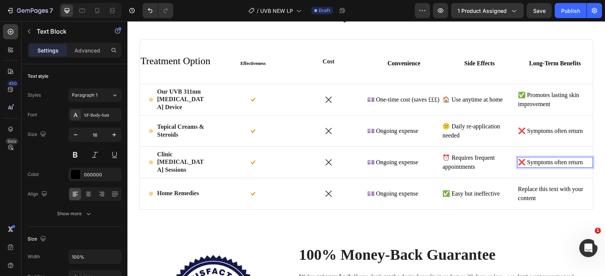
click at [530, 164] on p "❌ Symptoms often return" at bounding box center [555, 162] width 74 height 9
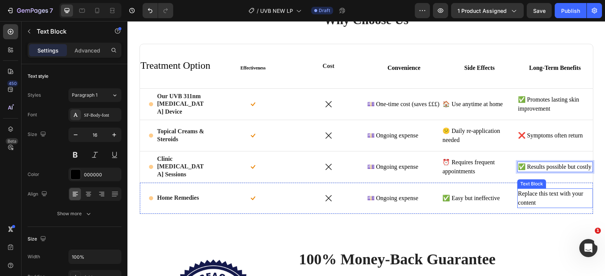
click at [532, 198] on div "Replace this text with your content" at bounding box center [555, 199] width 76 height 20
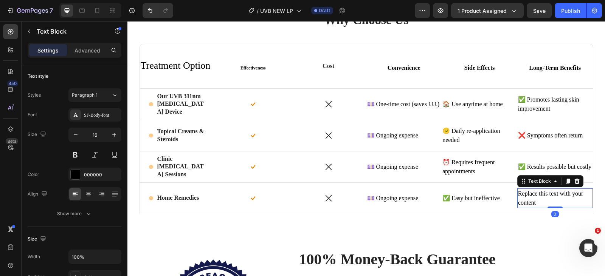
click at [532, 198] on div "Replace this text with your content" at bounding box center [555, 199] width 76 height 20
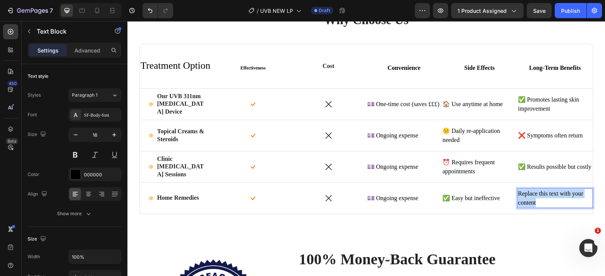
click at [532, 198] on p "Replace this text with your content" at bounding box center [555, 198] width 74 height 18
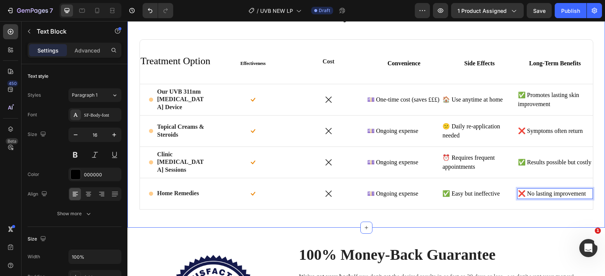
click at [523, 221] on div "Why Choose Us Heading Row ⁠⁠⁠⁠⁠⁠⁠ Treatment Option Heading ⁠⁠⁠⁠⁠⁠⁠ Effectivenes…" at bounding box center [365, 108] width 477 height 240
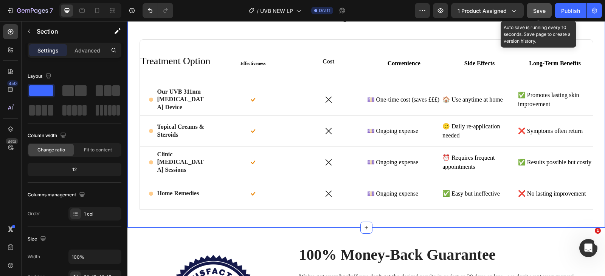
click at [545, 12] on span "Save" at bounding box center [539, 11] width 12 height 6
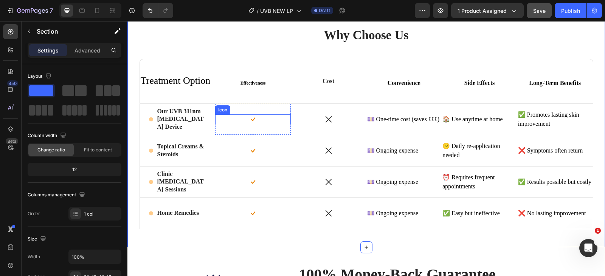
click at [251, 118] on rect at bounding box center [252, 119] width 9 height 9
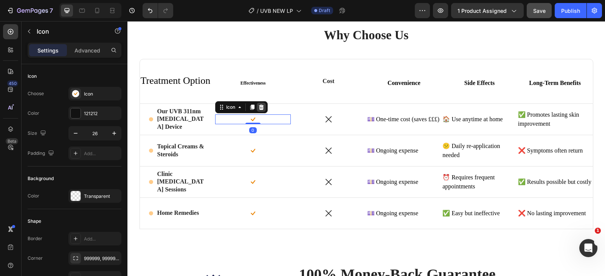
click at [262, 109] on div at bounding box center [261, 107] width 9 height 9
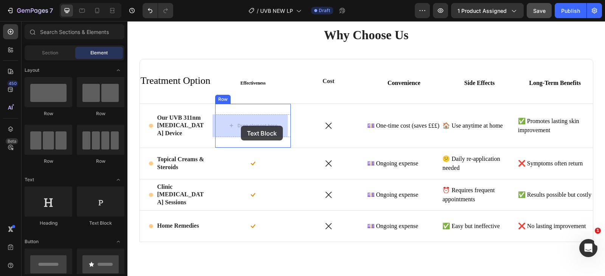
drag, startPoint x: 218, startPoint y: 229, endPoint x: 249, endPoint y: 166, distance: 69.3
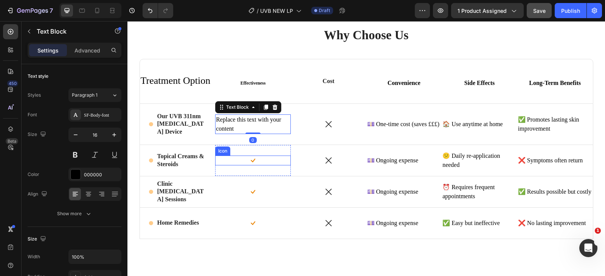
click at [251, 161] on rect at bounding box center [252, 160] width 9 height 9
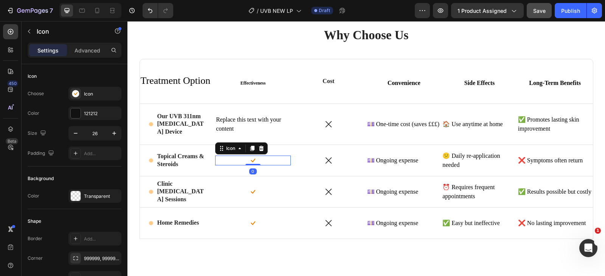
click at [261, 147] on icon at bounding box center [261, 149] width 6 height 6
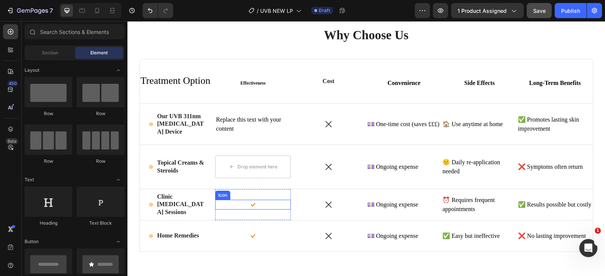
click at [252, 205] on rect at bounding box center [252, 204] width 9 height 9
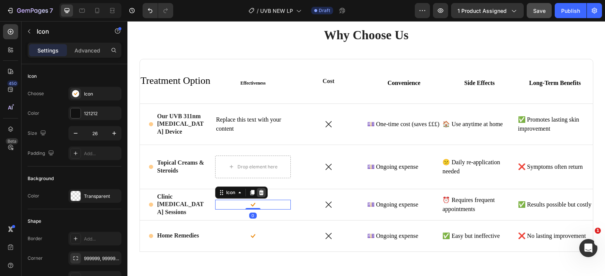
click at [259, 192] on icon at bounding box center [261, 192] width 5 height 5
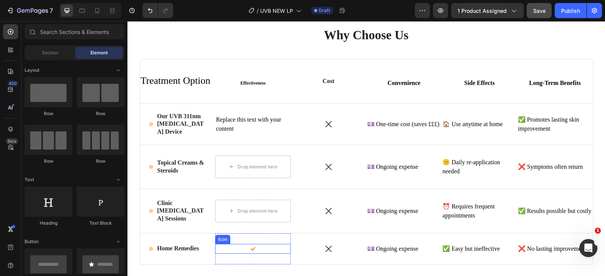
click at [252, 247] on rect at bounding box center [252, 248] width 9 height 9
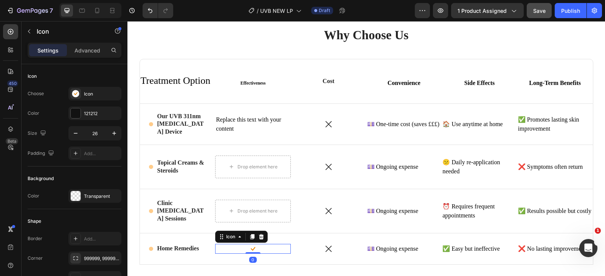
click at [261, 234] on icon at bounding box center [261, 237] width 6 height 6
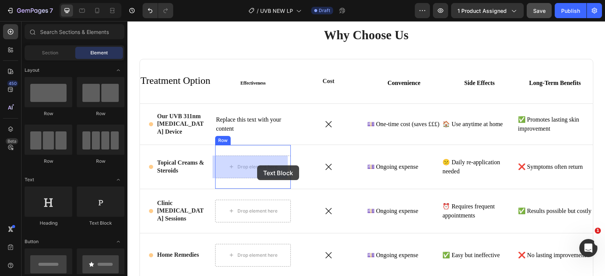
drag, startPoint x: 243, startPoint y: 222, endPoint x: 257, endPoint y: 166, distance: 58.3
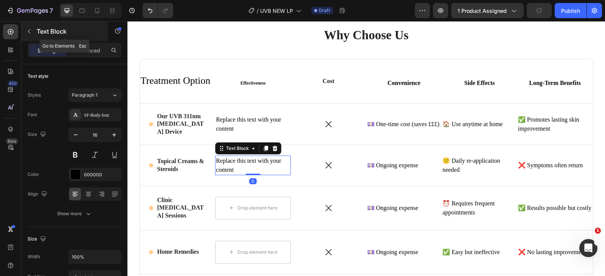
click at [30, 32] on icon "button" at bounding box center [29, 31] width 6 height 6
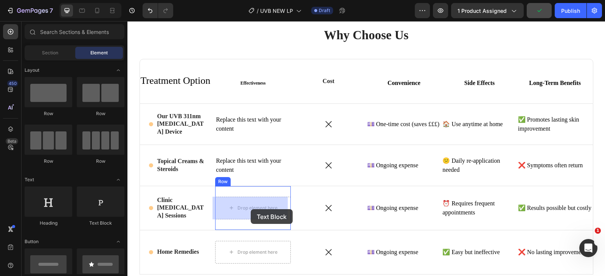
drag, startPoint x: 245, startPoint y: 223, endPoint x: 251, endPoint y: 209, distance: 14.6
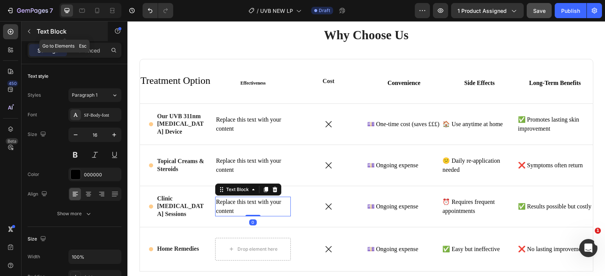
click at [29, 32] on icon "button" at bounding box center [29, 31] width 6 height 6
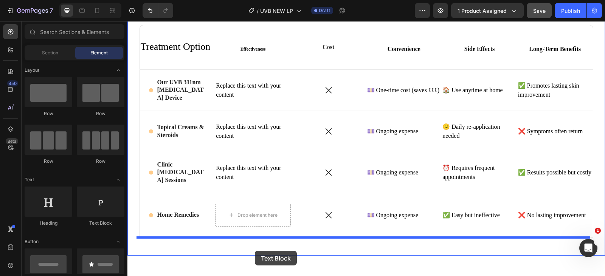
drag, startPoint x: 226, startPoint y: 233, endPoint x: 247, endPoint y: 215, distance: 27.6
click at [249, 223] on div "Drop element here Row" at bounding box center [253, 216] width 76 height 44
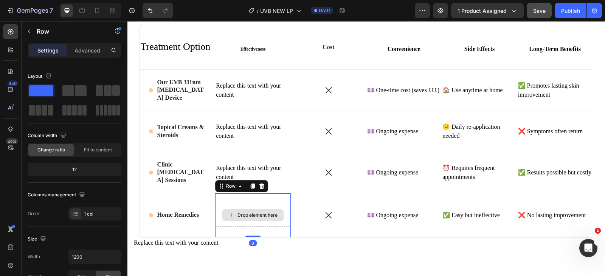
scroll to position [1613, 0]
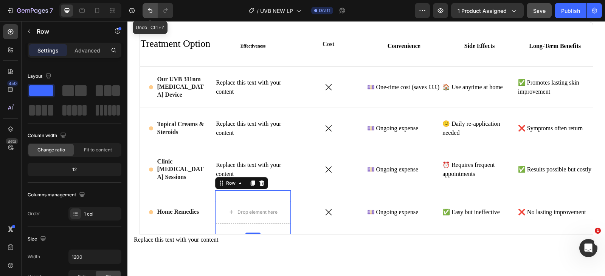
click at [152, 16] on button "Undo/Redo" at bounding box center [150, 10] width 15 height 15
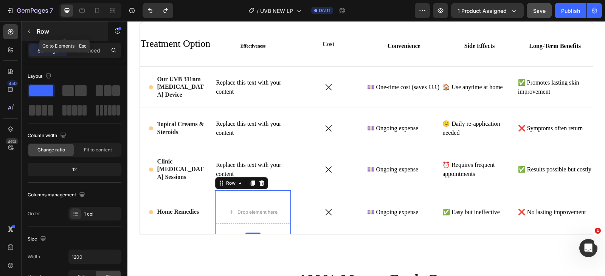
click at [31, 31] on icon "button" at bounding box center [29, 31] width 6 height 6
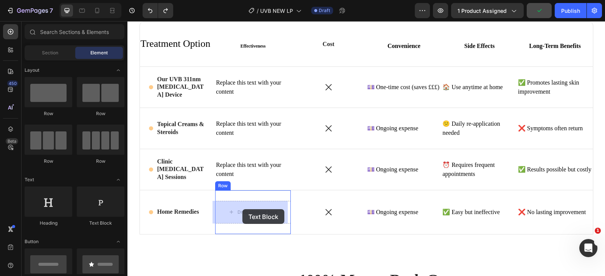
drag, startPoint x: 226, startPoint y: 222, endPoint x: 236, endPoint y: 150, distance: 72.9
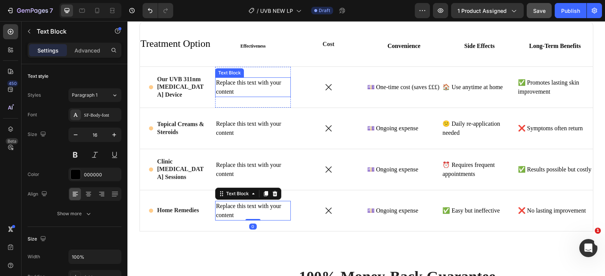
click at [235, 89] on div "Replace this text with your content" at bounding box center [253, 87] width 76 height 20
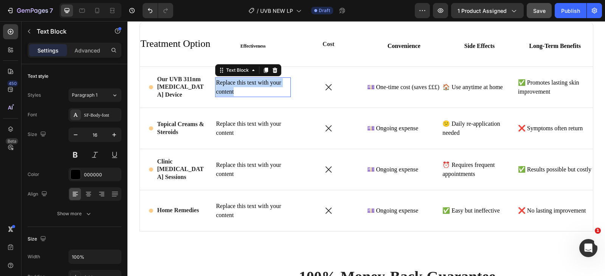
click at [235, 89] on p "Replace this text with your content" at bounding box center [253, 87] width 74 height 18
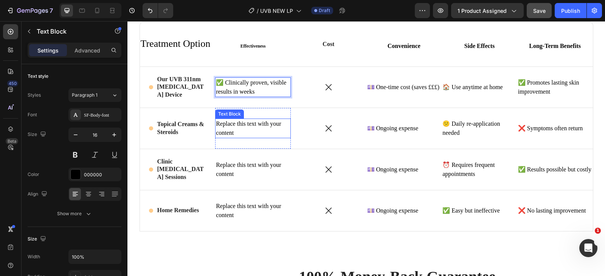
click at [232, 130] on div "Replace this text with your content" at bounding box center [253, 129] width 76 height 20
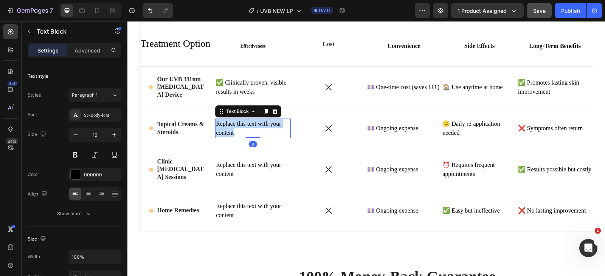
click at [232, 130] on p "Replace this text with your content" at bounding box center [253, 128] width 74 height 18
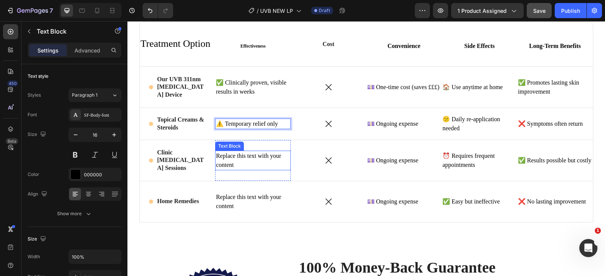
click at [242, 157] on div "Replace this text with your content" at bounding box center [253, 161] width 76 height 20
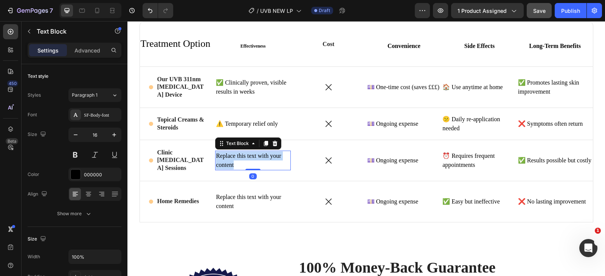
click at [242, 157] on p "Replace this text with your content" at bounding box center [253, 161] width 74 height 18
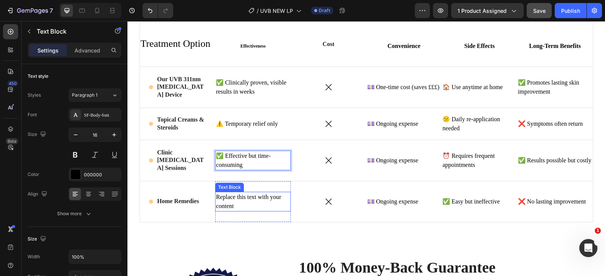
click at [251, 200] on div "Replace this text with your content" at bounding box center [253, 202] width 76 height 20
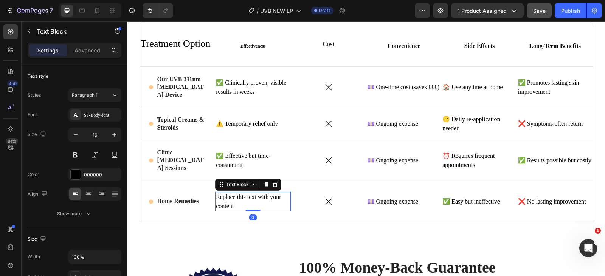
click at [251, 200] on div "Replace this text with your content" at bounding box center [253, 202] width 76 height 20
click at [251, 200] on p "Replace this text with your content" at bounding box center [253, 202] width 74 height 18
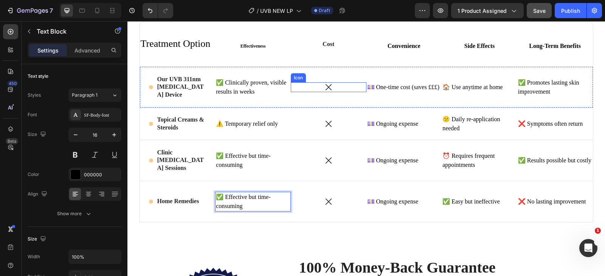
click at [324, 89] on icon at bounding box center [329, 87] width 10 height 10
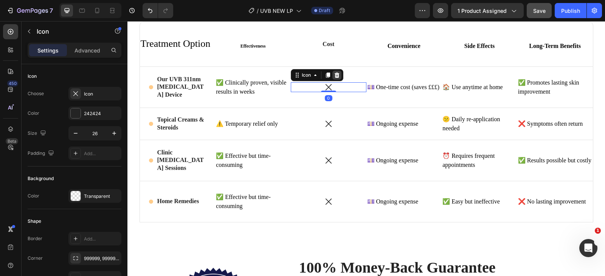
click at [332, 79] on div at bounding box center [336, 75] width 9 height 9
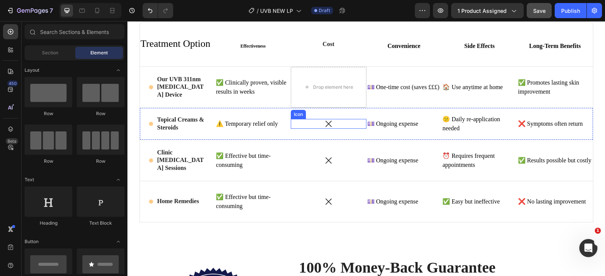
click at [328, 121] on icon at bounding box center [329, 124] width 10 height 10
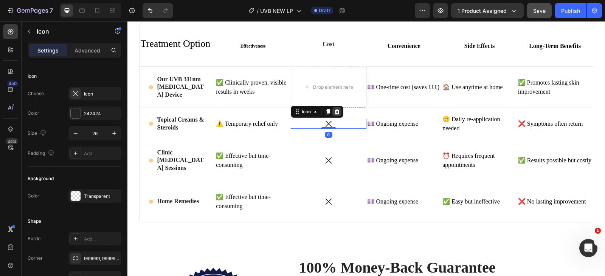
click at [335, 115] on div at bounding box center [336, 111] width 9 height 9
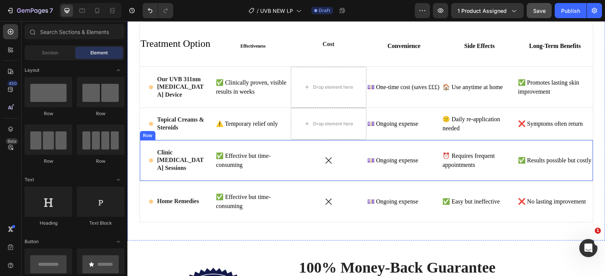
click at [328, 162] on icon at bounding box center [329, 161] width 10 height 10
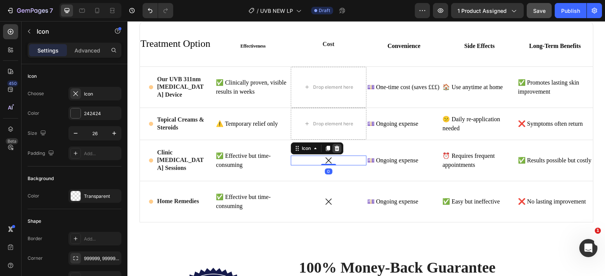
click at [336, 150] on icon at bounding box center [336, 148] width 5 height 5
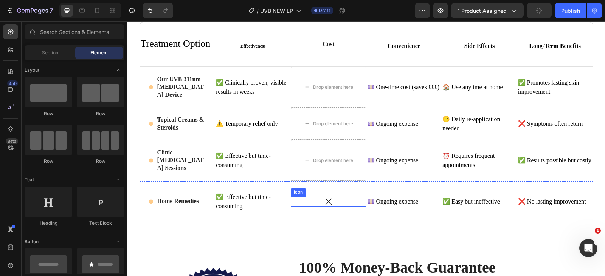
click at [328, 203] on icon at bounding box center [329, 202] width 10 height 10
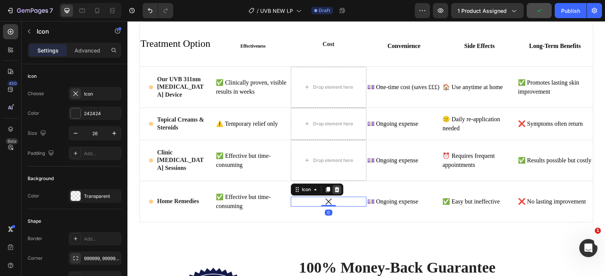
click at [334, 192] on icon at bounding box center [336, 189] width 5 height 5
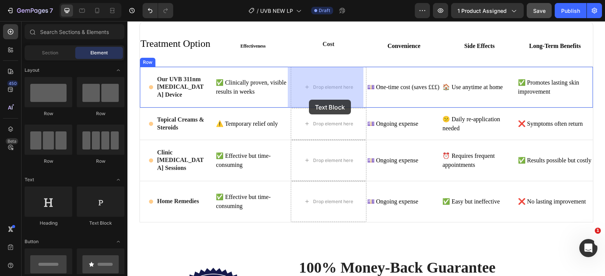
drag, startPoint x: 231, startPoint y: 223, endPoint x: 312, endPoint y: 95, distance: 150.7
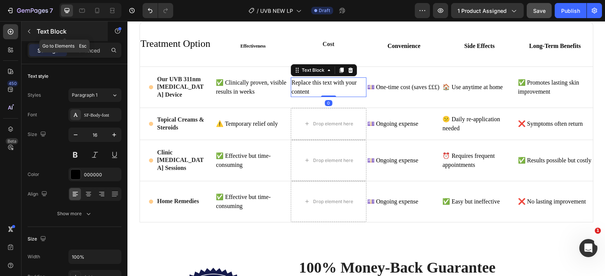
click at [29, 31] on icon "button" at bounding box center [29, 31] width 2 height 4
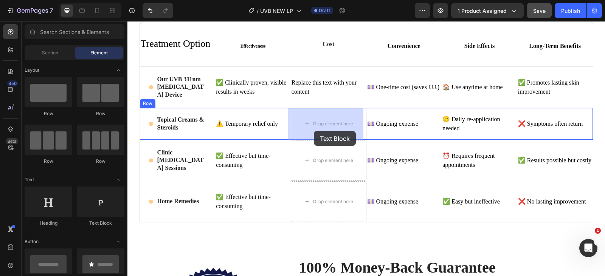
drag, startPoint x: 228, startPoint y: 220, endPoint x: 301, endPoint y: 139, distance: 109.7
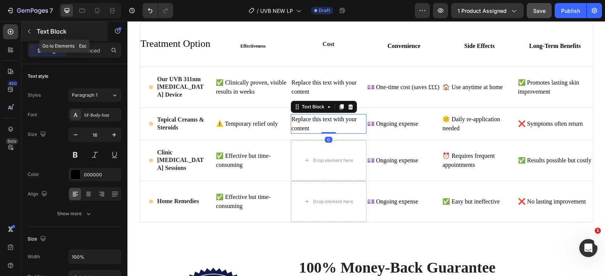
click at [31, 34] on icon "button" at bounding box center [29, 31] width 6 height 6
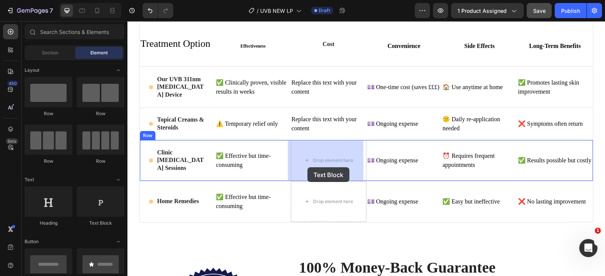
drag, startPoint x: 234, startPoint y: 224, endPoint x: 307, endPoint y: 161, distance: 96.8
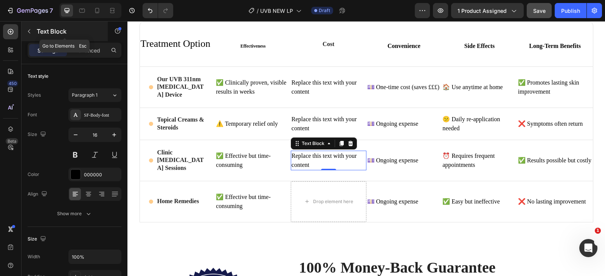
click at [29, 34] on icon "button" at bounding box center [29, 31] width 6 height 6
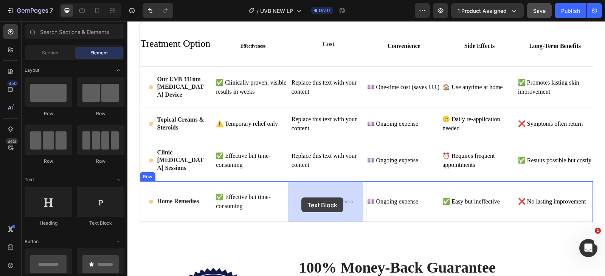
drag, startPoint x: 230, startPoint y: 230, endPoint x: 306, endPoint y: 198, distance: 82.3
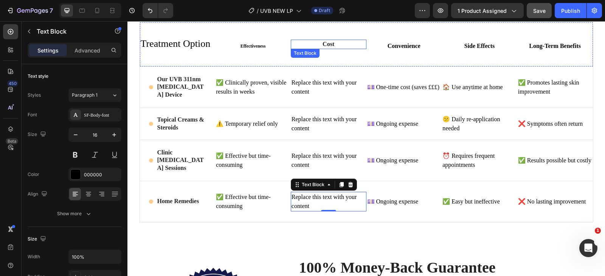
click at [326, 46] on strong "Cost" at bounding box center [328, 44] width 12 height 6
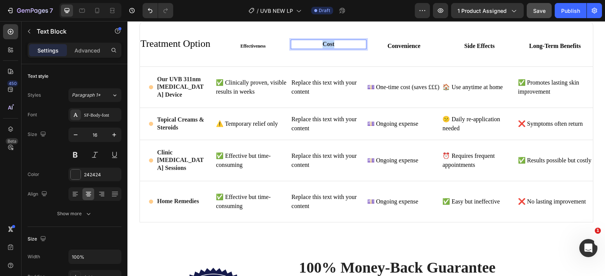
click at [328, 45] on strong "Cost" at bounding box center [328, 44] width 12 height 6
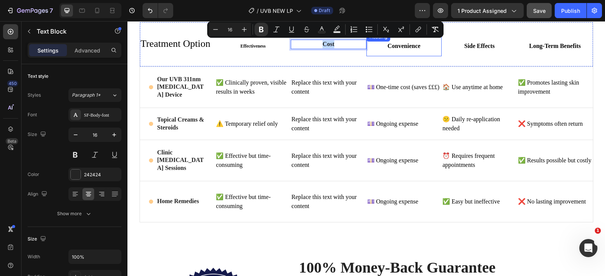
click at [401, 50] on p "⁠⁠⁠⁠⁠⁠⁠ Convenience" at bounding box center [404, 44] width 74 height 22
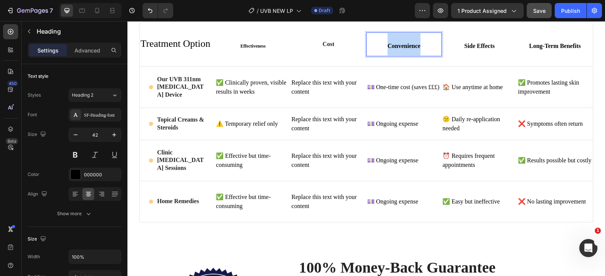
click at [401, 50] on p "Convenience" at bounding box center [404, 44] width 74 height 22
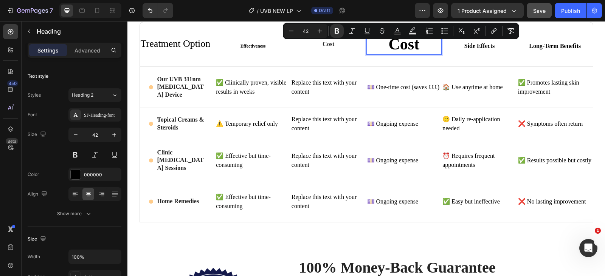
scroll to position [1614, 0]
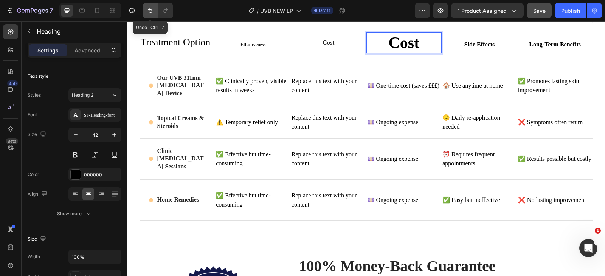
click at [146, 17] on button "Undo/Redo" at bounding box center [150, 10] width 15 height 15
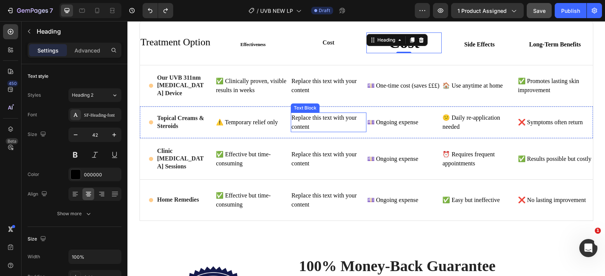
click at [342, 117] on div "Replace this text with your content" at bounding box center [329, 123] width 76 height 20
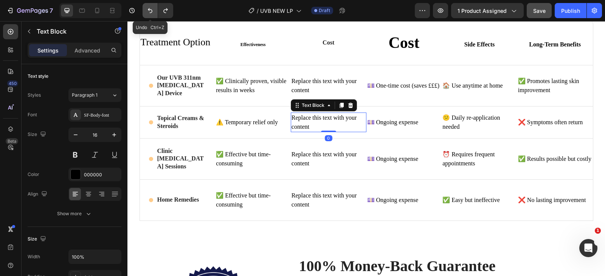
click at [151, 14] on icon "Undo/Redo" at bounding box center [150, 11] width 8 height 8
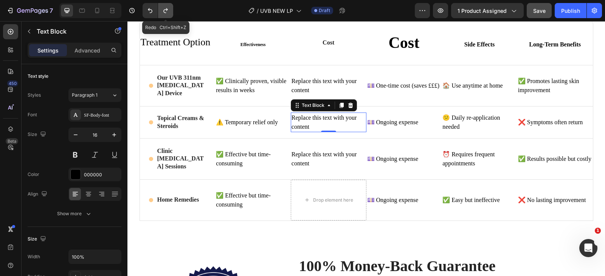
click at [167, 13] on icon "Undo/Redo" at bounding box center [166, 11] width 8 height 8
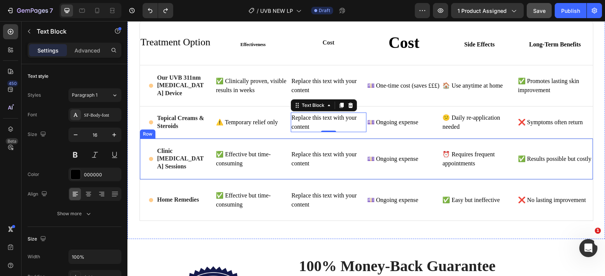
click at [395, 143] on div "💷 Ongoing expense Text Block" at bounding box center [404, 159] width 76 height 41
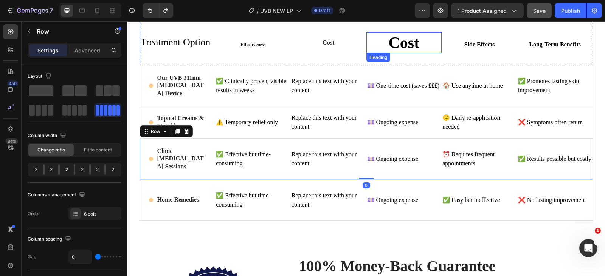
click at [403, 49] on strong "Cost" at bounding box center [403, 42] width 31 height 17
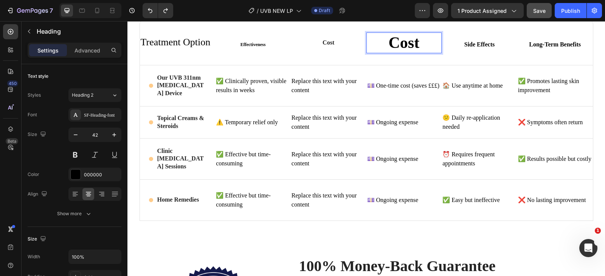
click at [399, 45] on strong "Cost" at bounding box center [403, 42] width 31 height 17
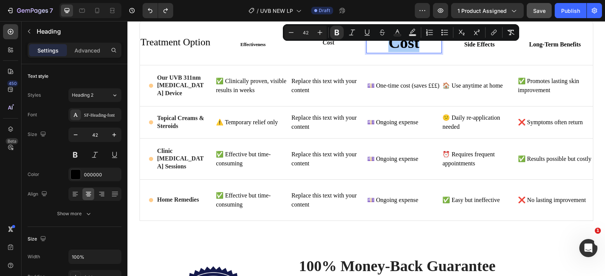
click at [311, 31] on input "42" at bounding box center [305, 32] width 15 height 9
type input "18"
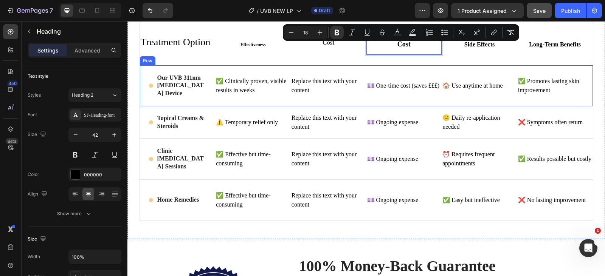
click at [397, 99] on div "💷 One-time cost (saves £££) Text Block" at bounding box center [404, 85] width 76 height 41
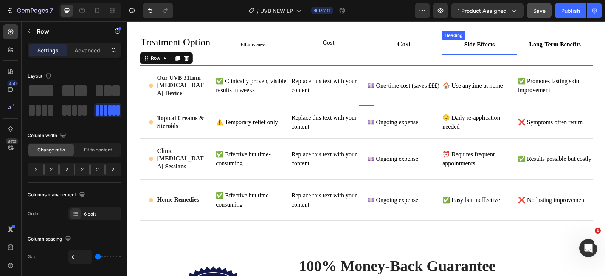
click at [477, 44] on div "⁠⁠⁠⁠⁠⁠⁠ Side Effects Heading" at bounding box center [479, 43] width 76 height 24
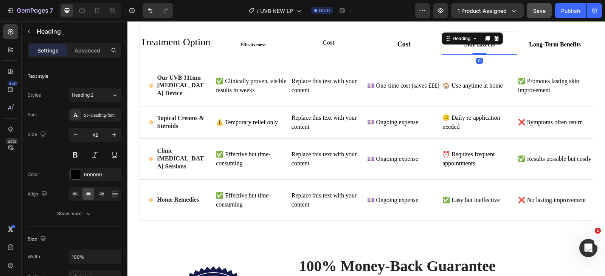
click at [477, 44] on div "Heading" at bounding box center [471, 39] width 61 height 12
click at [501, 51] on p "Side Effects" at bounding box center [479, 43] width 74 height 22
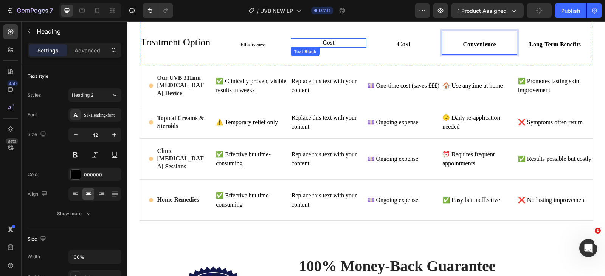
click at [324, 44] on strong "Cost" at bounding box center [328, 42] width 12 height 6
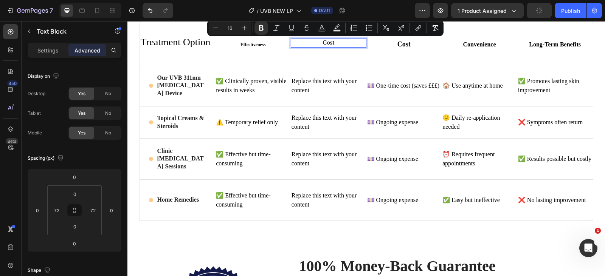
scroll to position [1610, 0]
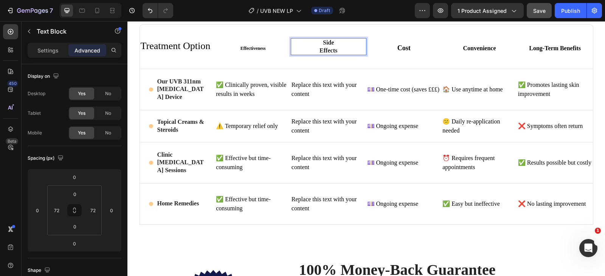
click at [319, 48] on strong "Side Effects" at bounding box center [328, 46] width 18 height 14
click at [332, 48] on strong "Side Effects" at bounding box center [328, 46] width 18 height 14
click at [320, 51] on strong "Side Effects" at bounding box center [328, 46] width 18 height 14
click at [319, 51] on strong "Side Effects" at bounding box center [328, 46] width 18 height 14
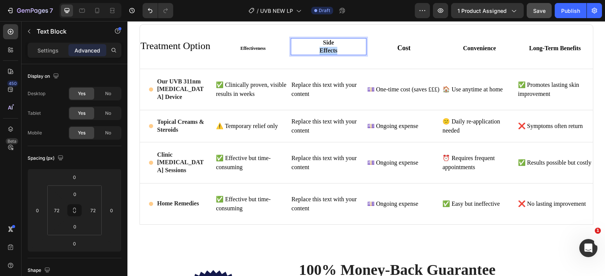
click at [319, 50] on strong "Side Effects" at bounding box center [328, 46] width 18 height 14
click at [318, 67] on div "Text Block 0" at bounding box center [329, 47] width 76 height 44
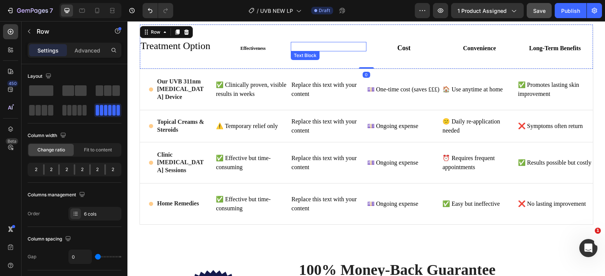
click at [325, 48] on p "Rich Text Editor. Editing area: main" at bounding box center [329, 47] width 20 height 8
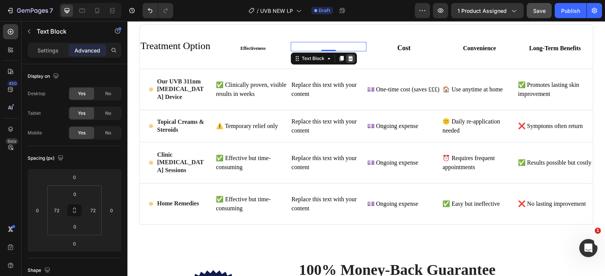
click at [347, 59] on icon at bounding box center [350, 59] width 6 height 6
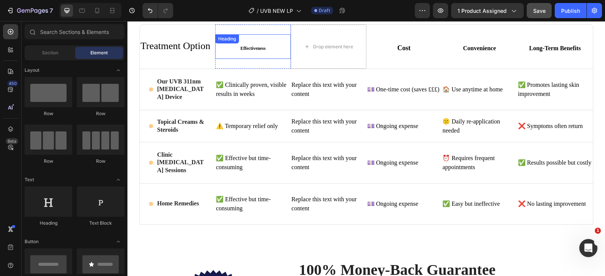
click at [261, 49] on strong "Effectiveness" at bounding box center [252, 48] width 25 height 5
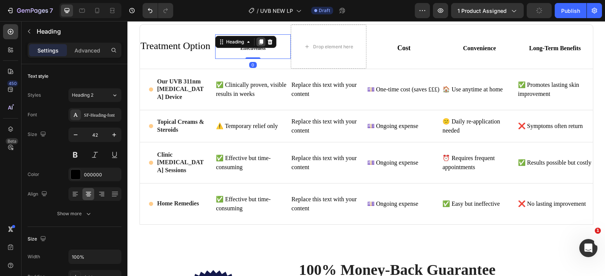
click at [258, 42] on icon at bounding box center [261, 42] width 6 height 6
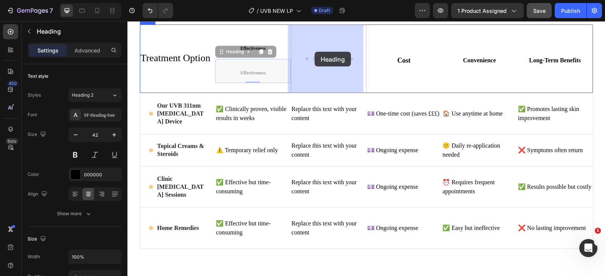
drag, startPoint x: 220, startPoint y: 51, endPoint x: 314, endPoint y: 51, distance: 94.1
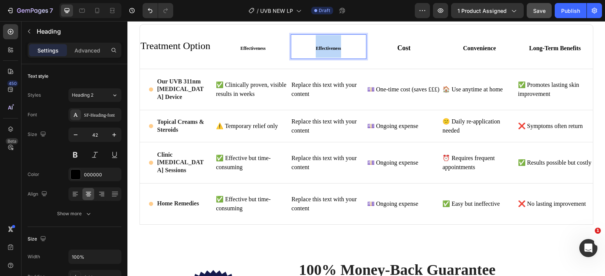
click at [318, 49] on strong "Effectiveness" at bounding box center [328, 48] width 25 height 5
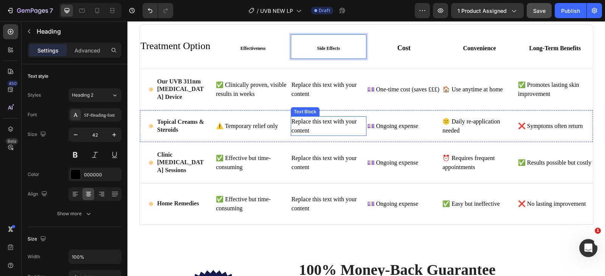
click at [331, 128] on div "Replace this text with your content" at bounding box center [329, 126] width 76 height 20
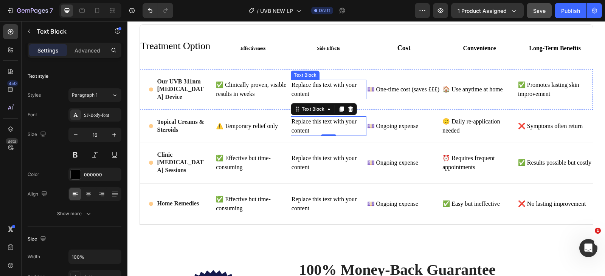
click at [309, 89] on div "Replace this text with your content" at bounding box center [329, 90] width 76 height 20
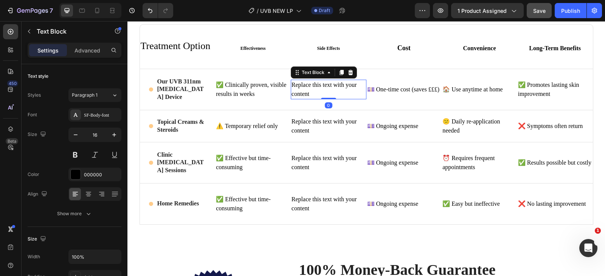
click at [309, 89] on div "Replace this text with your content" at bounding box center [329, 90] width 76 height 20
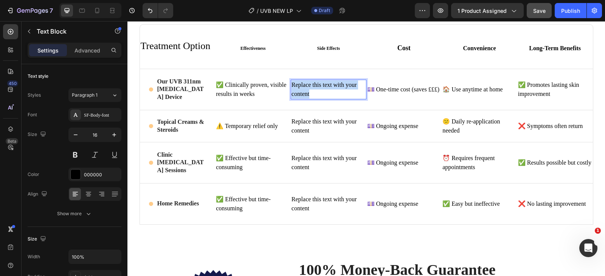
click at [309, 89] on p "Replace this text with your content" at bounding box center [328, 90] width 74 height 18
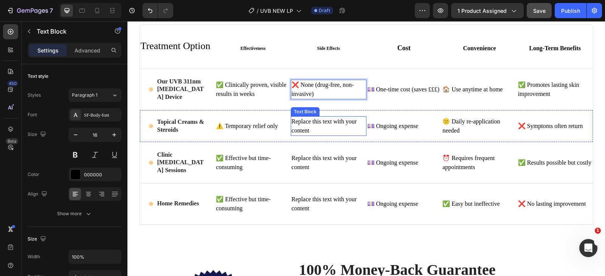
click at [303, 123] on div "Replace this text with your content" at bounding box center [329, 126] width 76 height 20
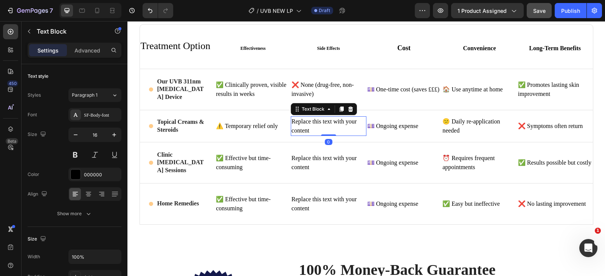
click at [303, 123] on div "Replace this text with your content" at bounding box center [329, 126] width 76 height 20
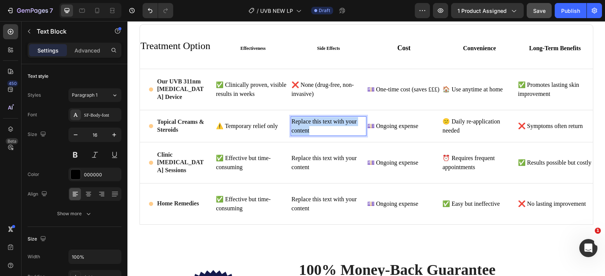
click at [303, 123] on p "Replace this text with your content" at bounding box center [328, 126] width 74 height 18
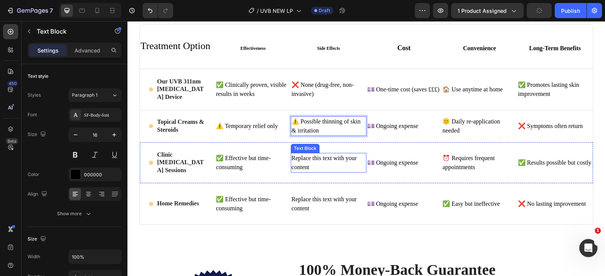
click at [321, 158] on div "Replace this text with your content" at bounding box center [329, 163] width 76 height 20
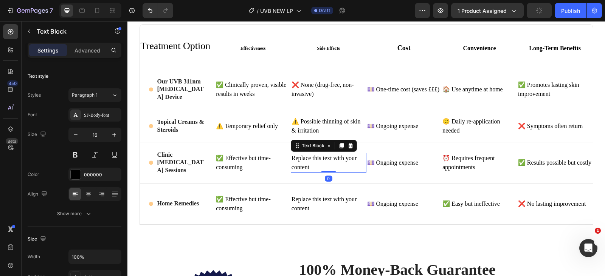
click at [321, 158] on div "Replace this text with your content" at bounding box center [329, 163] width 76 height 20
click at [321, 158] on p "Replace this text with your content" at bounding box center [328, 163] width 74 height 18
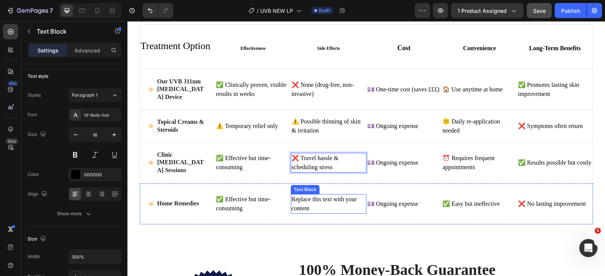
click at [319, 205] on div "Replace this text with your content" at bounding box center [329, 204] width 76 height 20
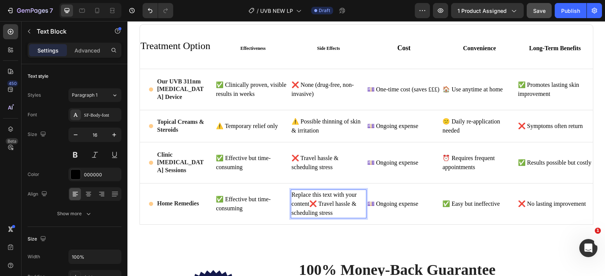
scroll to position [1606, 0]
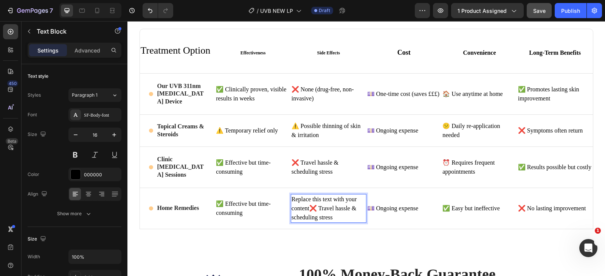
click at [327, 208] on p "Replace this text with your content❌ Travel hassle & scheduling stress" at bounding box center [328, 208] width 74 height 27
click at [329, 208] on p "Replace this text with your content❌ Travel hassle & scheduling stress" at bounding box center [328, 208] width 74 height 27
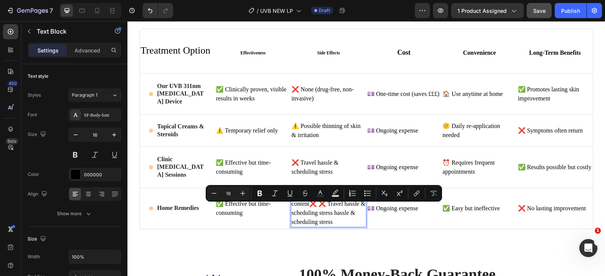
scroll to position [1601, 0]
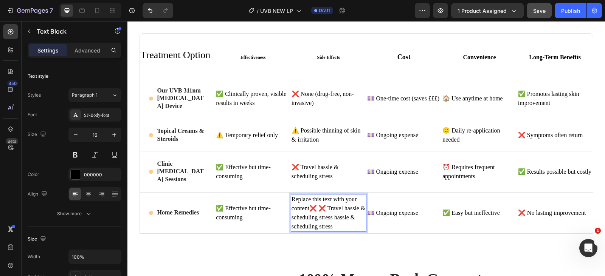
click at [331, 208] on p "Replace this text with your content❌ ❌ Travel hassle & scheduling stress hassle…" at bounding box center [328, 213] width 74 height 36
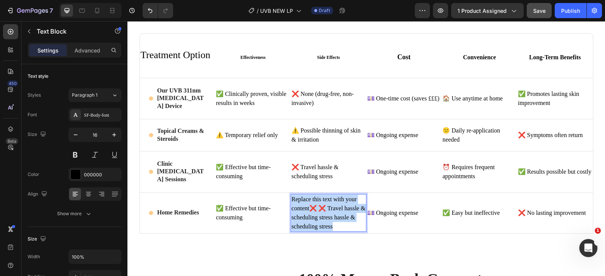
click at [331, 208] on p "Replace this text with your content❌ ❌ Travel hassle & scheduling stress hassle…" at bounding box center [328, 213] width 74 height 36
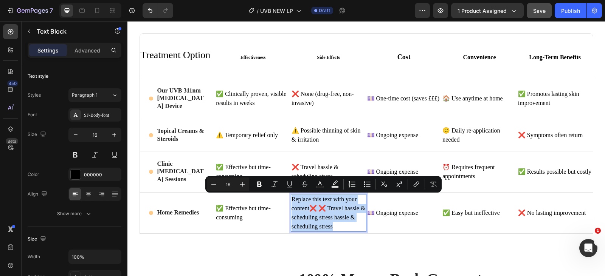
scroll to position [1610, 0]
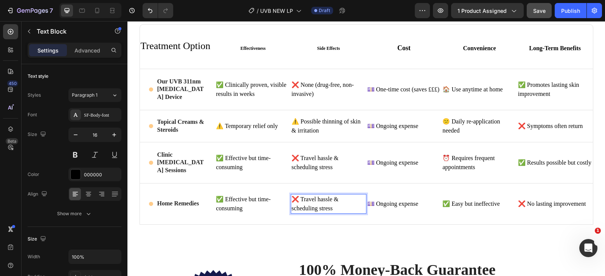
click at [313, 205] on p "❌ Travel hassle & scheduling stress" at bounding box center [328, 204] width 74 height 18
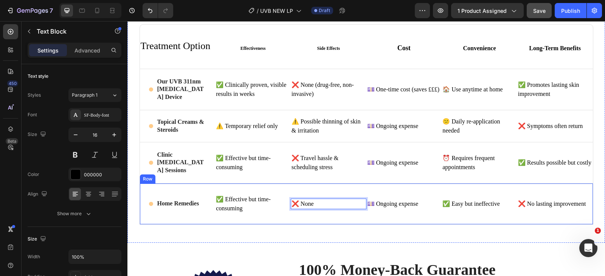
click at [319, 232] on div "Why Choose Us Heading Row ⁠⁠⁠⁠⁠⁠⁠ Treatment Option Heading ⁠⁠⁠⁠⁠⁠⁠ Effectivenes…" at bounding box center [365, 108] width 477 height 270
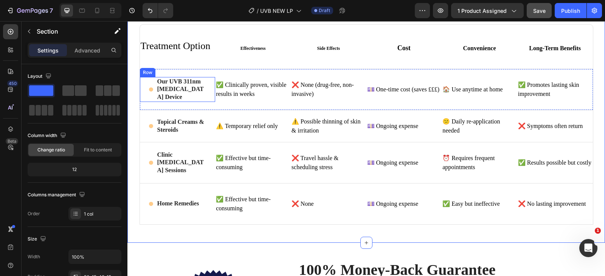
click at [149, 92] on div "Icon" at bounding box center [151, 89] width 5 height 25
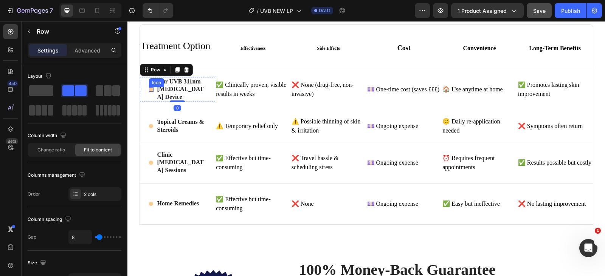
click at [149, 88] on icon at bounding box center [151, 89] width 4 height 5
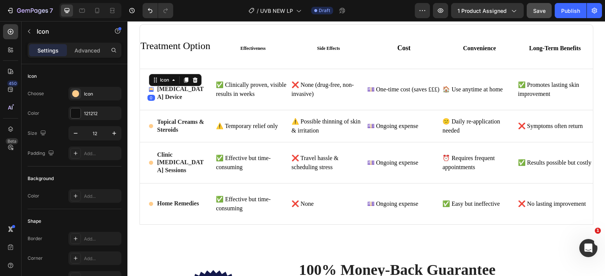
click at [149, 88] on icon at bounding box center [151, 89] width 4 height 5
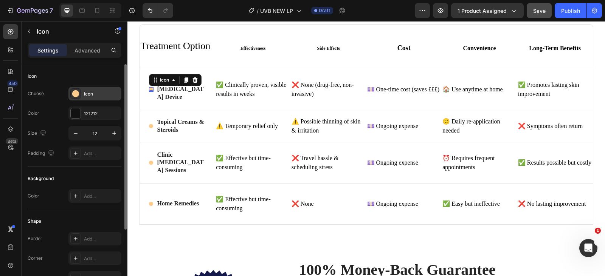
click at [74, 94] on circle at bounding box center [75, 93] width 7 height 7
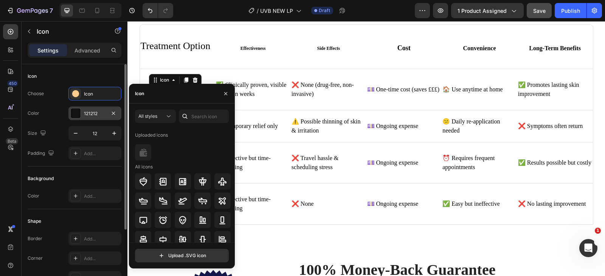
click at [78, 110] on div at bounding box center [76, 113] width 10 height 10
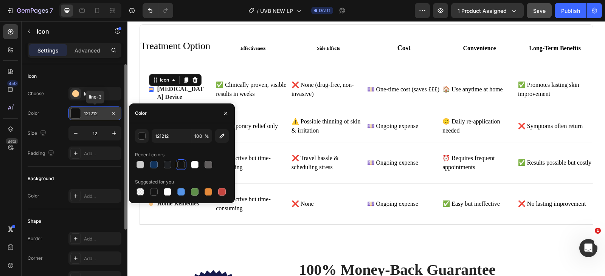
click at [79, 110] on div at bounding box center [76, 113] width 10 height 10
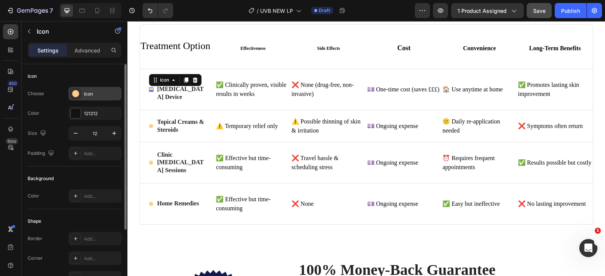
click at [75, 99] on div at bounding box center [75, 93] width 11 height 11
click at [58, 104] on div "Choose Icon Color 121212 Size 12 Padding Add..." at bounding box center [75, 123] width 94 height 73
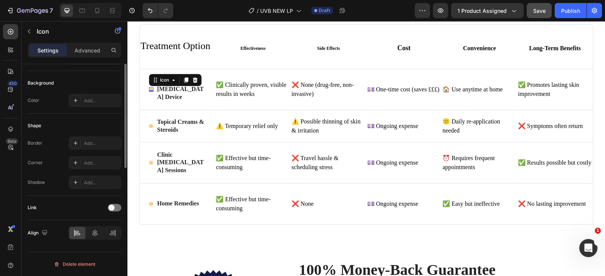
scroll to position [0, 0]
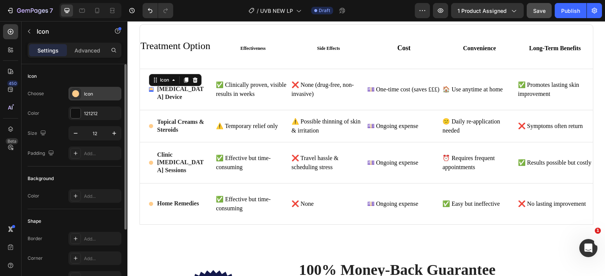
click at [90, 96] on div "Icon" at bounding box center [102, 94] width 36 height 7
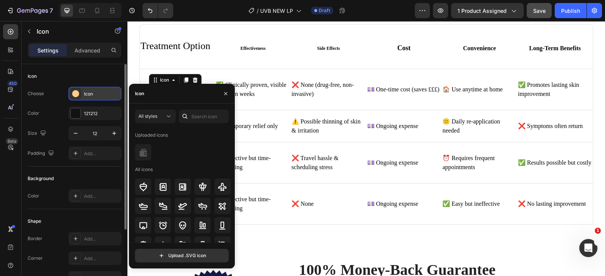
click at [105, 96] on div "Icon" at bounding box center [102, 94] width 36 height 7
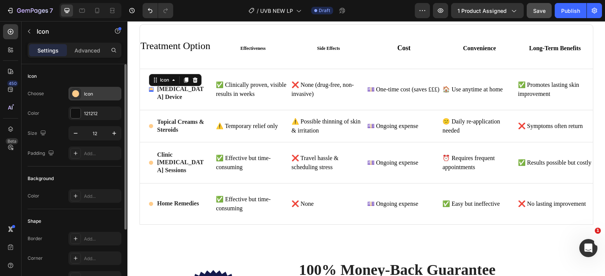
click at [105, 95] on div "Icon" at bounding box center [102, 94] width 36 height 7
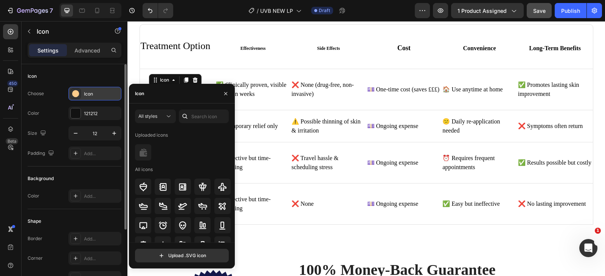
click at [106, 95] on div "Icon" at bounding box center [102, 94] width 36 height 7
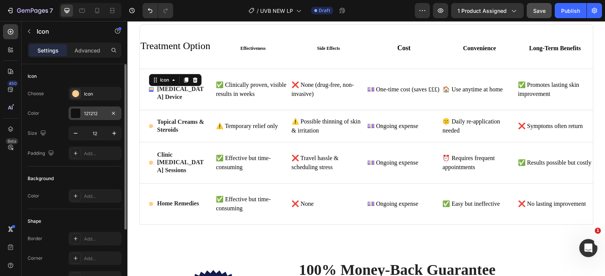
click at [72, 111] on div at bounding box center [76, 113] width 10 height 10
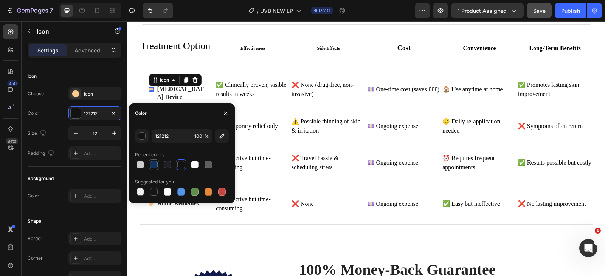
click at [153, 164] on div at bounding box center [154, 165] width 8 height 8
type input "11335C"
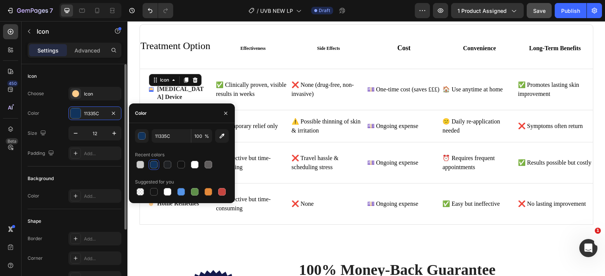
click at [65, 124] on div "Choose Icon Color 11335C Size 12 Padding Add..." at bounding box center [75, 123] width 94 height 73
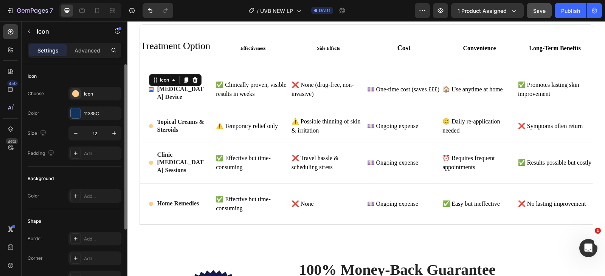
click at [74, 123] on div "Choose Icon Color 11335C Size 12 Padding Add..." at bounding box center [75, 123] width 94 height 73
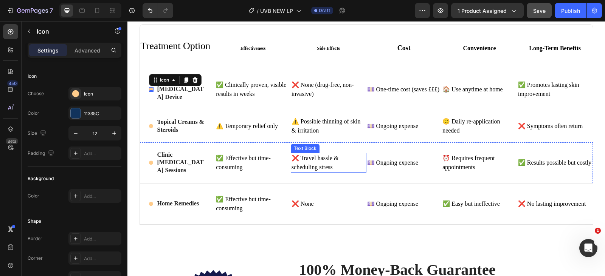
click at [432, 175] on div "💷 Ongoing expense Text Block" at bounding box center [404, 163] width 76 height 41
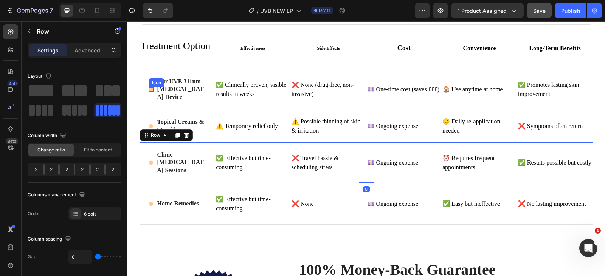
click at [149, 90] on circle at bounding box center [151, 89] width 4 height 4
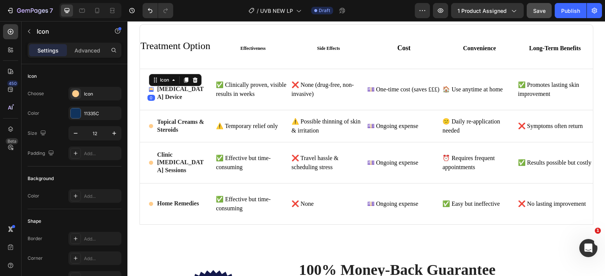
click at [149, 90] on circle at bounding box center [151, 89] width 4 height 4
click at [149, 89] on circle at bounding box center [151, 89] width 4 height 4
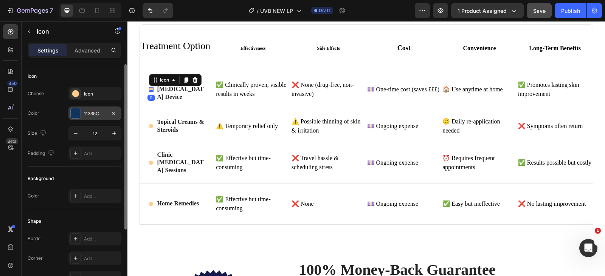
click at [78, 112] on div at bounding box center [76, 113] width 10 height 10
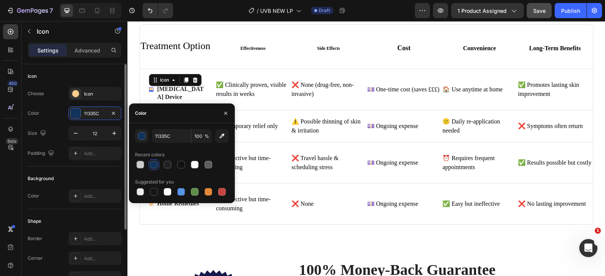
click at [49, 124] on div "Choose Icon Color 11335C Size 12 Padding Add..." at bounding box center [75, 123] width 94 height 73
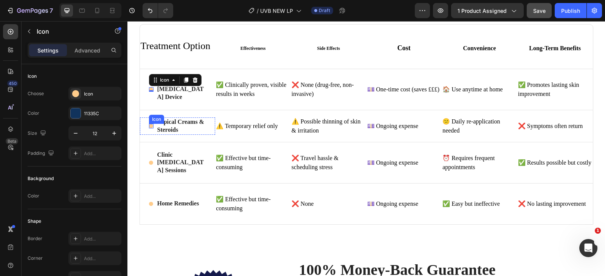
click at [149, 129] on div "Icon" at bounding box center [151, 126] width 5 height 17
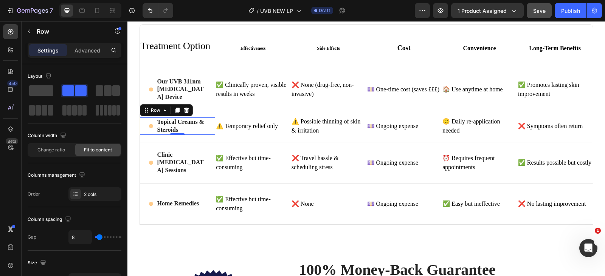
click at [149, 129] on div "Icon" at bounding box center [151, 126] width 5 height 17
click at [149, 127] on div "Icon" at bounding box center [151, 126] width 5 height 5
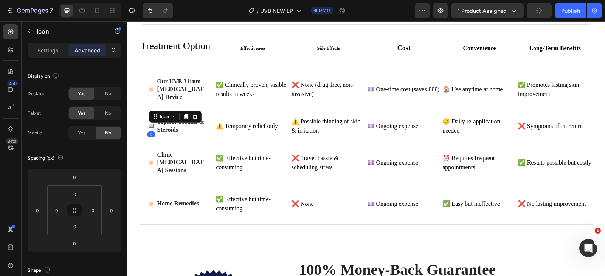
click at [149, 125] on circle at bounding box center [151, 126] width 4 height 4
click at [195, 184] on div "Icon Home Remedies Text Block Row" at bounding box center [178, 204] width 76 height 41
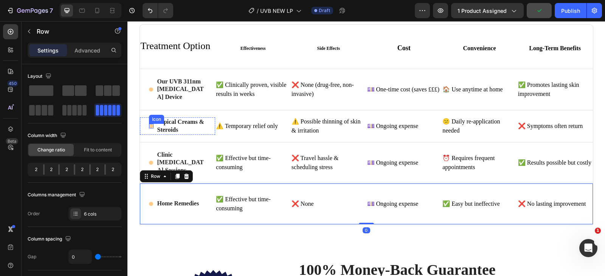
click at [149, 124] on circle at bounding box center [151, 126] width 4 height 4
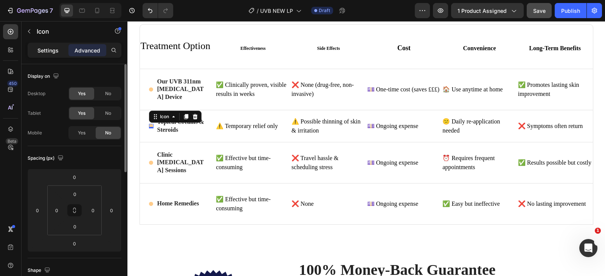
click at [46, 50] on p "Settings" at bounding box center [47, 50] width 21 height 8
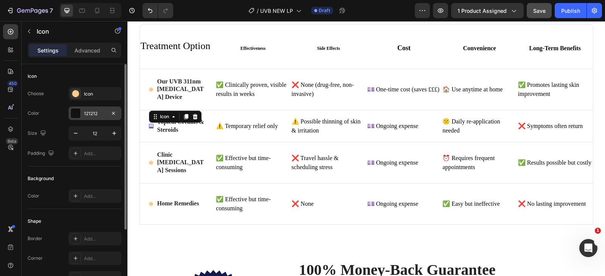
click at [77, 116] on div at bounding box center [76, 113] width 10 height 10
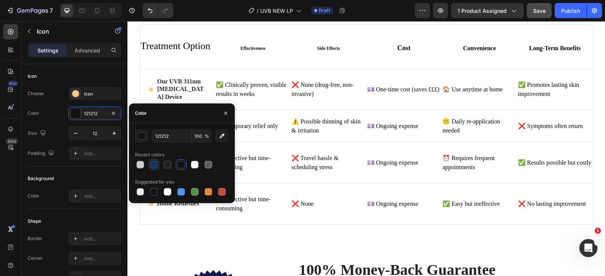
click at [152, 161] on div at bounding box center [154, 165] width 8 height 8
type input "11335C"
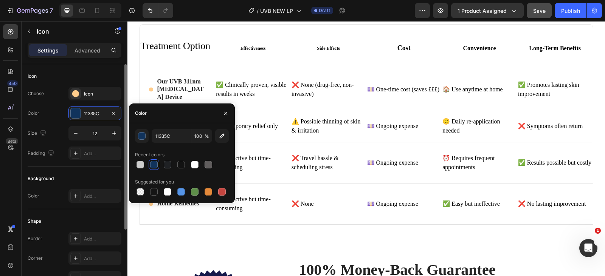
click at [43, 116] on div "Color 11335C" at bounding box center [75, 114] width 94 height 14
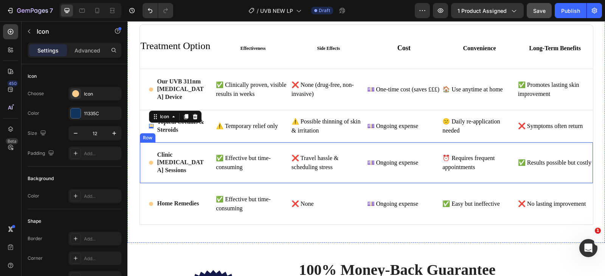
click at [166, 152] on strong "Clinic [MEDICAL_DATA] Sessions" at bounding box center [180, 163] width 46 height 22
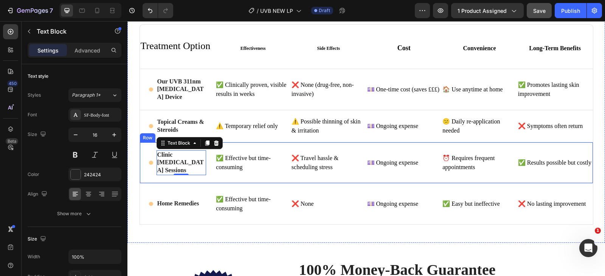
scroll to position [1648, 0]
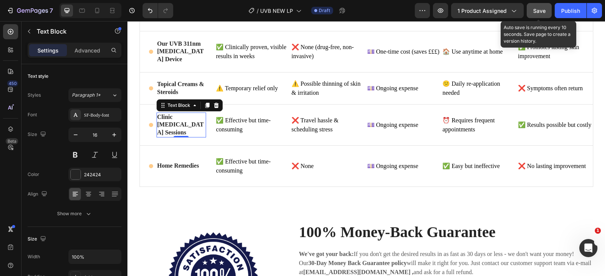
click at [542, 9] on span "Save" at bounding box center [539, 11] width 12 height 6
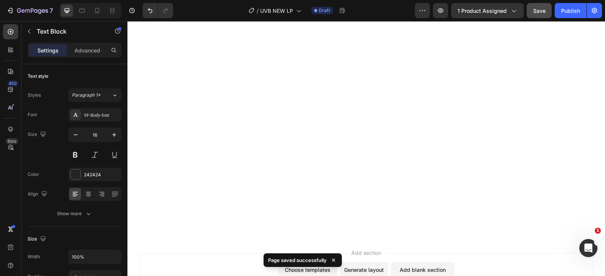
scroll to position [0, 0]
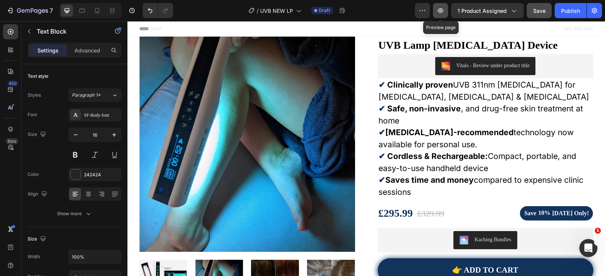
click at [440, 9] on icon "button" at bounding box center [441, 10] width 6 height 5
click at [101, 11] on icon at bounding box center [97, 11] width 8 height 8
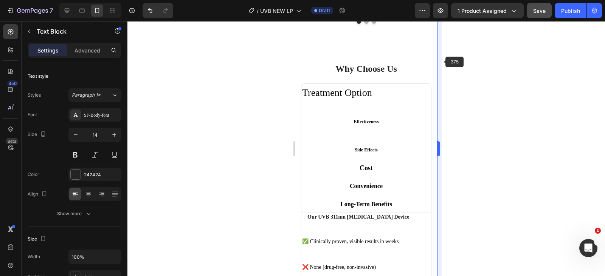
scroll to position [1799, 0]
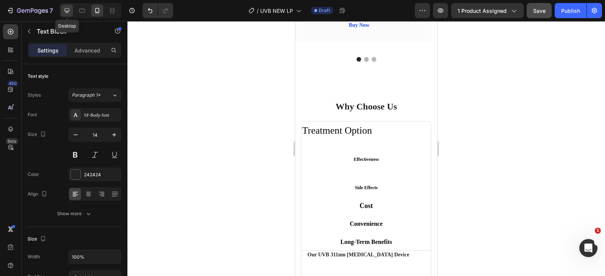
click at [71, 10] on icon at bounding box center [67, 11] width 8 height 8
type input "16"
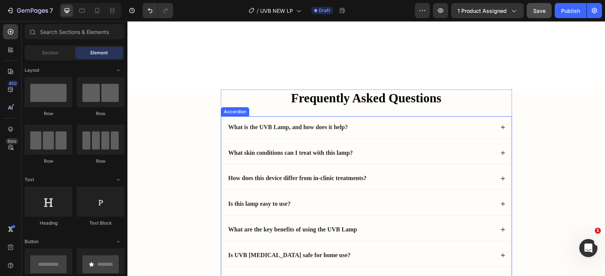
scroll to position [2108, 0]
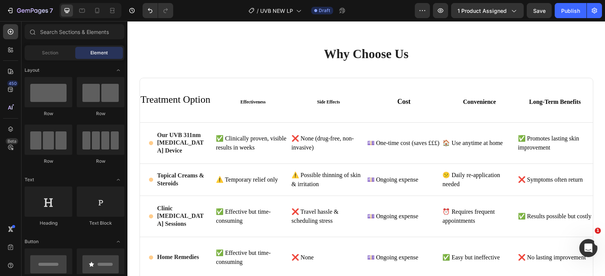
scroll to position [1512, 0]
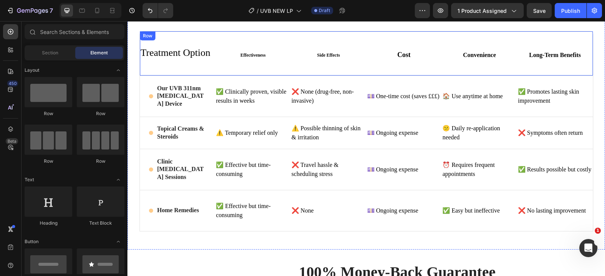
click at [189, 62] on div "Treatment Option Heading" at bounding box center [178, 53] width 76 height 44
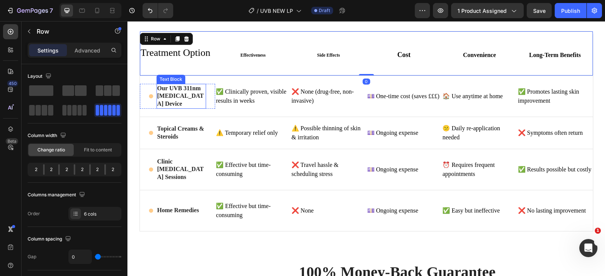
click at [177, 92] on p "Our UVB 311nm [MEDICAL_DATA] Device" at bounding box center [181, 96] width 48 height 23
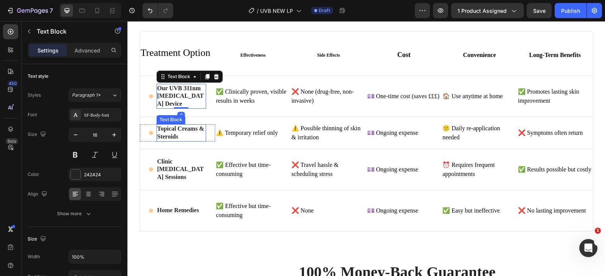
click at [174, 139] on strong "Topical Creams & Steroids" at bounding box center [180, 132] width 47 height 14
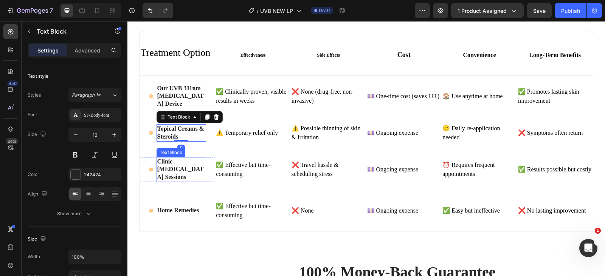
click at [175, 160] on p "Clinic [MEDICAL_DATA] Sessions" at bounding box center [181, 169] width 48 height 23
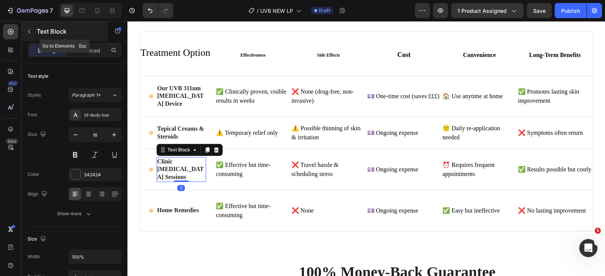
click at [24, 31] on button "button" at bounding box center [29, 31] width 12 height 12
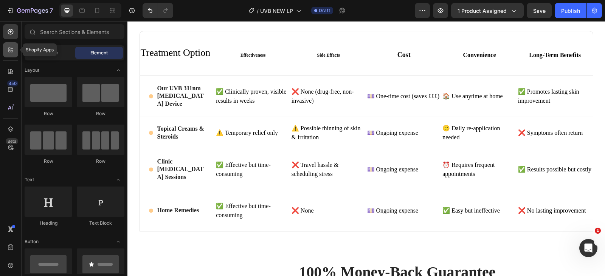
click at [8, 49] on icon at bounding box center [11, 50] width 8 height 8
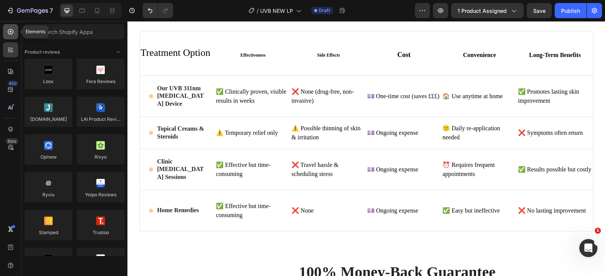
click at [11, 35] on icon at bounding box center [11, 32] width 8 height 8
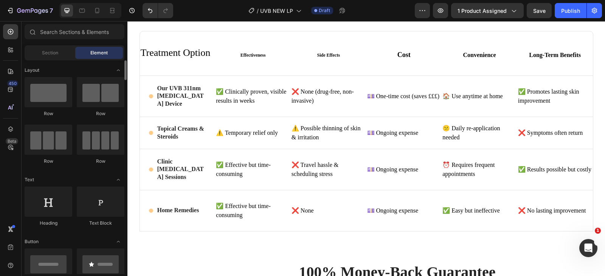
click at [56, 60] on div "Section Element" at bounding box center [75, 52] width 100 height 15
click at [56, 57] on div "Section" at bounding box center [50, 53] width 48 height 12
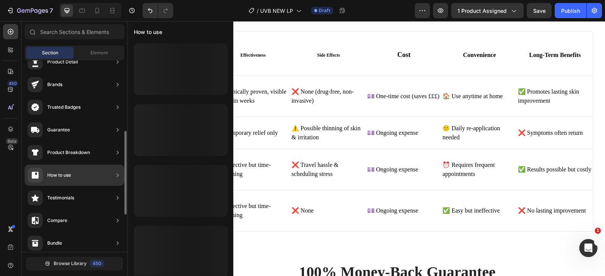
scroll to position [76, 0]
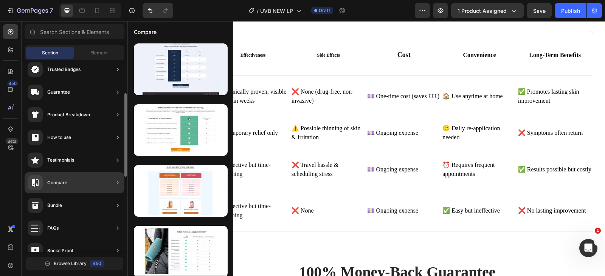
click at [88, 183] on div "Compare" at bounding box center [75, 182] width 100 height 21
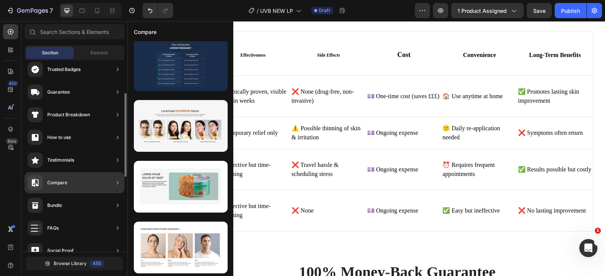
scroll to position [4, 0]
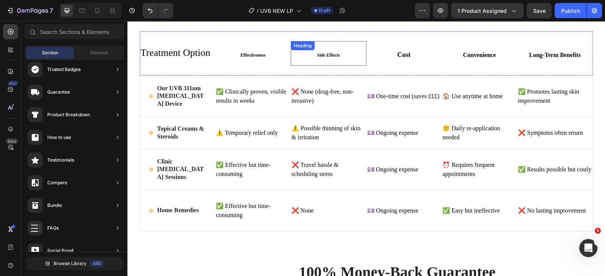
click at [354, 64] on h2 "Side Effects" at bounding box center [329, 53] width 76 height 24
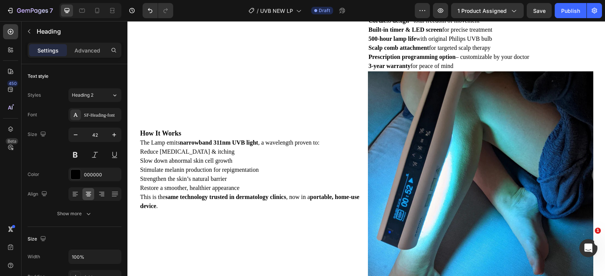
scroll to position [909, 0]
